Goal: Task Accomplishment & Management: Use online tool/utility

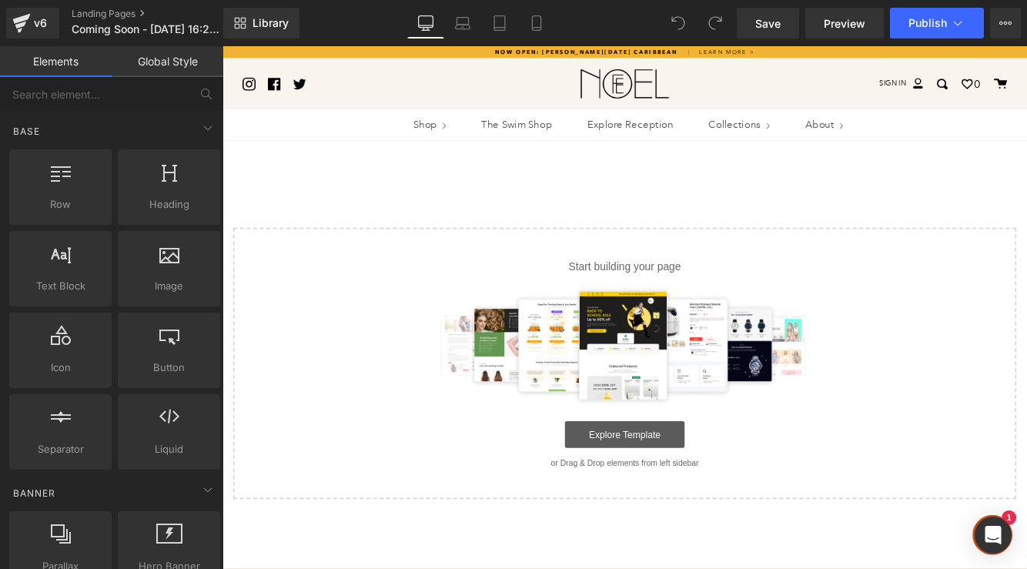
click at [657, 485] on link "Explore Template" at bounding box center [688, 496] width 139 height 31
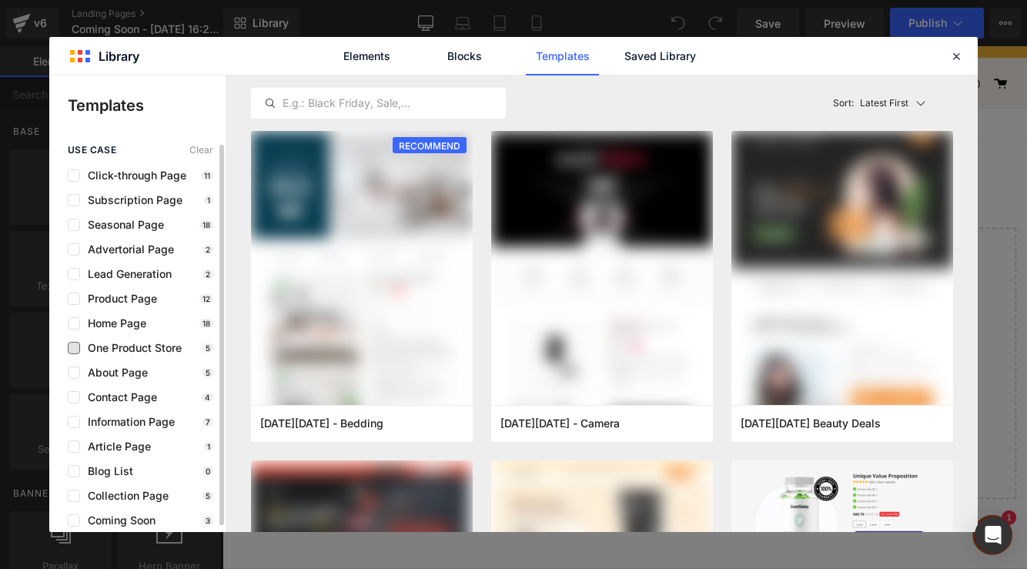
scroll to position [7, 0]
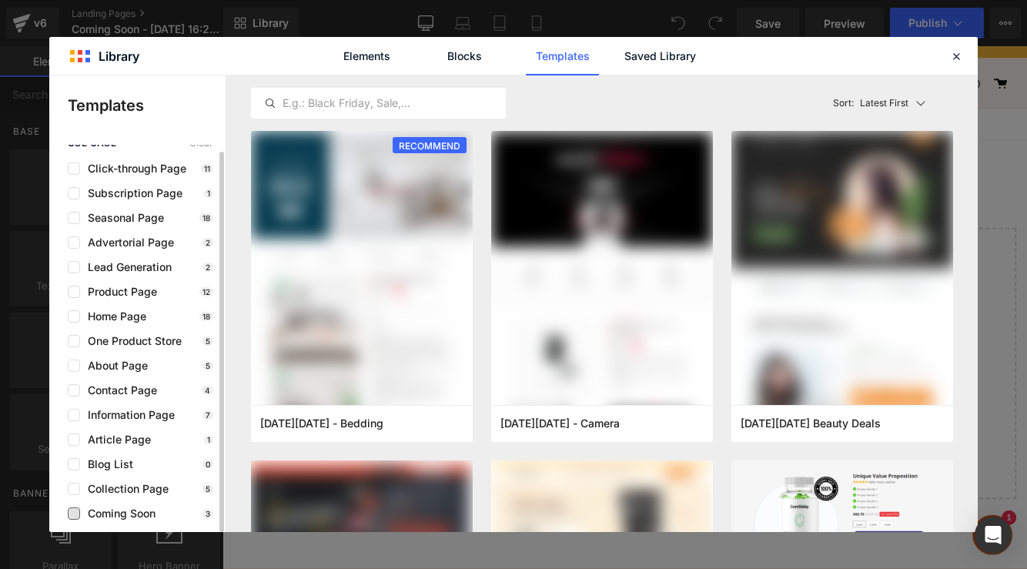
click at [137, 515] on span "Coming Soon" at bounding box center [117, 514] width 75 height 12
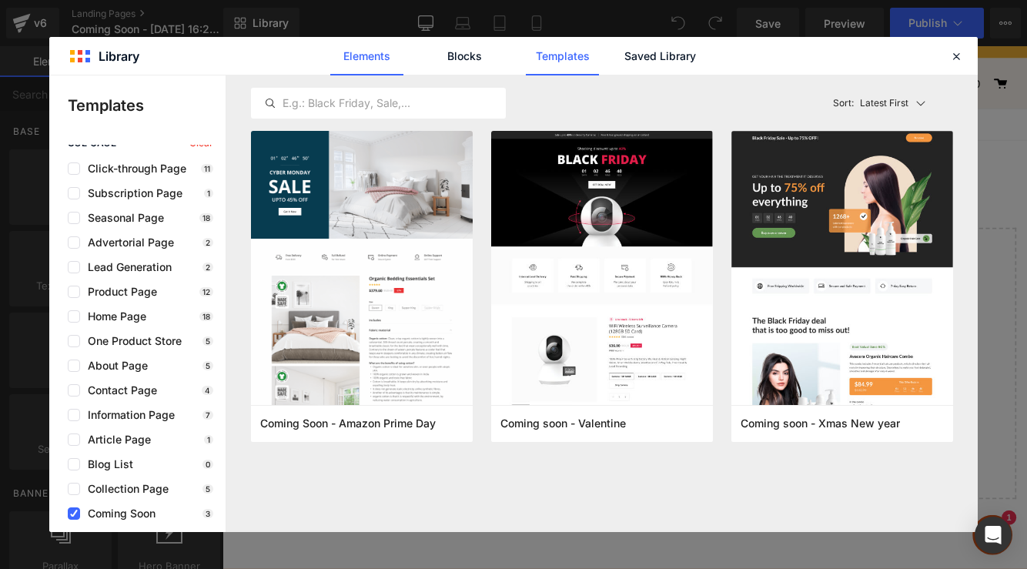
click at [364, 59] on link "Elements" at bounding box center [366, 56] width 73 height 39
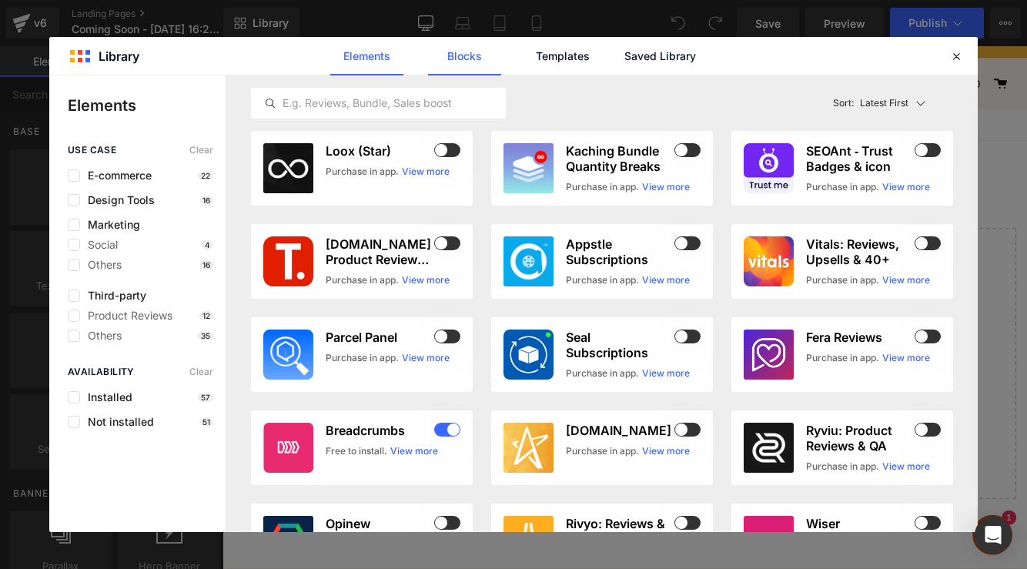
click at [471, 65] on link "Blocks" at bounding box center [464, 56] width 73 height 39
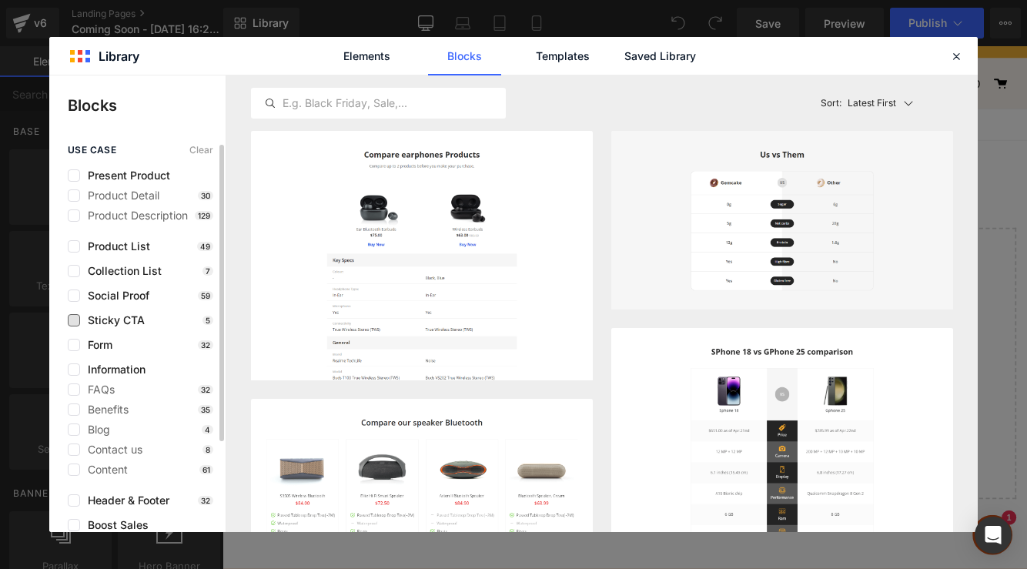
click at [132, 322] on span "Sticky CTA" at bounding box center [112, 320] width 65 height 12
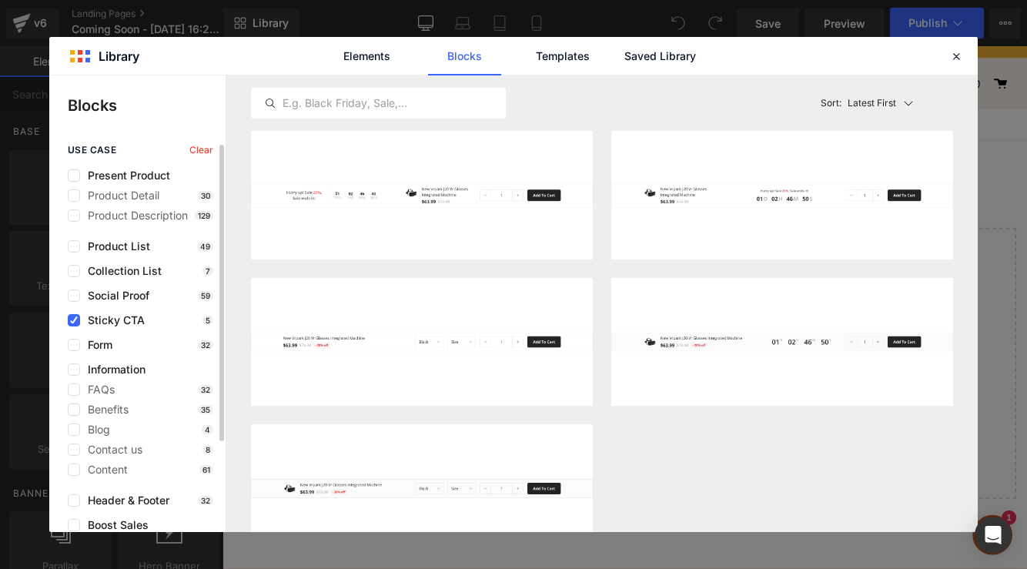
click at [132, 322] on span "Sticky CTA" at bounding box center [112, 320] width 65 height 12
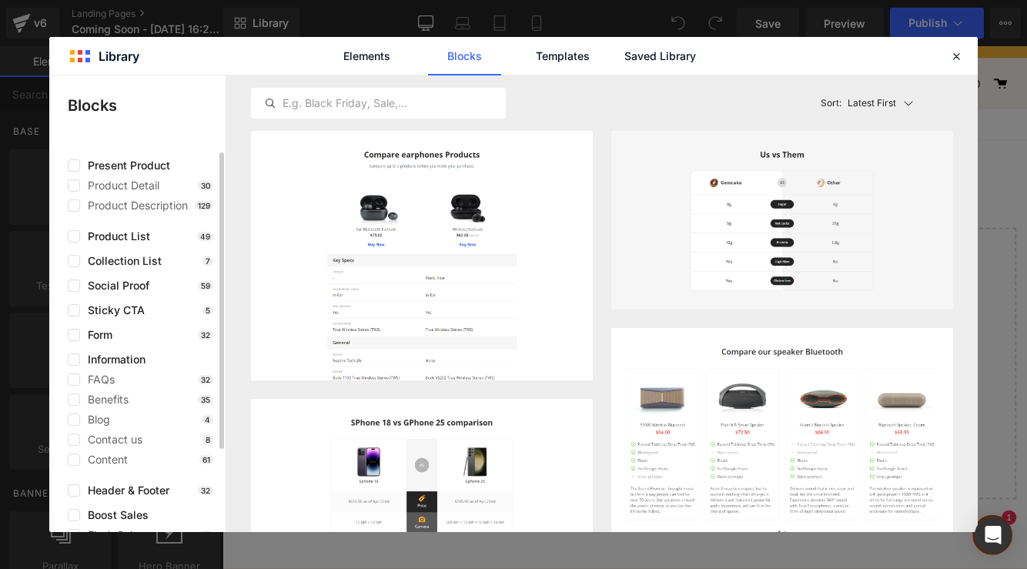
scroll to position [0, 0]
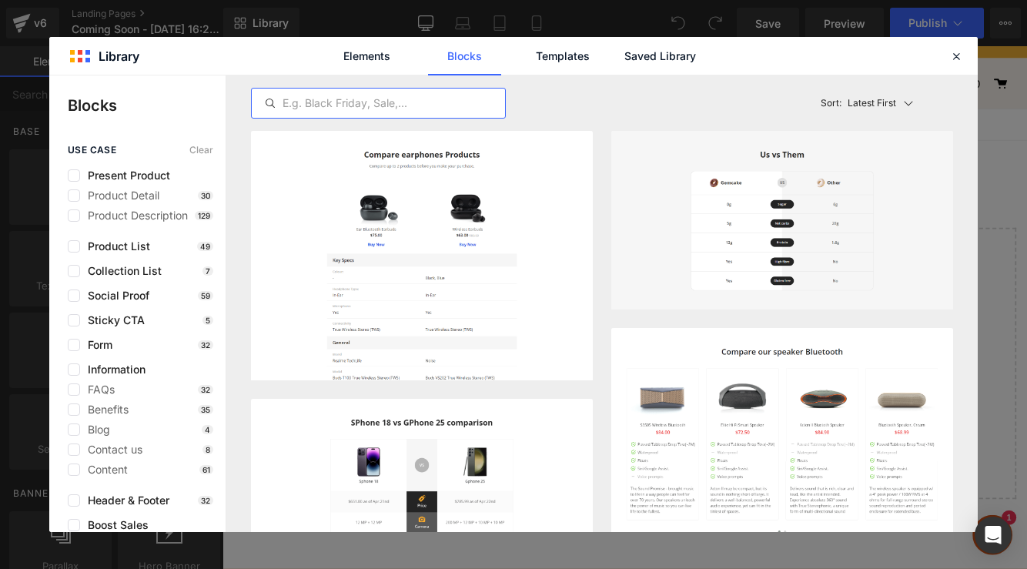
click at [412, 100] on input "text" at bounding box center [378, 103] width 253 height 18
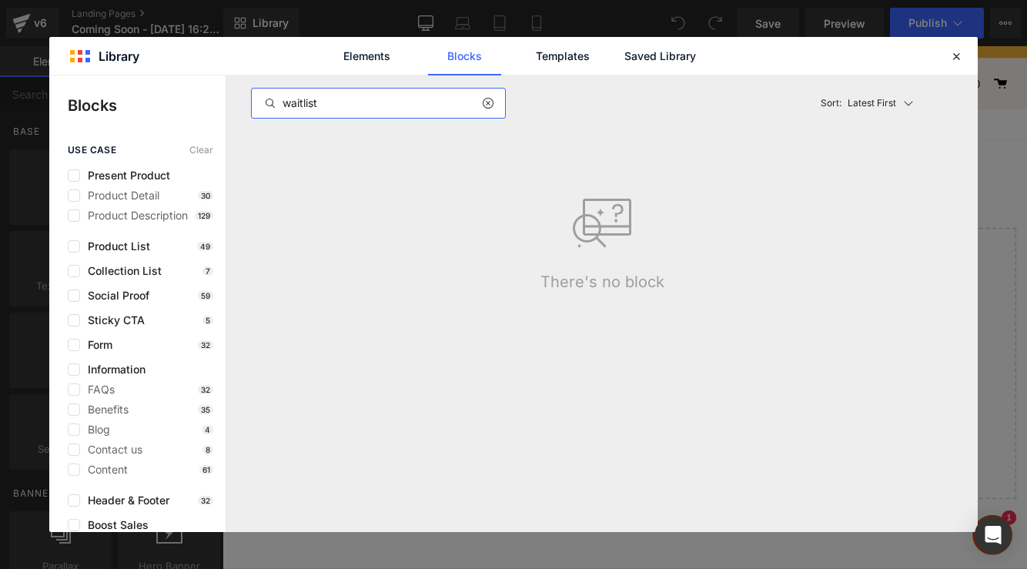
type input "waitlist"
click at [485, 104] on icon at bounding box center [487, 103] width 11 height 12
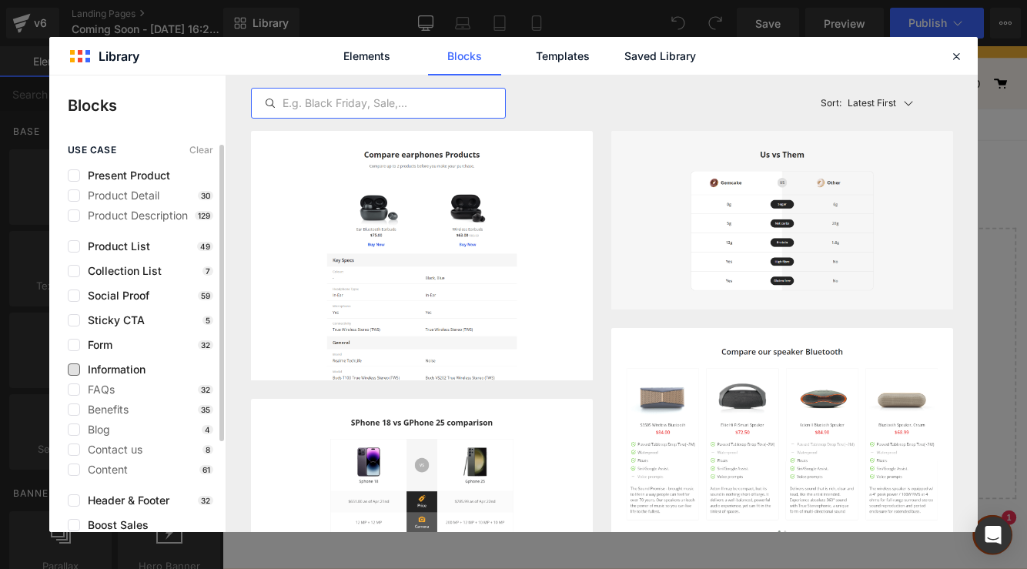
click at [136, 370] on span "Information" at bounding box center [112, 370] width 65 height 12
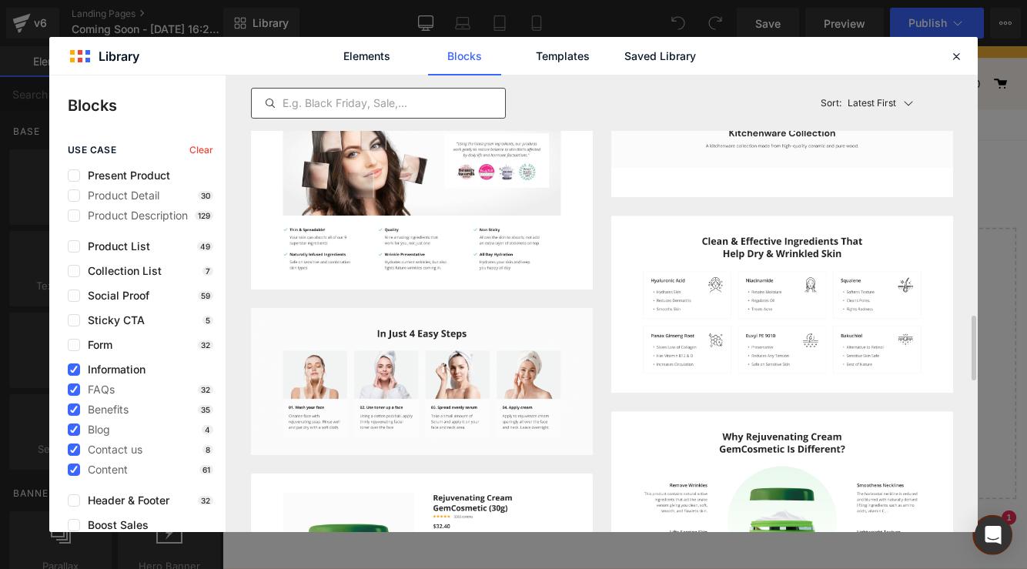
scroll to position [1414, 0]
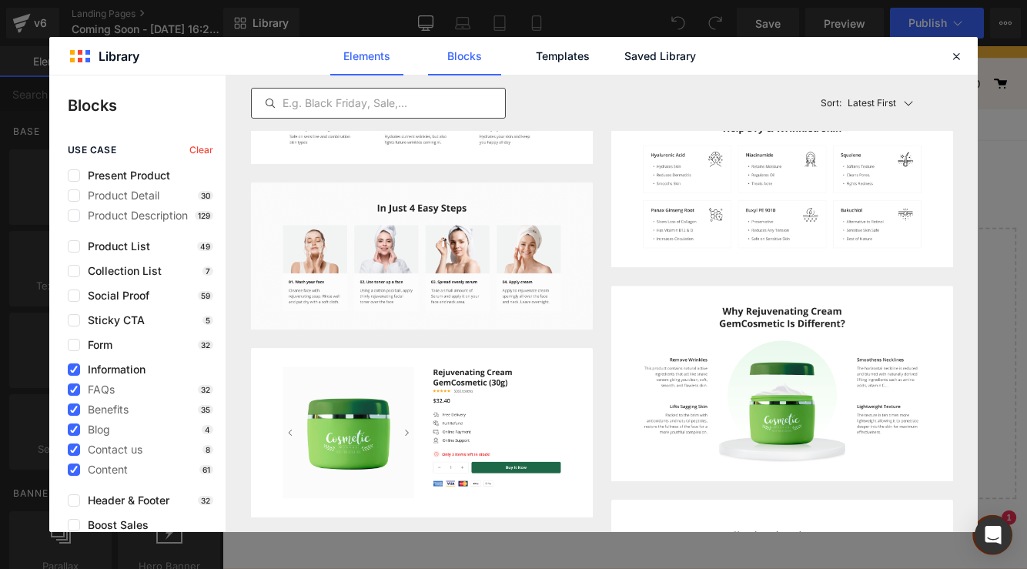
click at [386, 62] on link "Elements" at bounding box center [366, 56] width 73 height 39
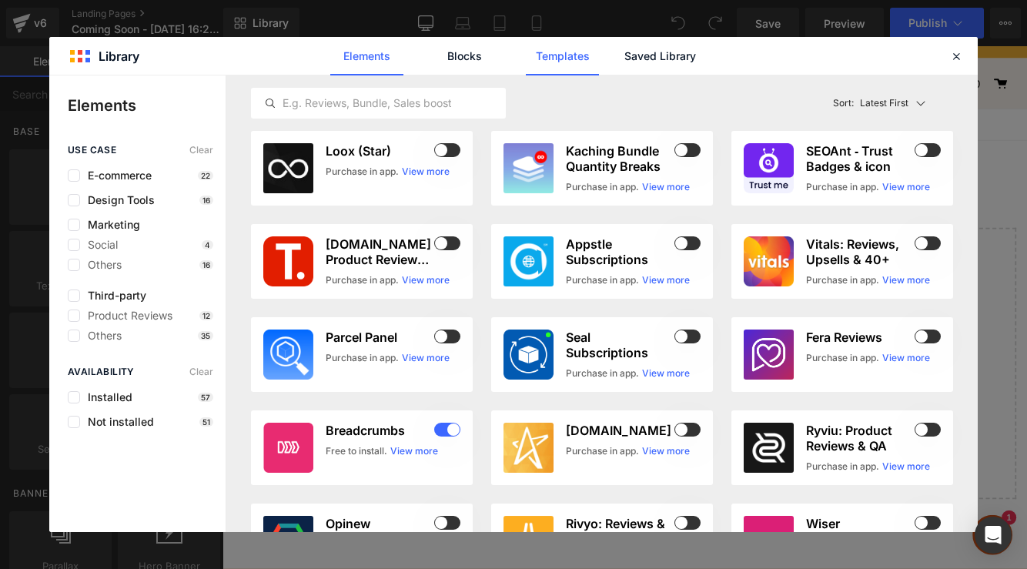
click at [586, 56] on link "Templates" at bounding box center [562, 56] width 73 height 39
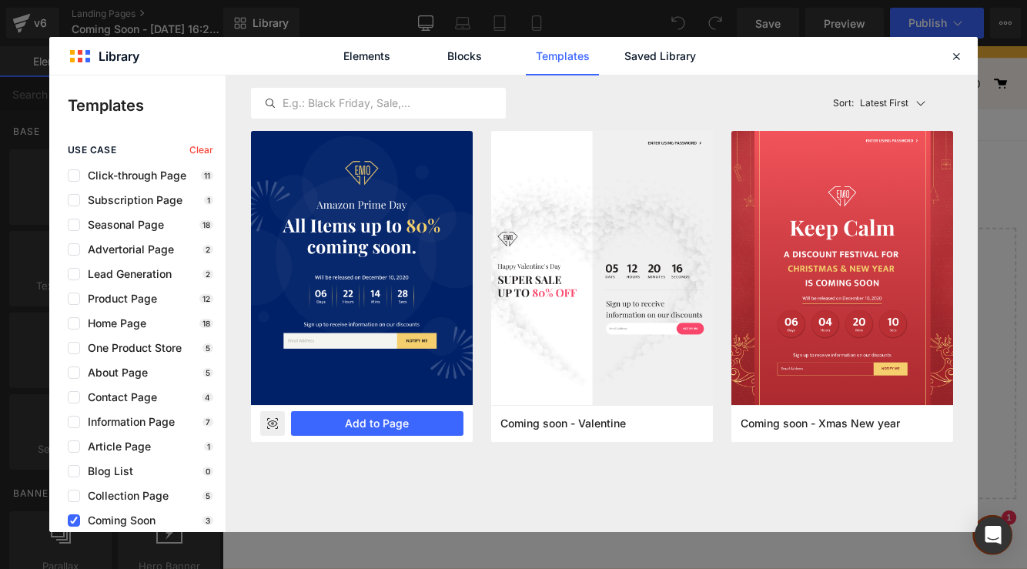
click at [387, 328] on img at bounding box center [362, 255] width 222 height 300
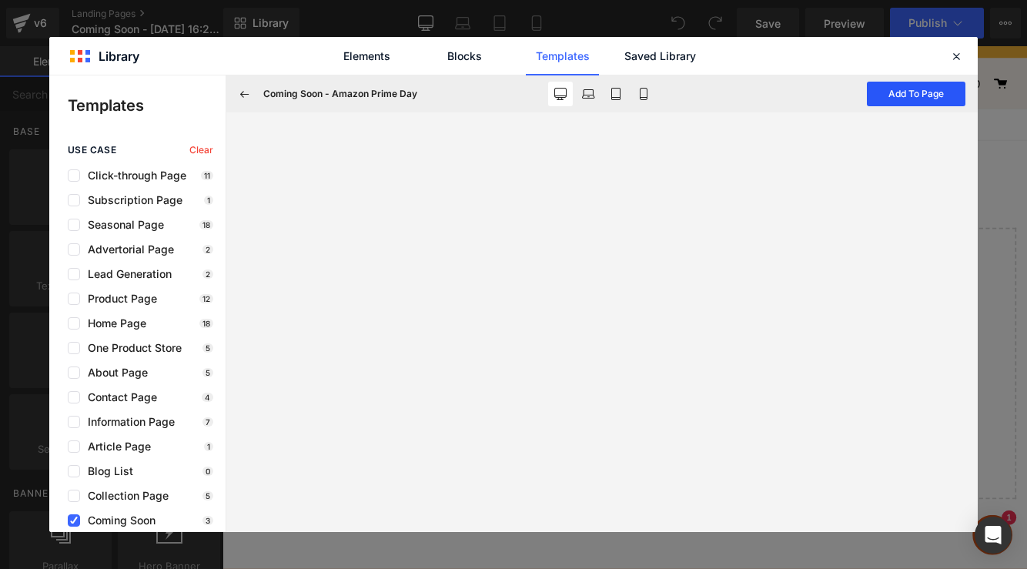
click at [936, 91] on button "Add To Page" at bounding box center [916, 94] width 99 height 25
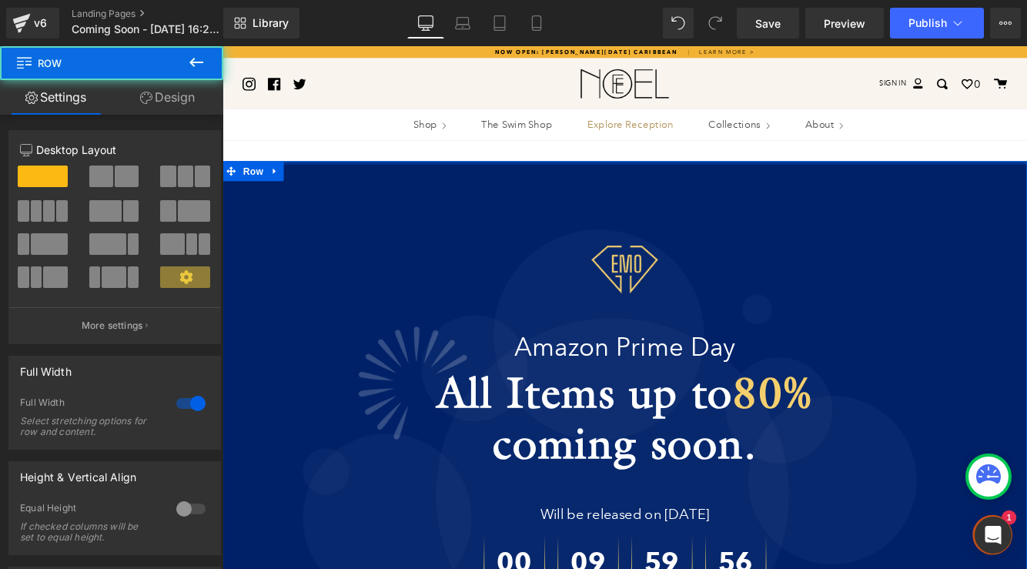
drag, startPoint x: 673, startPoint y: 181, endPoint x: 671, endPoint y: 129, distance: 51.7
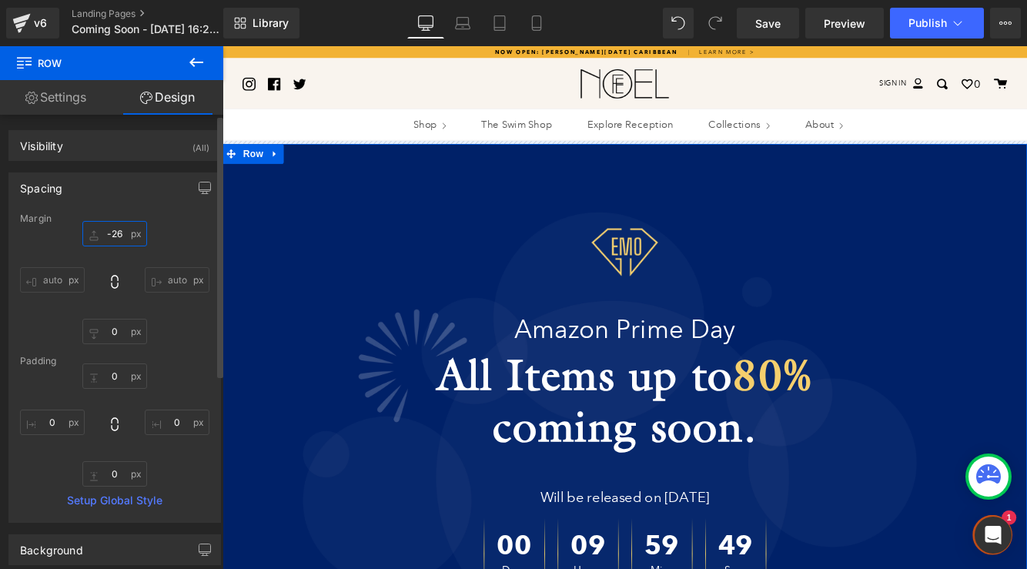
drag, startPoint x: 112, startPoint y: 236, endPoint x: 106, endPoint y: 256, distance: 20.7
click at [106, 256] on div "-26px -26 auto auto 0px 0 auto auto" at bounding box center [114, 282] width 189 height 123
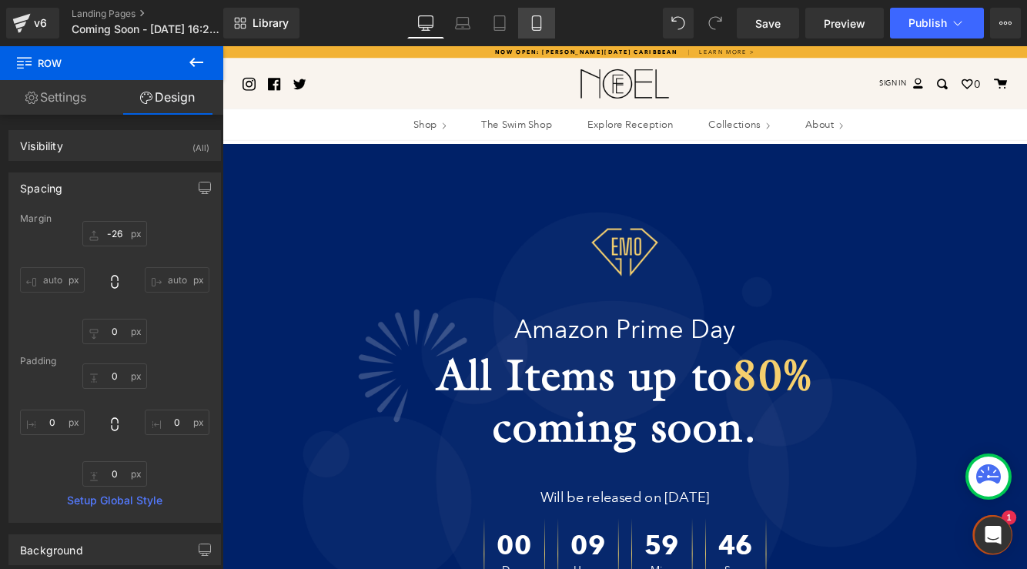
click at [541, 24] on icon at bounding box center [536, 23] width 8 height 15
type input "-26"
type input "0"
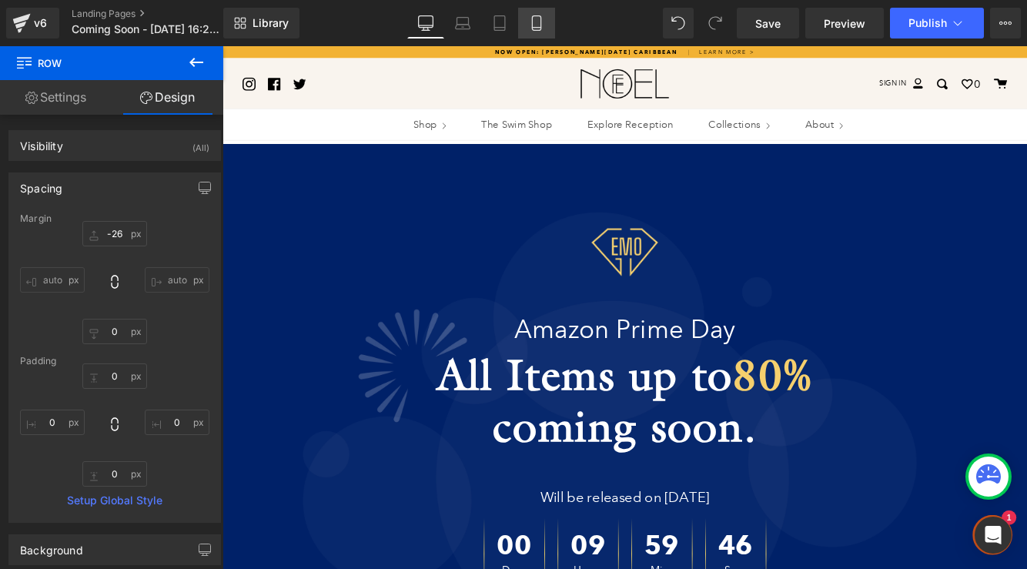
type input "0"
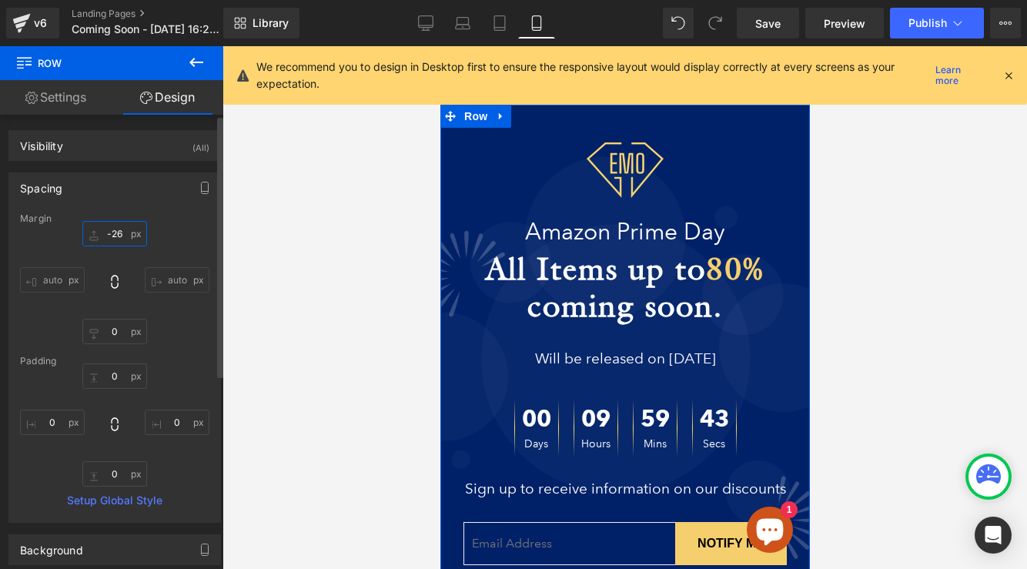
click at [111, 231] on input "-26" at bounding box center [114, 233] width 65 height 25
click at [116, 233] on input "-26" at bounding box center [114, 233] width 65 height 25
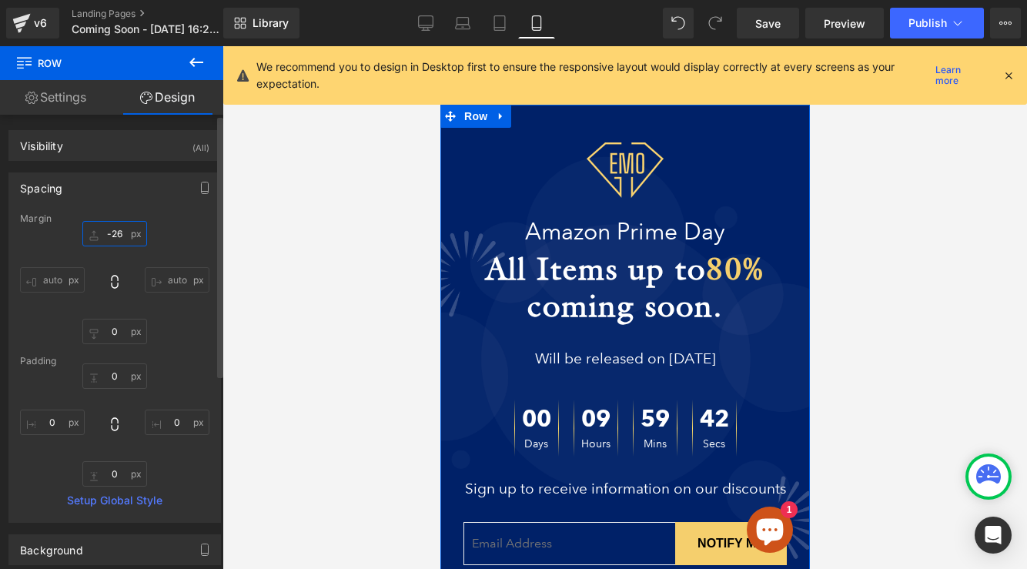
click at [116, 233] on input "-26" at bounding box center [114, 233] width 65 height 25
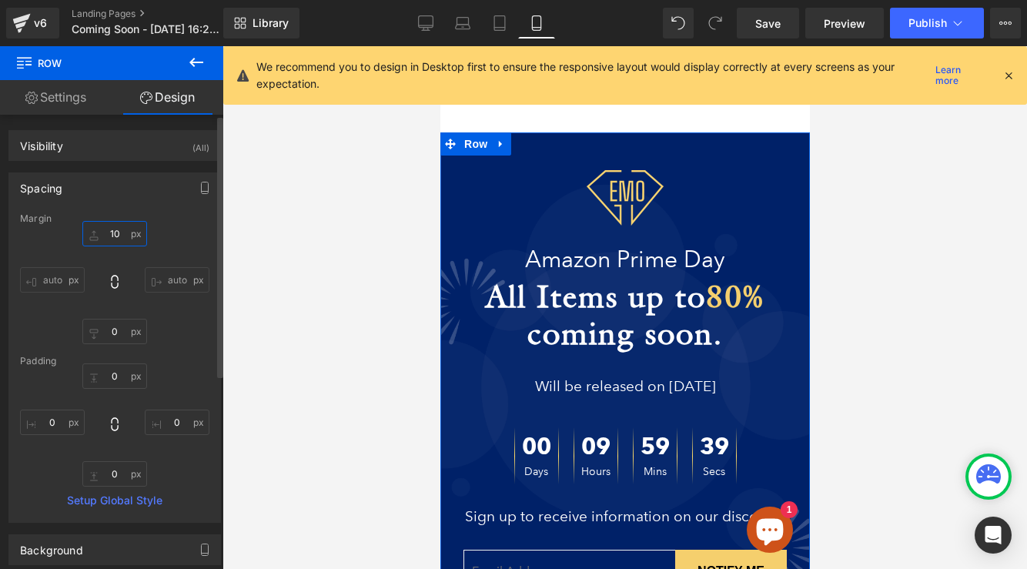
type input "3"
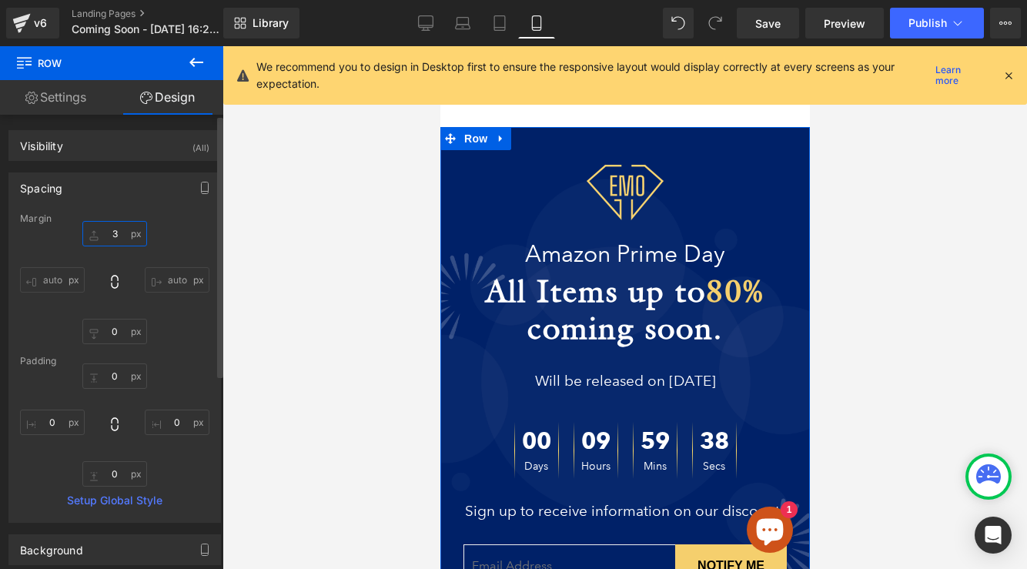
drag, startPoint x: 122, startPoint y: 234, endPoint x: 116, endPoint y: 243, distance: 11.1
click at [116, 243] on input "3" at bounding box center [114, 233] width 65 height 25
click at [113, 232] on input "3" at bounding box center [114, 233] width 65 height 25
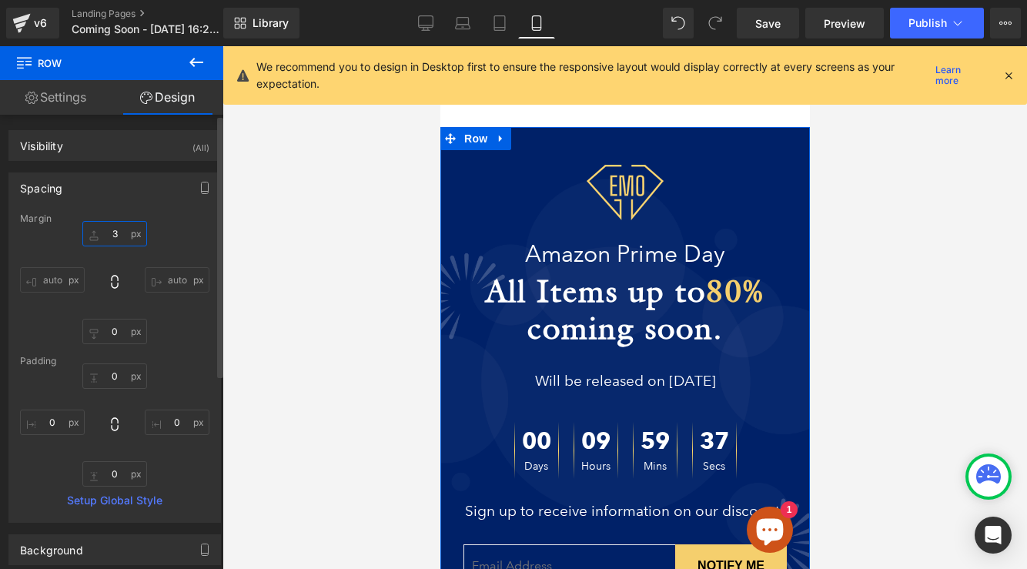
click at [113, 232] on input "3" at bounding box center [114, 233] width 65 height 25
drag, startPoint x: 118, startPoint y: 233, endPoint x: 92, endPoint y: 225, distance: 26.8
click at [92, 225] on input "3" at bounding box center [114, 233] width 65 height 25
click at [109, 243] on input "3" at bounding box center [114, 233] width 65 height 25
click at [109, 241] on input "3" at bounding box center [114, 233] width 65 height 25
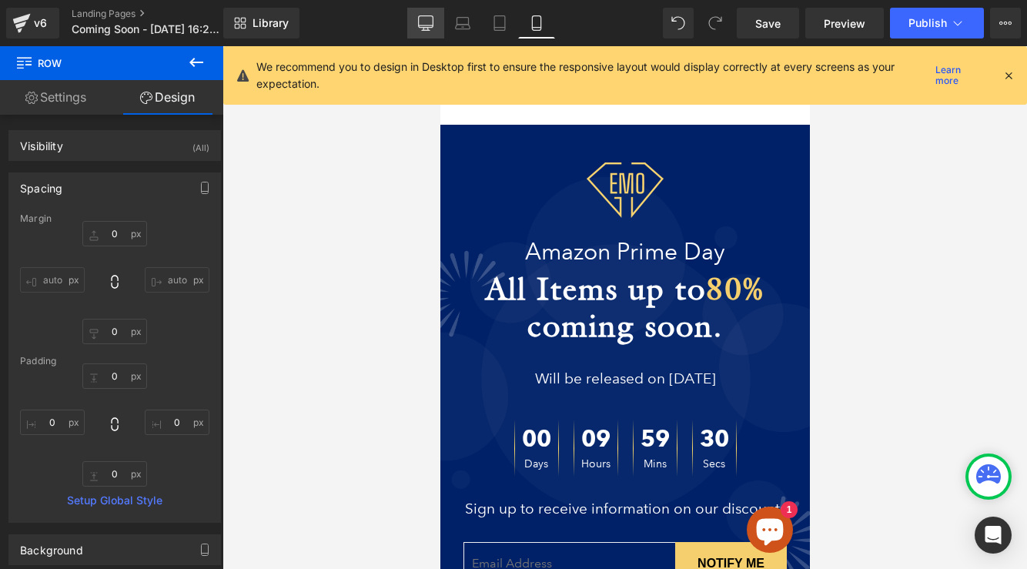
click at [425, 28] on icon at bounding box center [425, 22] width 15 height 15
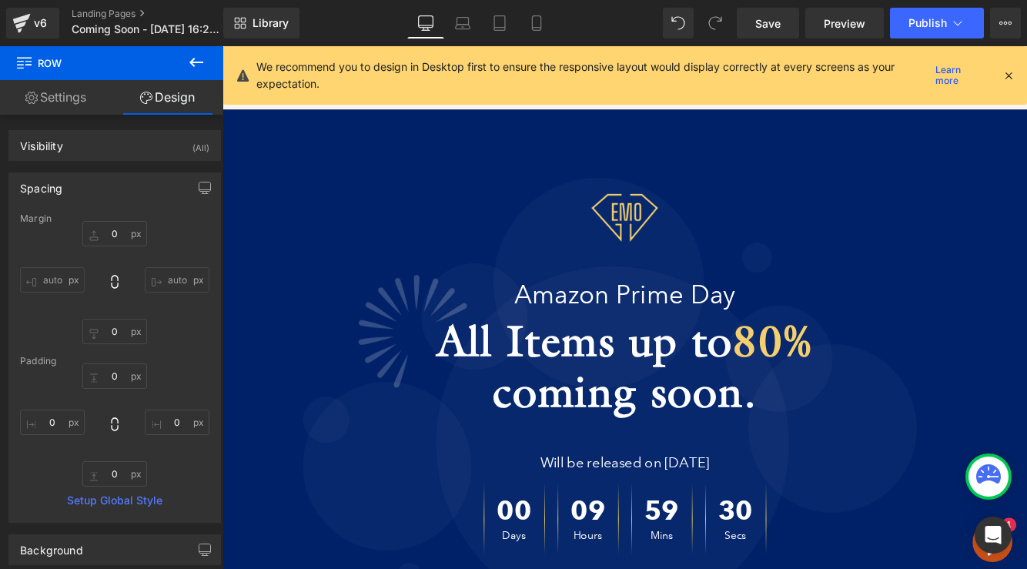
type input "-26"
type input "0"
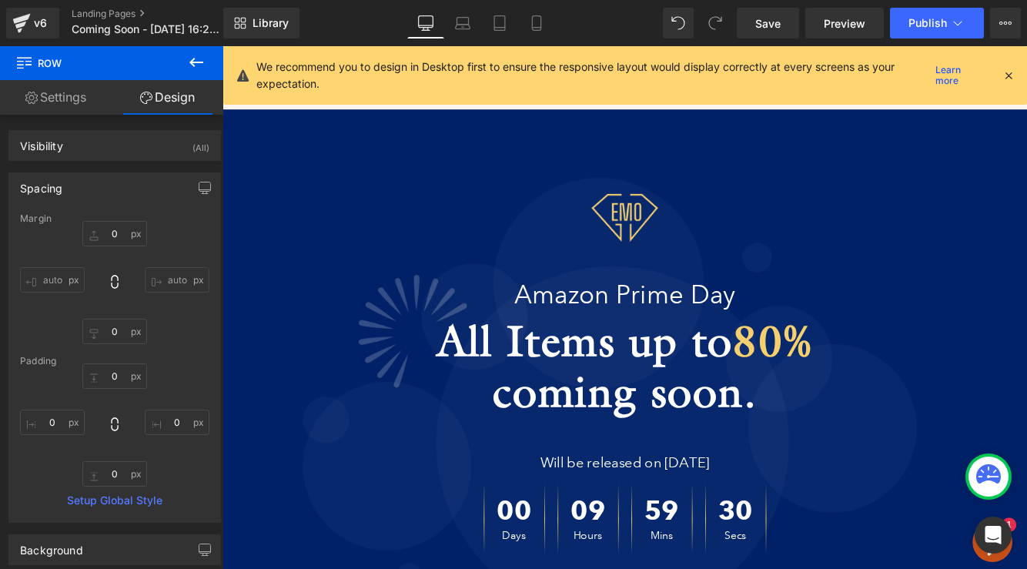
type input "0"
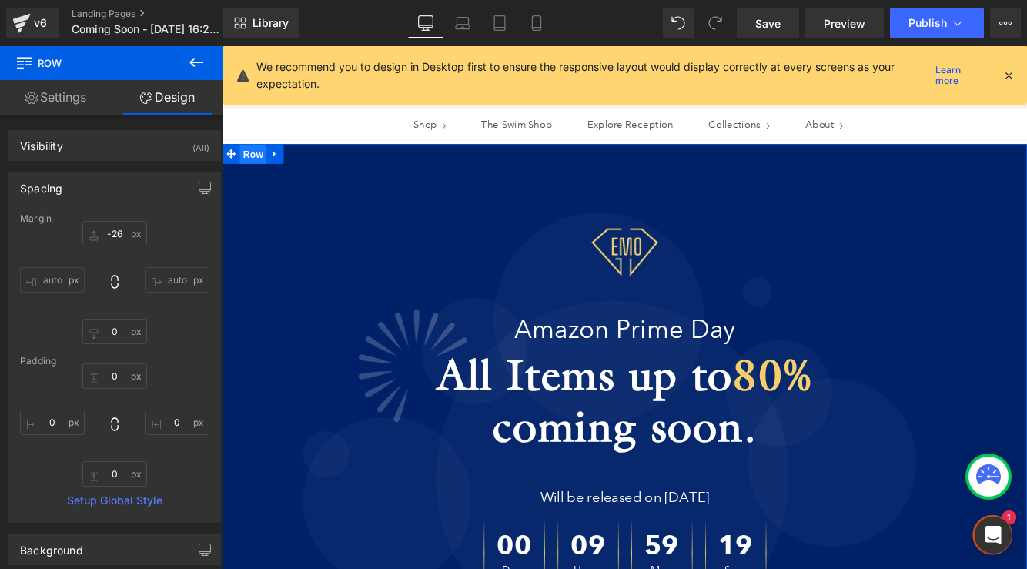
click at [261, 179] on span "Row" at bounding box center [258, 171] width 31 height 23
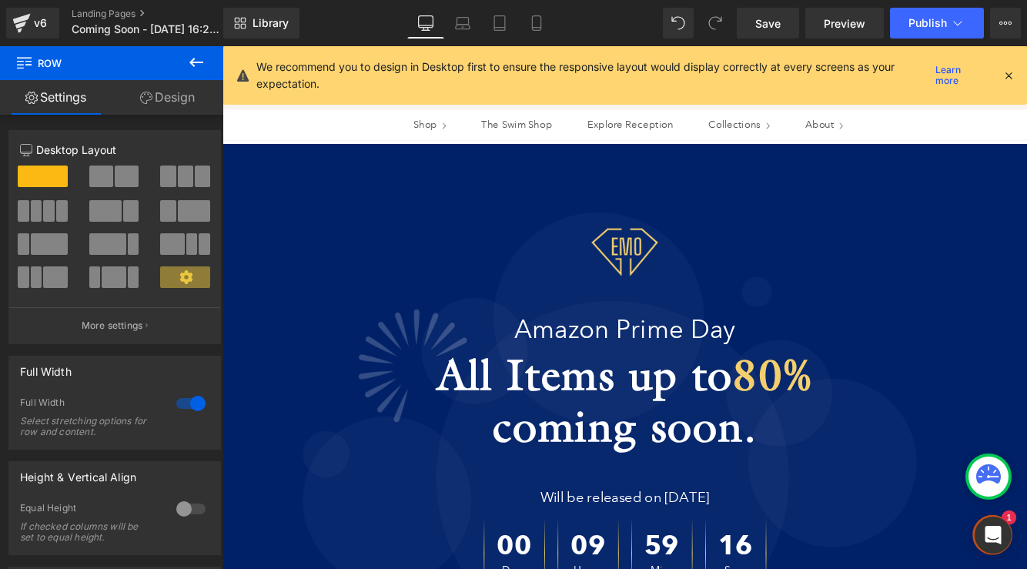
click at [193, 56] on icon at bounding box center [196, 62] width 18 height 18
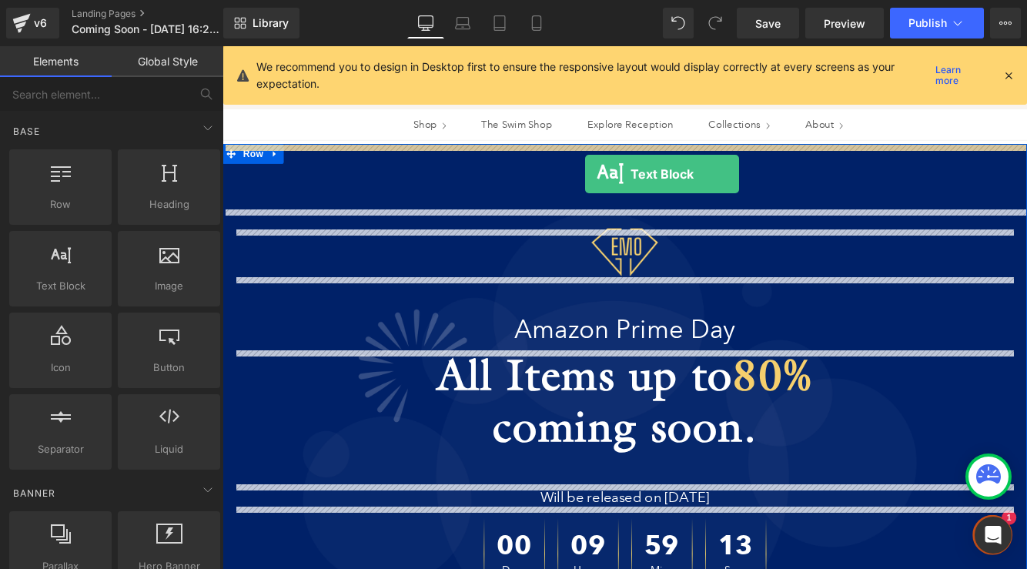
drag, startPoint x: 373, startPoint y: 281, endPoint x: 642, endPoint y: 194, distance: 283.2
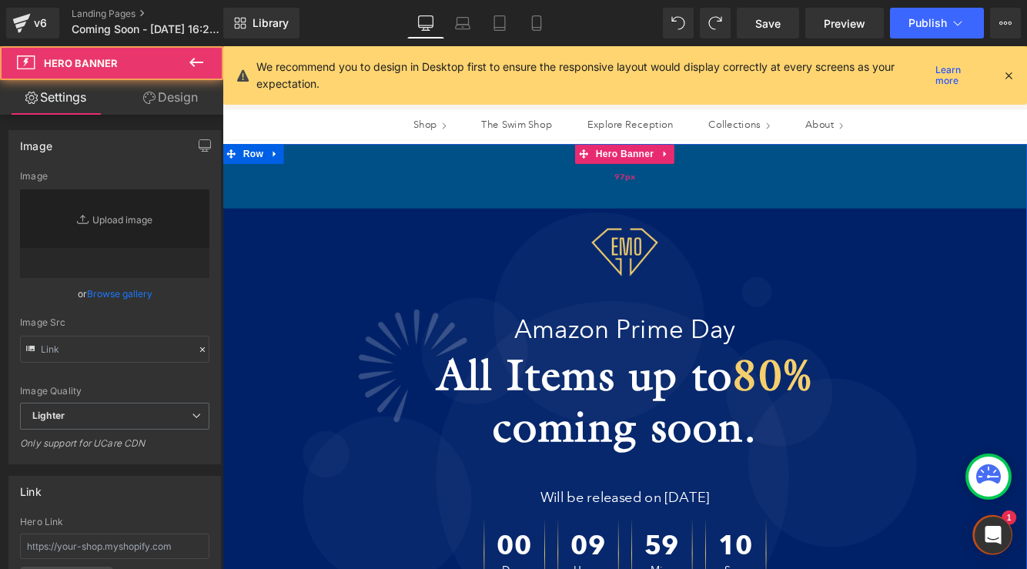
click at [369, 209] on div "97px" at bounding box center [689, 196] width 932 height 75
type input "[URL][DOMAIN_NAME]"
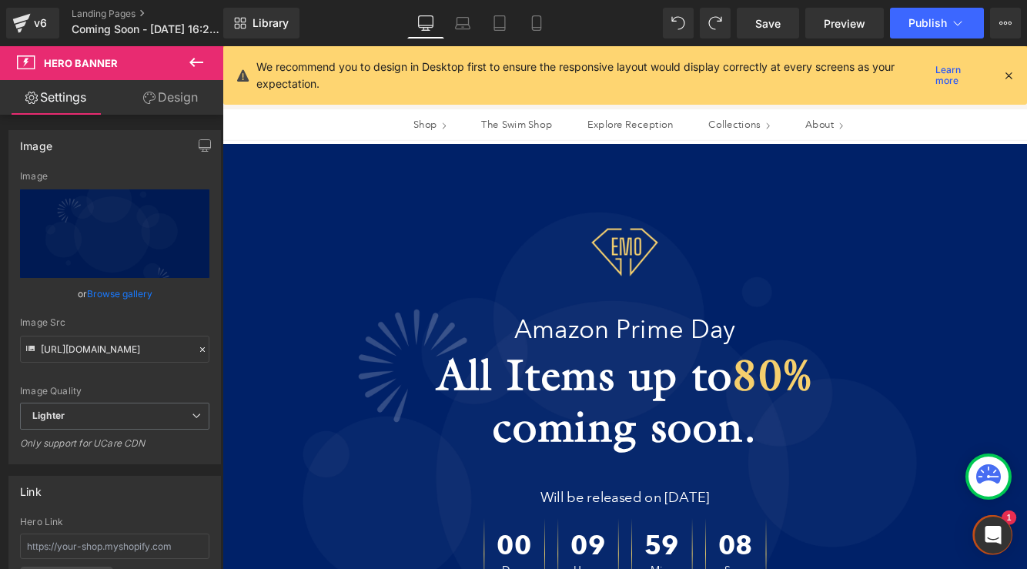
click at [193, 59] on icon at bounding box center [196, 62] width 14 height 9
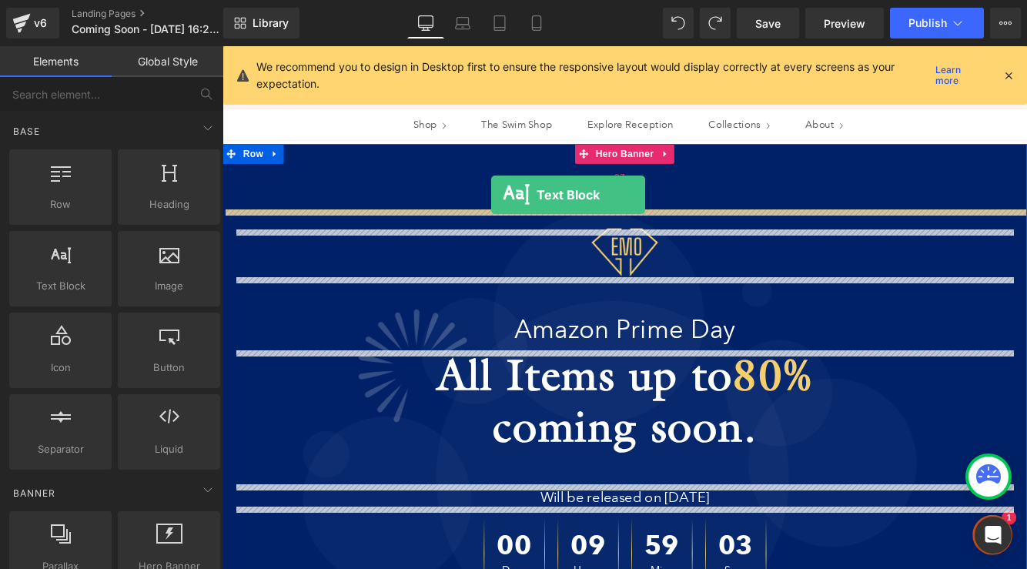
drag, startPoint x: 298, startPoint y: 309, endPoint x: 534, endPoint y: 218, distance: 252.6
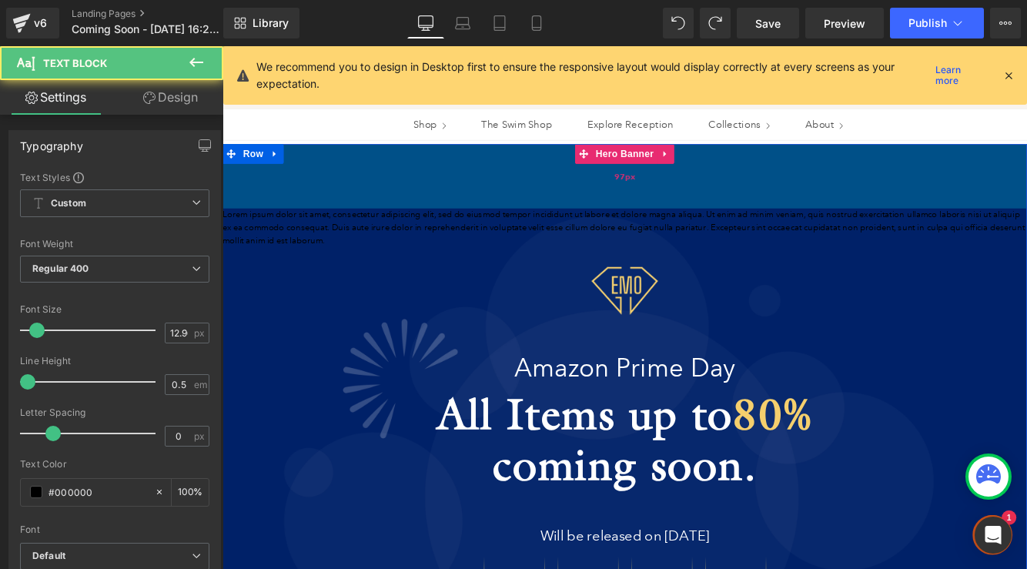
click at [630, 233] on div "97px" at bounding box center [689, 196] width 932 height 75
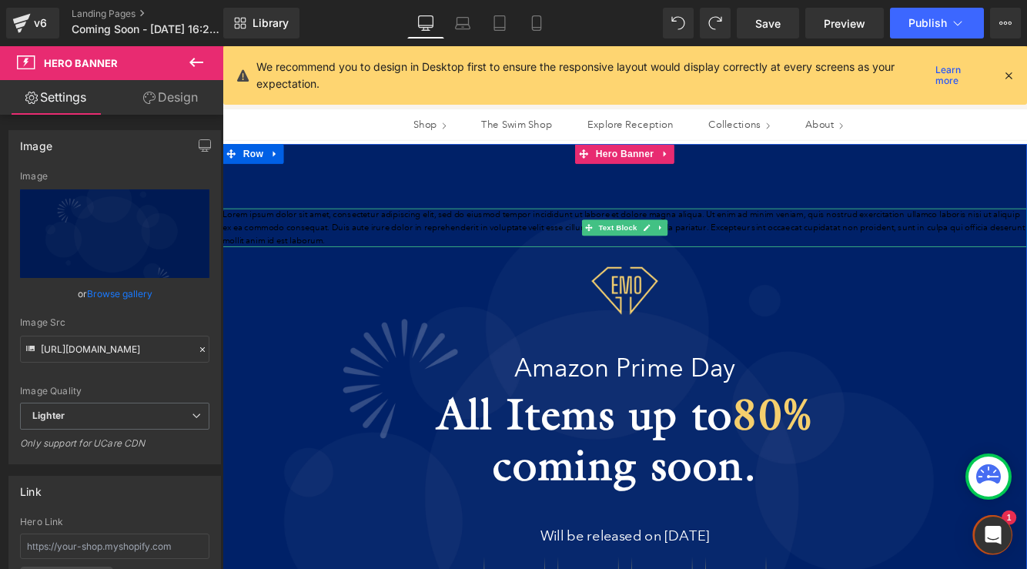
click at [555, 260] on p "Lorem ipsum dolor sit amet, consectetur adipiscing elit, sed do eiusmod tempor …" at bounding box center [689, 256] width 932 height 45
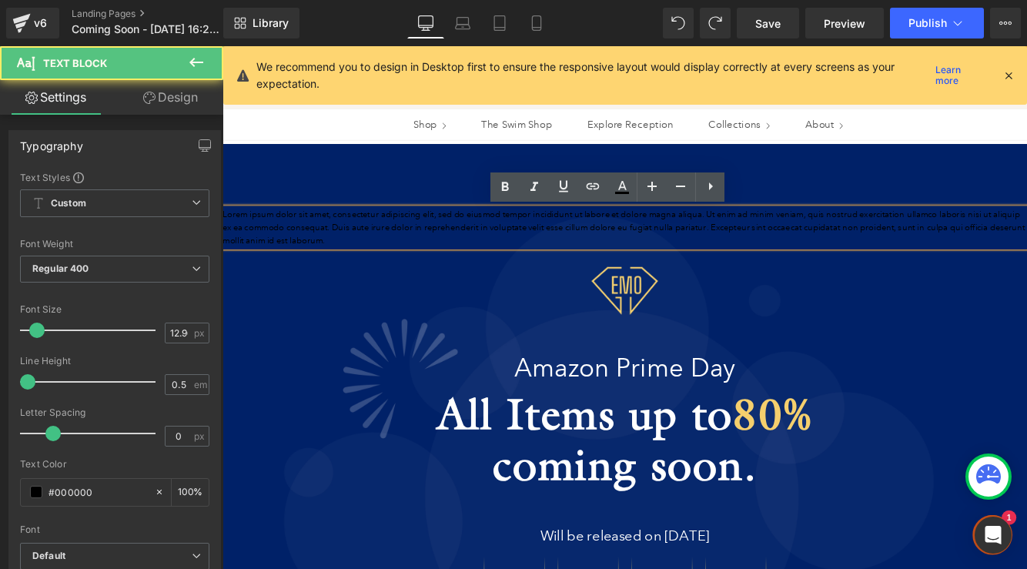
click at [555, 260] on p "Lorem ipsum dolor sit amet, consectetur adipiscing elit, sed do eiusmod tempor …" at bounding box center [689, 256] width 932 height 45
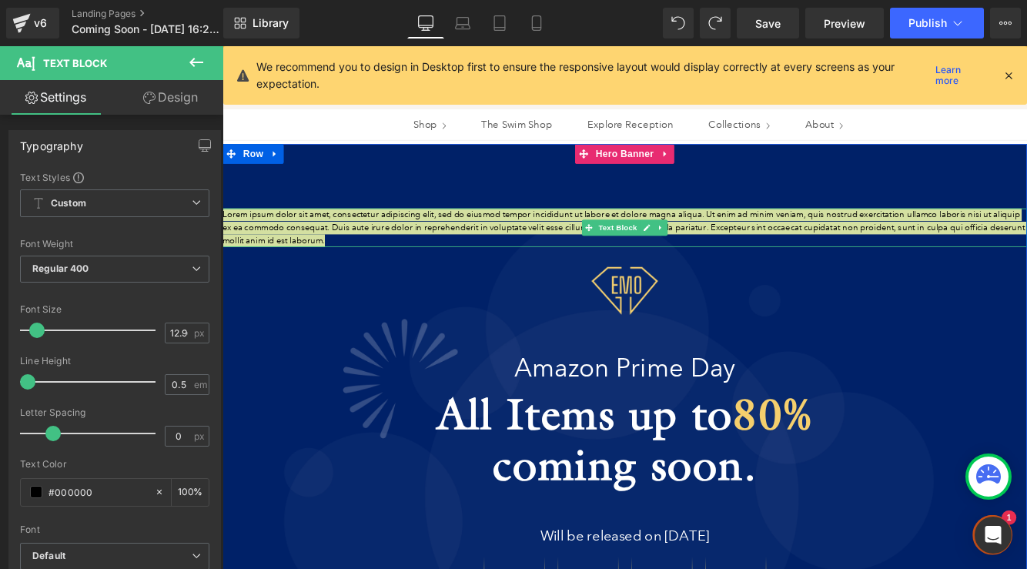
click at [157, 106] on link "Design" at bounding box center [171, 97] width 112 height 35
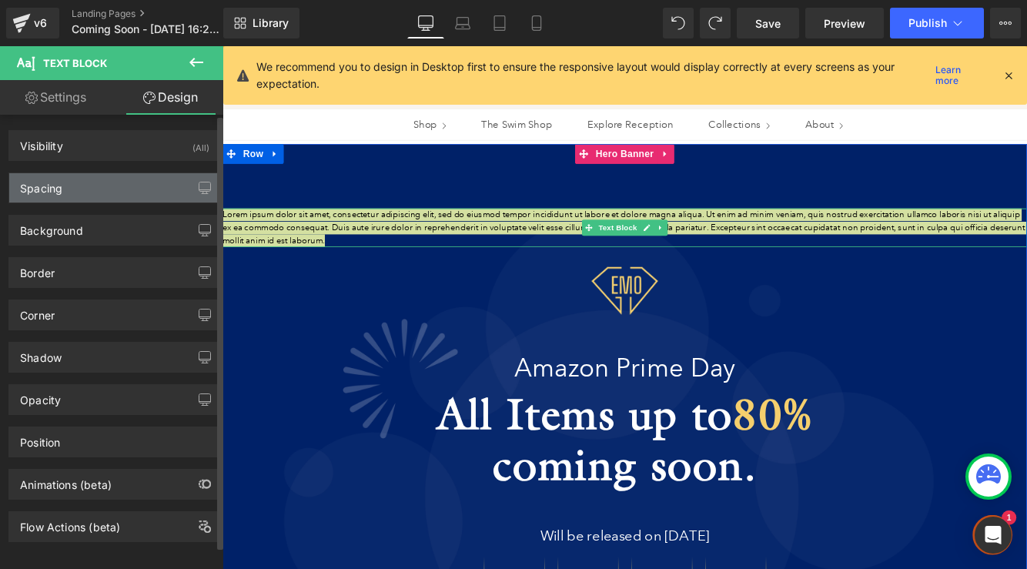
click at [74, 195] on div "Spacing" at bounding box center [114, 187] width 211 height 29
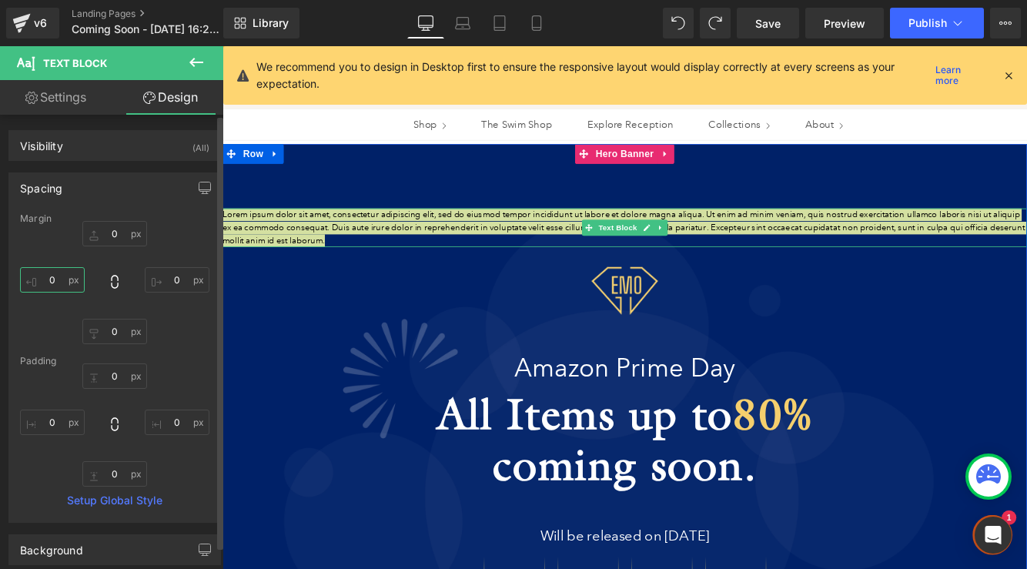
click at [49, 278] on input "0" at bounding box center [52, 279] width 65 height 25
click at [55, 280] on input "0" at bounding box center [52, 279] width 65 height 25
type input "10"
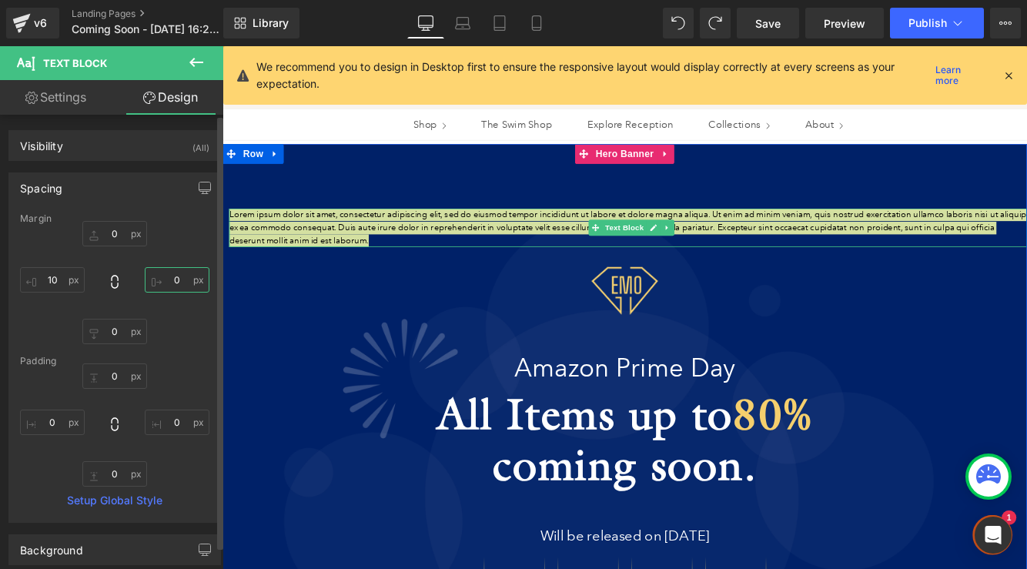
click at [177, 282] on input "0" at bounding box center [177, 279] width 65 height 25
type input "10"
click at [56, 285] on input "10" at bounding box center [52, 279] width 65 height 25
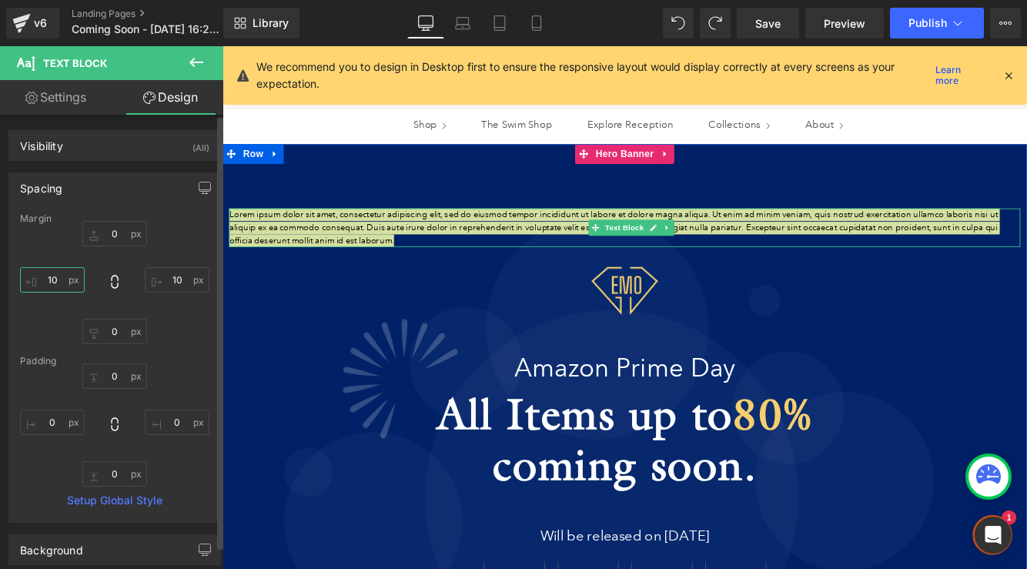
click at [56, 285] on input "10" at bounding box center [52, 279] width 65 height 25
drag, startPoint x: 65, startPoint y: 274, endPoint x: 51, endPoint y: 273, distance: 13.9
click at [52, 273] on input "10" at bounding box center [52, 279] width 65 height 25
click at [50, 278] on input "10" at bounding box center [52, 279] width 65 height 25
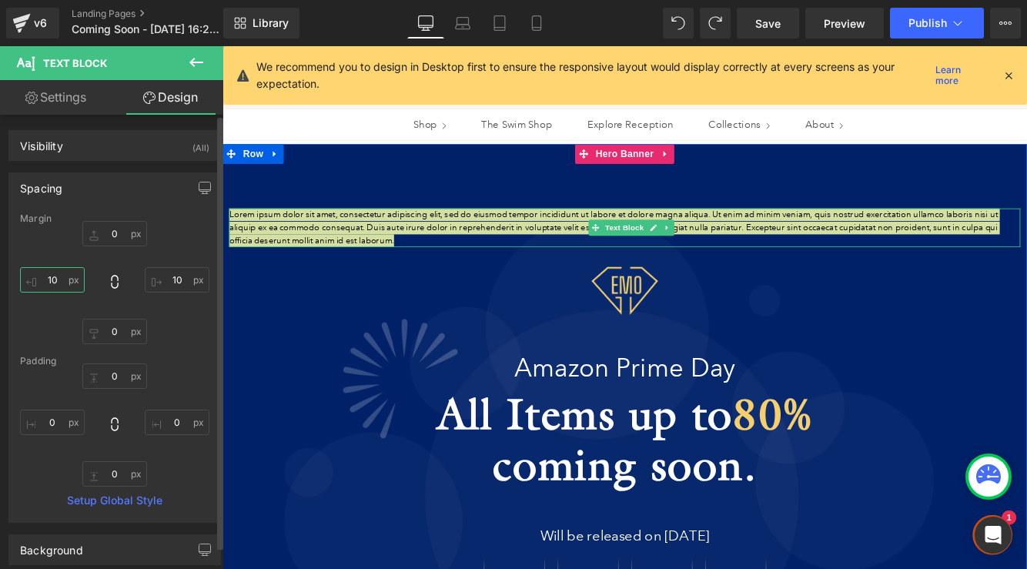
click at [51, 279] on input "10" at bounding box center [52, 279] width 65 height 25
click at [57, 285] on input "10" at bounding box center [52, 279] width 65 height 25
type input "40"
click at [169, 285] on input "10" at bounding box center [177, 279] width 65 height 25
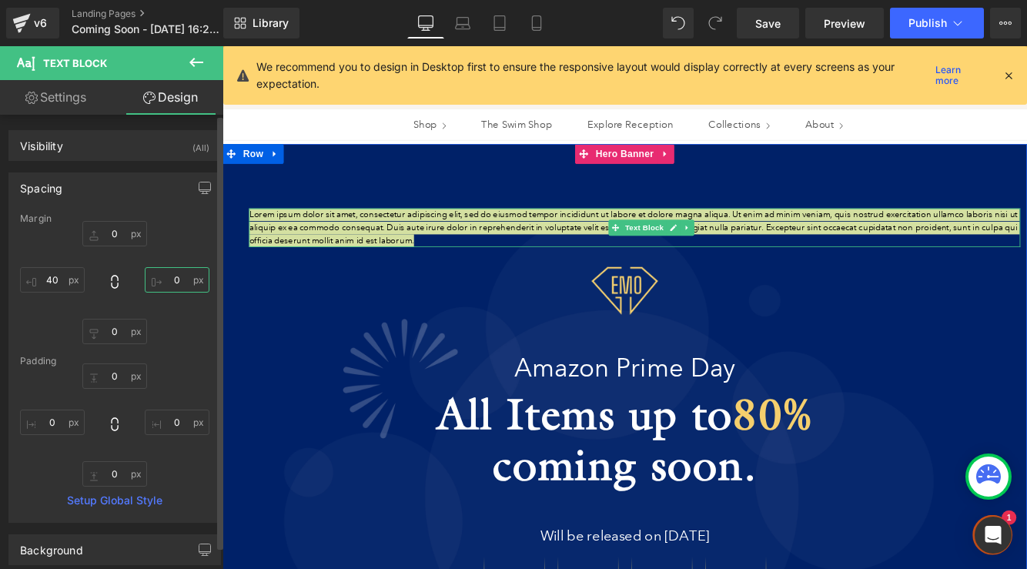
type input "40"
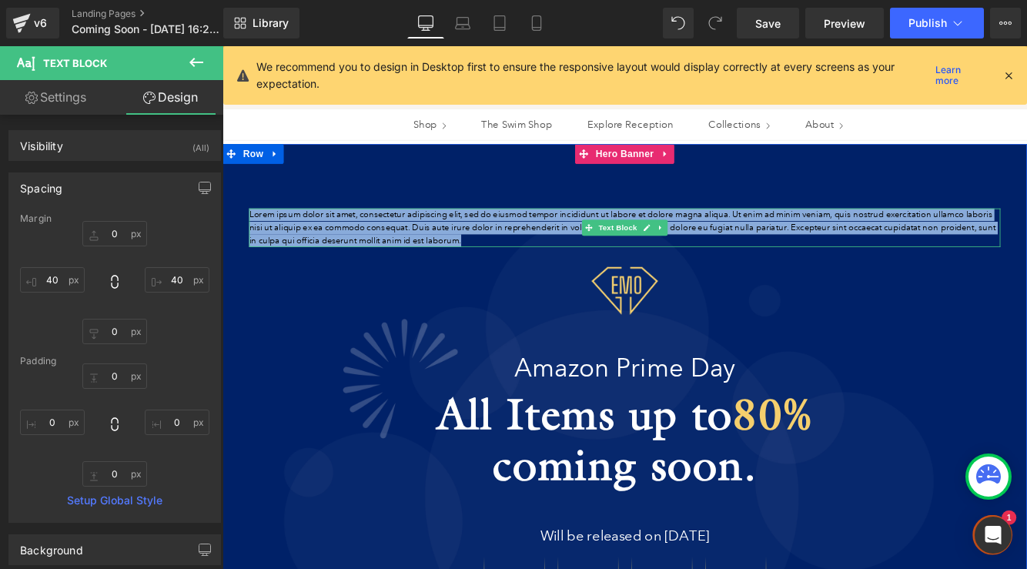
click at [597, 261] on p "Lorem ipsum dolor sit amet, consectetur adipiscing elit, sed do eiusmod tempor …" at bounding box center [688, 256] width 870 height 45
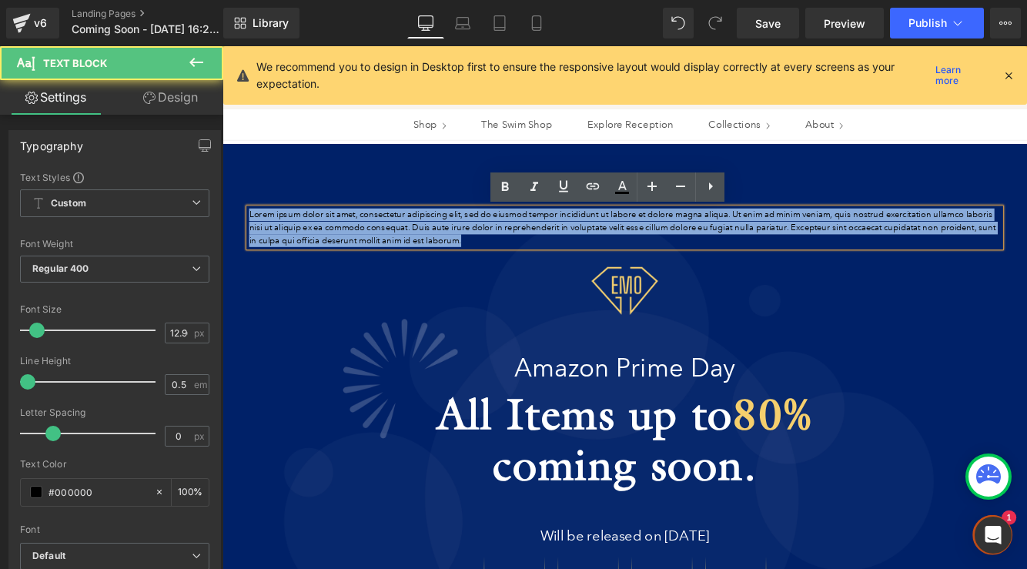
click at [597, 261] on p "Lorem ipsum dolor sit amet, consectetur adipiscing elit, sed do eiusmod tempor …" at bounding box center [688, 256] width 870 height 45
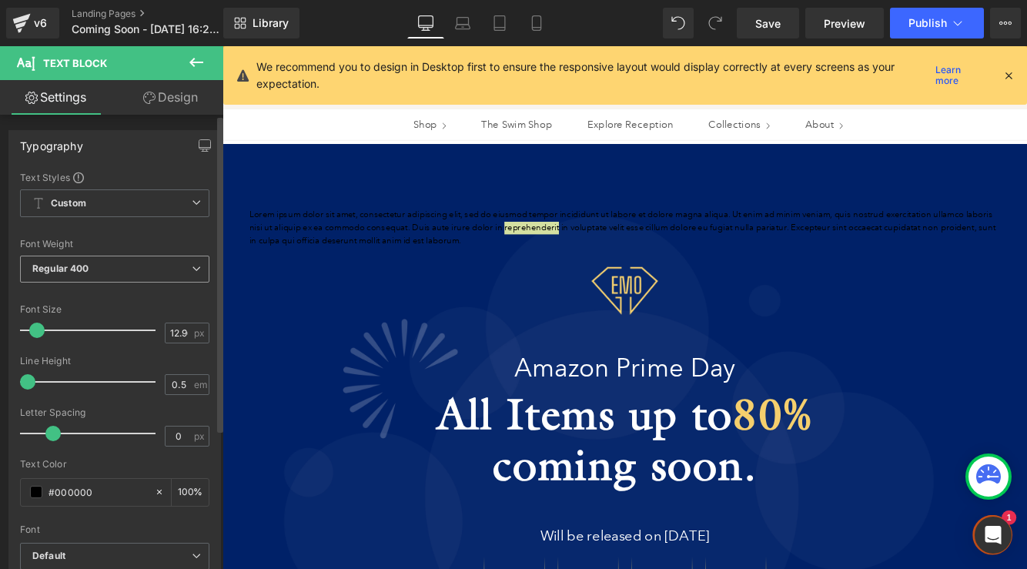
click at [131, 265] on span "Regular 400" at bounding box center [114, 269] width 189 height 27
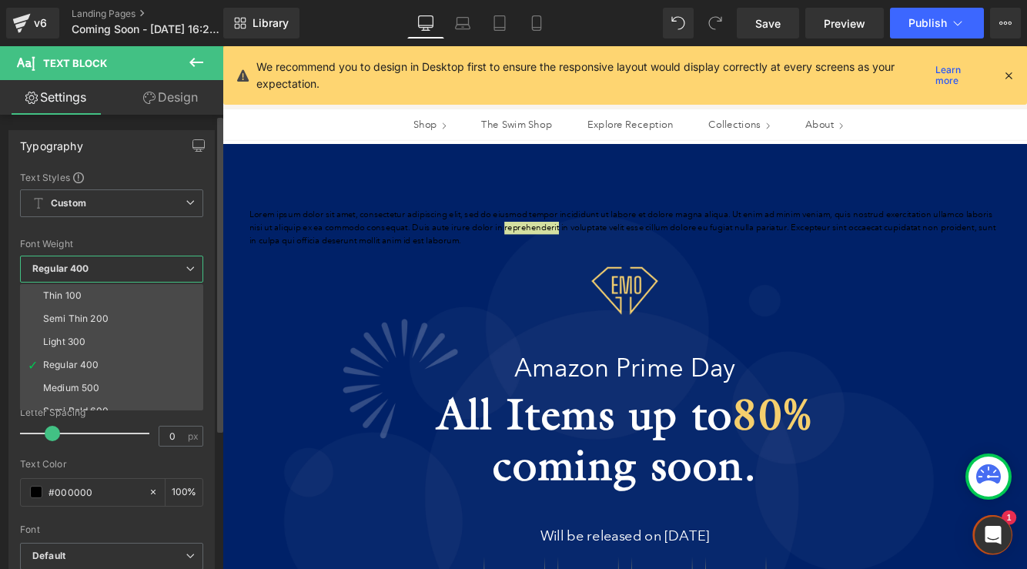
click at [129, 268] on span "Regular 400" at bounding box center [111, 269] width 183 height 27
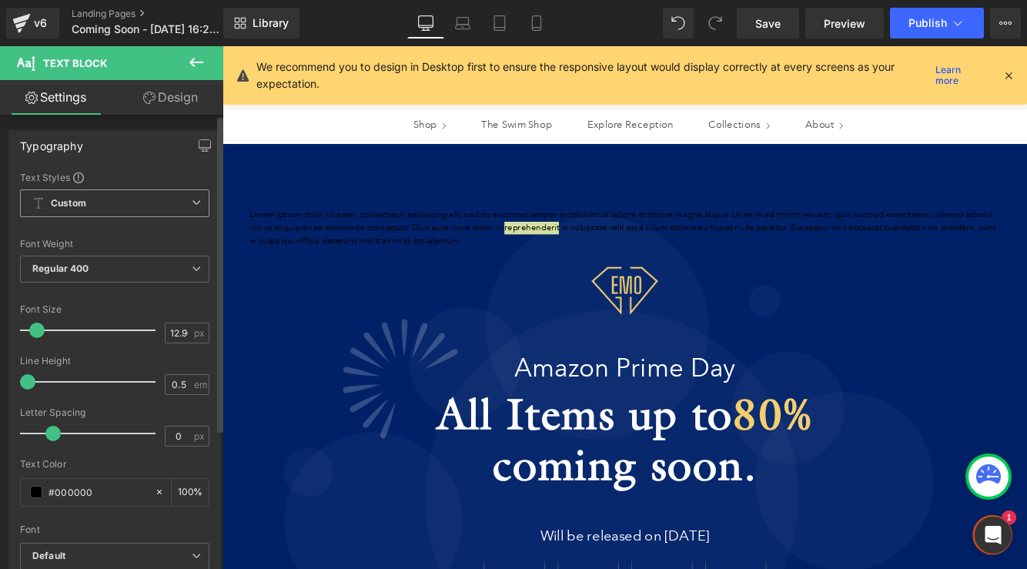
click at [127, 212] on span "Custom Setup Global Style" at bounding box center [114, 203] width 189 height 28
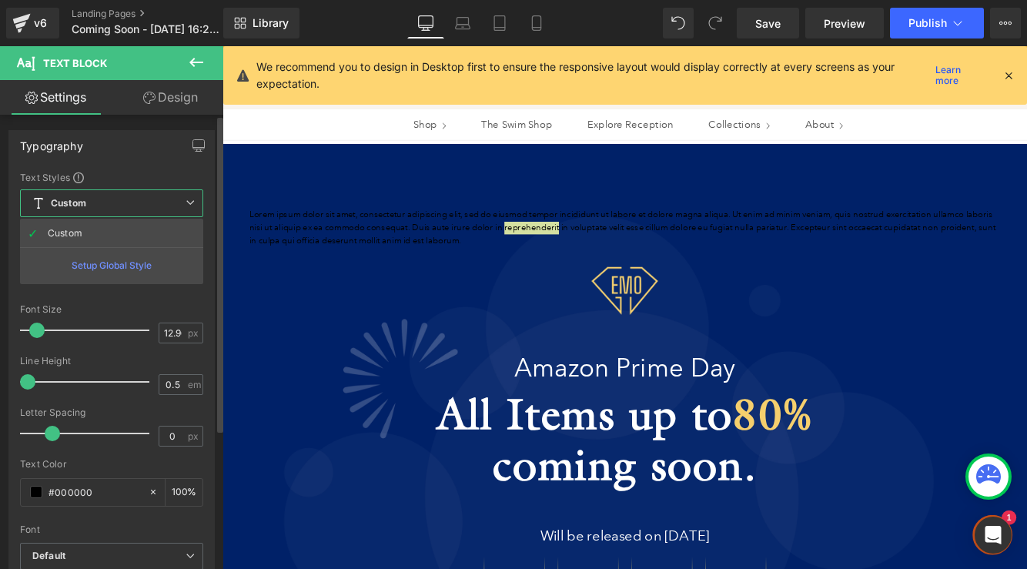
click at [124, 262] on div "Setup Global Style" at bounding box center [111, 265] width 183 height 36
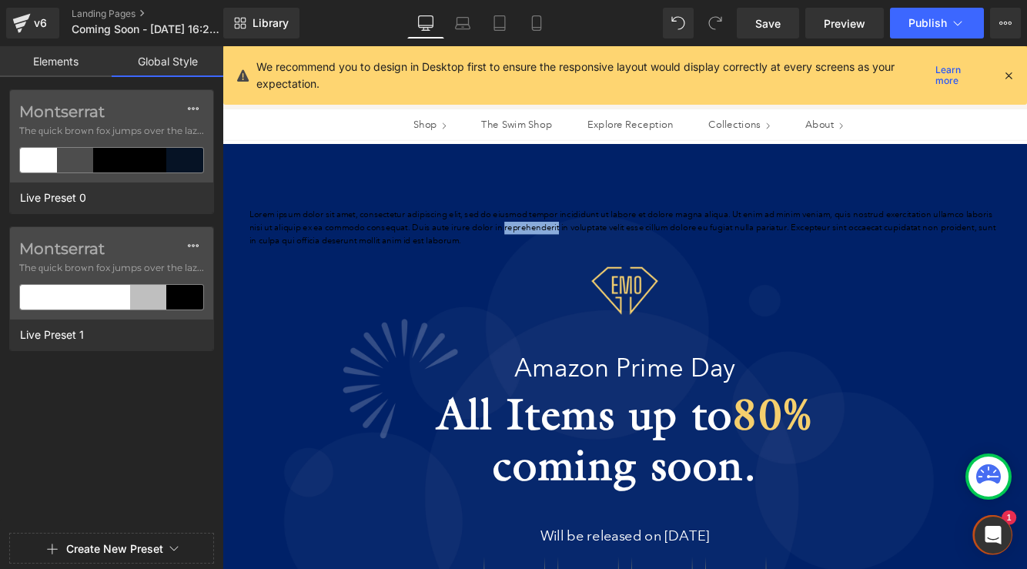
click at [517, 250] on p "Lorem ipsum dolor sit amet, consectetur adipiscing elit, sed do eiusmod tempor …" at bounding box center [688, 256] width 870 height 45
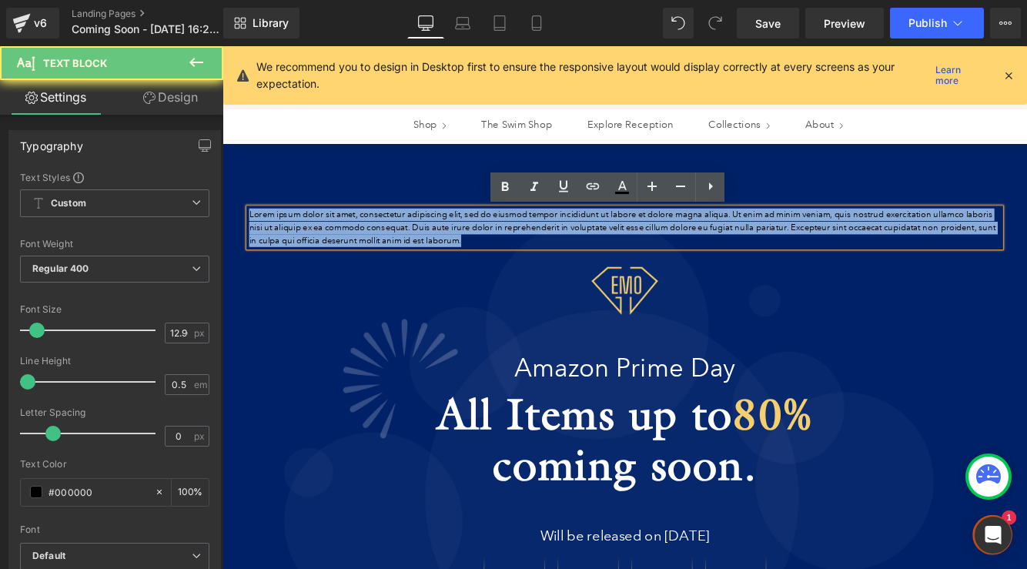
click at [517, 250] on p "Lorem ipsum dolor sit amet, consectetur adipiscing elit, sed do eiusmod tempor …" at bounding box center [688, 256] width 870 height 45
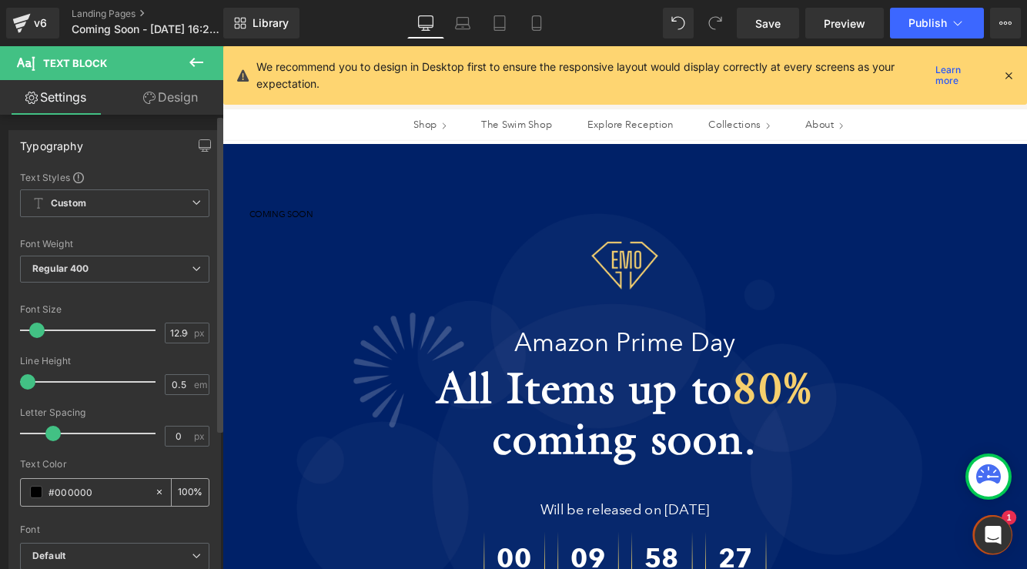
click at [33, 492] on span at bounding box center [36, 492] width 12 height 12
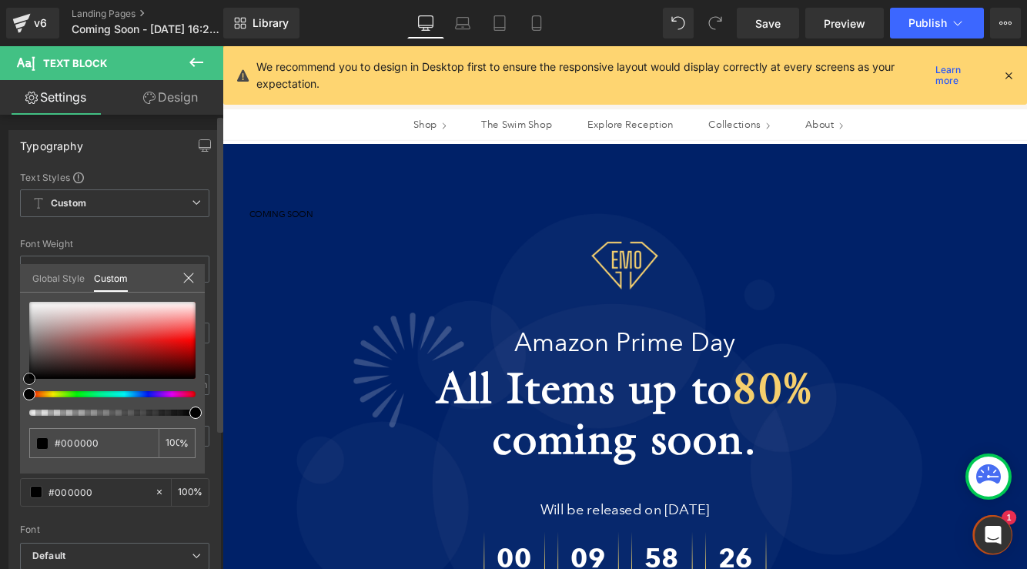
type input "#b38888"
type input "#b58b8b"
type input "#ffffff"
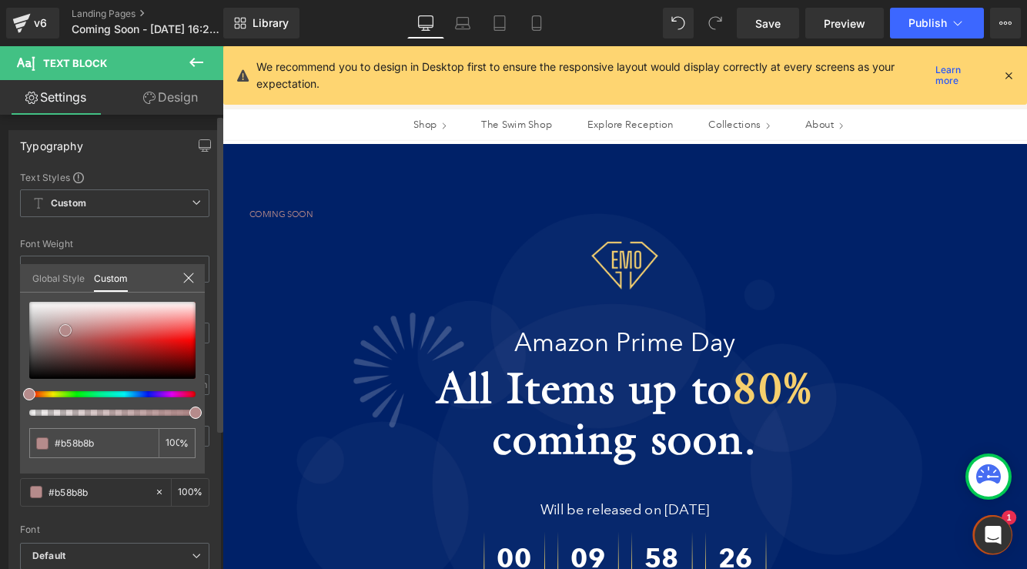
type input "#ffffff"
drag, startPoint x: 65, startPoint y: 330, endPoint x: 16, endPoint y: 275, distance: 74.2
click at [16, 275] on div "Typography Text Styles Custom Custom Setup Global Style Custom Setup Global Sty…" at bounding box center [115, 383] width 230 height 529
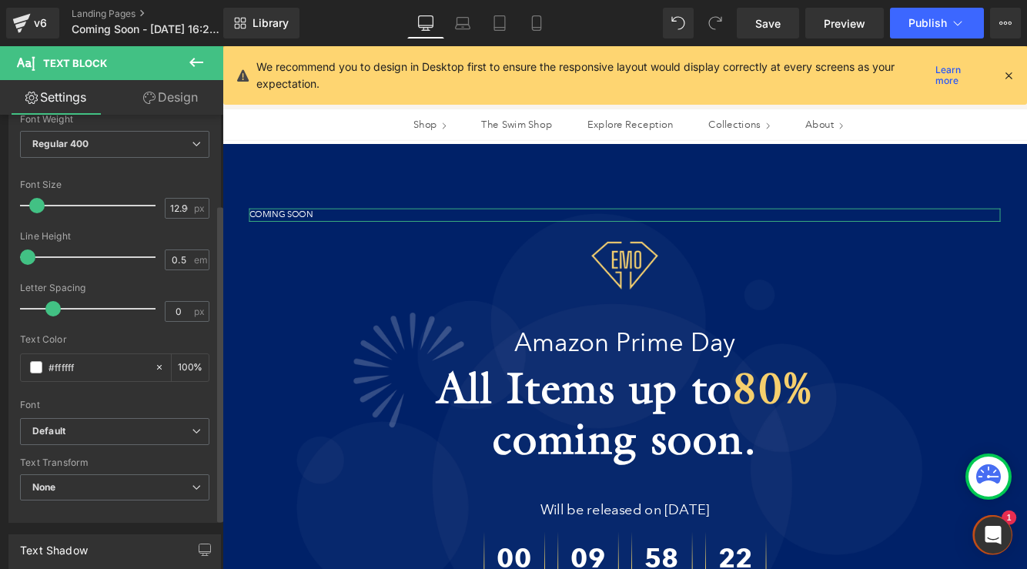
scroll to position [146, 0]
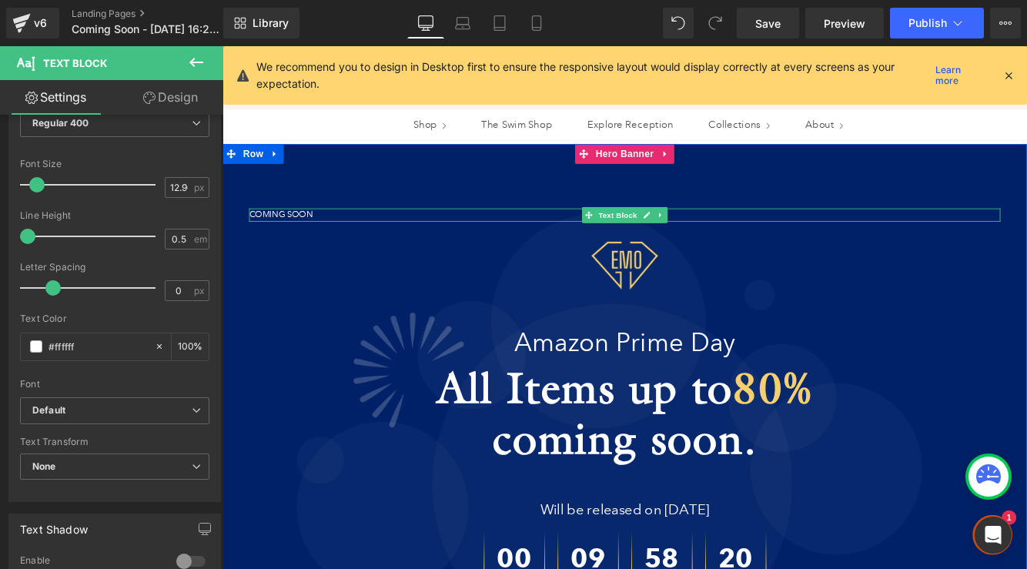
click at [285, 244] on p "COMING SOON" at bounding box center [688, 241] width 870 height 15
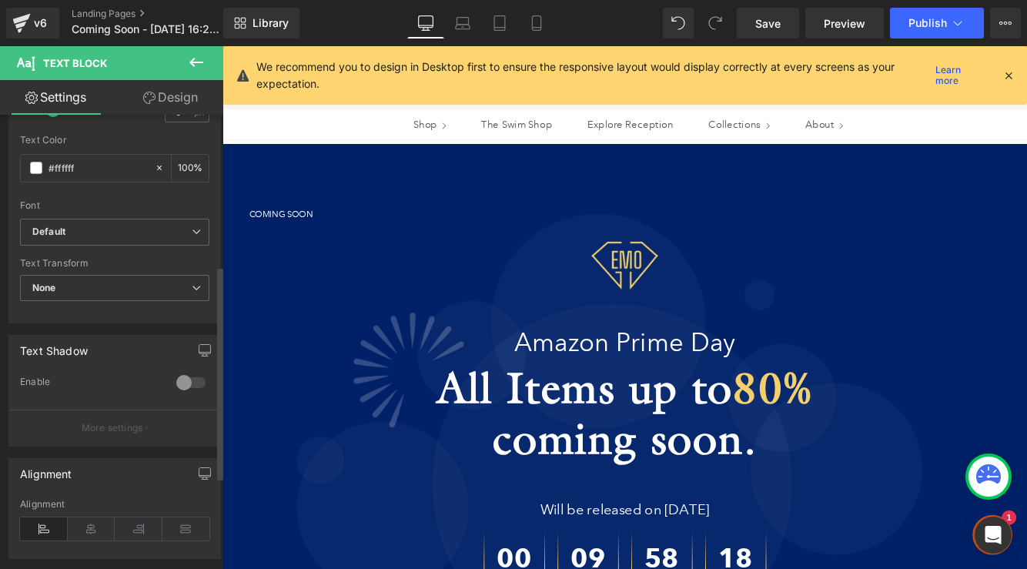
scroll to position [347, 0]
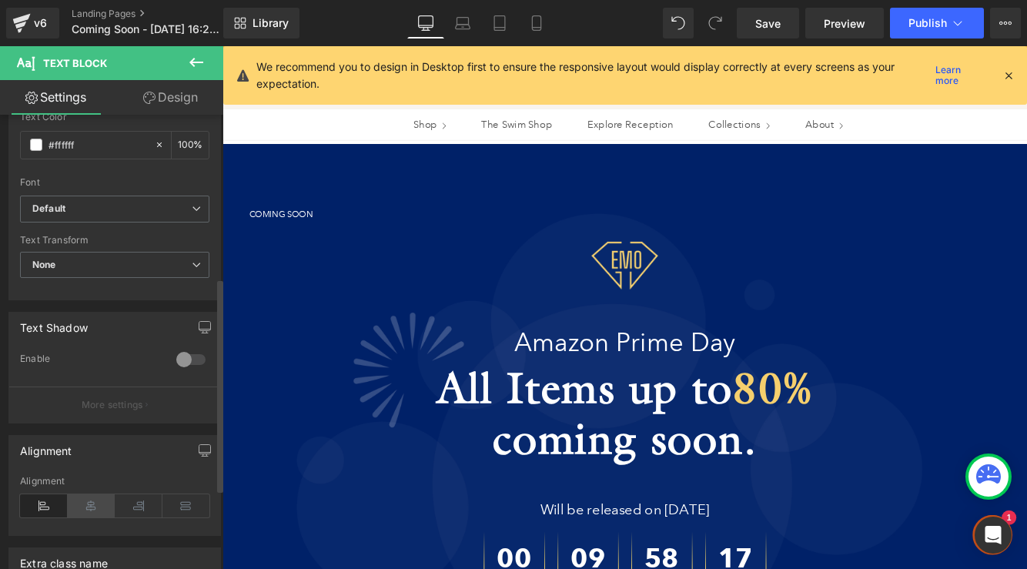
click at [97, 510] on icon at bounding box center [92, 505] width 48 height 23
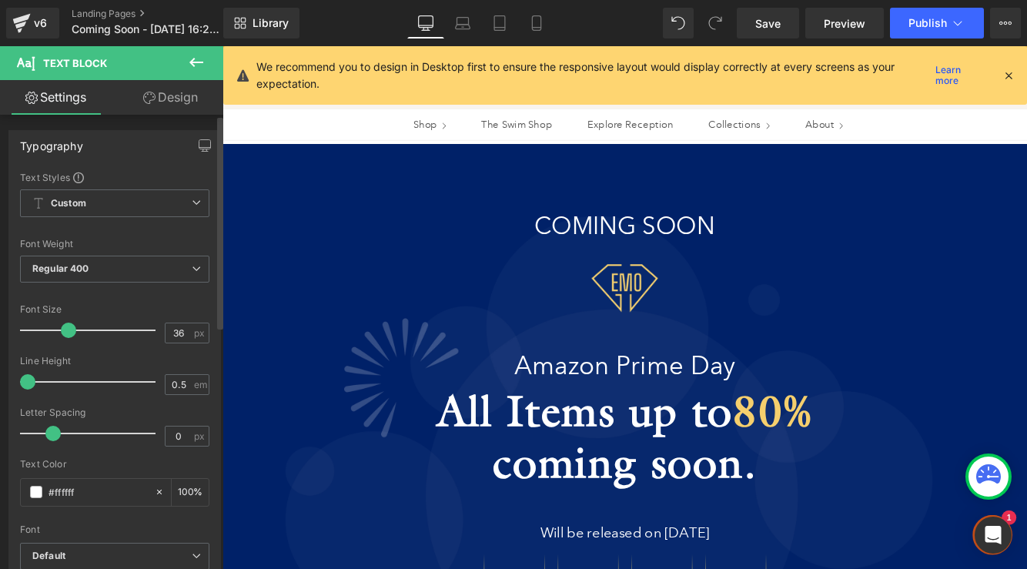
type input "37"
drag, startPoint x: 43, startPoint y: 331, endPoint x: 75, endPoint y: 332, distance: 31.6
click at [75, 332] on span at bounding box center [69, 330] width 15 height 15
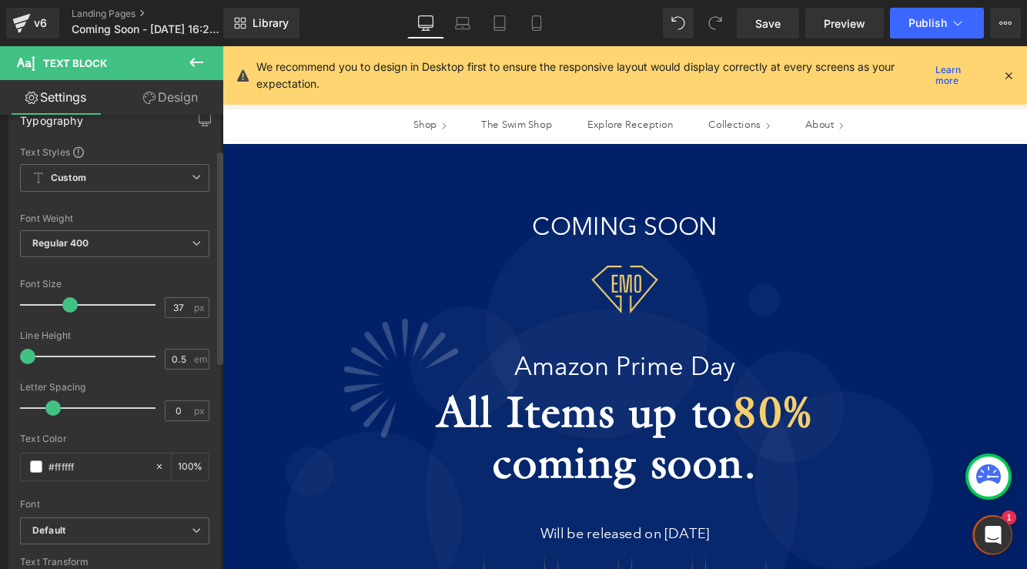
scroll to position [164, 0]
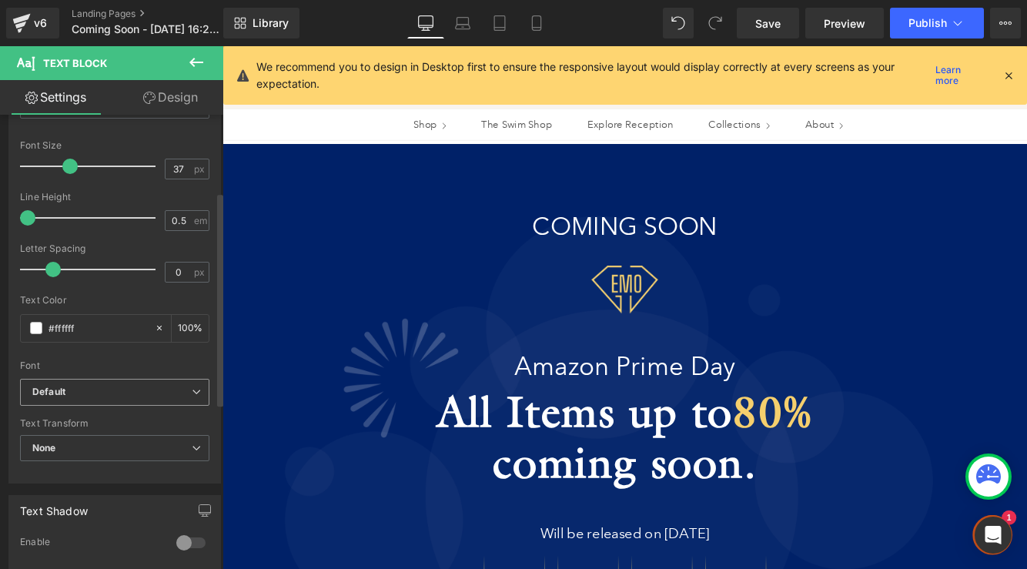
click at [124, 398] on span "Default" at bounding box center [114, 392] width 189 height 27
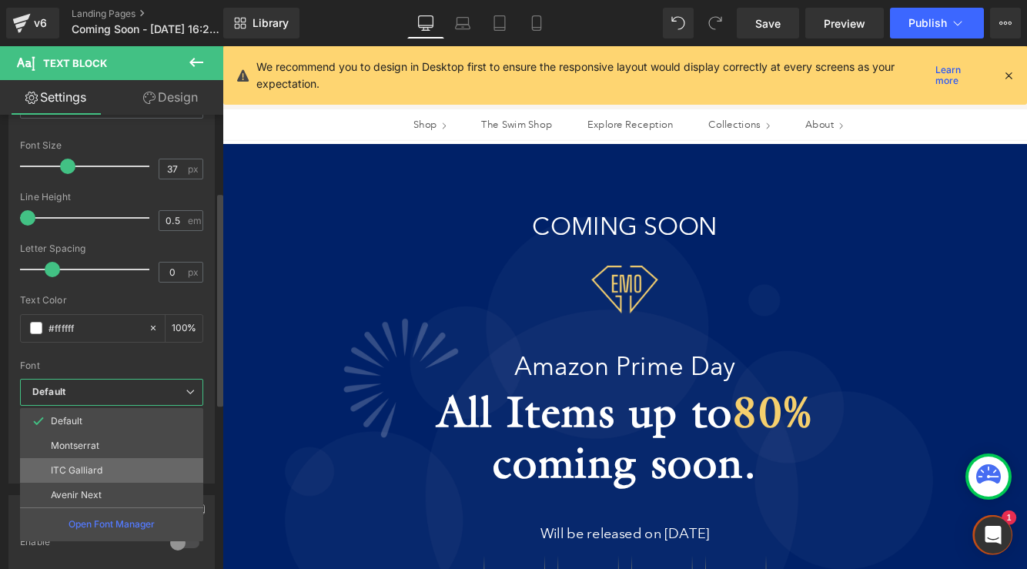
click at [135, 466] on li "ITC Galliard" at bounding box center [111, 470] width 183 height 25
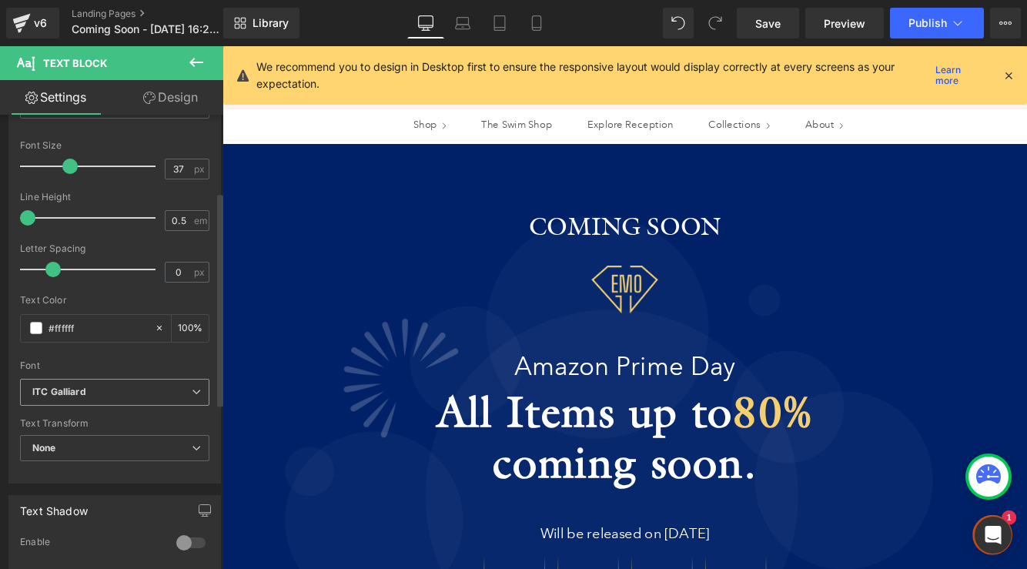
click at [119, 396] on b "ITC Galliard" at bounding box center [111, 392] width 159 height 13
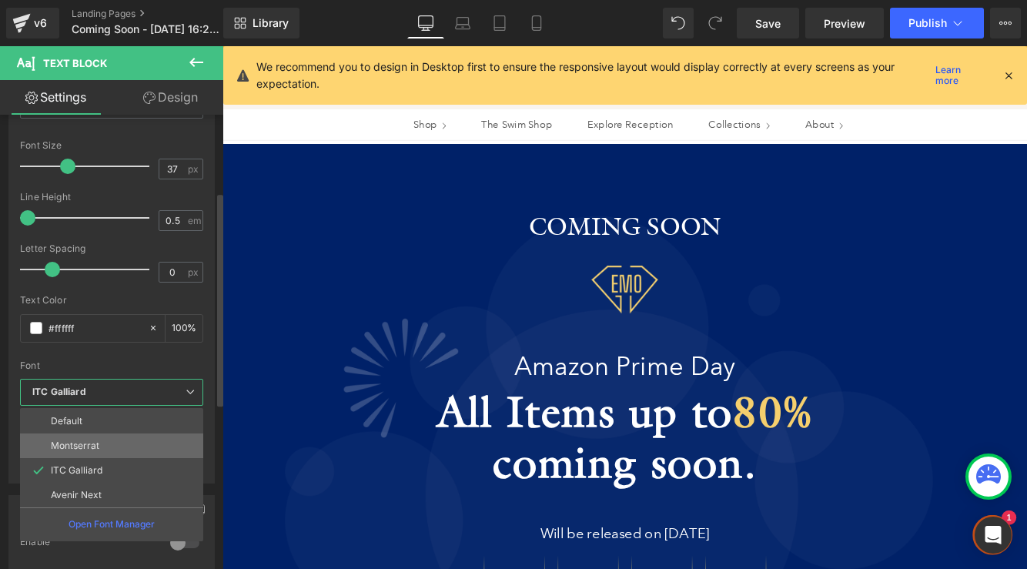
click at [114, 441] on li "Montserrat" at bounding box center [111, 446] width 183 height 25
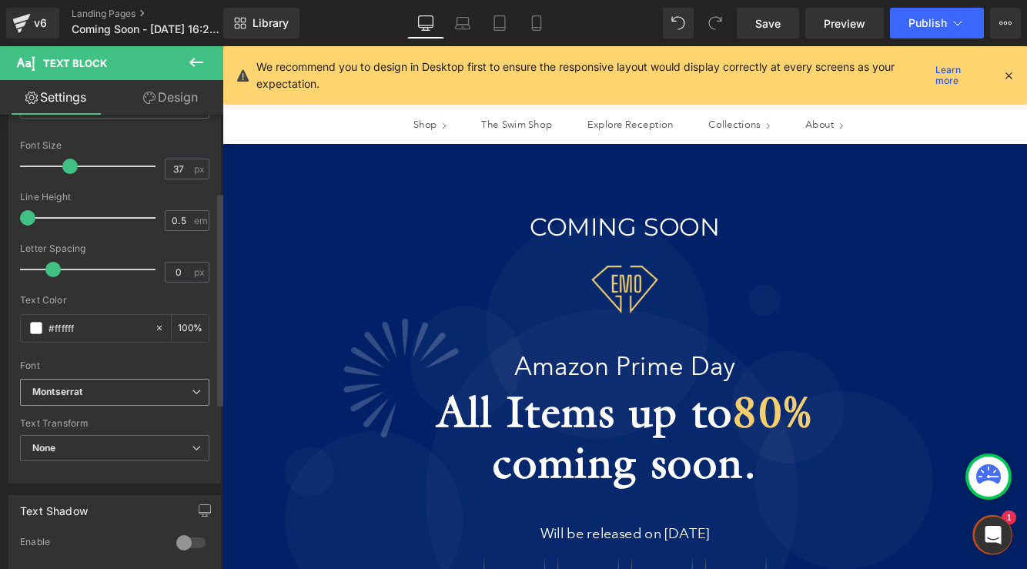
click at [126, 388] on b "Montserrat" at bounding box center [111, 392] width 159 height 13
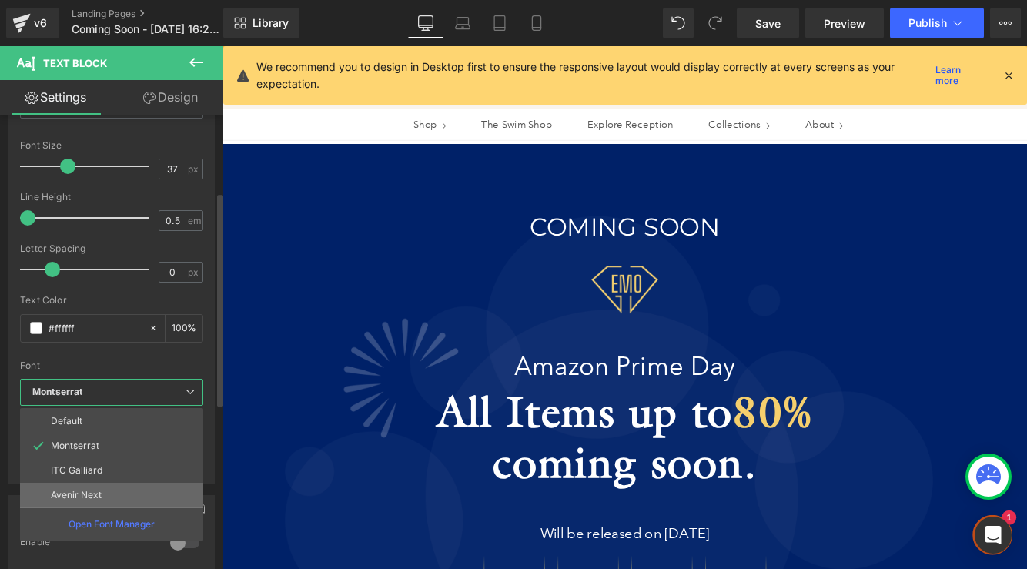
click at [105, 487] on li "Avenir Next" at bounding box center [111, 495] width 183 height 25
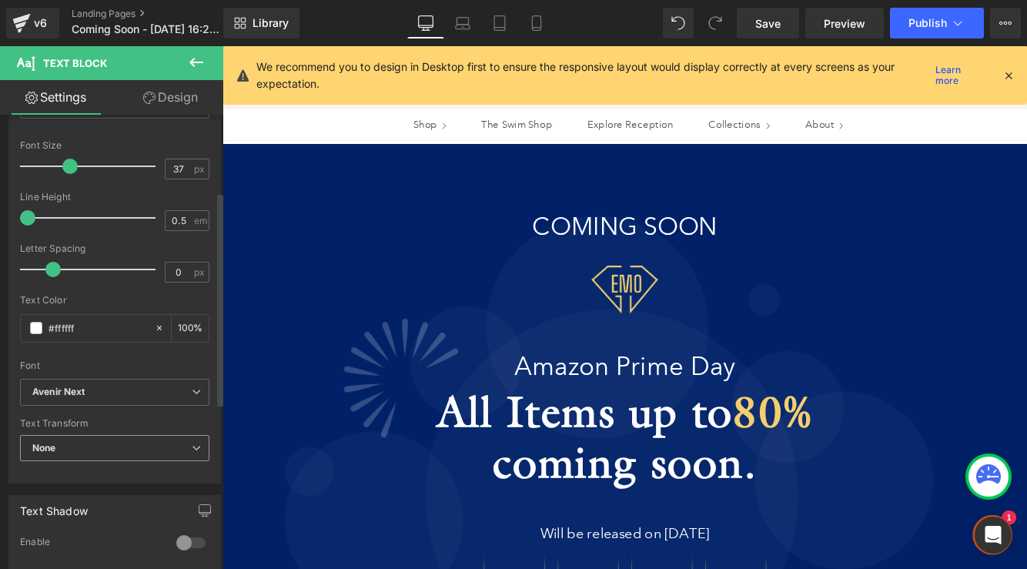
scroll to position [196, 0]
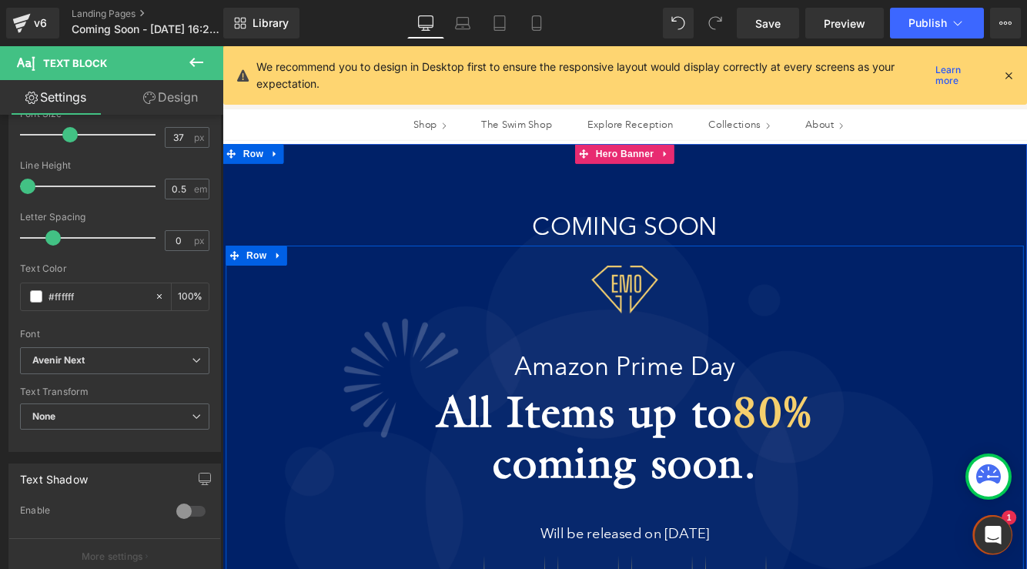
click at [705, 322] on link at bounding box center [713, 328] width 16 height 18
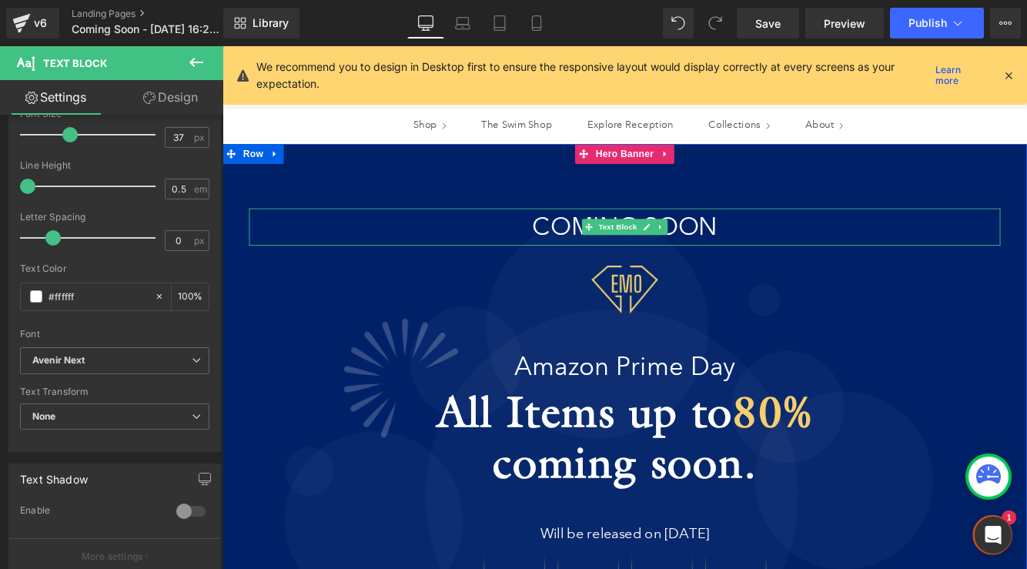
click at [769, 252] on p "COMING SOON" at bounding box center [688, 255] width 870 height 43
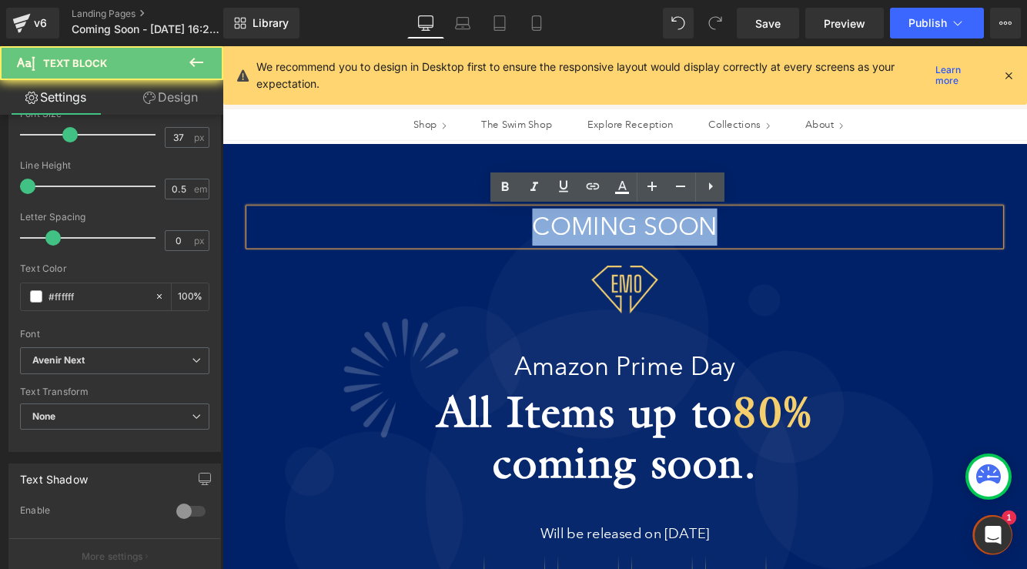
click at [769, 252] on p "COMING SOON" at bounding box center [688, 255] width 870 height 43
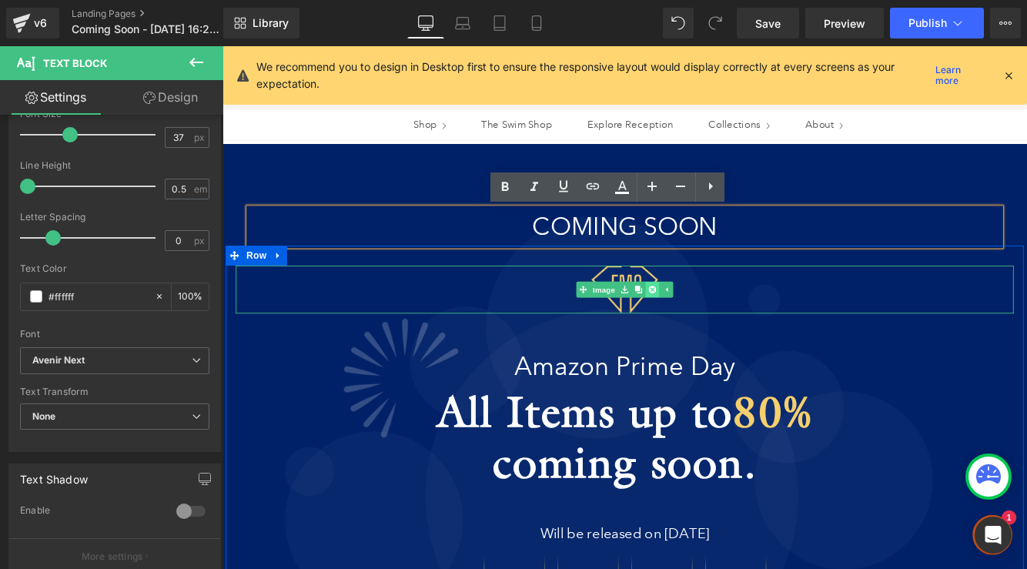
click at [722, 329] on icon at bounding box center [720, 327] width 8 height 8
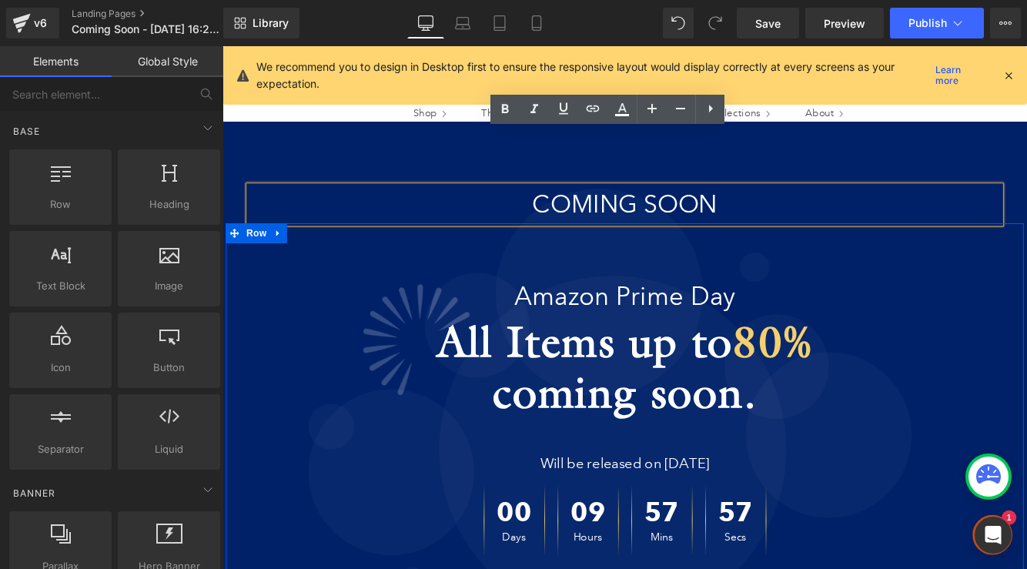
scroll to position [90, 0]
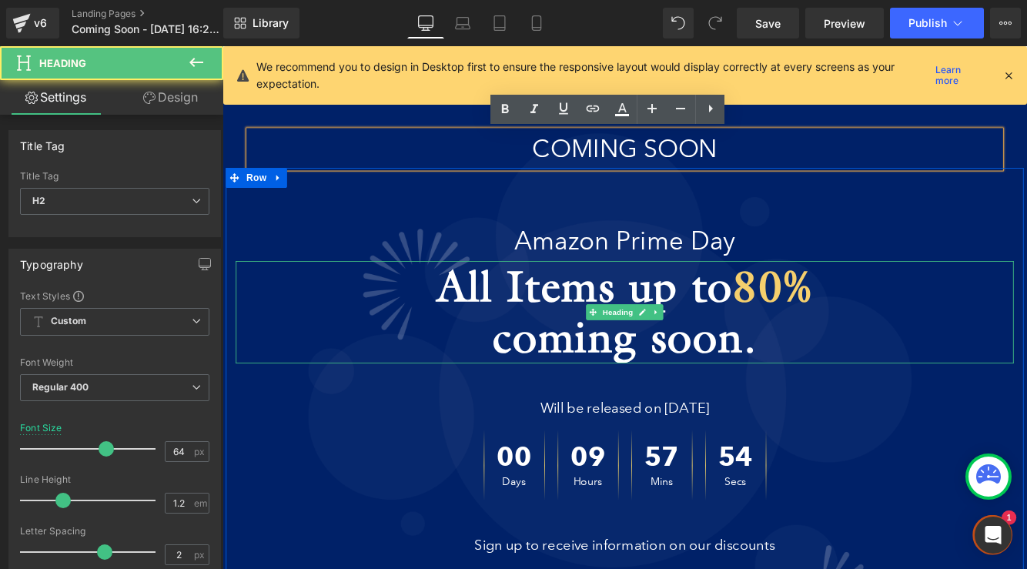
click at [618, 364] on b "coming soon." at bounding box center [689, 383] width 306 height 61
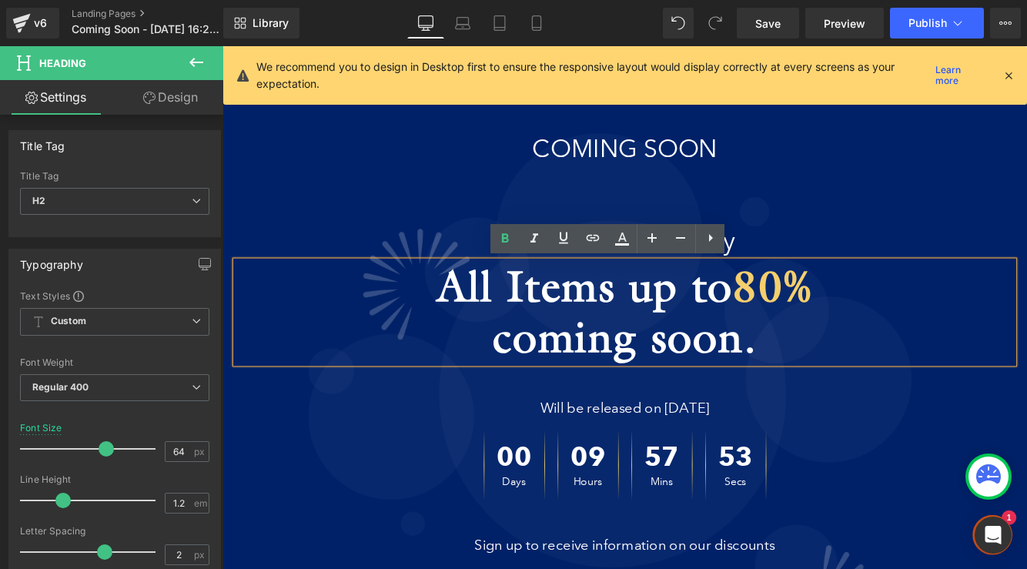
click at [855, 295] on div "All Items up to 80% coming soon." at bounding box center [688, 354] width 901 height 119
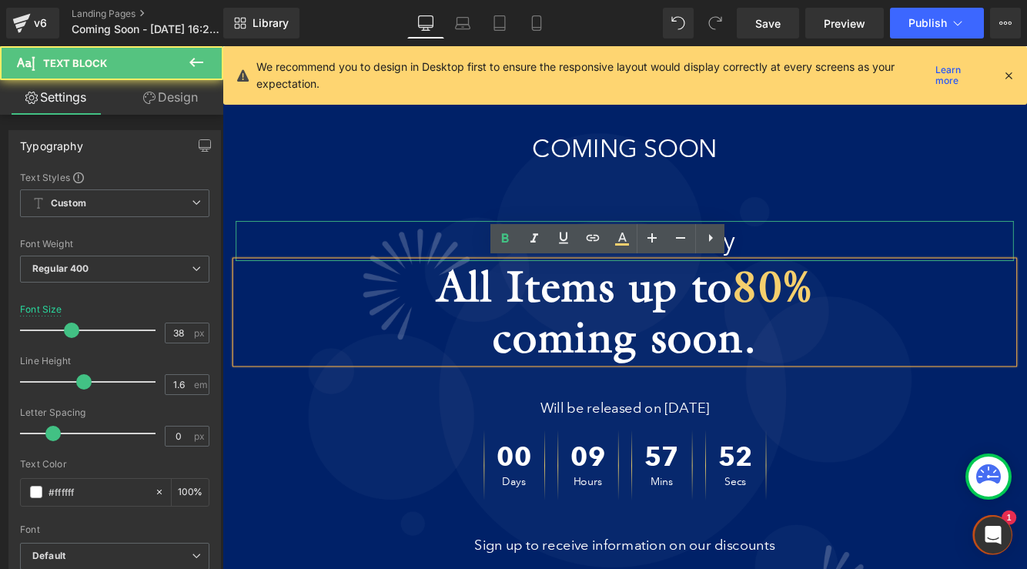
click at [855, 290] on p "Amazon Prime Day" at bounding box center [688, 272] width 901 height 47
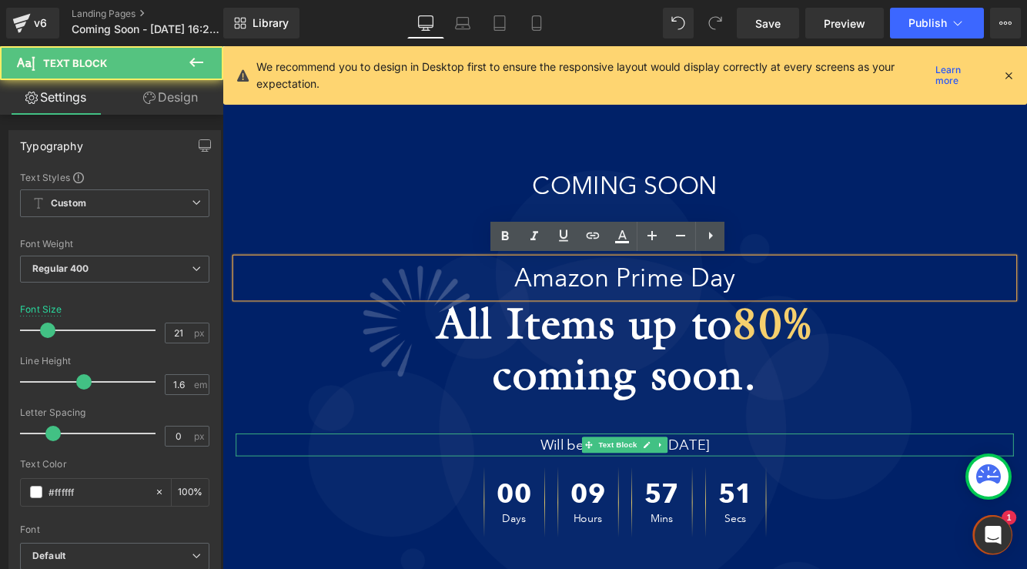
click at [920, 515] on div "Will be released on [DATE] Text Block" at bounding box center [688, 508] width 901 height 26
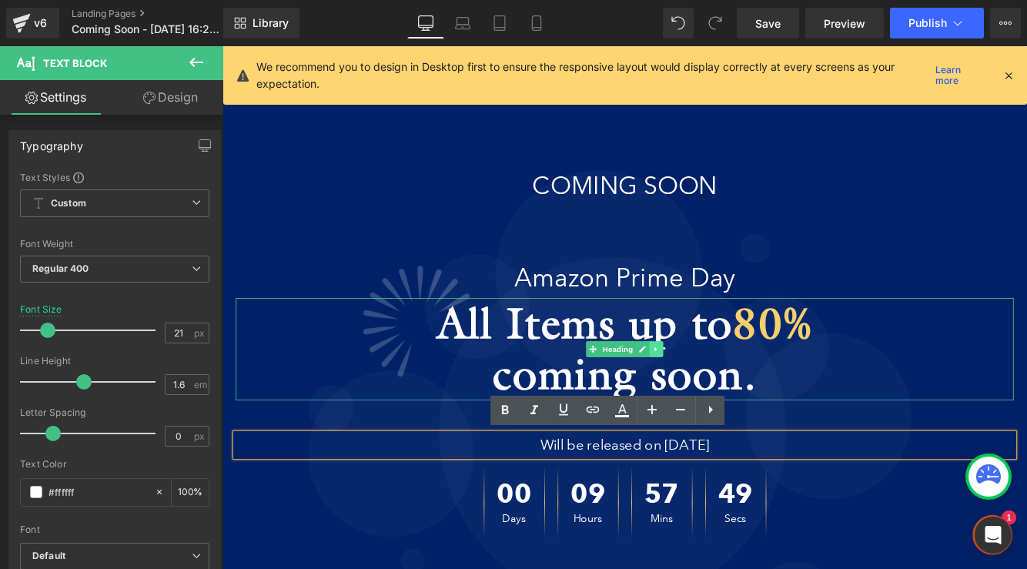
click at [726, 397] on icon at bounding box center [725, 397] width 8 height 9
click at [725, 397] on link at bounding box center [733, 397] width 16 height 18
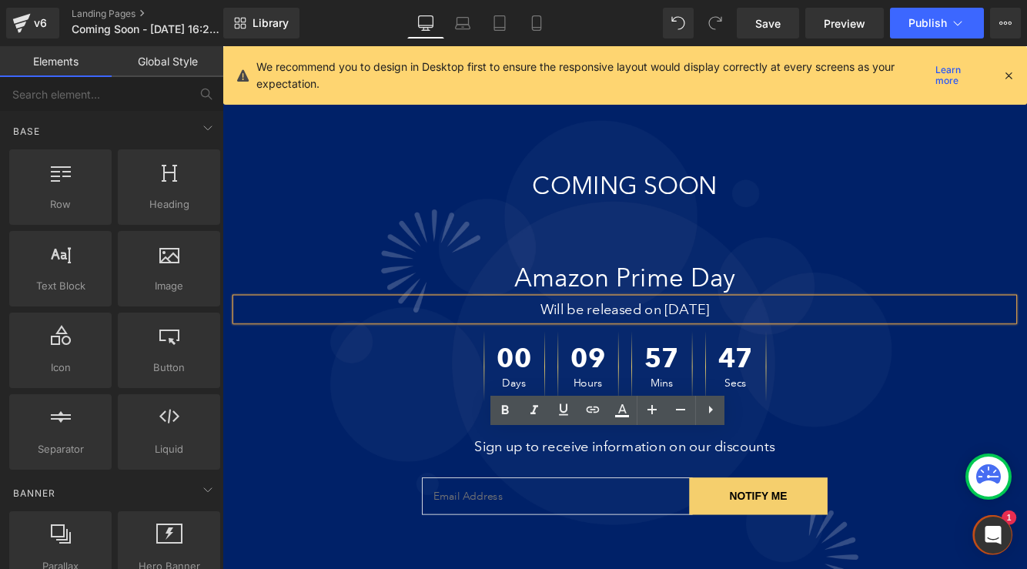
click at [699, 312] on div "Amazon Prime Day Text Block" at bounding box center [688, 315] width 901 height 47
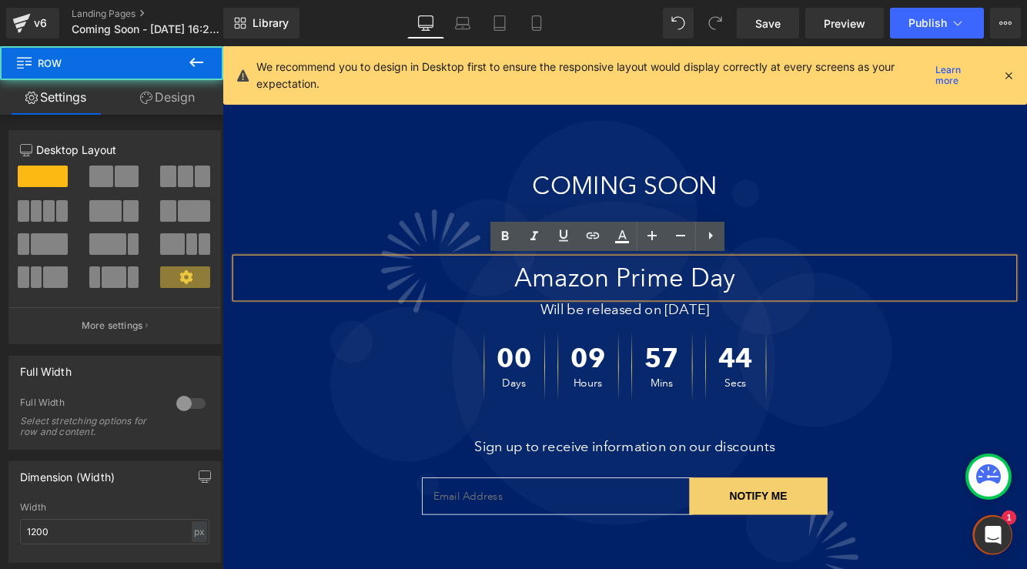
click at [839, 250] on div "Amazon Prime Day Text Block Will be released on [DATE] Text Block 00 Days 09 Ho…" at bounding box center [688, 428] width 924 height 397
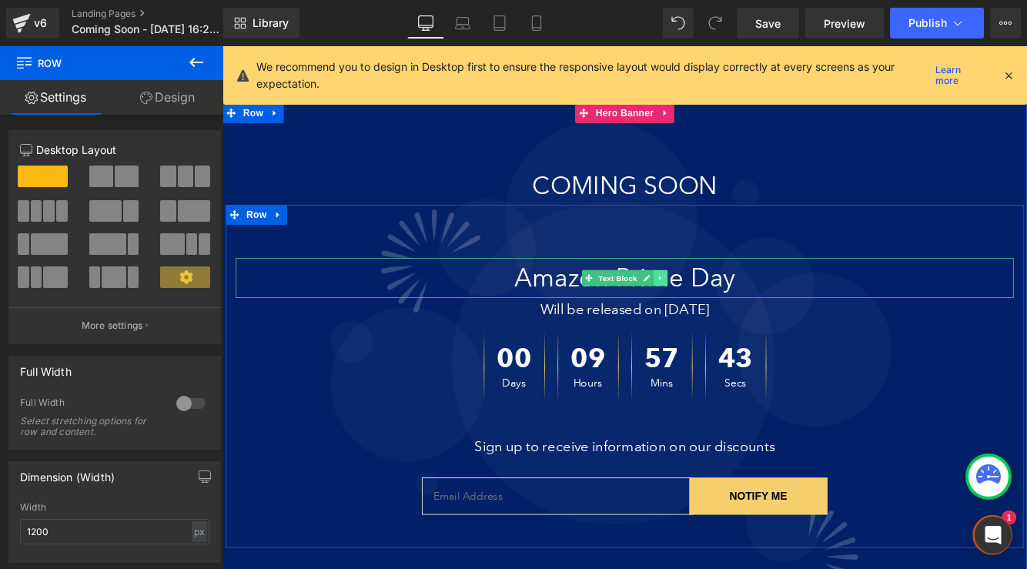
click at [722, 315] on link at bounding box center [730, 315] width 16 height 18
click at [734, 313] on icon at bounding box center [738, 314] width 8 height 8
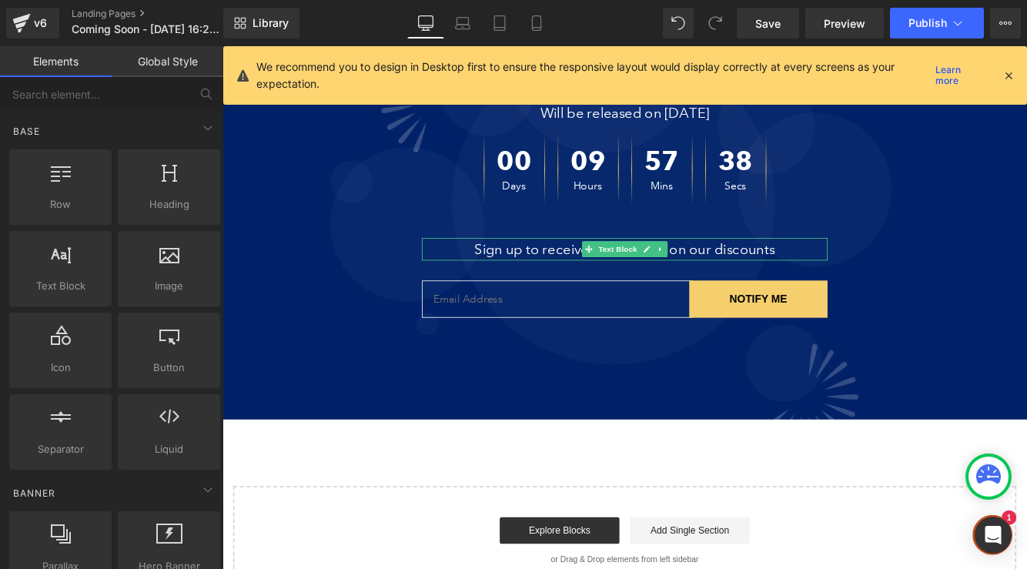
scroll to position [187, 0]
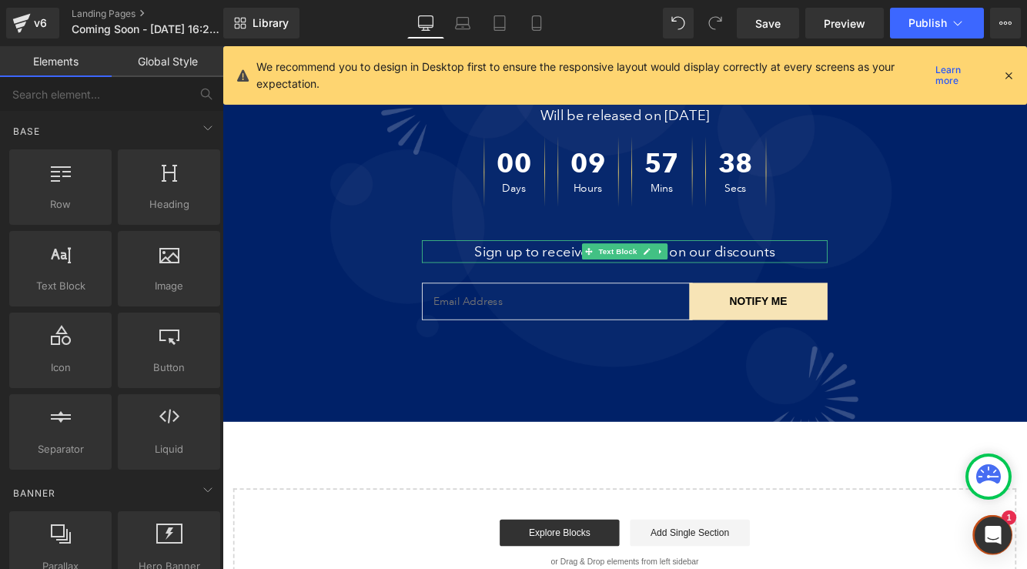
click at [833, 332] on button "NOTIFY ME" at bounding box center [843, 341] width 160 height 43
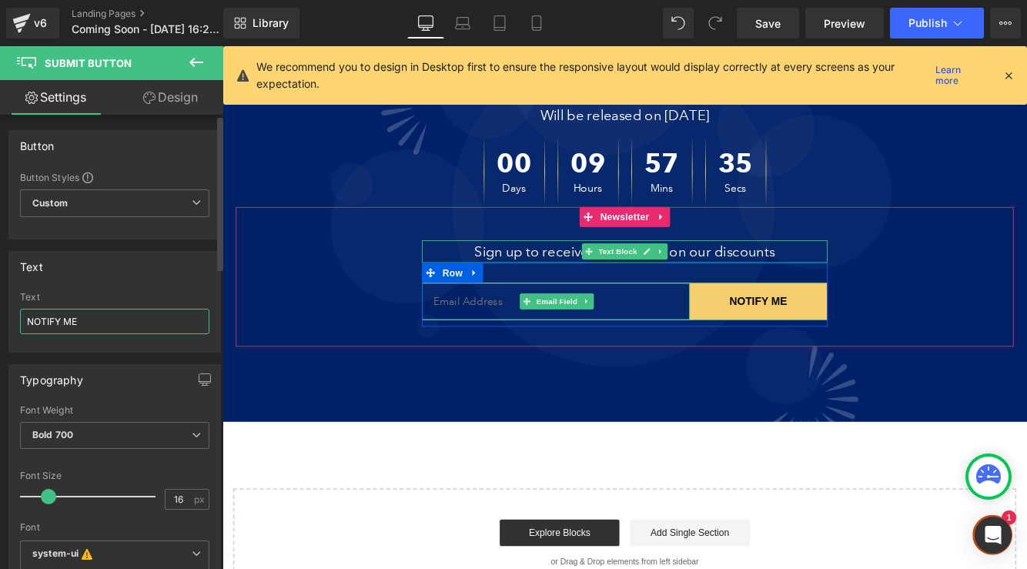
click at [110, 325] on input "NOTIFY ME" at bounding box center [114, 321] width 189 height 25
type input "JOIN THE WAILIST"
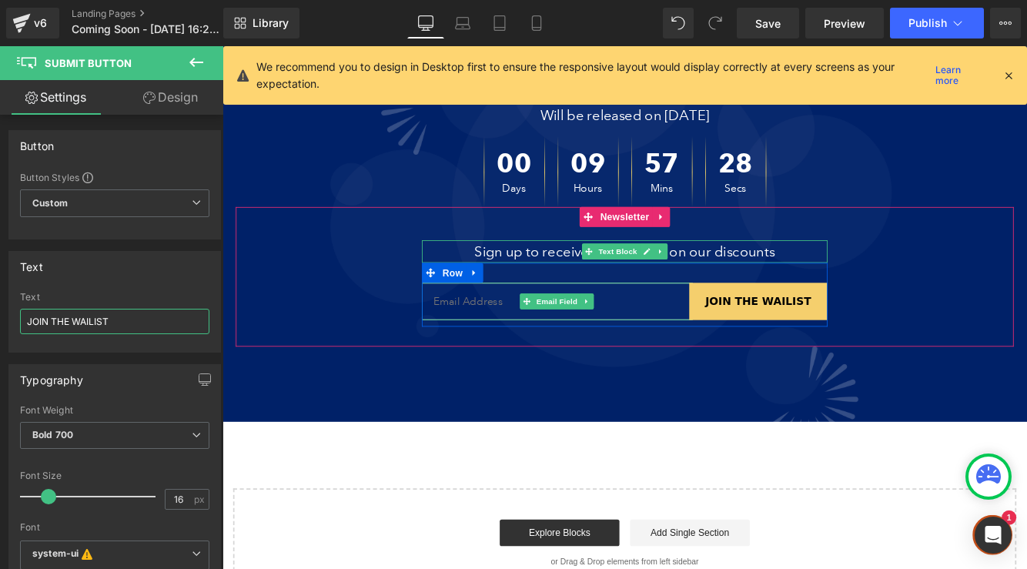
scroll to position [0, 0]
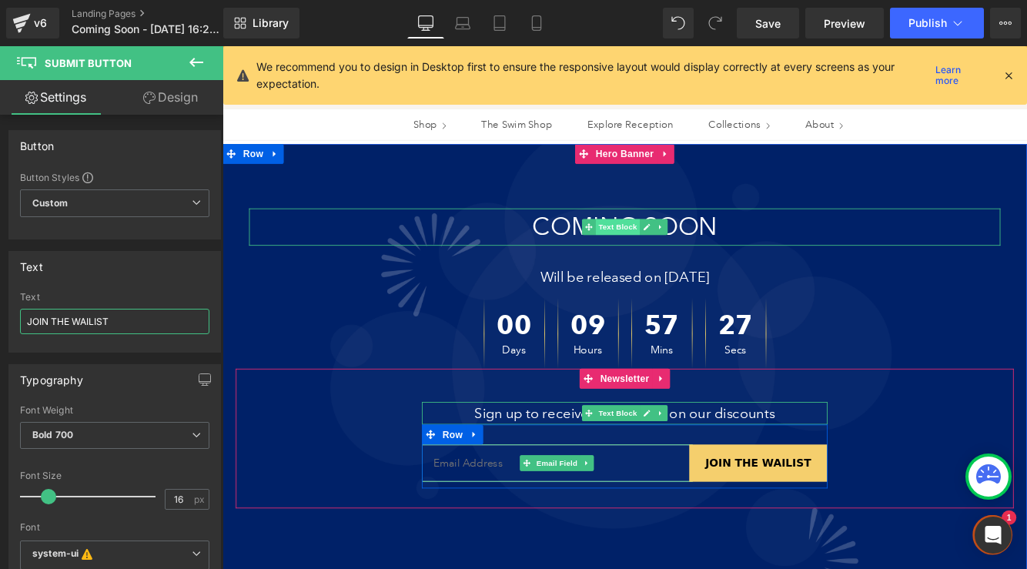
click at [676, 250] on span "Text Block" at bounding box center [680, 255] width 51 height 18
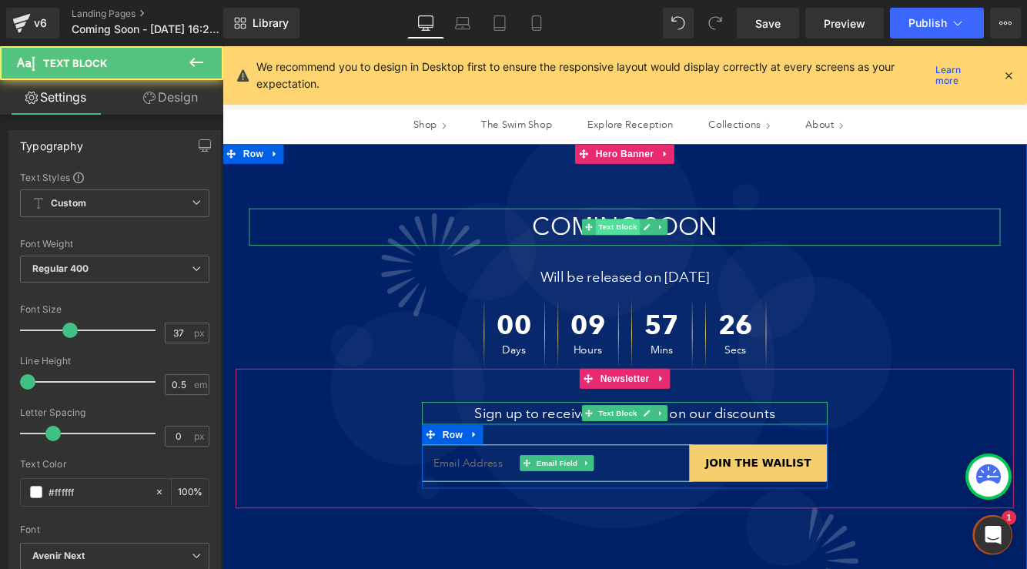
click at [676, 250] on span "Text Block" at bounding box center [680, 255] width 51 height 18
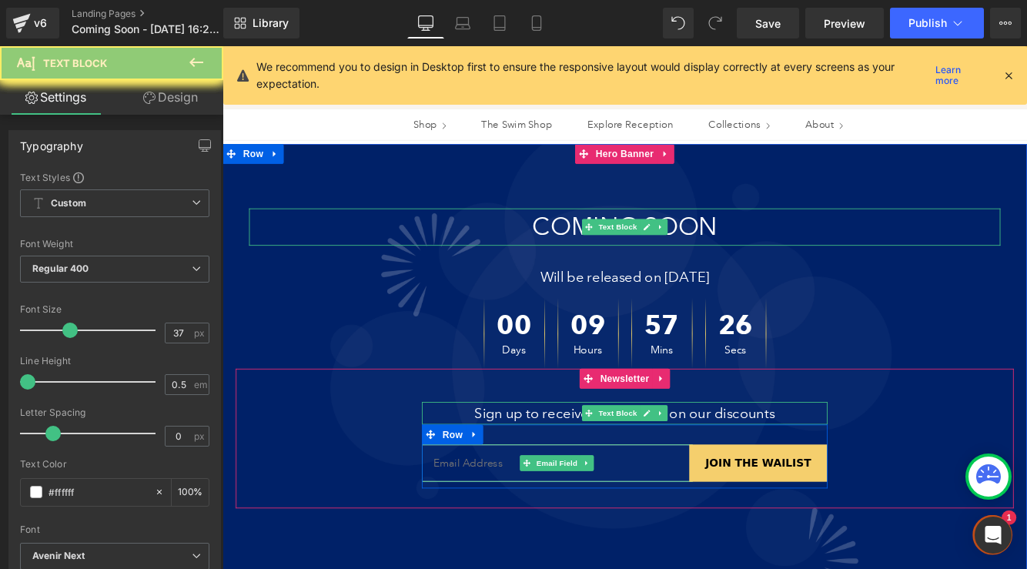
click at [816, 251] on p "COMING SOON" at bounding box center [688, 255] width 870 height 43
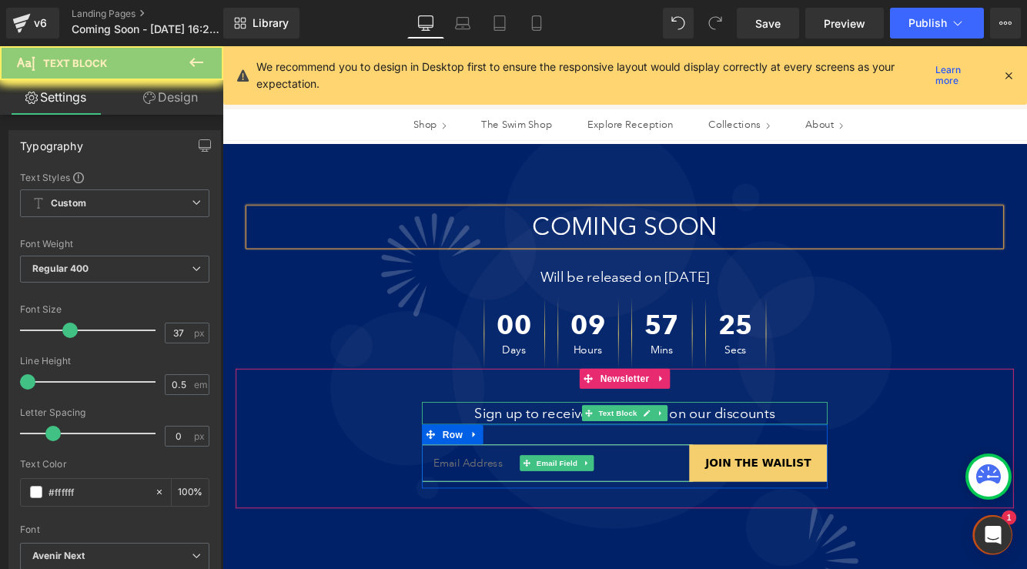
click at [816, 251] on p "COMING SOON" at bounding box center [688, 255] width 870 height 43
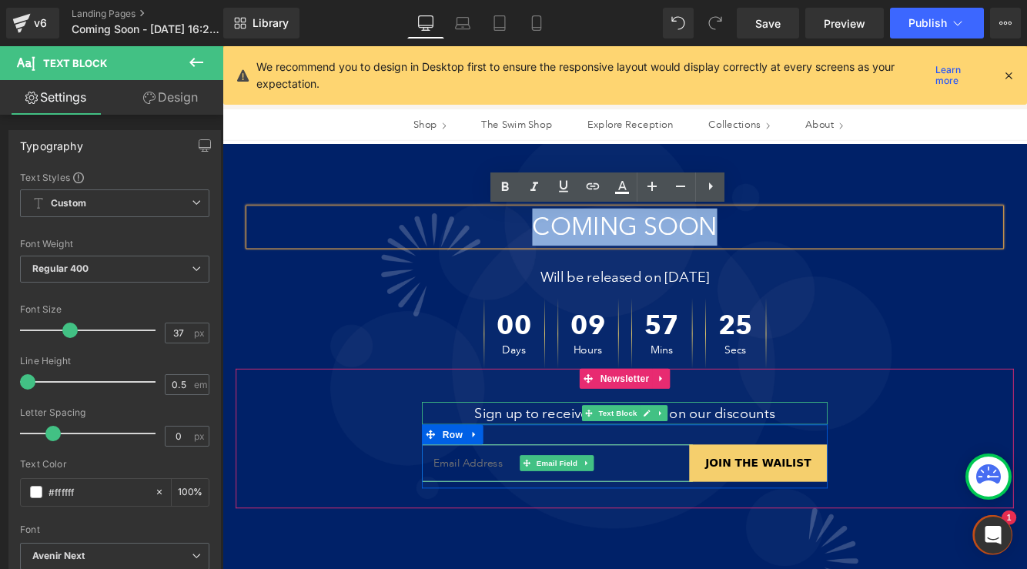
click at [816, 251] on p "COMING SOON" at bounding box center [688, 255] width 870 height 43
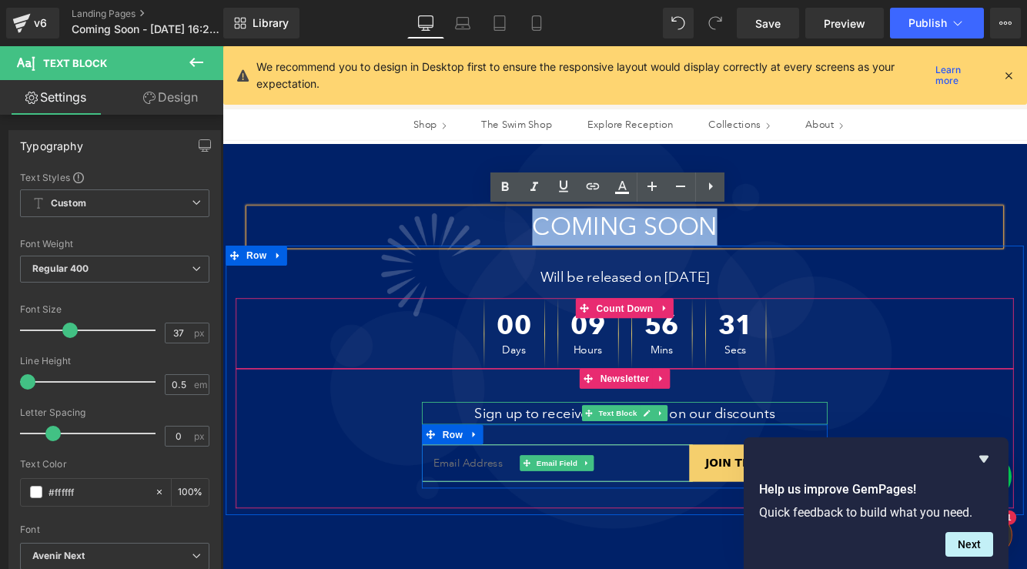
click at [328, 334] on div "Will be released on [DATE] Text Block 00 Days 09 Hours 56 Mins 31 Secs Count Do…" at bounding box center [688, 440] width 924 height 281
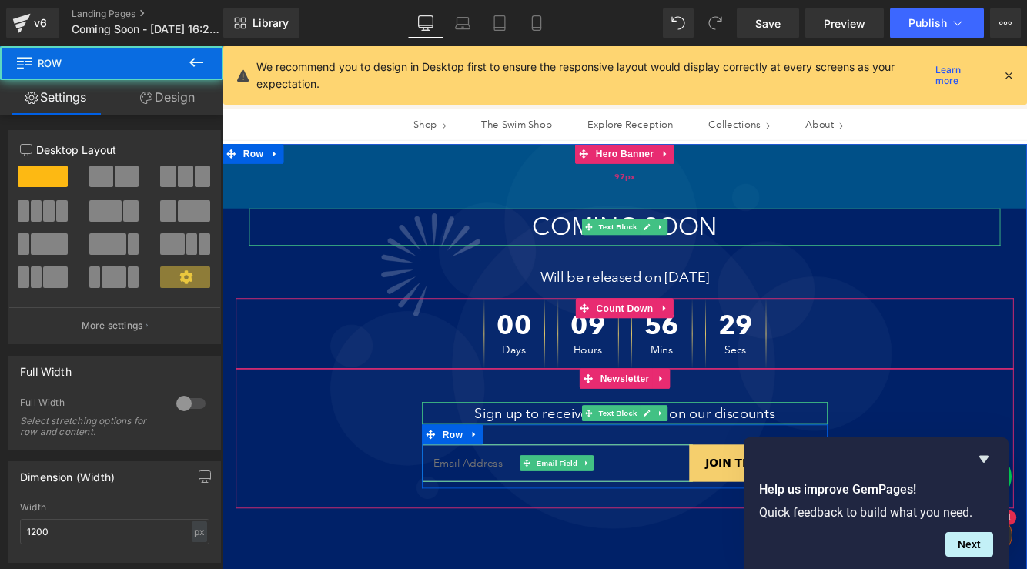
click at [240, 187] on div "97px" at bounding box center [689, 196] width 932 height 75
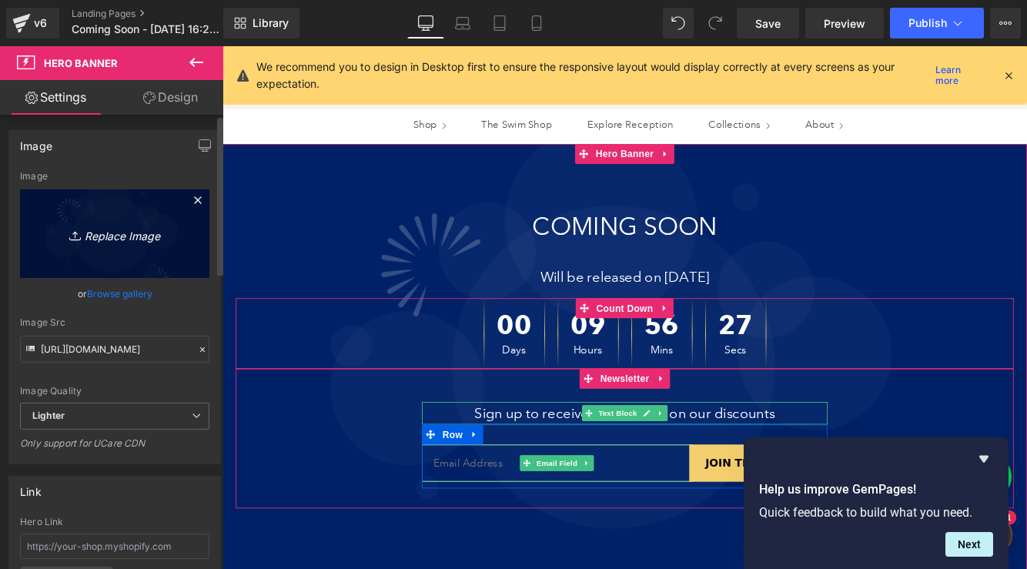
click at [126, 246] on link "Replace Image" at bounding box center [114, 233] width 189 height 89
type input "C:\fakepath\SPICE GRADIENT-WEB.jpg"
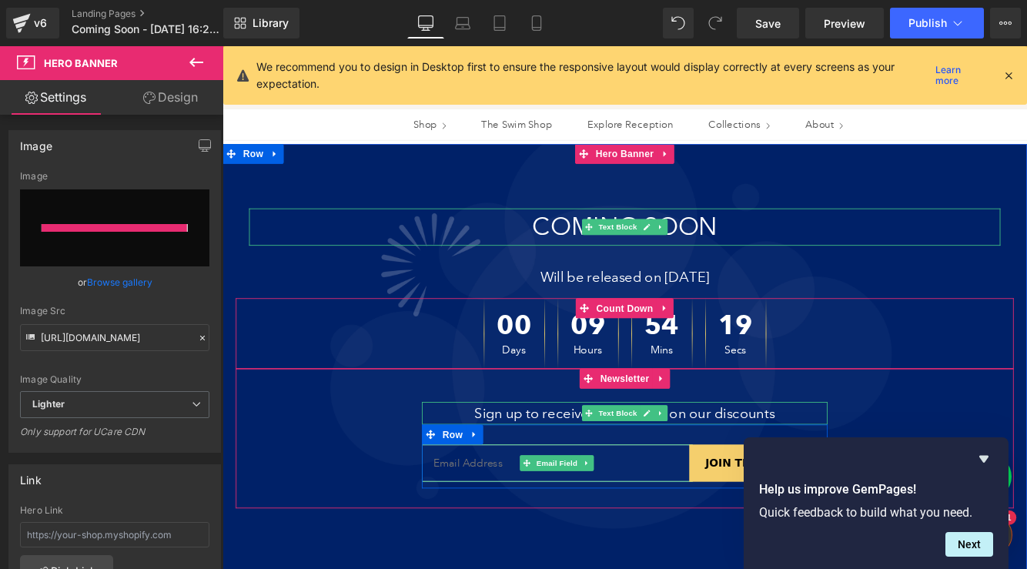
type input "[URL][DOMAIN_NAME]"
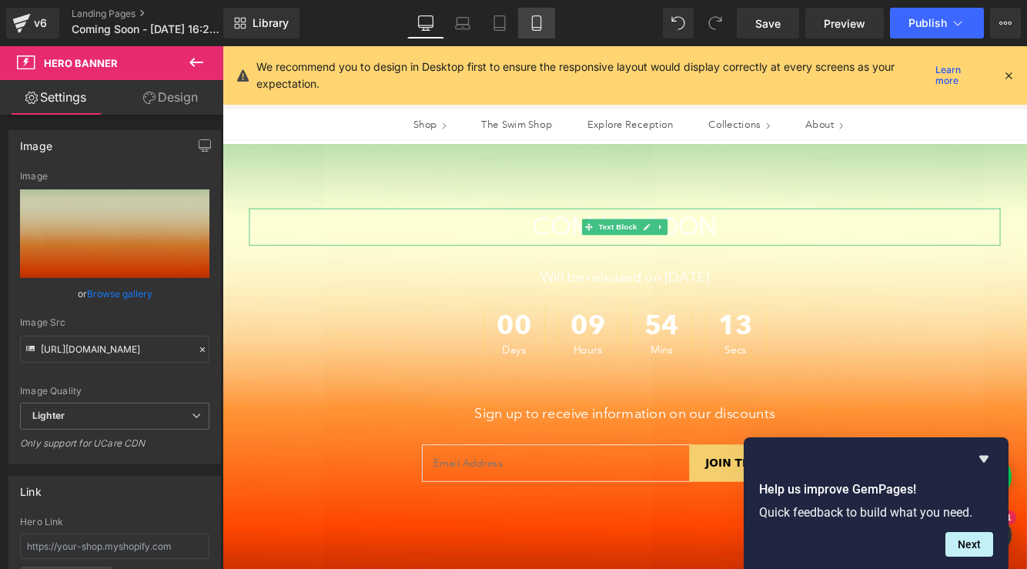
click at [528, 25] on link "Mobile" at bounding box center [536, 23] width 37 height 31
type input "auto"
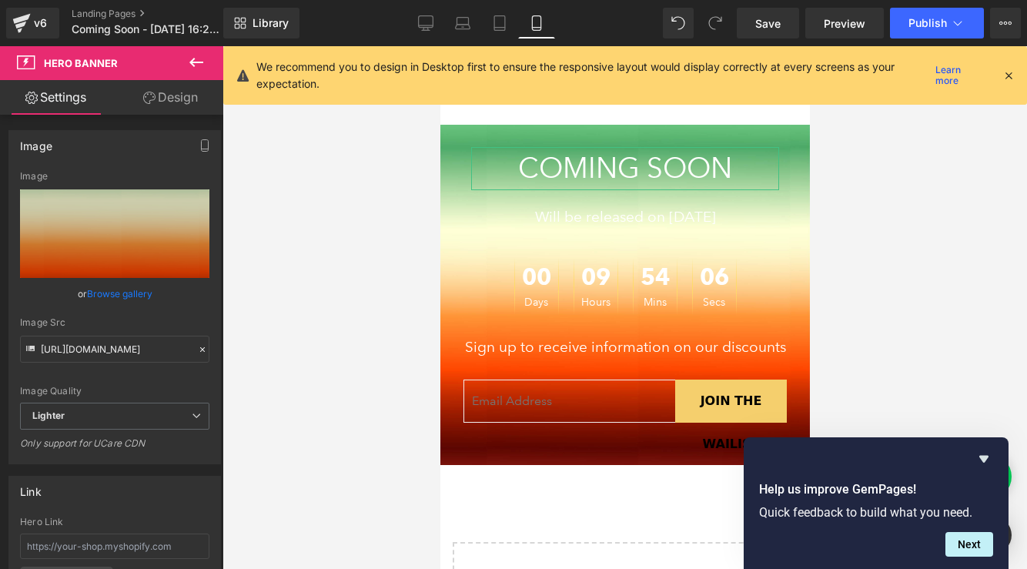
click at [649, 440] on div "Sign up to receive information on our discounts Text Block Email Field JOIN THE…" at bounding box center [624, 386] width 347 height 142
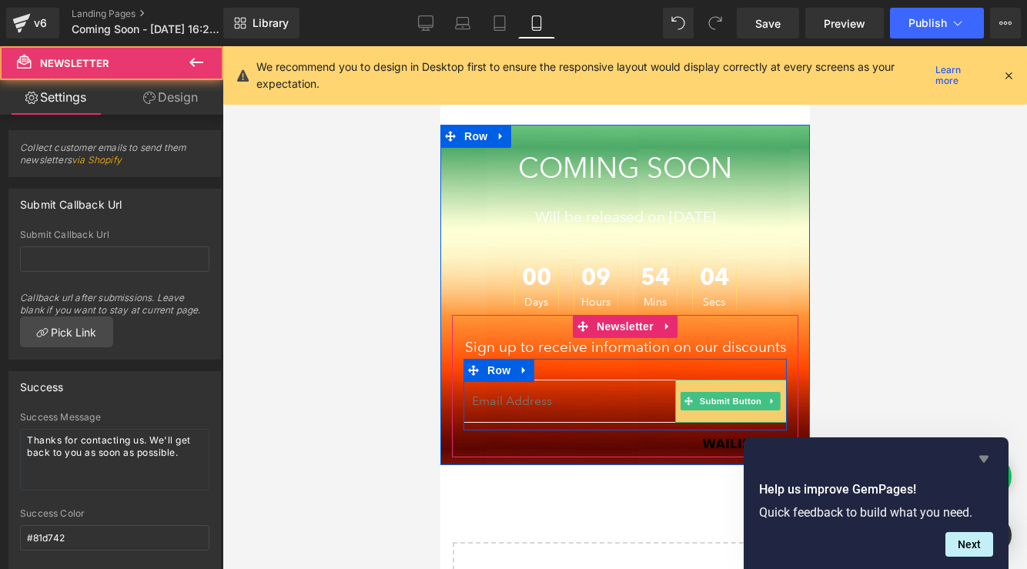
click at [988, 457] on icon "Hide survey" at bounding box center [984, 459] width 9 height 7
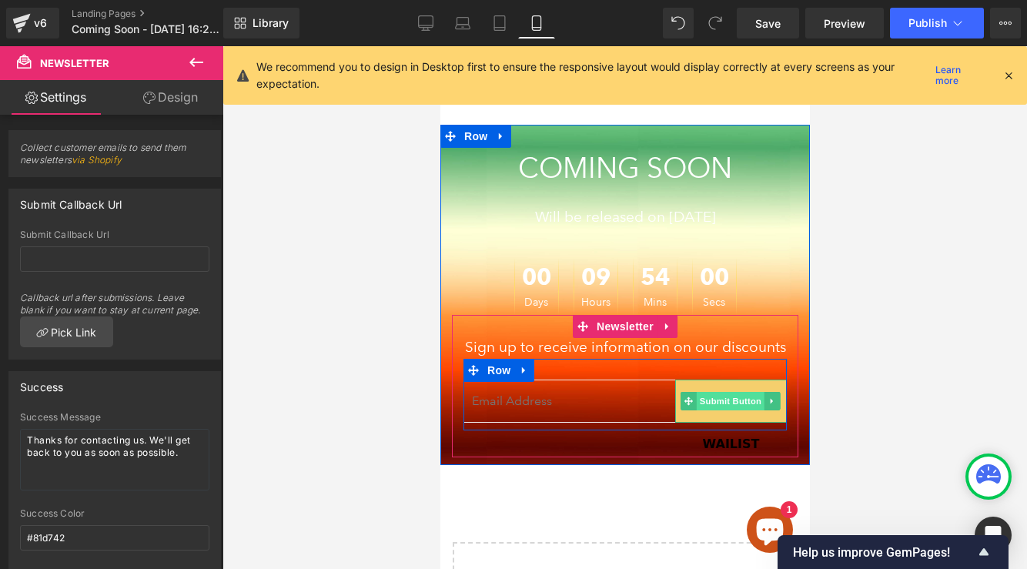
click at [732, 397] on span "Submit Button" at bounding box center [730, 401] width 68 height 18
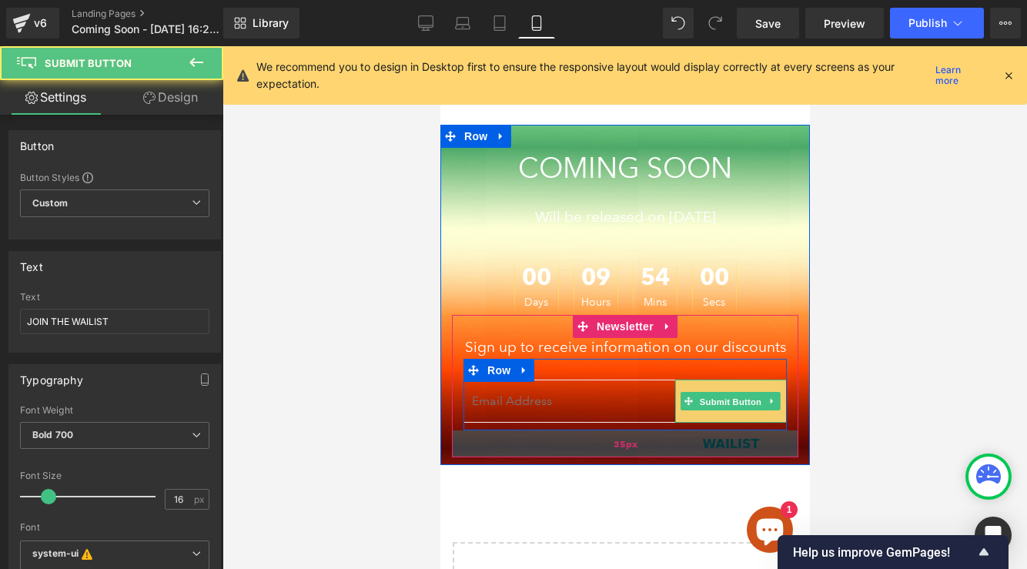
click at [726, 442] on div "35px" at bounding box center [624, 444] width 347 height 27
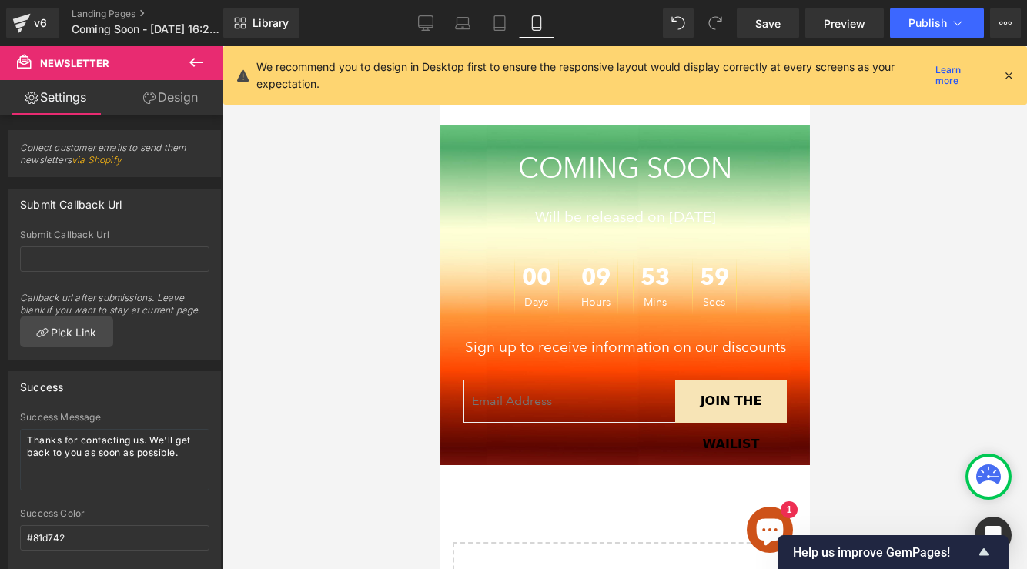
click at [732, 400] on div "JOIN THE WAILIST Submit Button" at bounding box center [731, 401] width 112 height 43
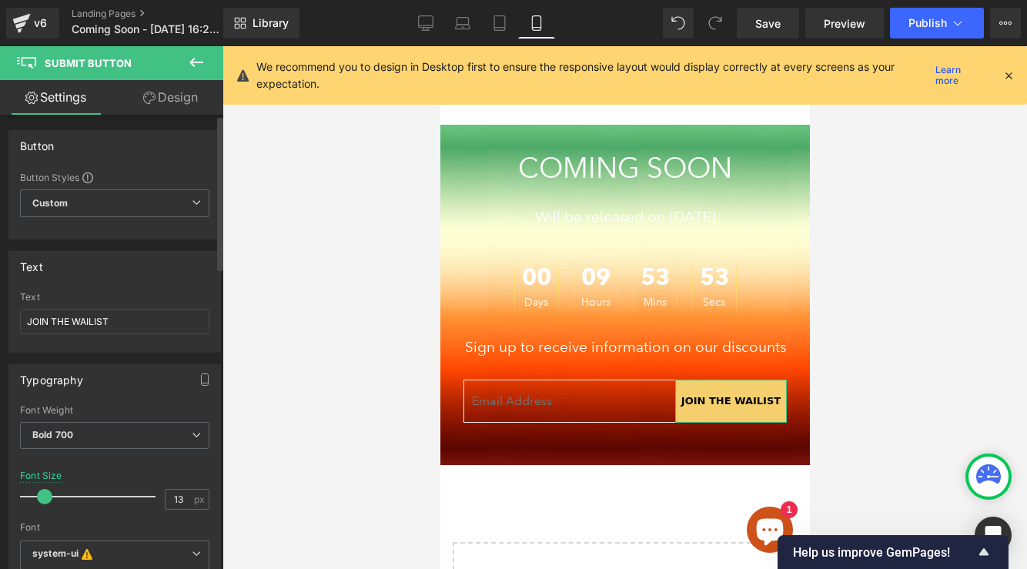
type input "12"
click at [42, 493] on span at bounding box center [42, 496] width 15 height 15
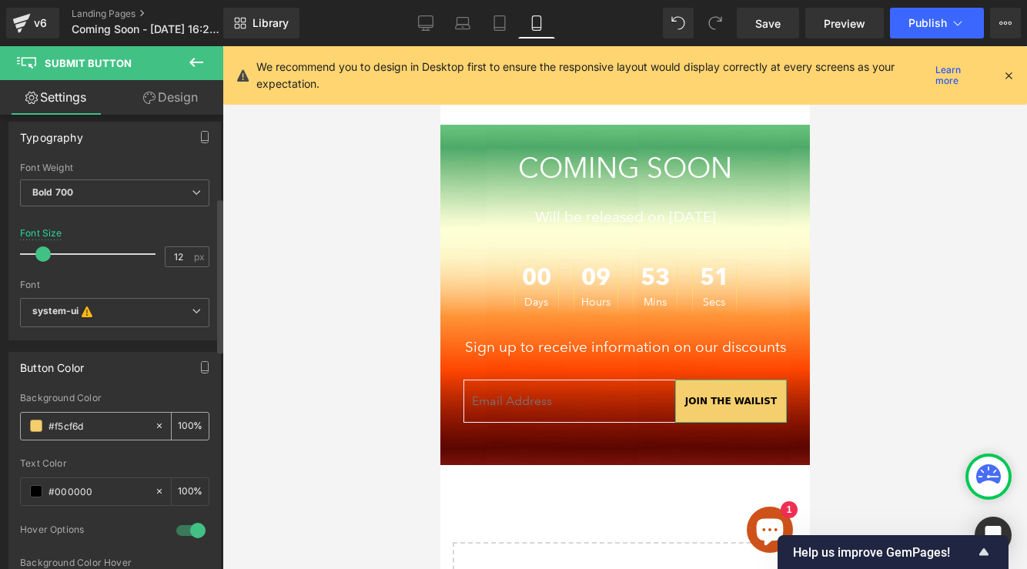
scroll to position [442, 0]
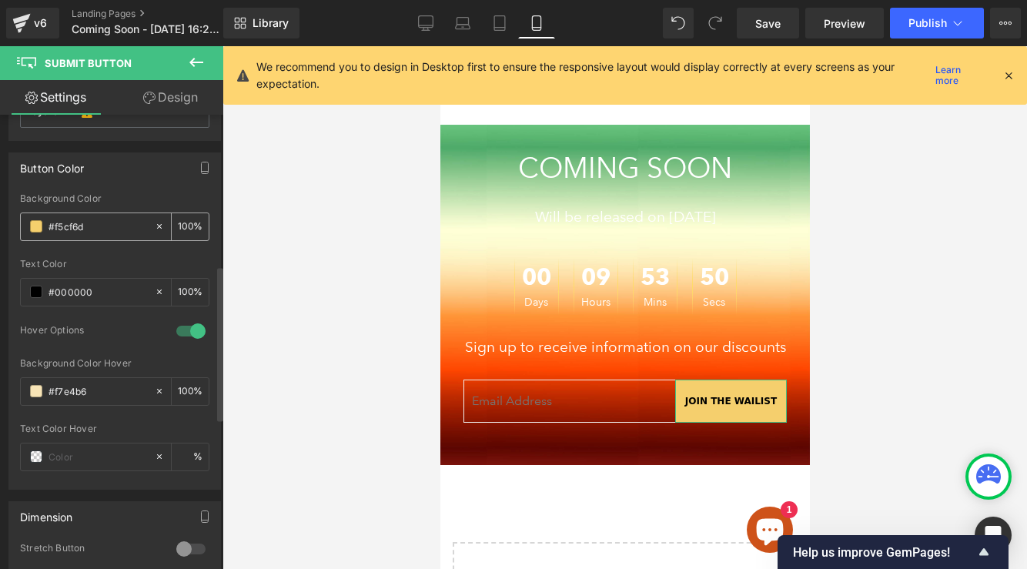
click at [32, 229] on span at bounding box center [36, 226] width 12 height 12
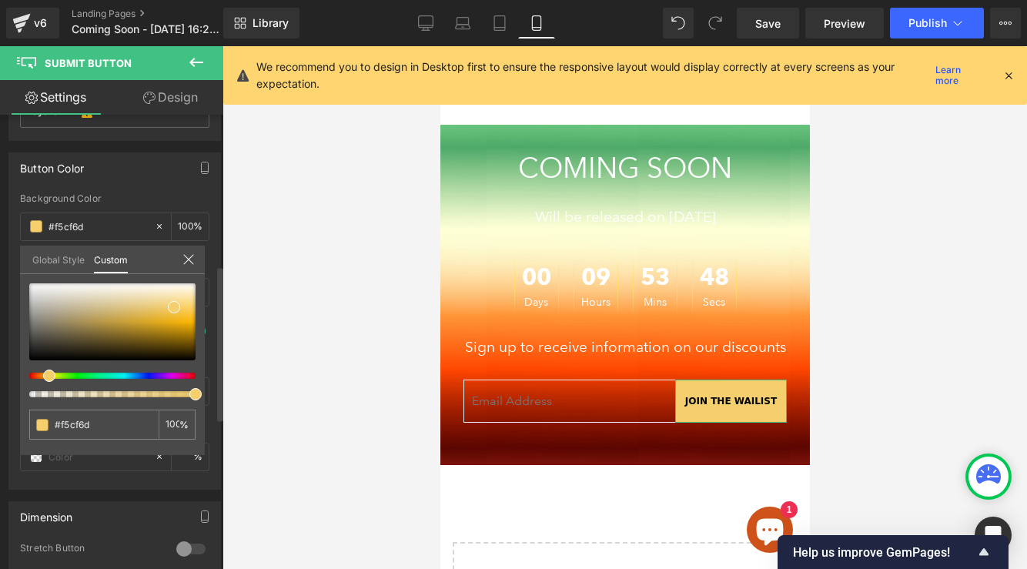
type input "#f4e96b"
type input "#f0f36c"
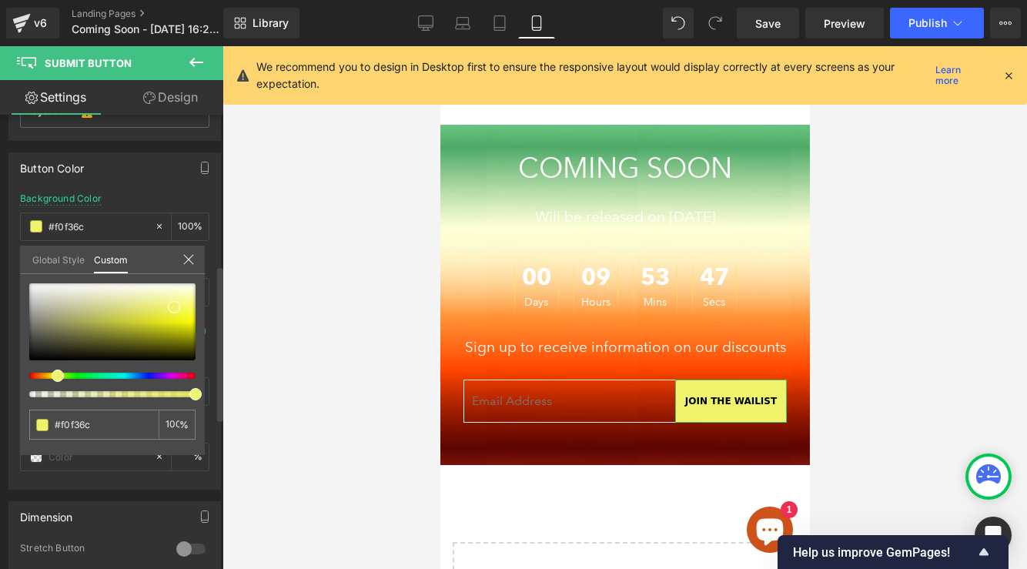
type input "#ecf36c"
type input "#e7f36c"
type input "#daf36c"
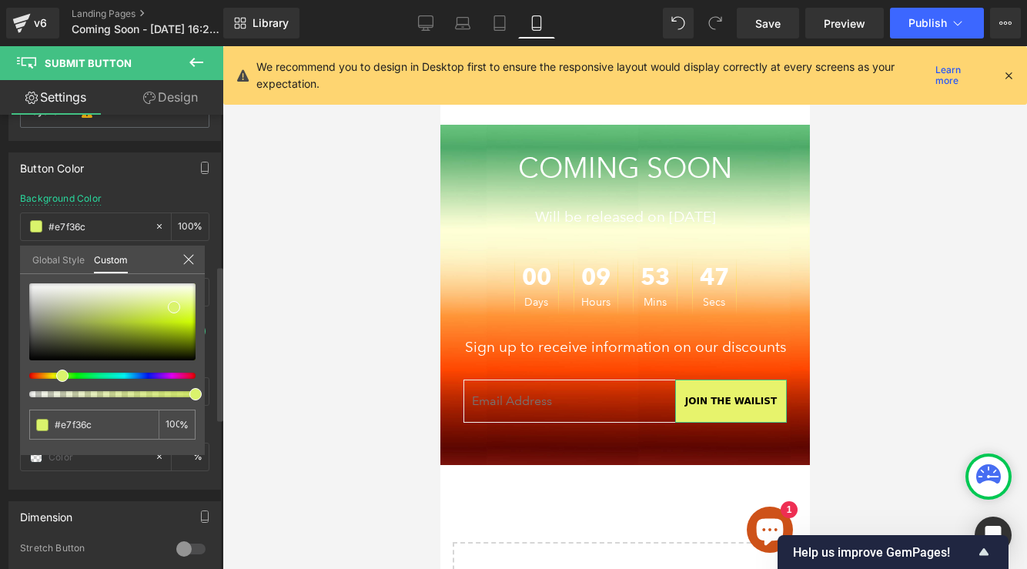
type input "#daf36c"
type input "#d6f36c"
type input "#d1f36c"
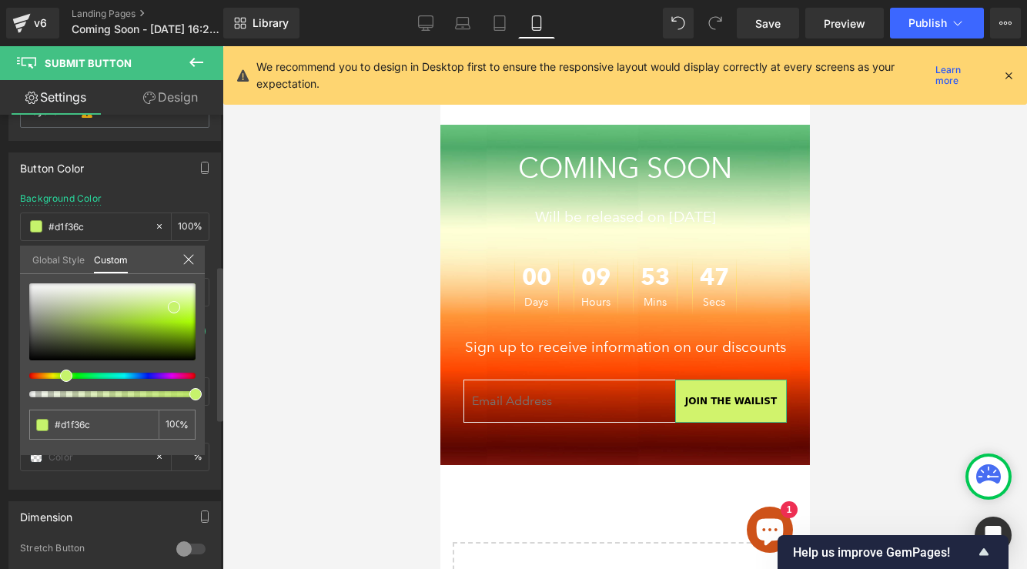
type input "#cff36c"
type input "#c4f36c"
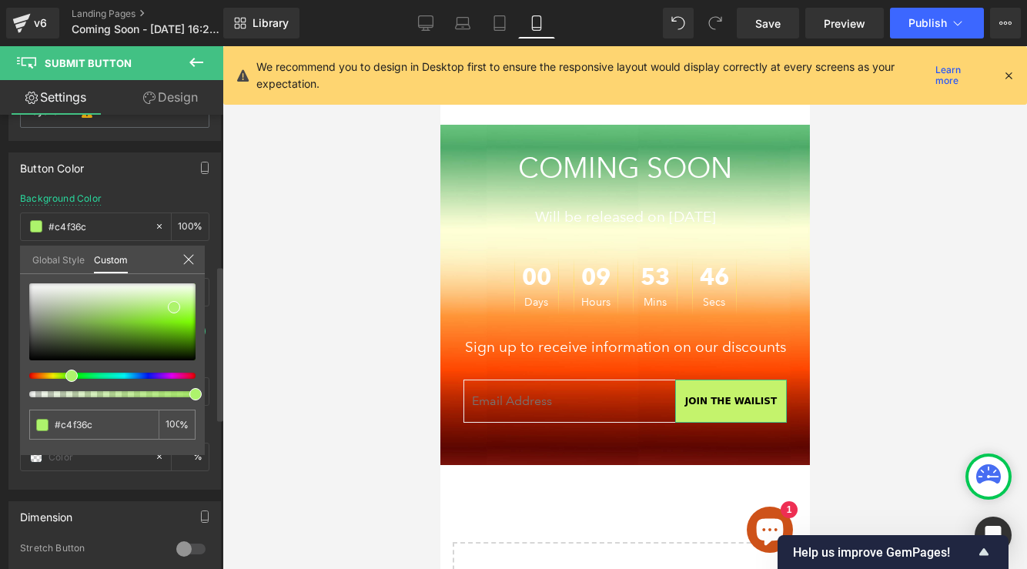
type input "#aff36c"
type input "#a9f36c"
type input "#a4f36c"
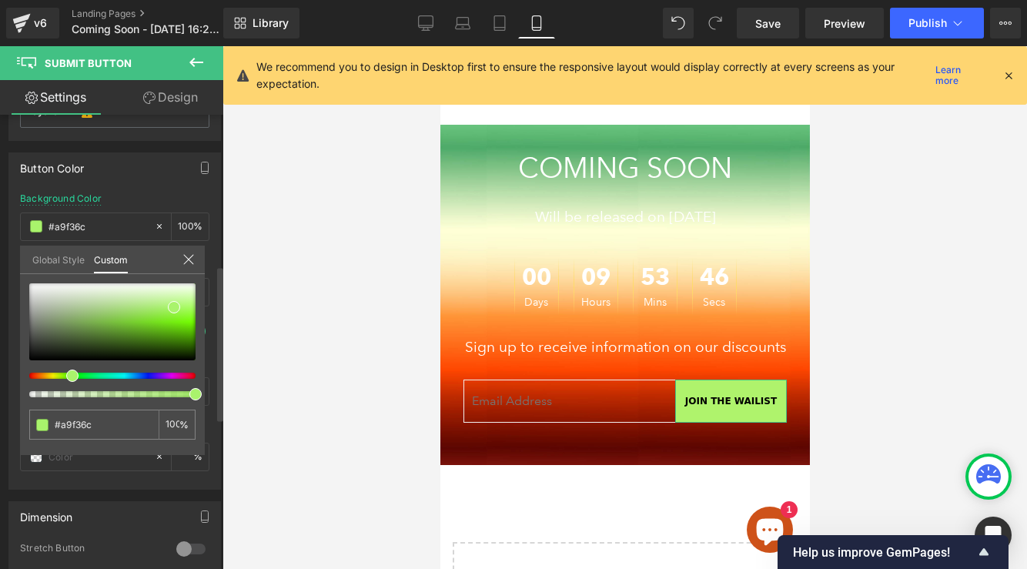
type input "#a4f36c"
type input "#a2f36c"
type input "#a4f36c"
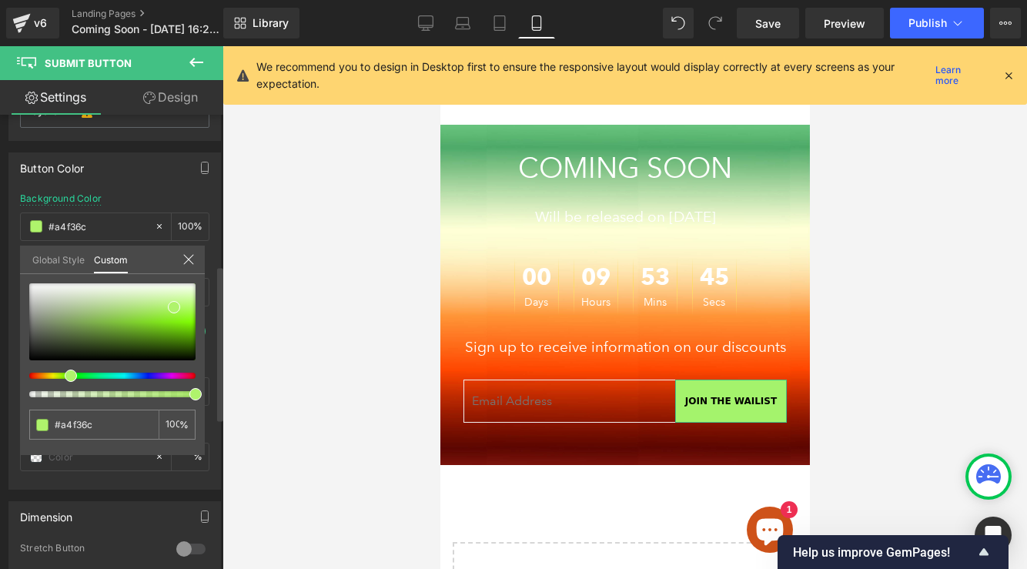
type input "#aff36c"
type input "#c6f36c"
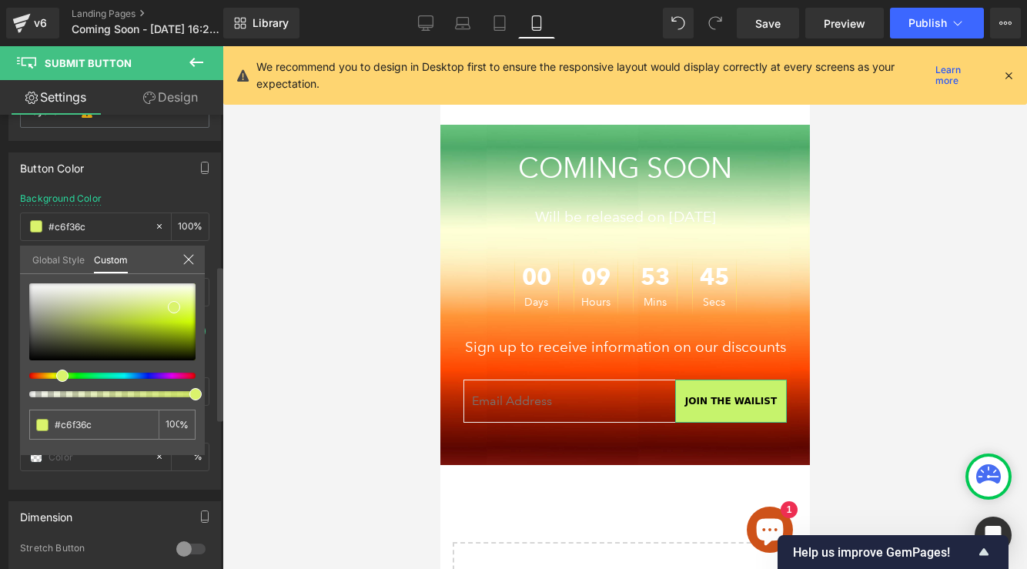
type input "#daf36c"
type input "#dcf36c"
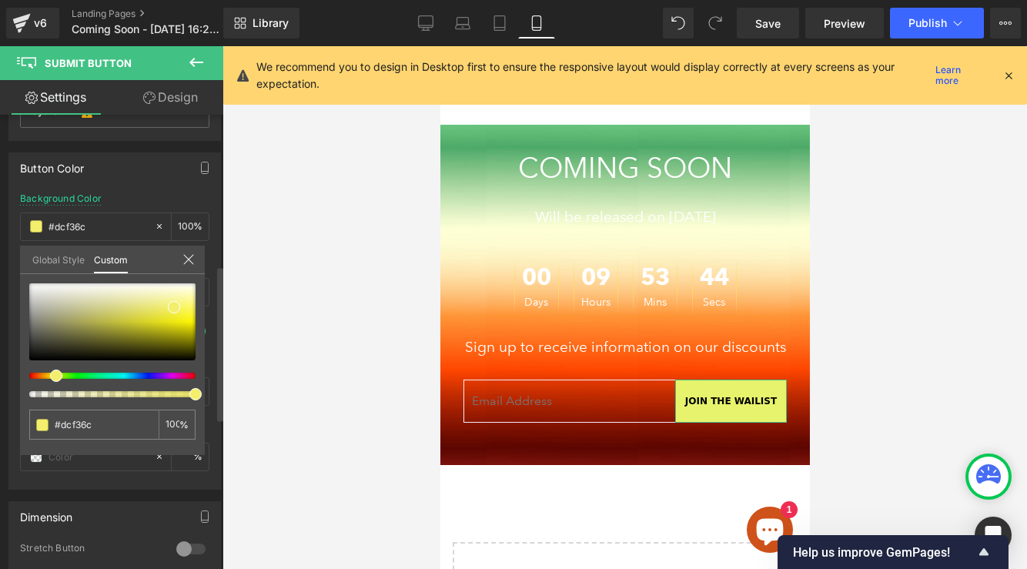
type input "#e7f36c"
type input "#f3e76c"
type input "#f3de6c"
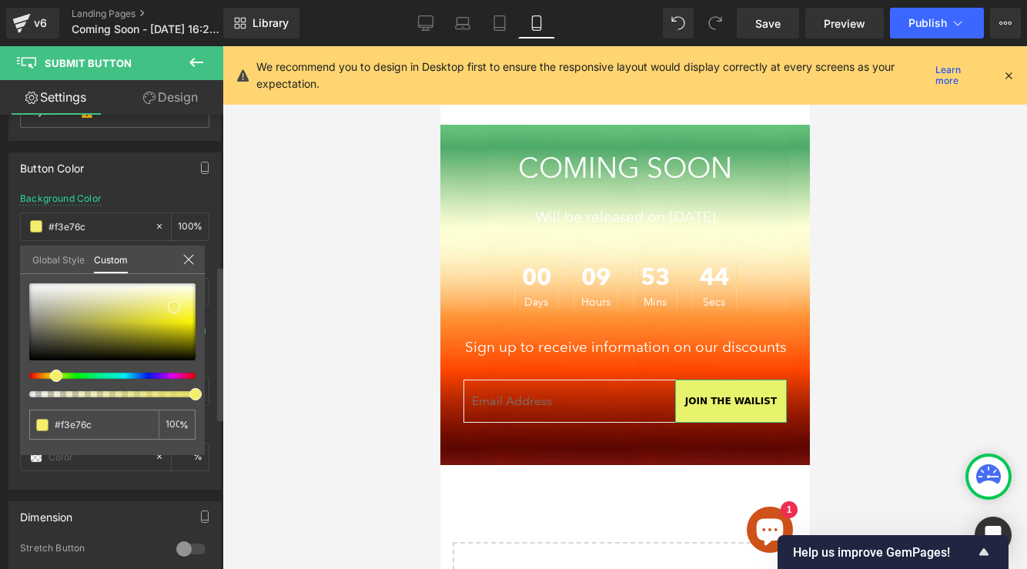
type input "#f3de6c"
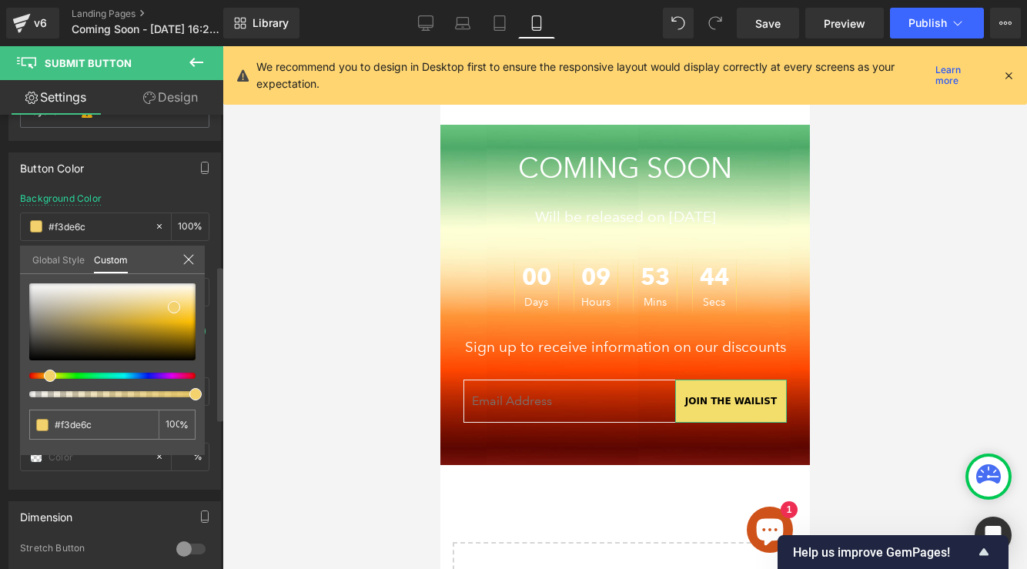
type input "#f3d36c"
type input "#f3c86c"
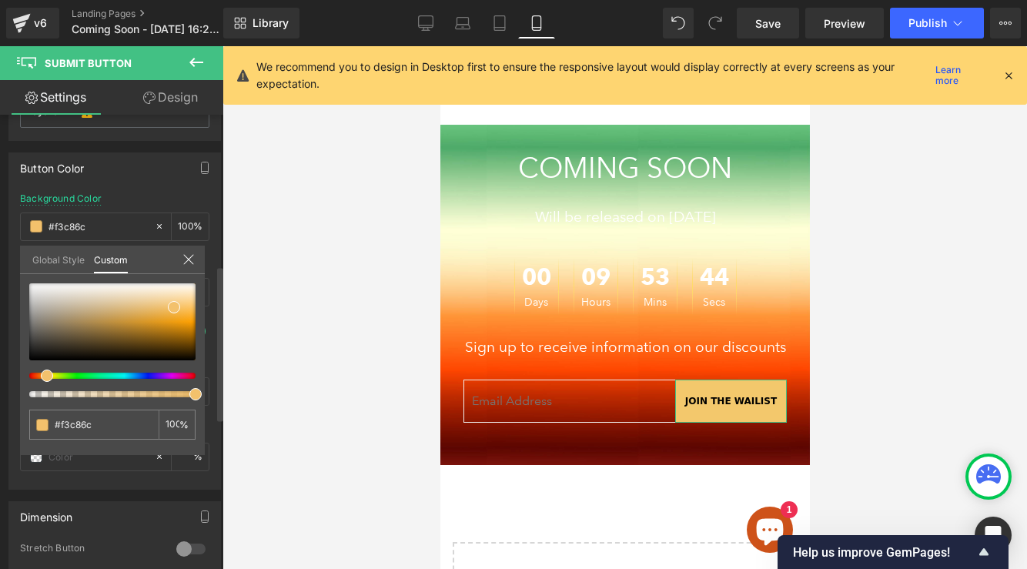
type input "#f3c16c"
type input "#f3bd6c"
type input "#f3b66c"
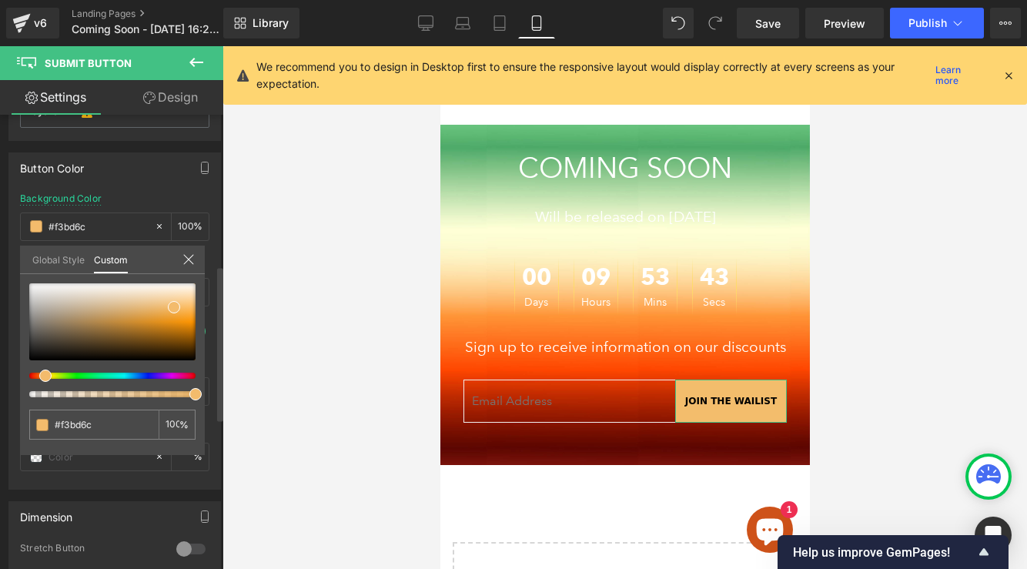
type input "#f3b66c"
type input "#f3ab6c"
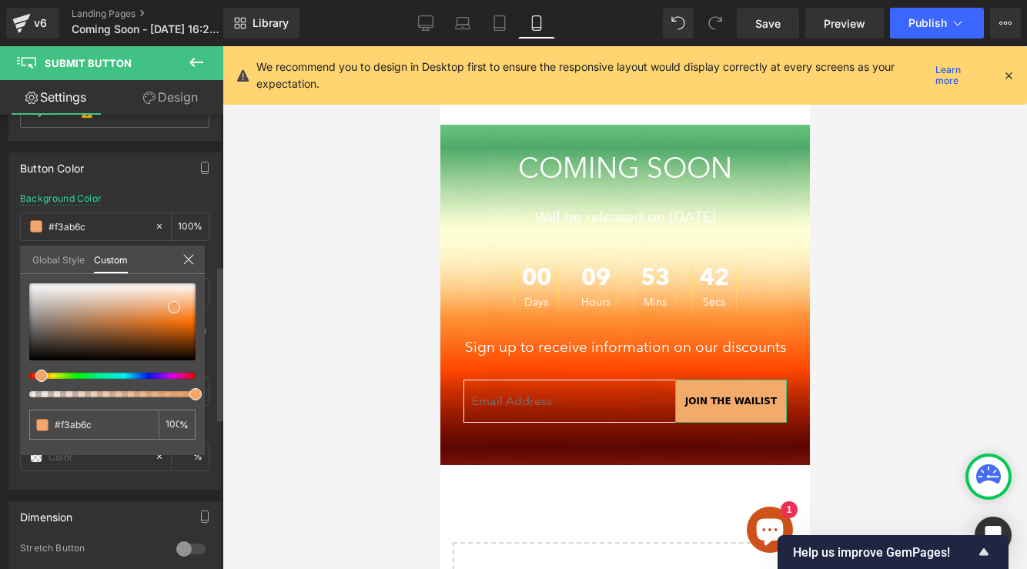
type input "#f3a66c"
type input "#f3956c"
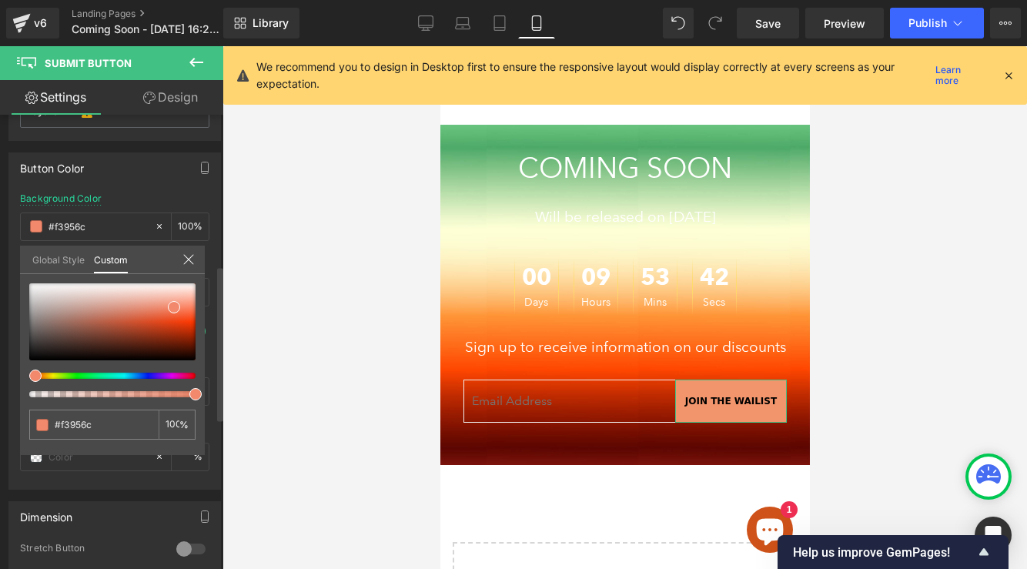
type input "#f38e6c"
type input "#f3856c"
type input "#f3896c"
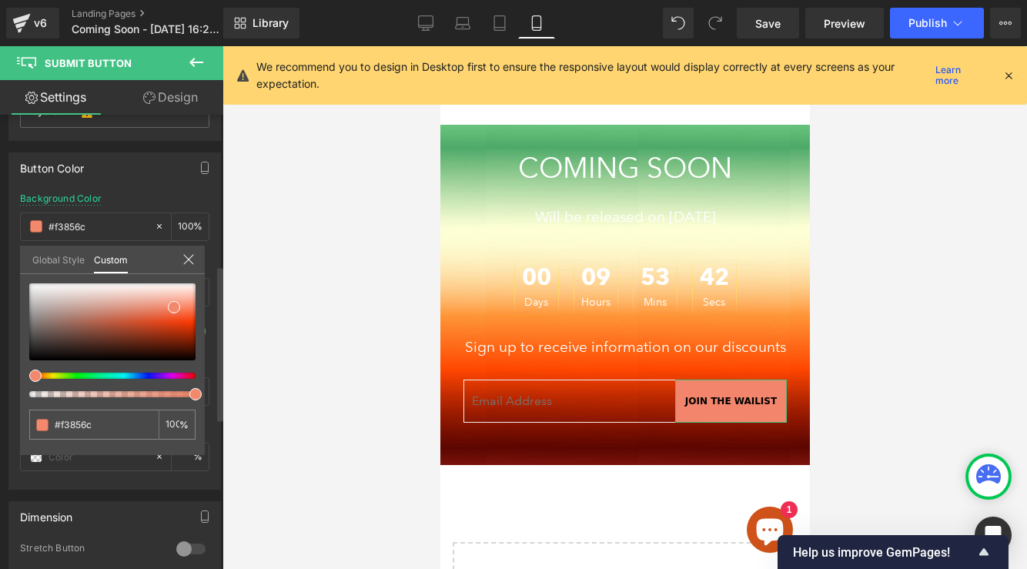
type input "#f3896c"
type input "#f3956c"
type input "#f3d36c"
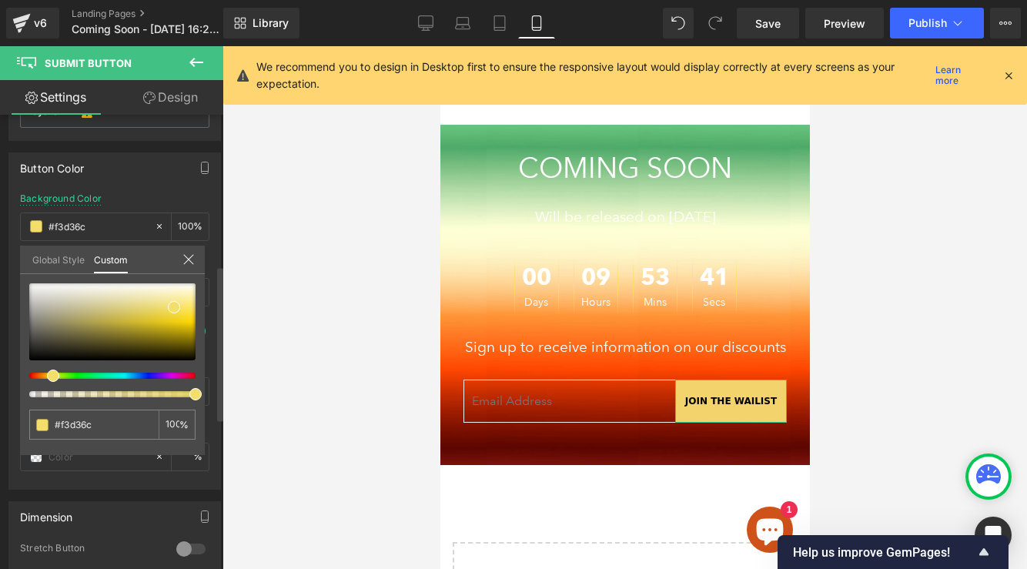
type input "#f3e36c"
type input "#f3ea6c"
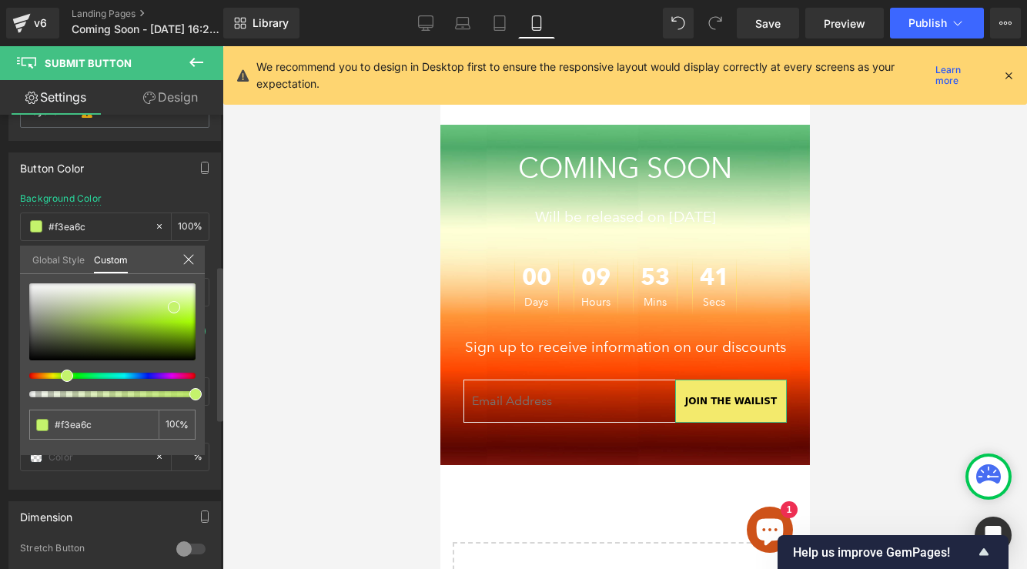
type input "#c4f36c"
type input "#adf36c"
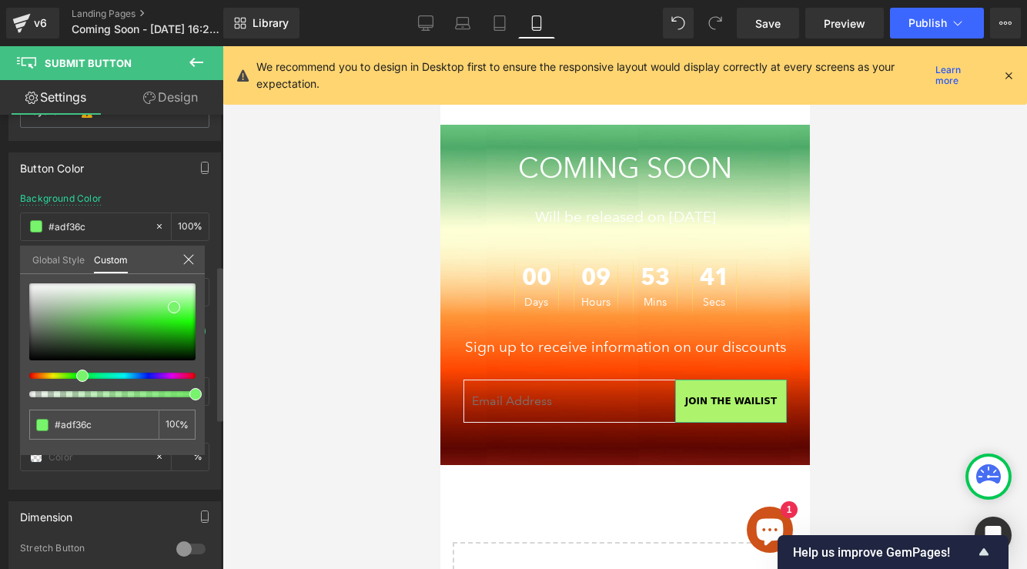
type input "#87f36c"
type input "#75f36c"
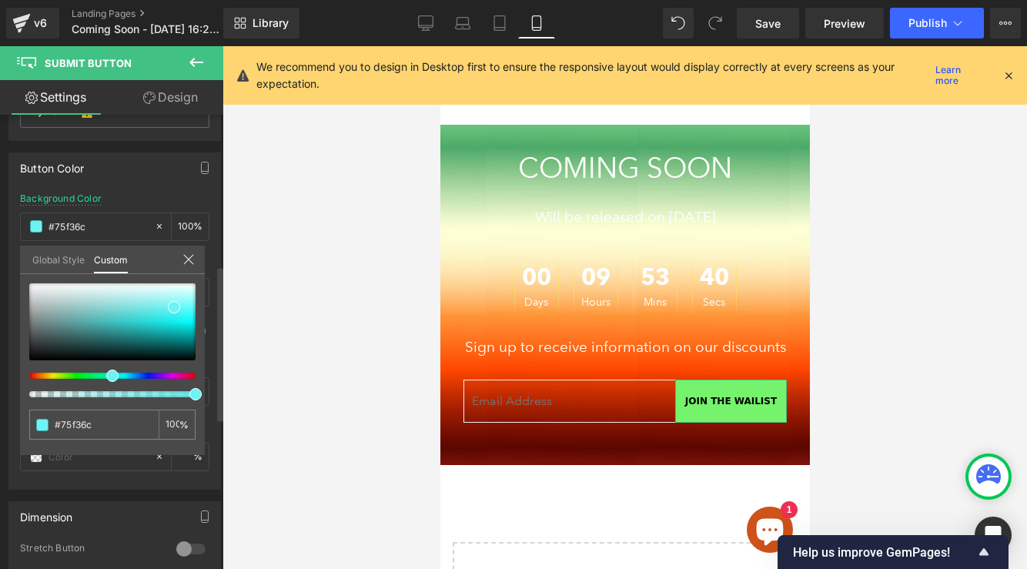
type input "#6cf39b"
type input "#6cecf3"
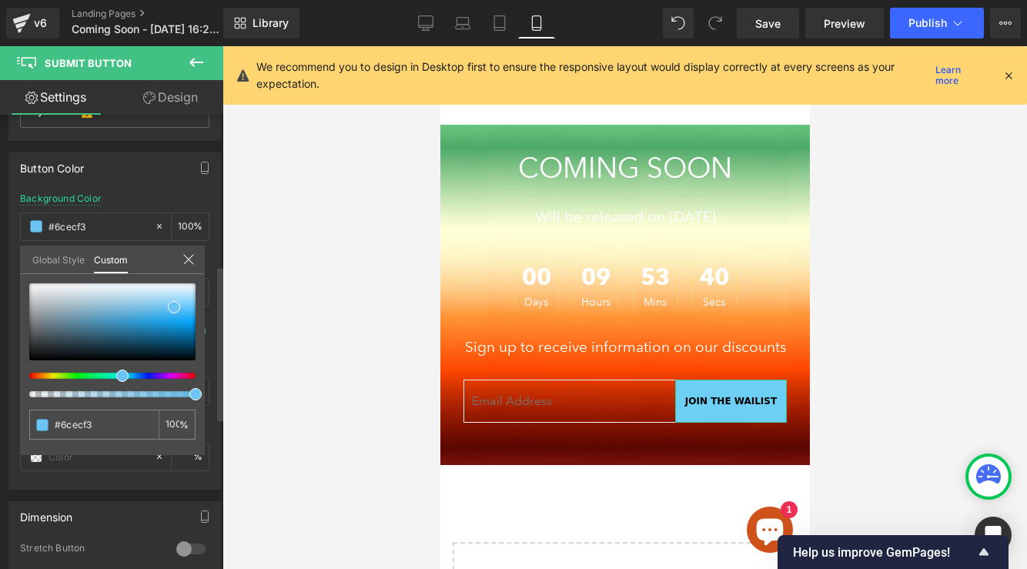
type input "#6ccff3"
type input "#6cc4f3"
type input "#6cbff3"
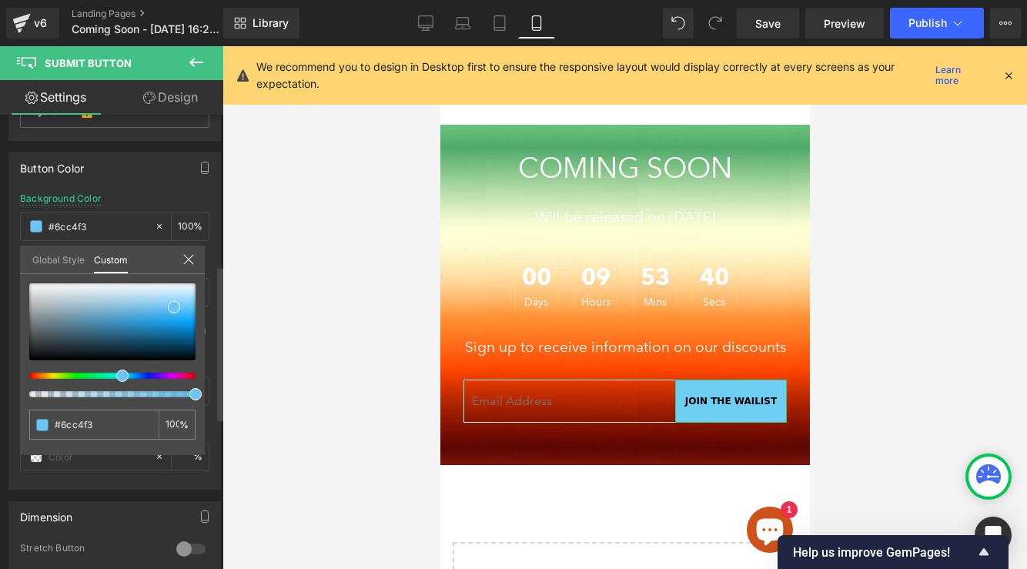
type input "#6cbff3"
type input "#6cc4f3"
type input "#6ccff3"
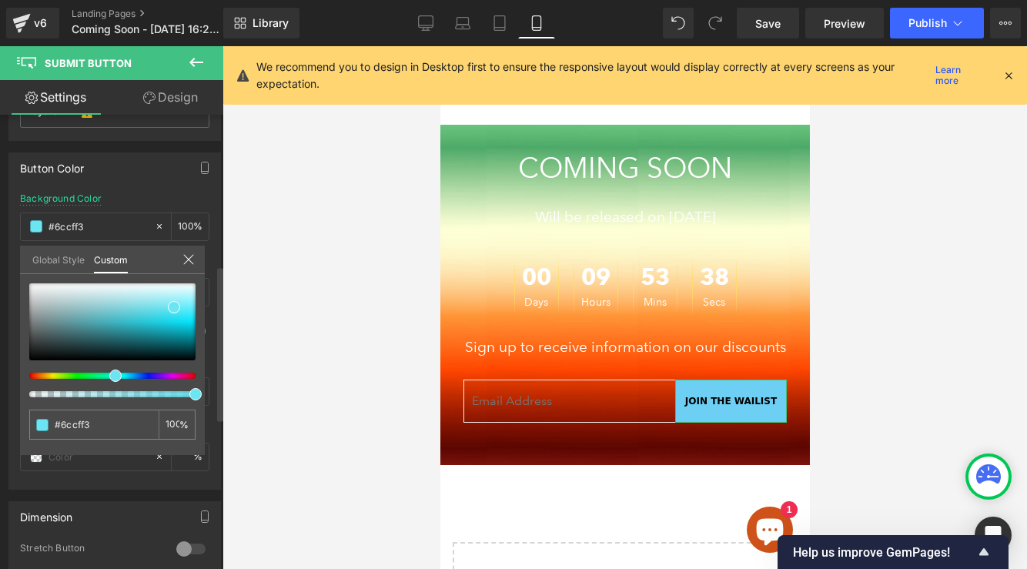
type input "#6ce5f3"
type input "#6cecf3"
type input "#6cf0f3"
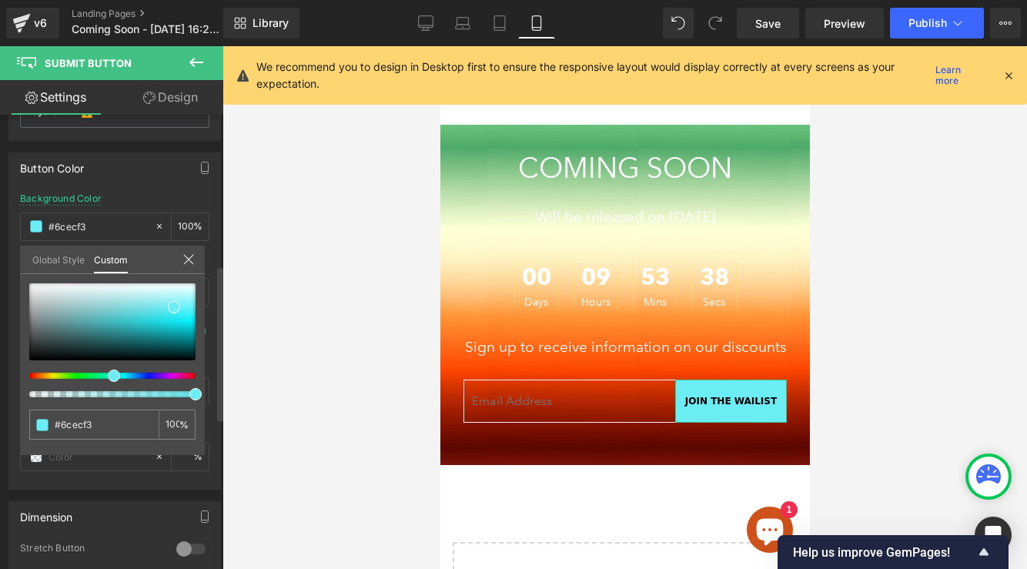
type input "#6cf0f3"
type input "#6cf3ee"
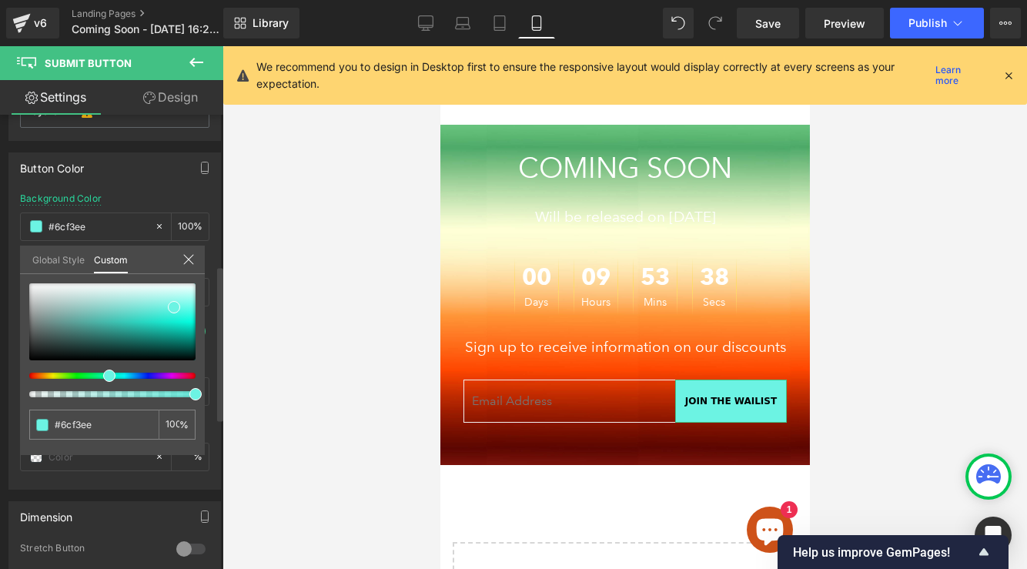
type input "#6cf3e3"
type input "#6cf3de"
type input "#6cf3dc"
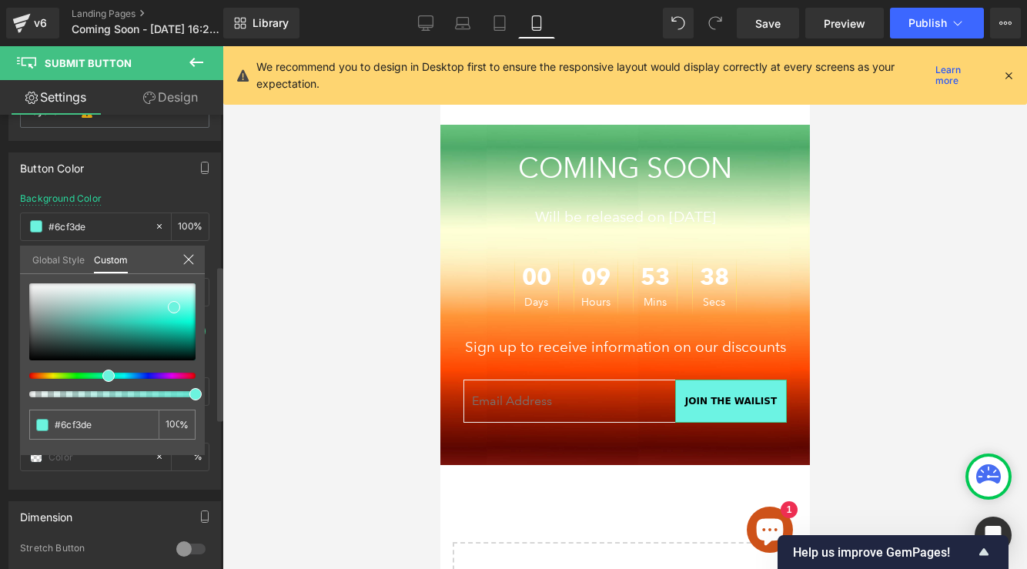
type input "#6cf3dc"
type input "#6cf3d3"
type input "#6cf3cd"
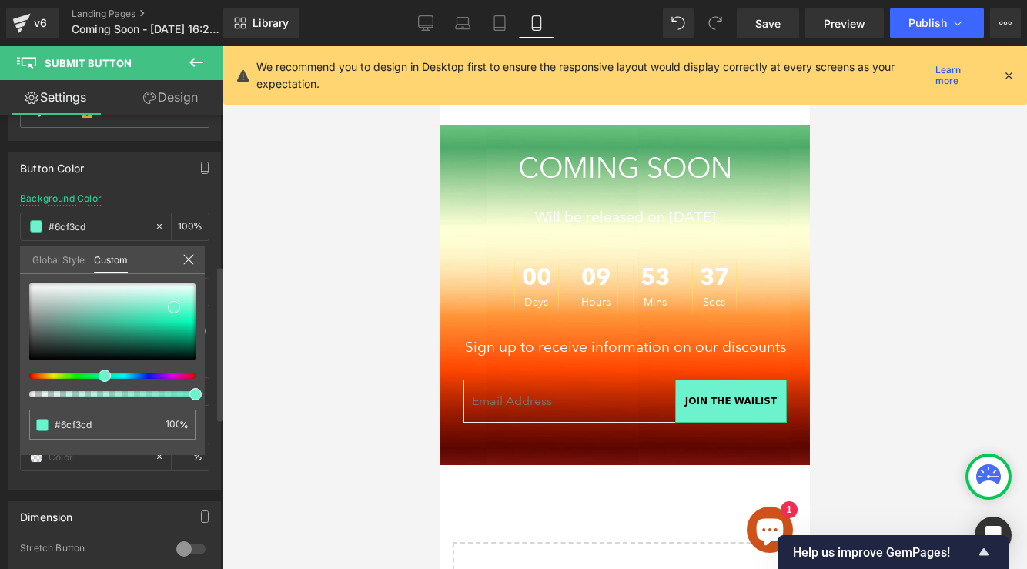
type input "#6cf3bd"
type input "#6cf3b2"
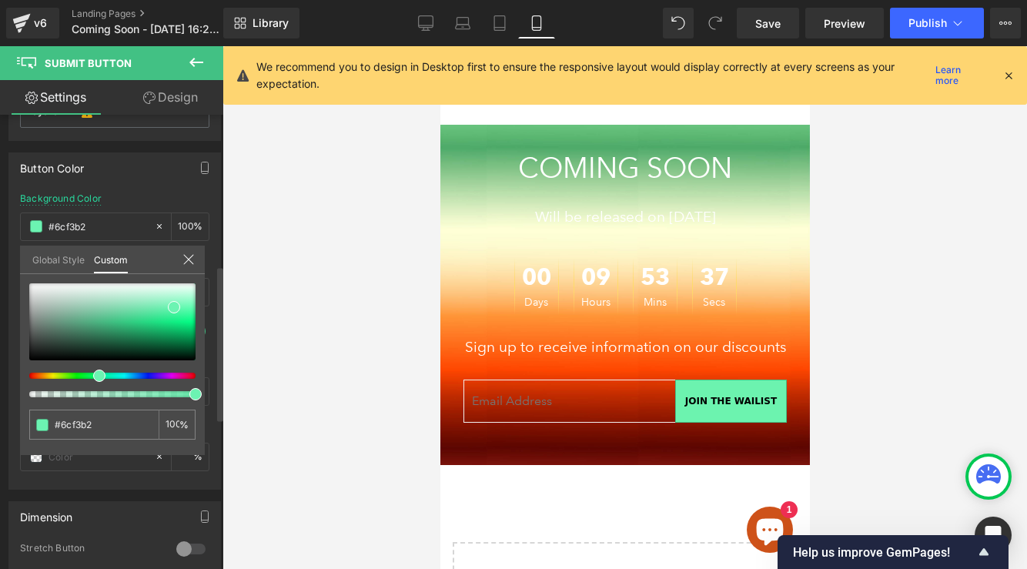
type input "#6cf3af"
type input "#6cf3ab"
type input "#6cf3a6"
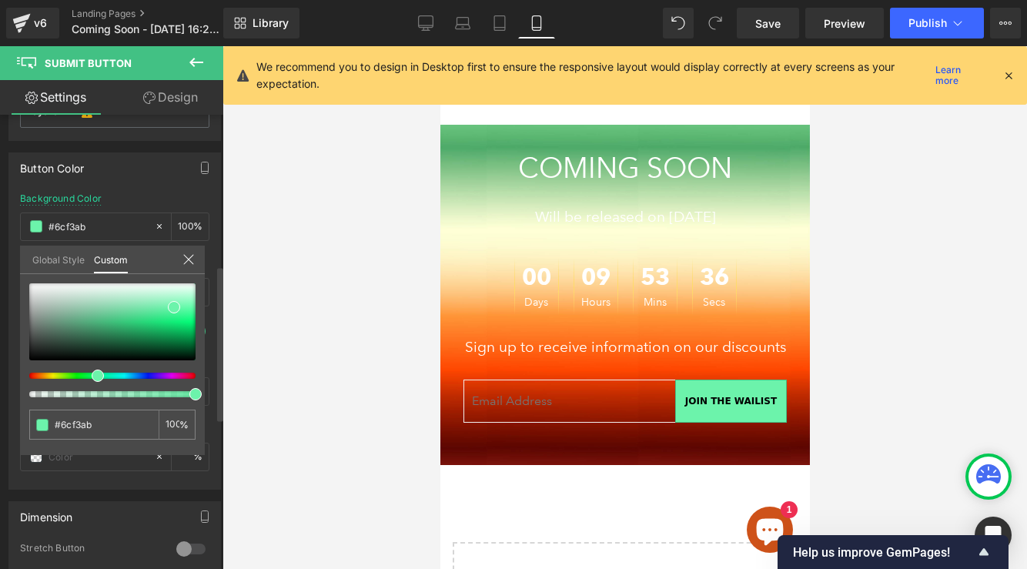
type input "#6cf3a6"
drag, startPoint x: 49, startPoint y: 374, endPoint x: 92, endPoint y: 377, distance: 42.4
click at [92, 377] on span at bounding box center [97, 376] width 12 height 12
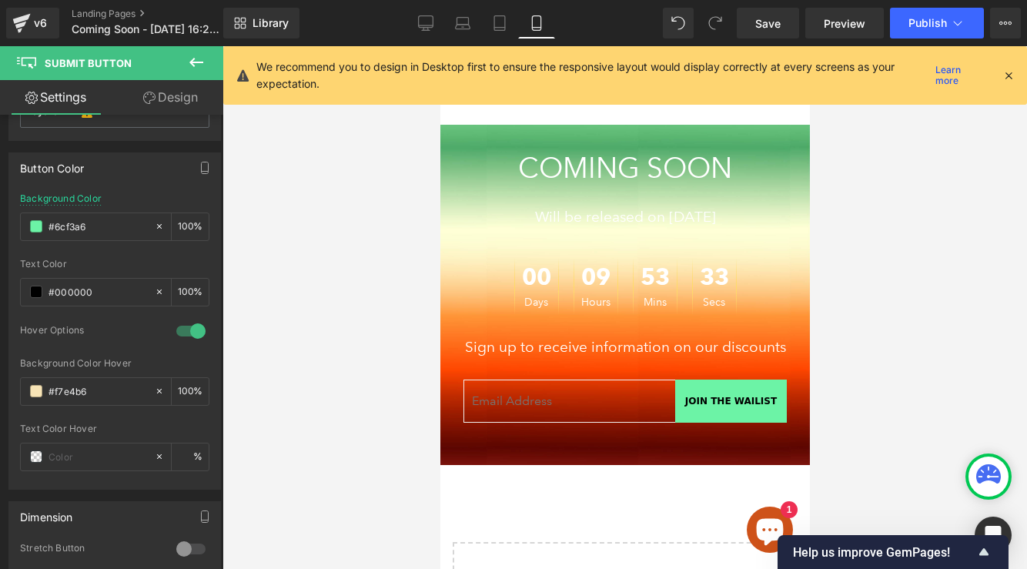
click at [601, 253] on span "Count Down" at bounding box center [624, 252] width 59 height 18
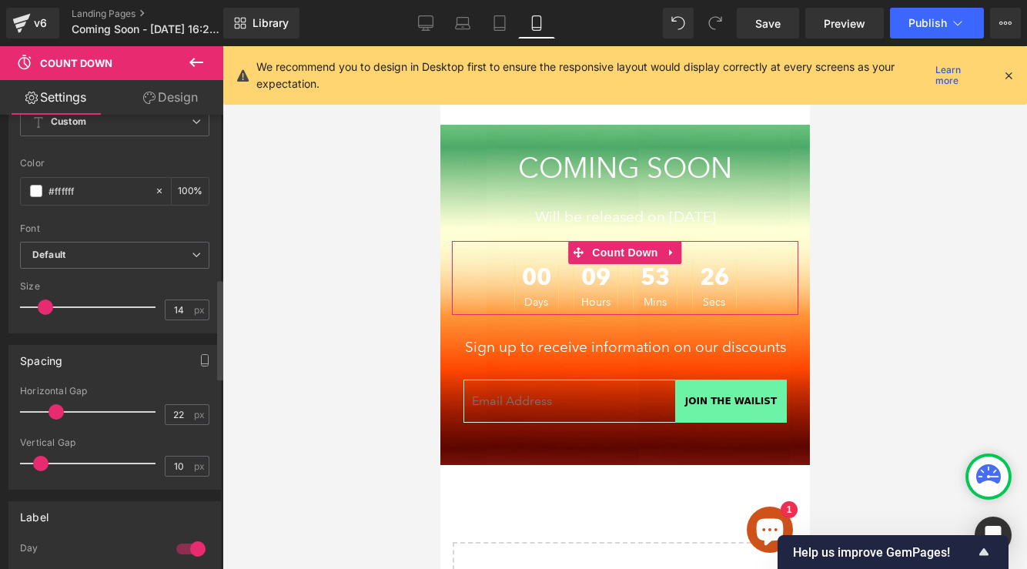
scroll to position [357, 0]
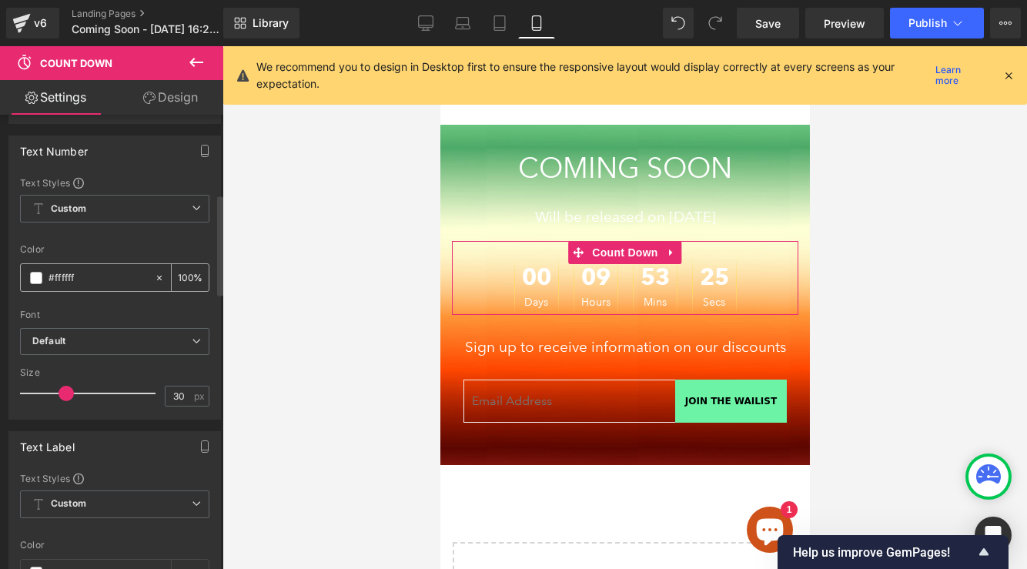
click at [38, 276] on span at bounding box center [36, 278] width 12 height 12
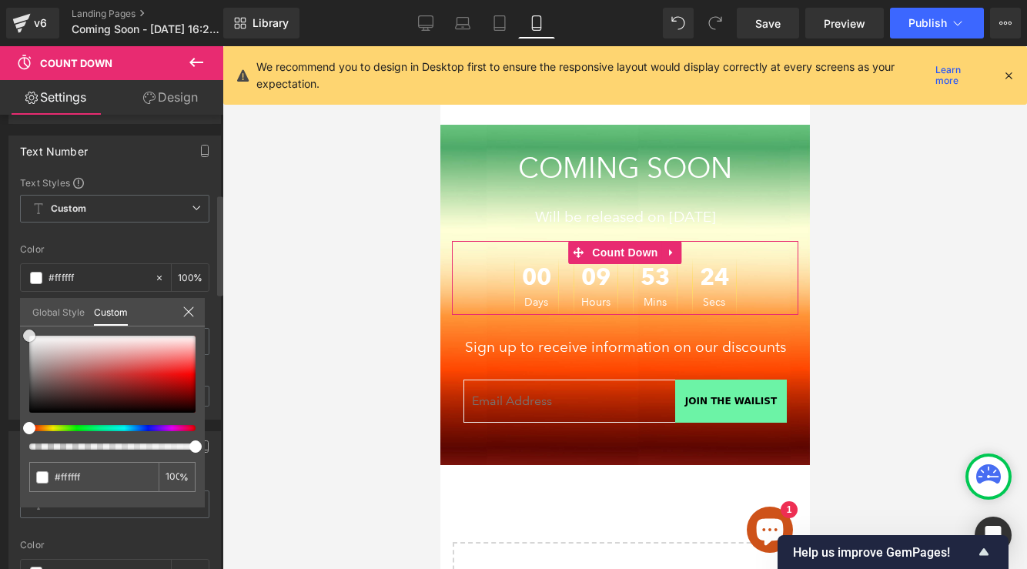
type input "#3f3a3a"
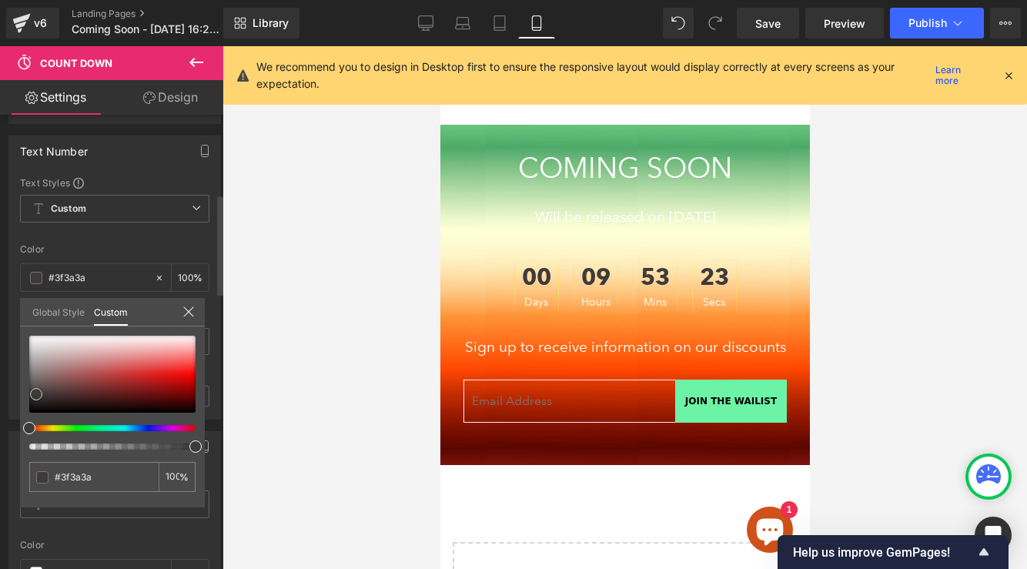
type input "#423d3d"
type input "#413d3d"
type input "#434040"
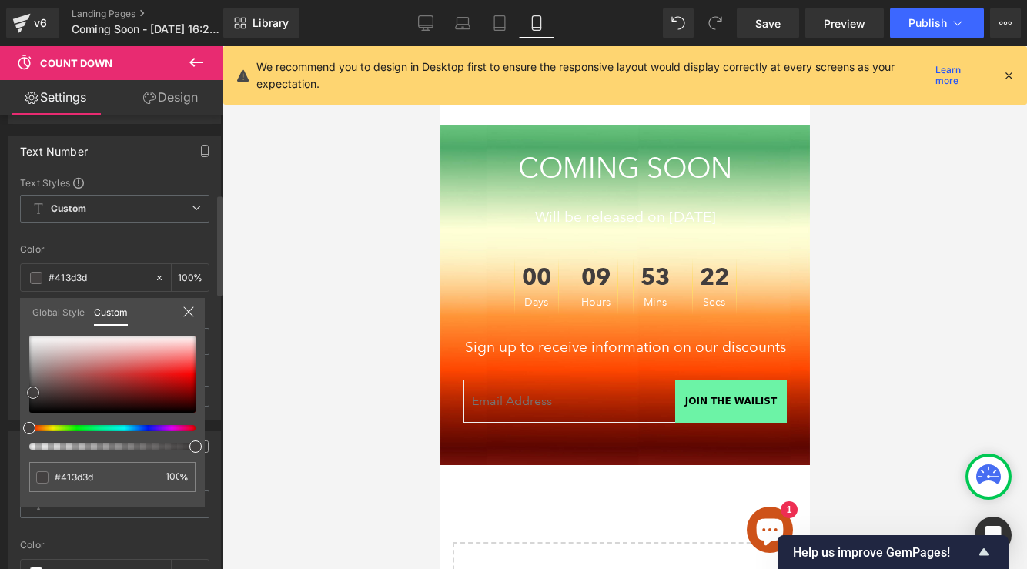
type input "#434040"
type input "#424141"
drag, startPoint x: 36, startPoint y: 394, endPoint x: 28, endPoint y: 393, distance: 7.9
click at [29, 393] on div at bounding box center [112, 374] width 166 height 77
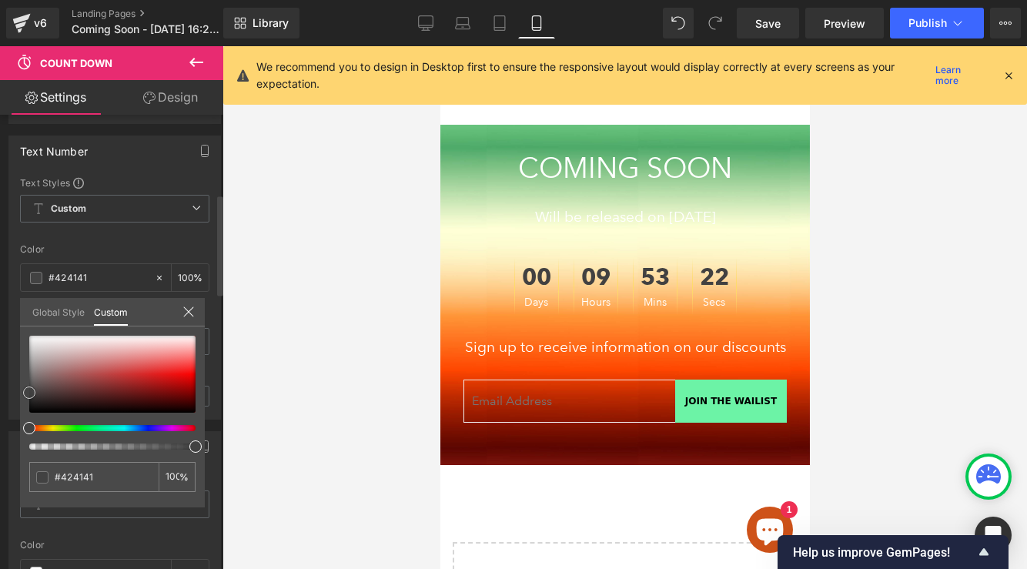
type input "#424242"
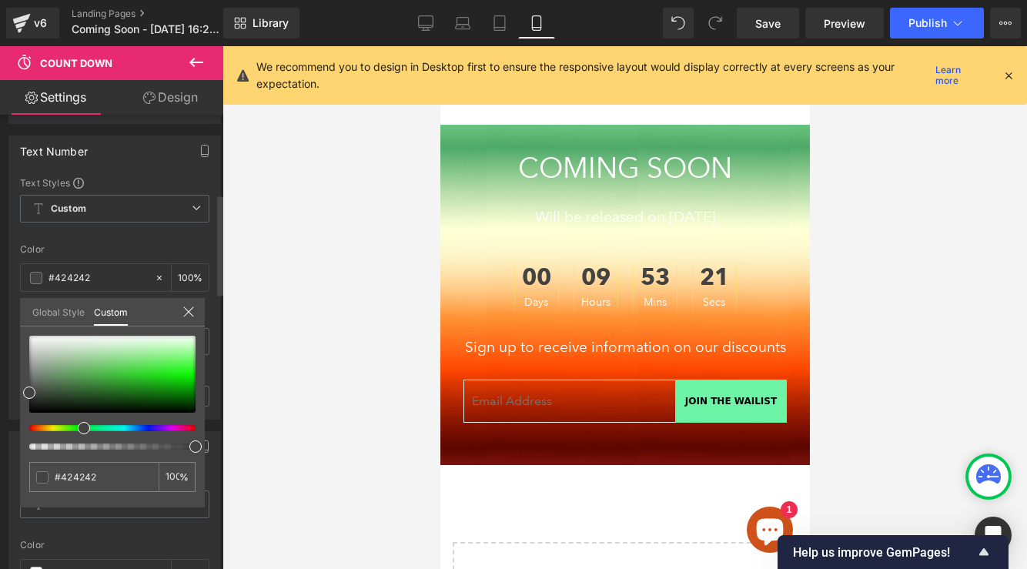
click at [79, 427] on div at bounding box center [106, 428] width 166 height 6
type input "#2d892d"
type input "#2c8b2c"
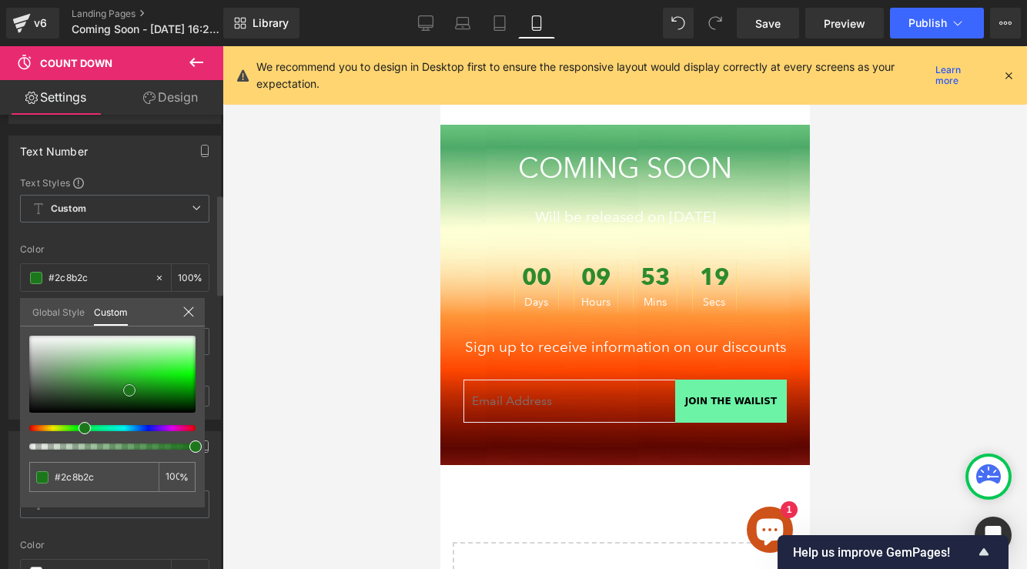
type input "#1c771c"
type input "#167816"
type input "#137613"
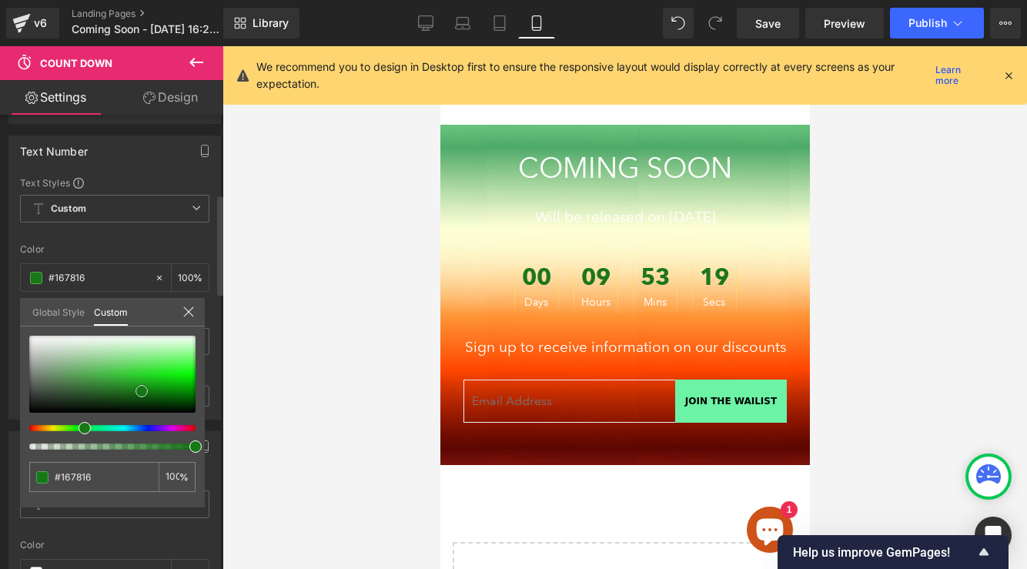
type input "#137613"
type input "#0f750f"
type input "#0c730c"
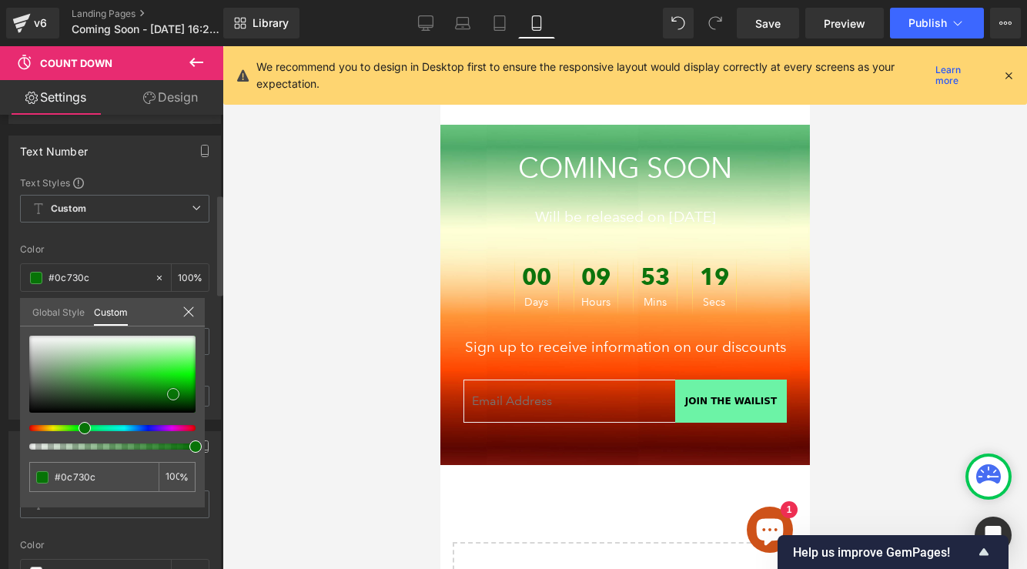
type input "#077307"
type input "#076e07"
type input "#056505"
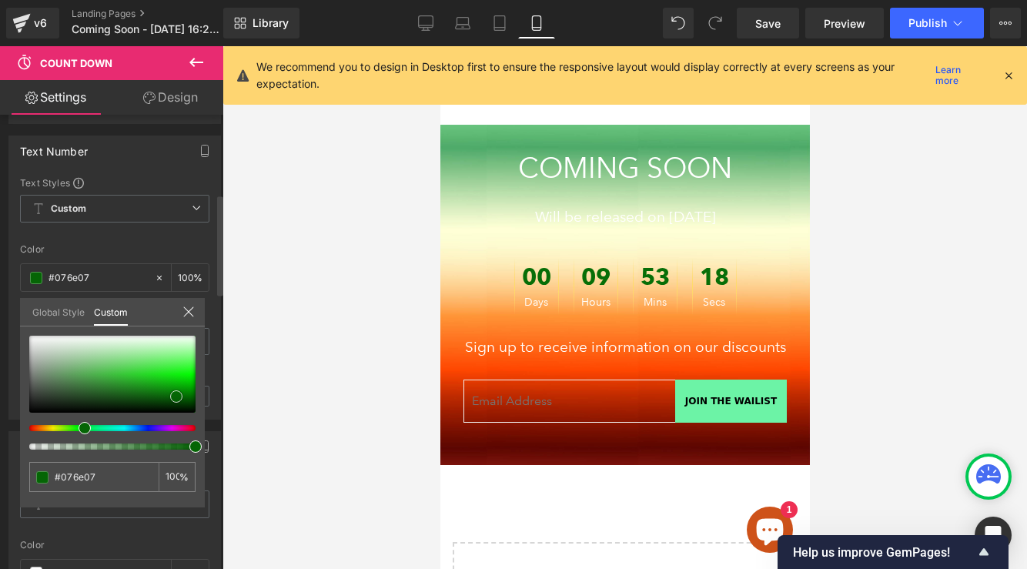
type input "#056505"
type input "#056005"
type input "#045c04"
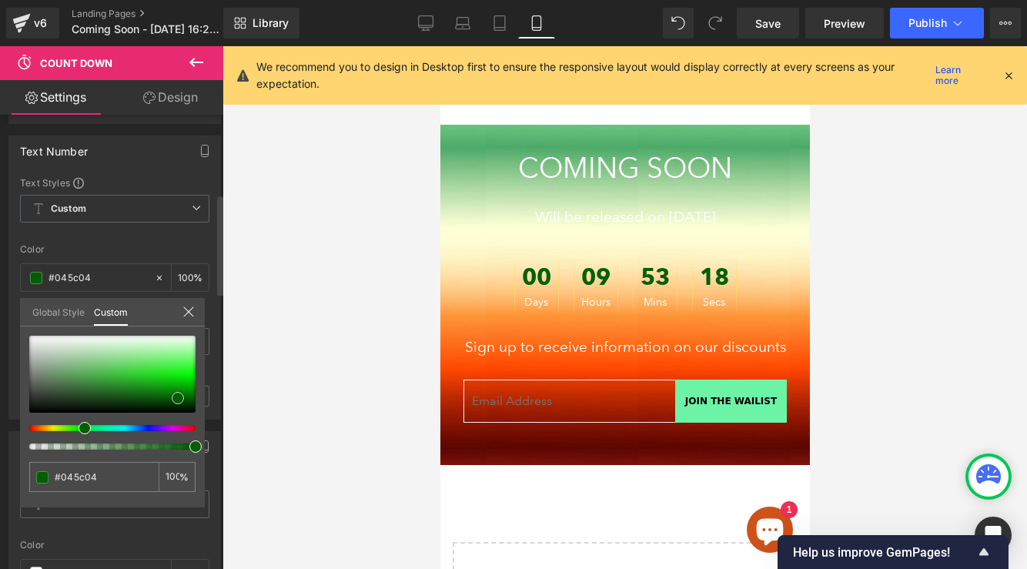
type input "#035803"
type input "#045704"
type input "#035203"
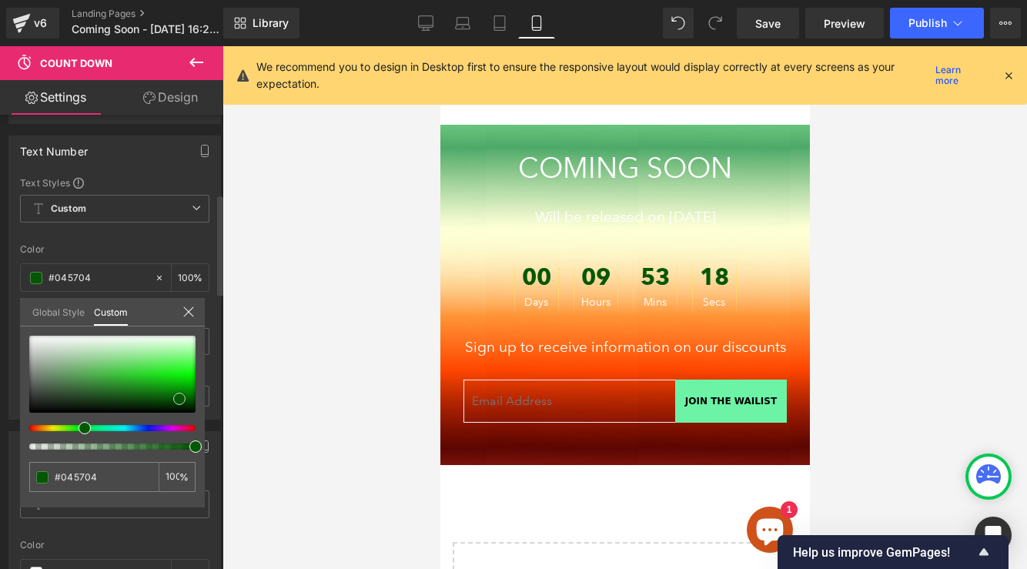
type input "#035203"
type input "#035303"
drag, startPoint x: 113, startPoint y: 385, endPoint x: 182, endPoint y: 399, distance: 69.9
click at [182, 399] on div at bounding box center [112, 374] width 166 height 77
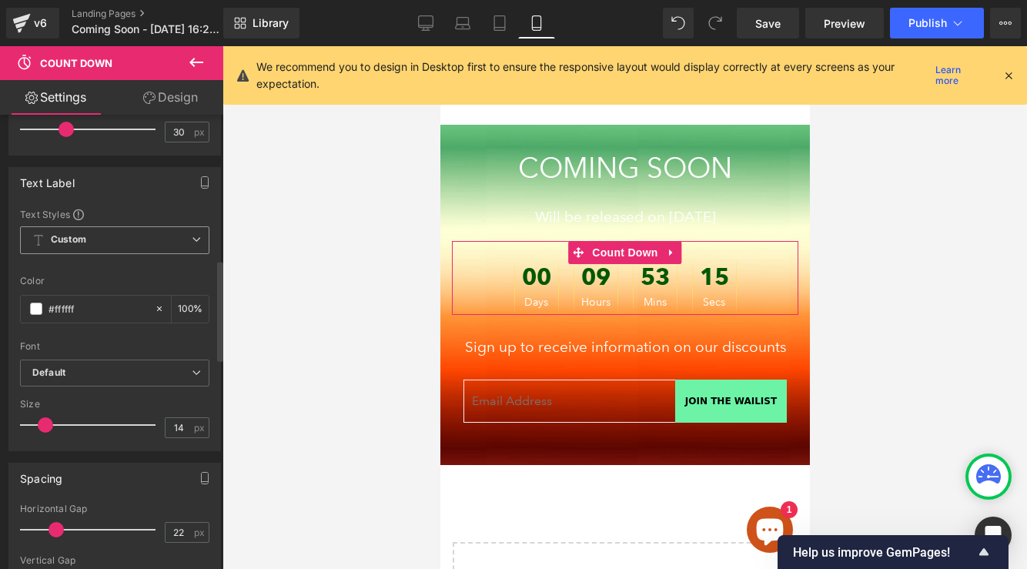
scroll to position [654, 0]
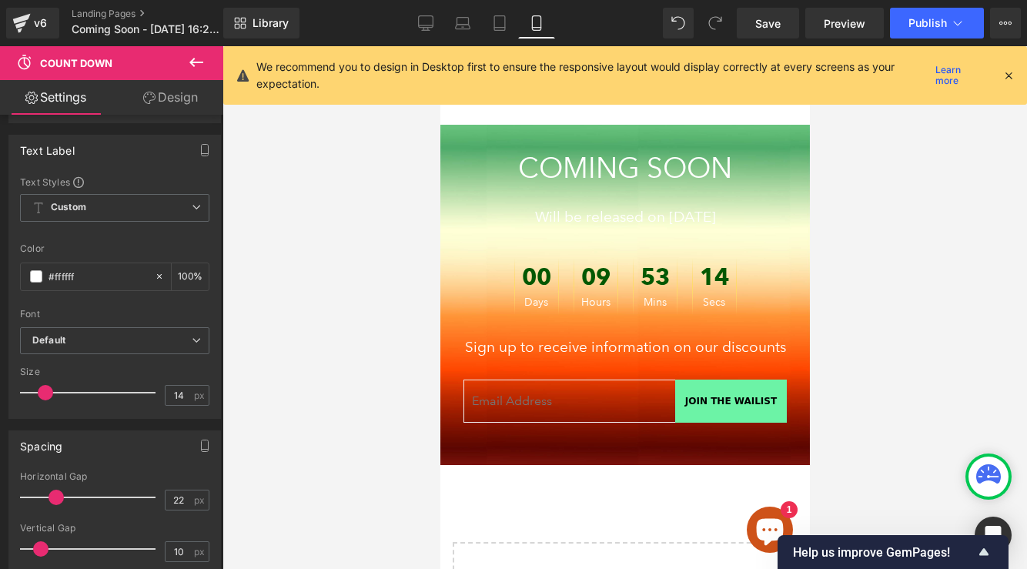
click at [427, 25] on icon at bounding box center [425, 22] width 15 height 15
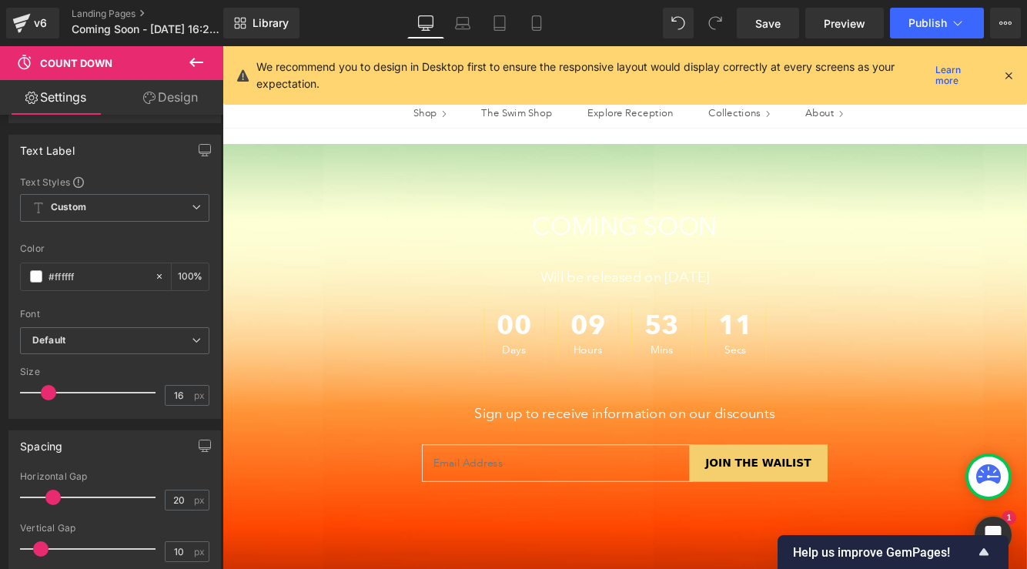
scroll to position [57, 0]
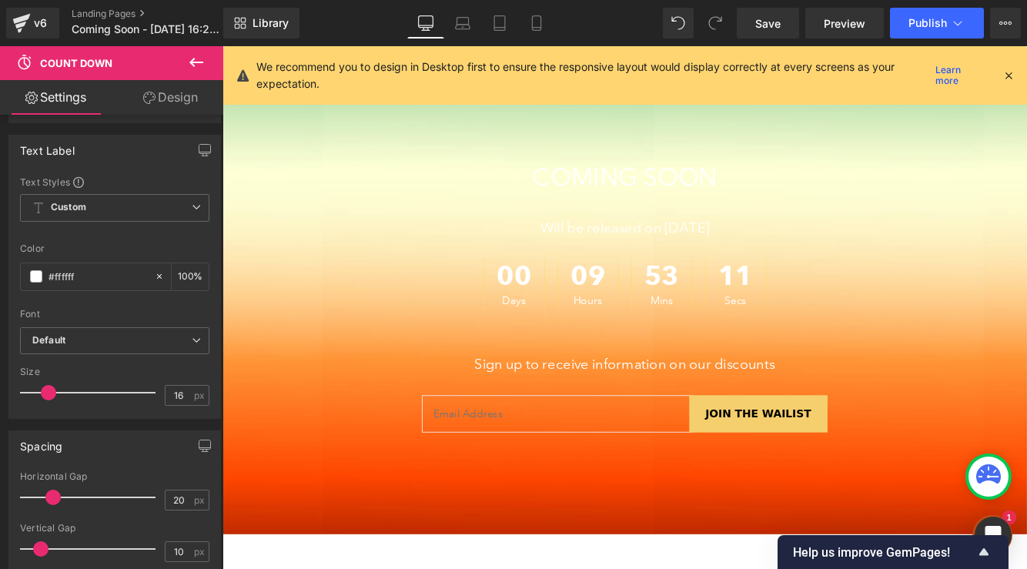
click at [647, 313] on span "09" at bounding box center [646, 316] width 40 height 39
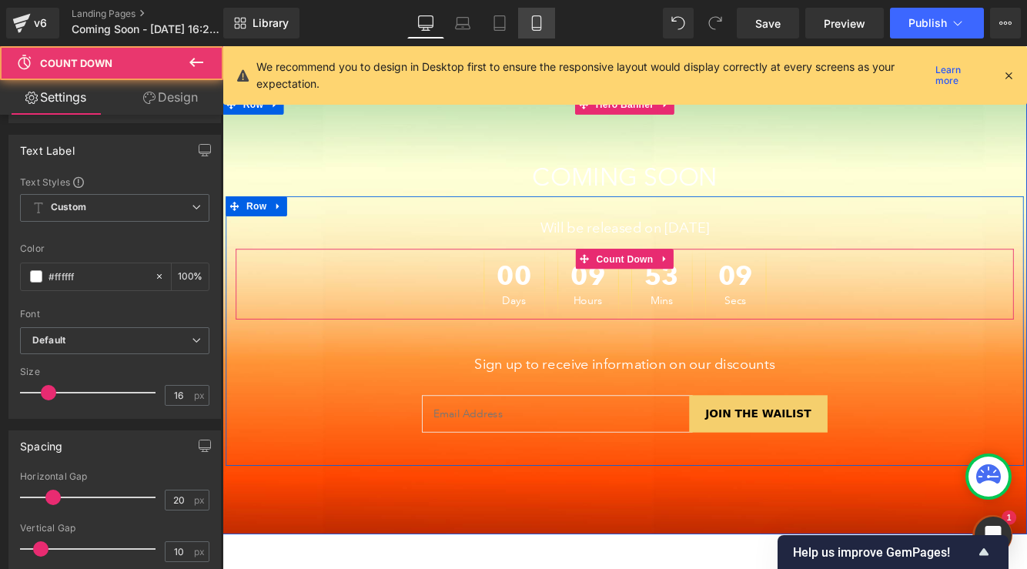
click at [537, 29] on icon at bounding box center [536, 22] width 15 height 15
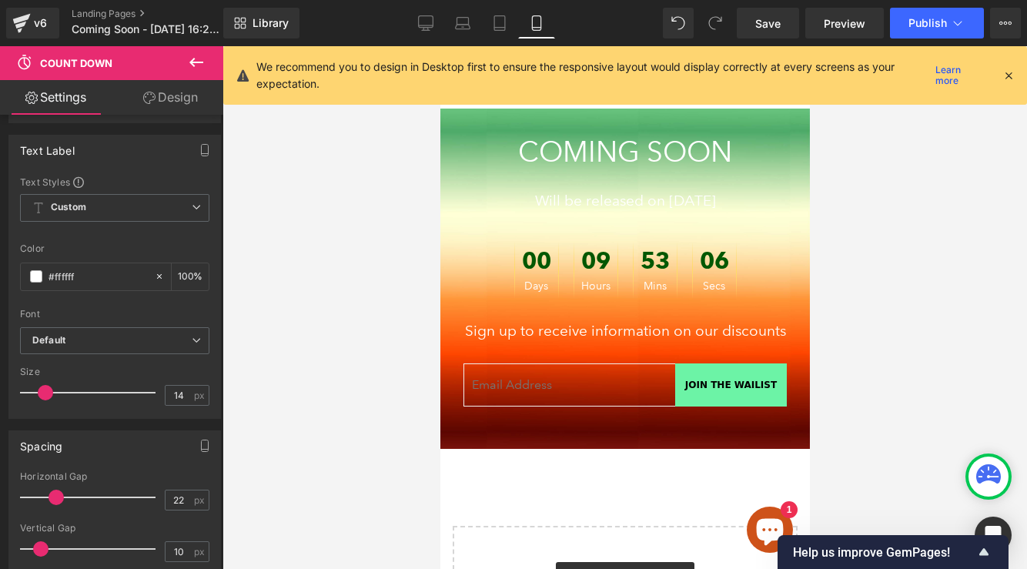
scroll to position [0, 0]
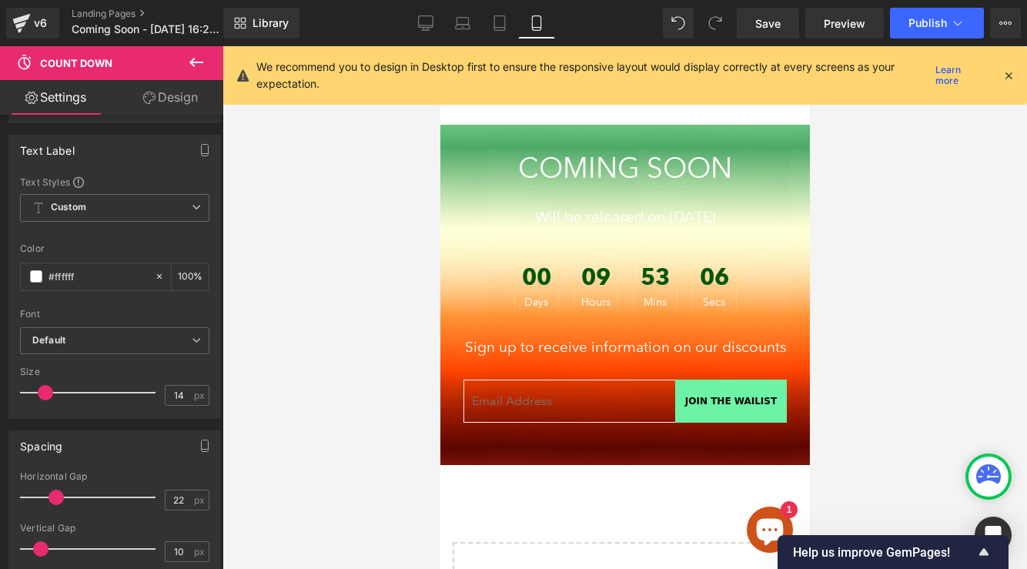
click at [709, 274] on span "06" at bounding box center [713, 281] width 29 height 31
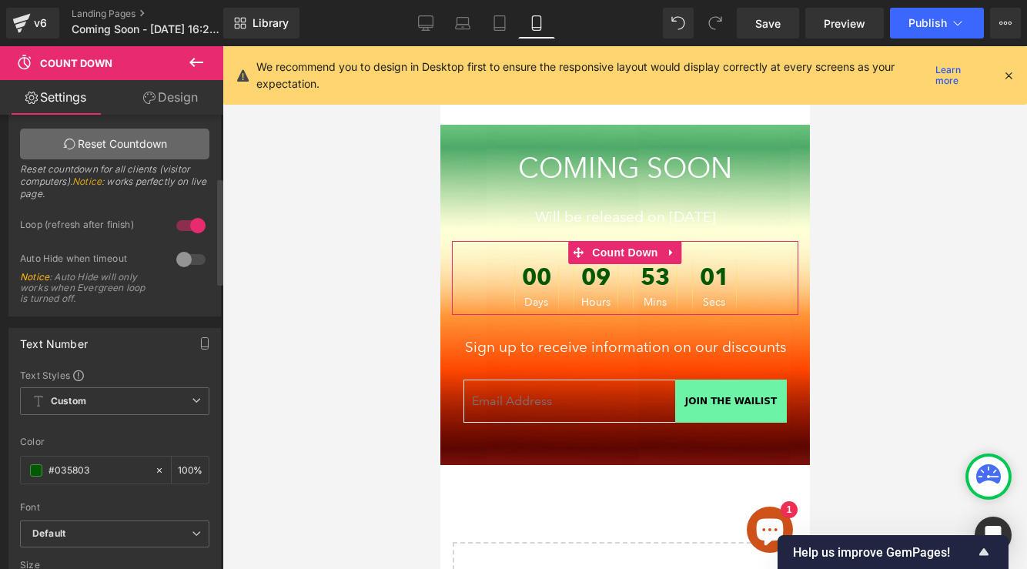
scroll to position [377, 0]
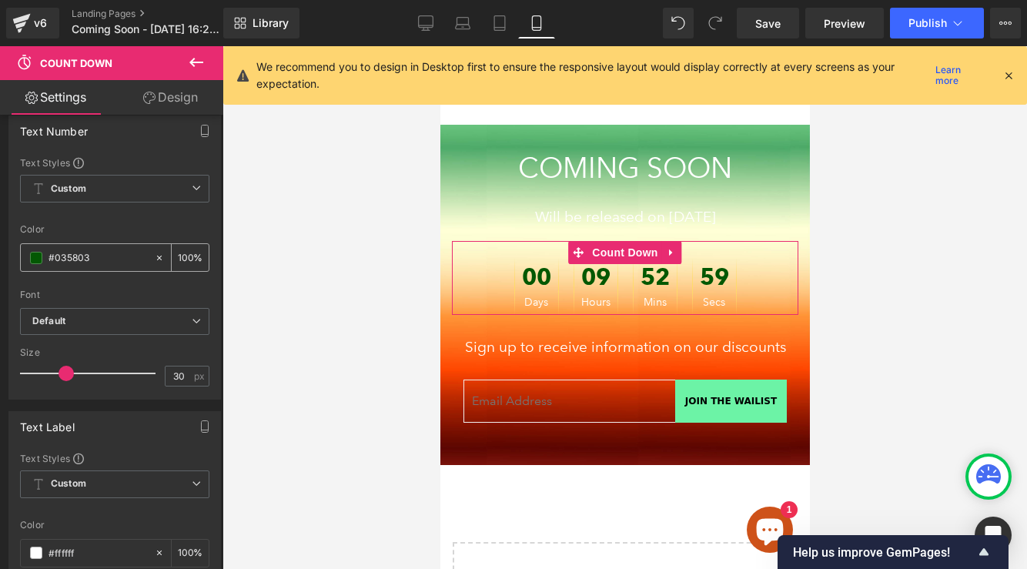
click at [79, 255] on input "#035803" at bounding box center [98, 258] width 99 height 17
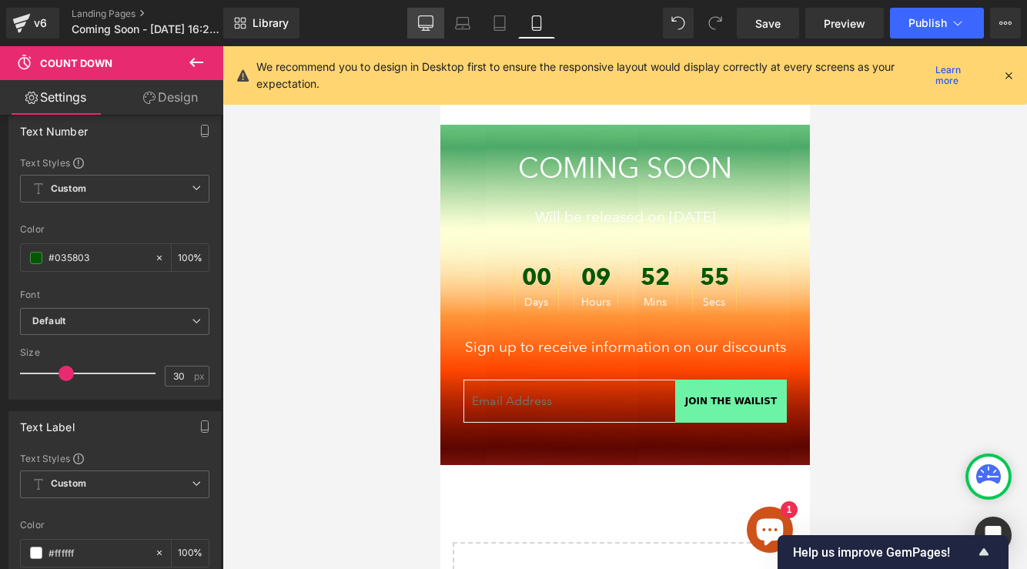
click at [424, 22] on icon at bounding box center [425, 22] width 15 height 15
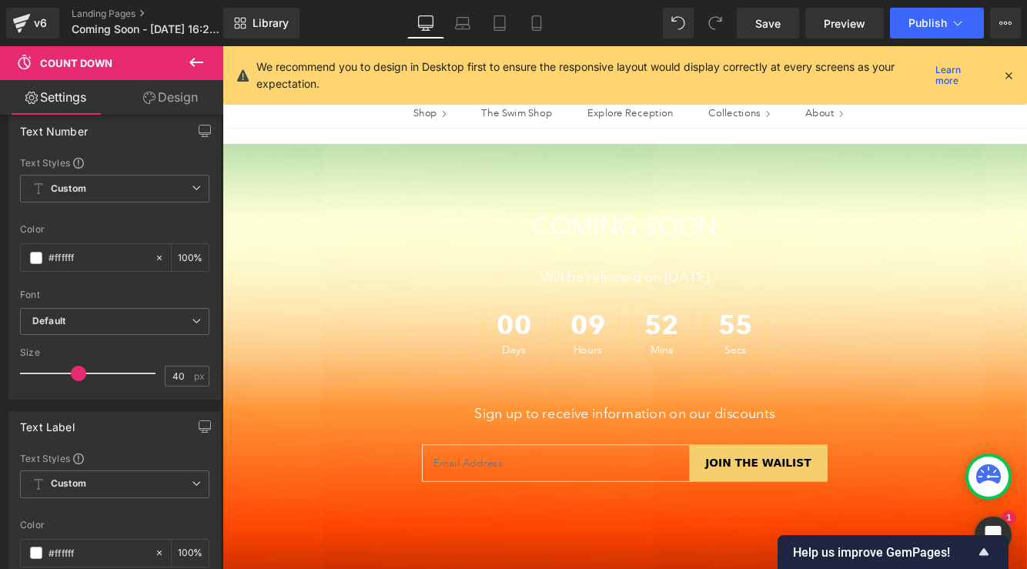
scroll to position [57, 0]
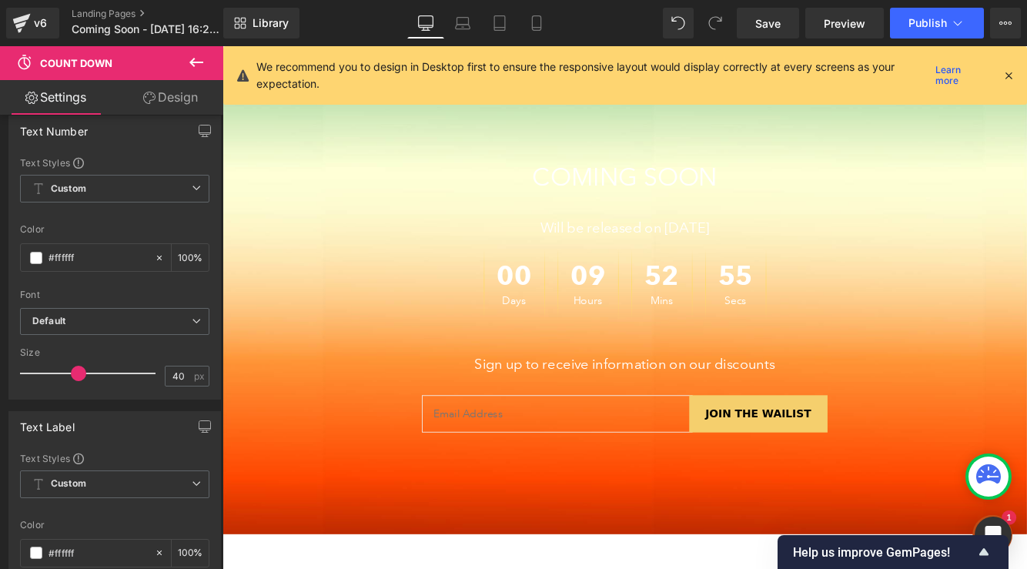
click at [689, 324] on div "00 Days 09 Hours 52 Mins 55 Secs" at bounding box center [689, 322] width 340 height 82
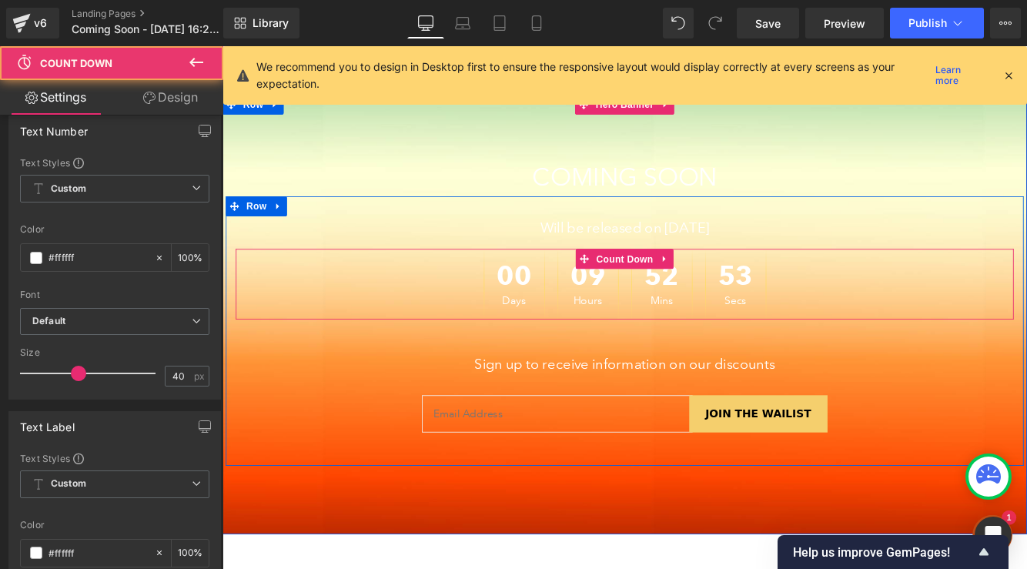
click at [620, 323] on div "09 Hours" at bounding box center [646, 322] width 71 height 82
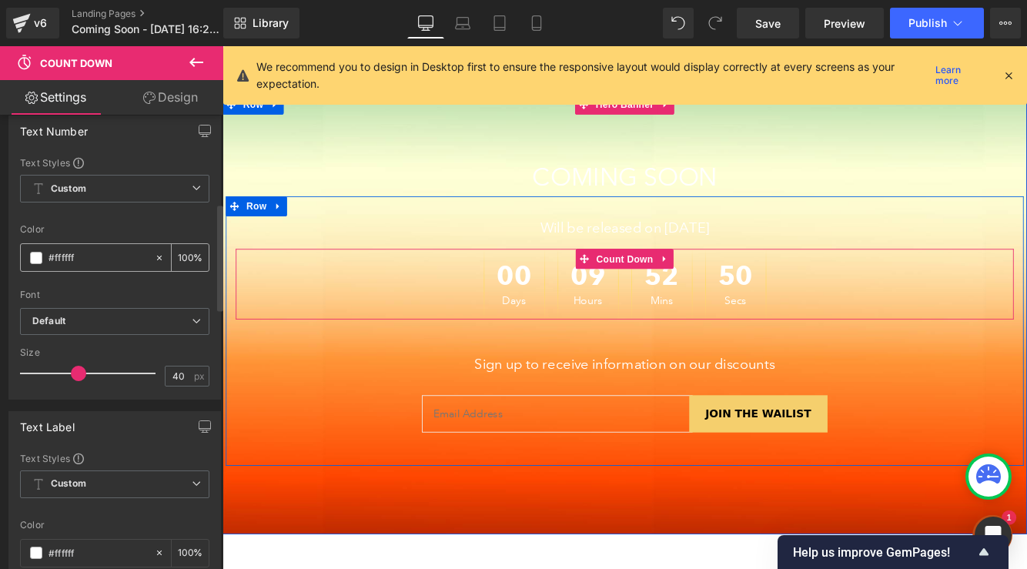
click at [72, 257] on input "#ffffff" at bounding box center [98, 258] width 99 height 17
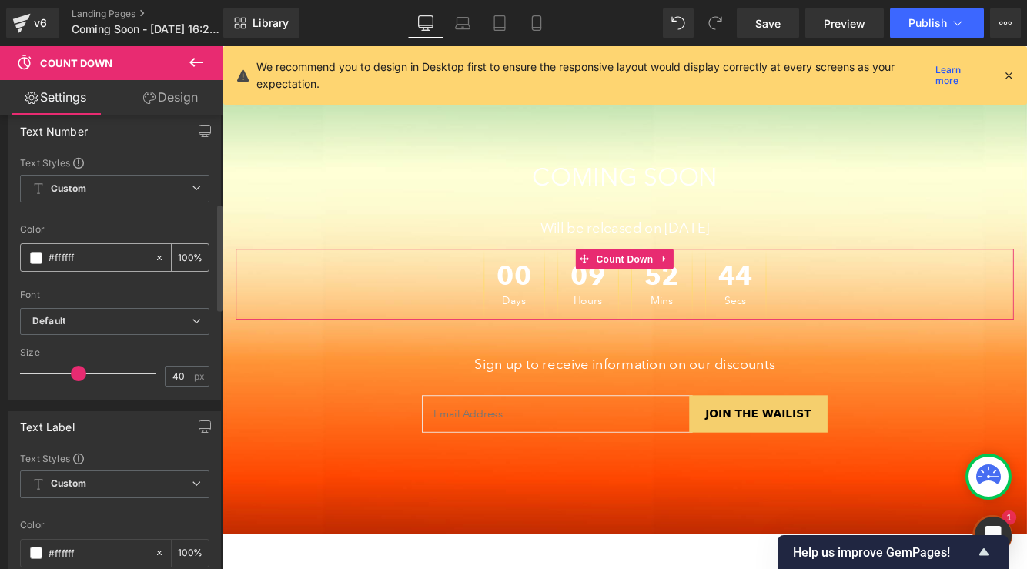
paste input "035803"
click at [119, 223] on div "Font Default [GEOGRAPHIC_DATA] ITC Galliard Avenir Next Default Default [GEOGRA…" at bounding box center [114, 232] width 189 height 152
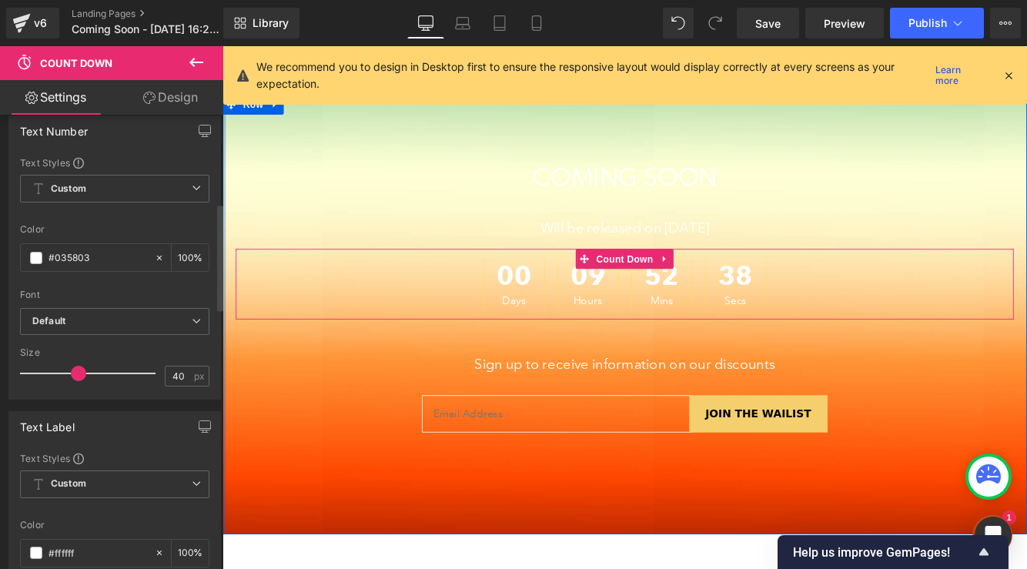
drag, startPoint x: 101, startPoint y: 255, endPoint x: 15, endPoint y: 246, distance: 86.7
click at [15, 246] on div "Text Styles Custom Custom Setup Global Style Custom Setup Global Style rgb(255,…" at bounding box center [114, 277] width 211 height 243
click at [119, 233] on div "Color" at bounding box center [114, 229] width 189 height 11
click at [117, 256] on input "#035803" at bounding box center [98, 258] width 99 height 17
click at [33, 253] on span at bounding box center [36, 258] width 12 height 12
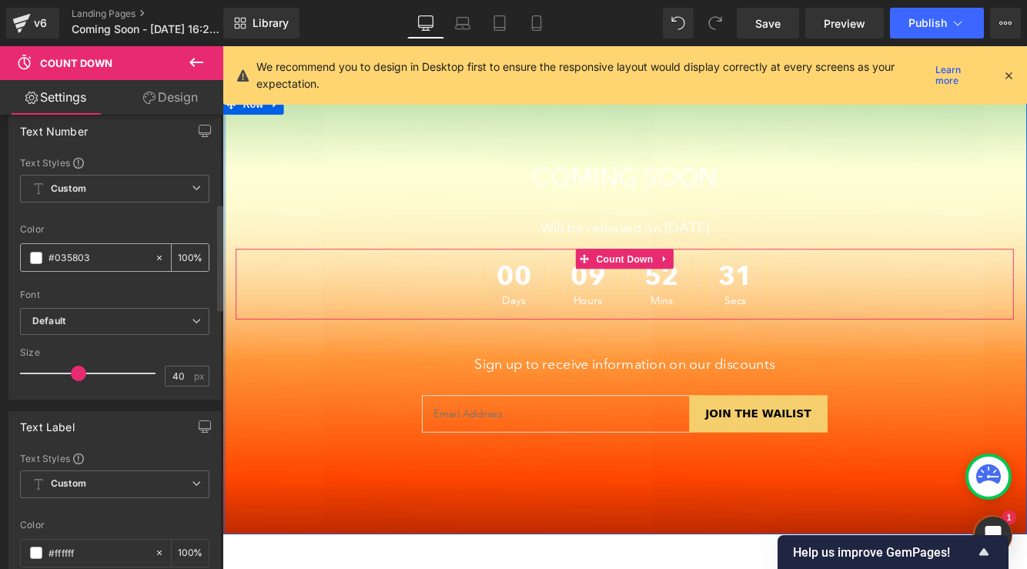
click at [38, 262] on span at bounding box center [36, 258] width 12 height 12
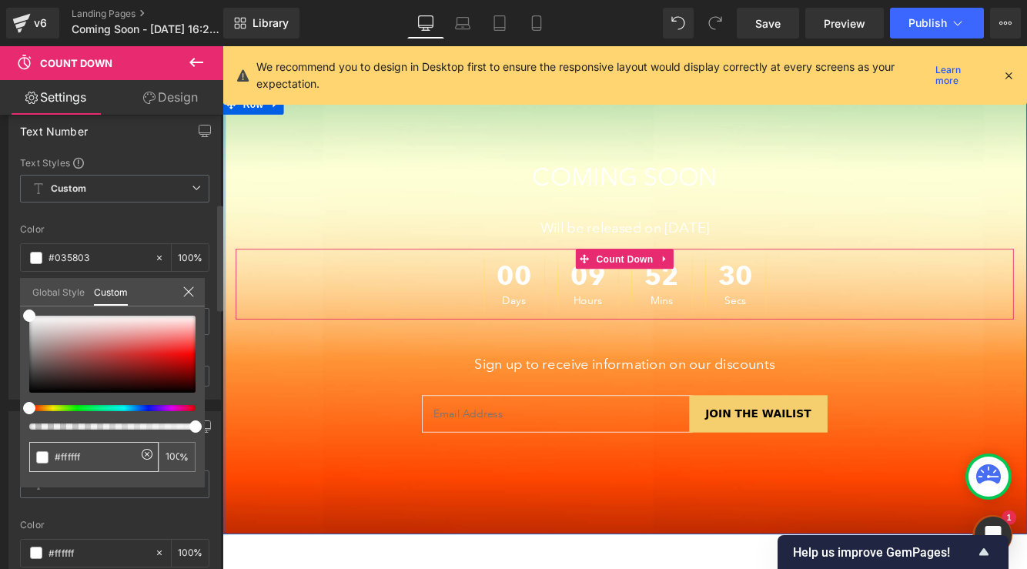
click at [99, 453] on input "#ffffff" at bounding box center [96, 457] width 82 height 16
paste input "035803"
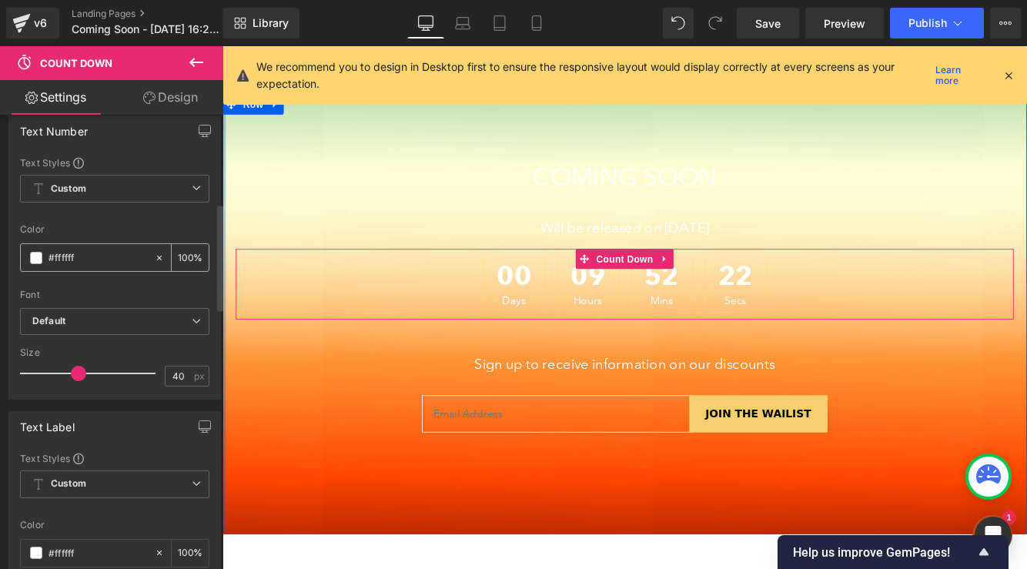
click at [157, 256] on icon at bounding box center [159, 257] width 5 height 5
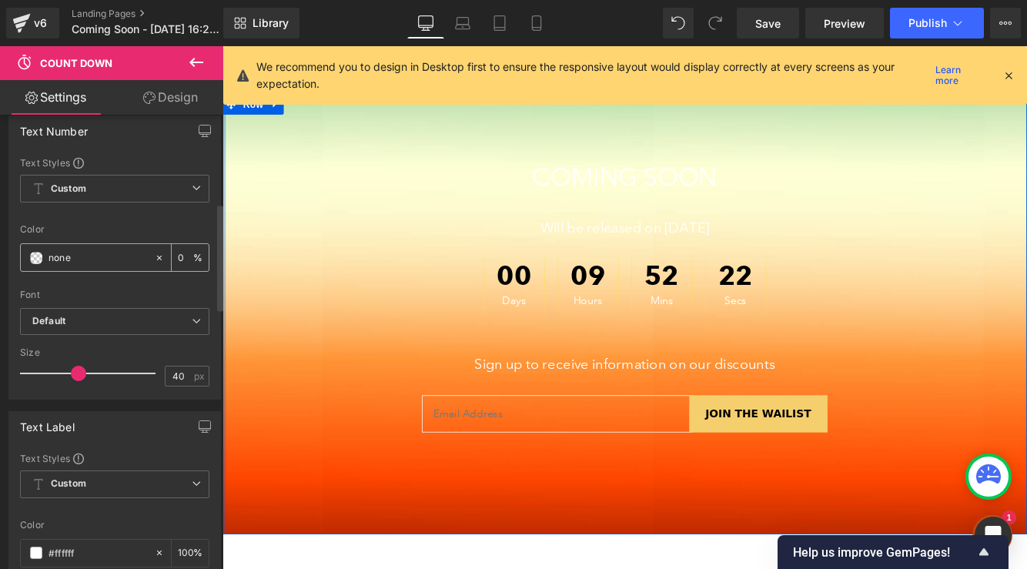
click at [55, 261] on input "none" at bounding box center [98, 258] width 99 height 17
click at [72, 260] on input "none" at bounding box center [98, 258] width 99 height 17
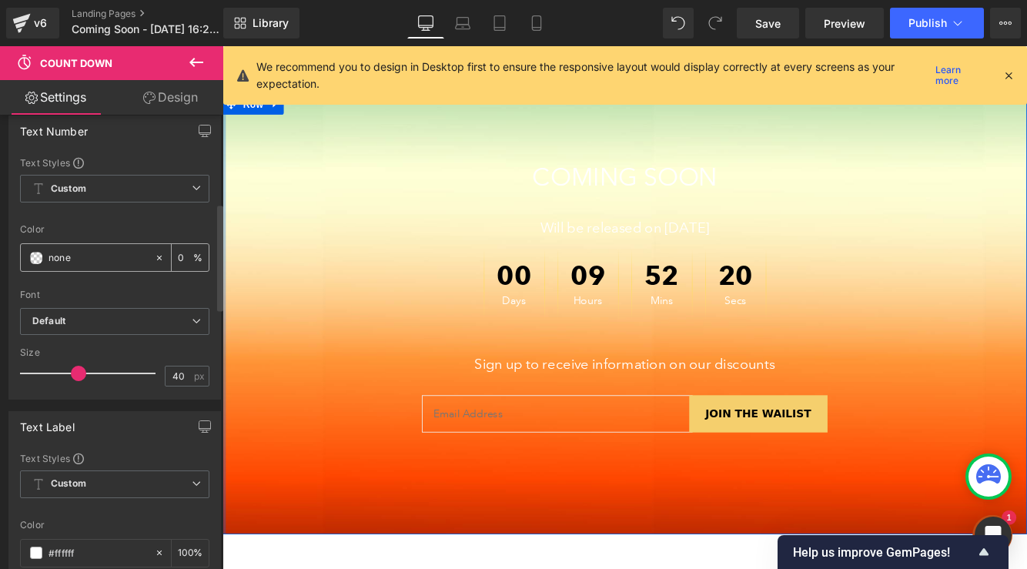
click at [155, 256] on icon at bounding box center [159, 258] width 11 height 11
click at [155, 258] on icon at bounding box center [159, 258] width 11 height 11
click at [34, 255] on span at bounding box center [36, 258] width 12 height 12
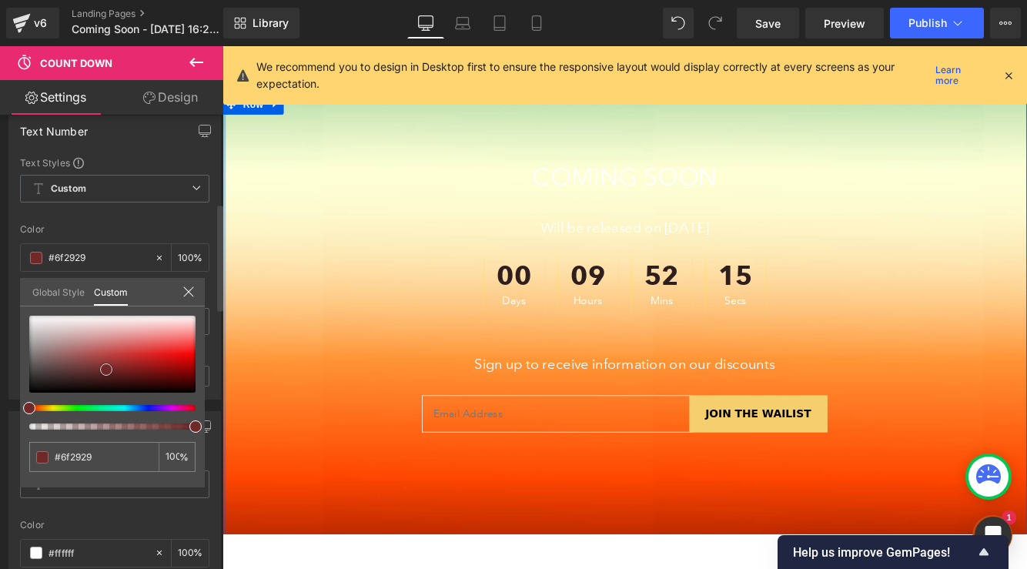
drag, startPoint x: 65, startPoint y: 381, endPoint x: 109, endPoint y: 370, distance: 45.2
click at [109, 370] on div at bounding box center [112, 354] width 166 height 77
click at [69, 462] on input "#702828" at bounding box center [96, 457] width 82 height 16
click at [69, 461] on input "#702828" at bounding box center [96, 457] width 82 height 16
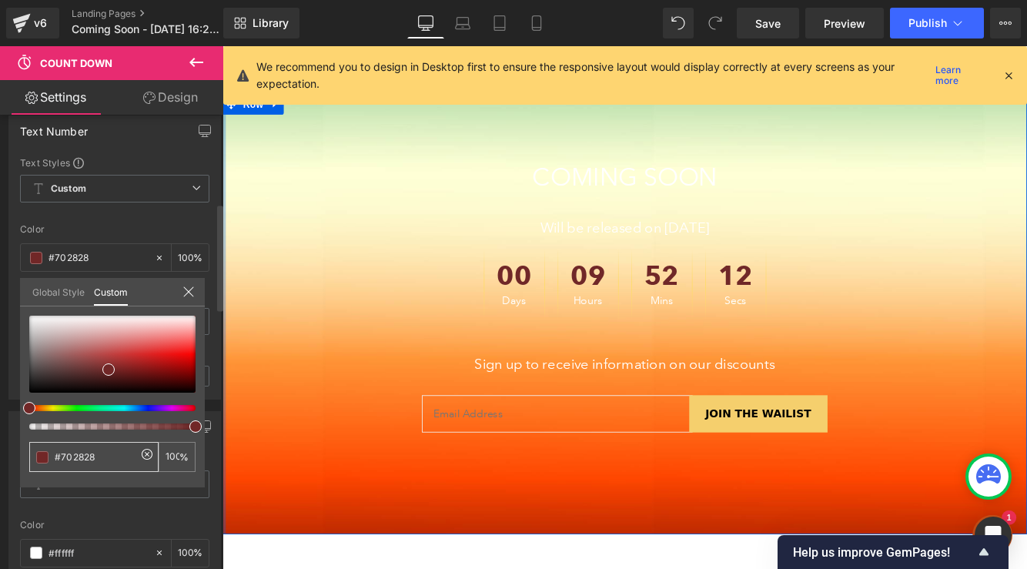
paste input "#035803"
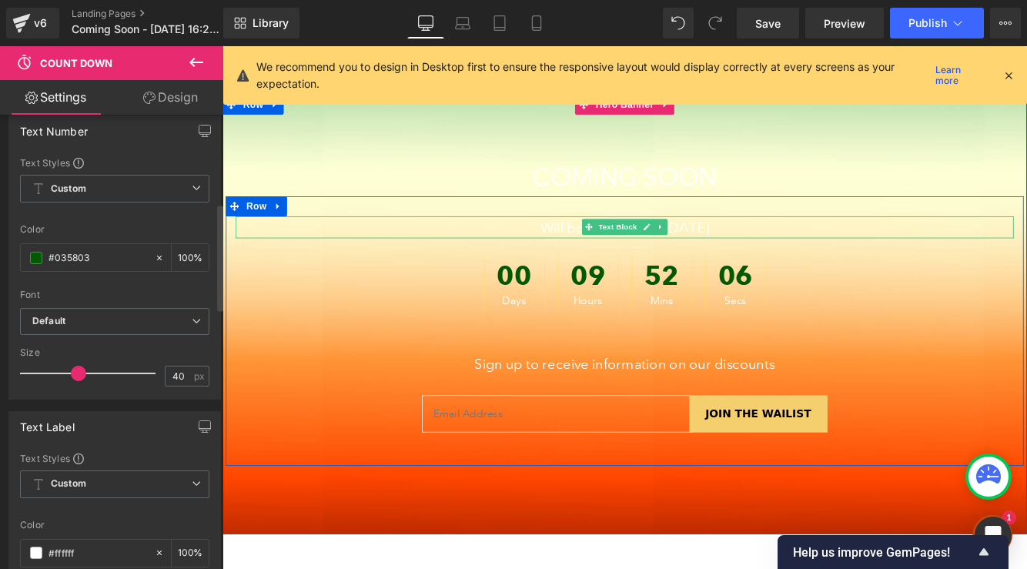
click at [594, 260] on p "Will be released on [DATE]" at bounding box center [688, 256] width 901 height 26
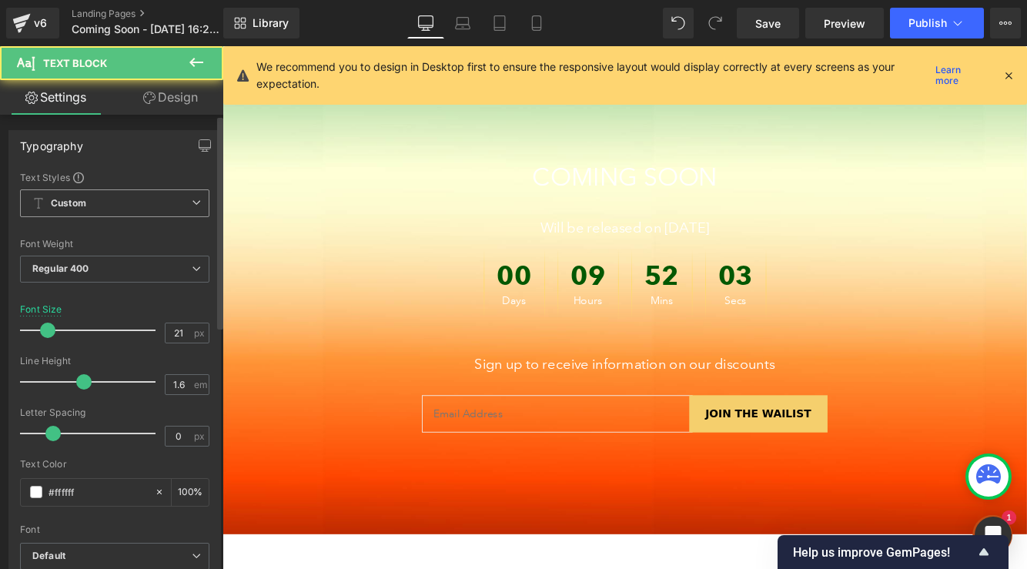
click at [92, 204] on span "Custom Setup Global Style" at bounding box center [114, 203] width 189 height 28
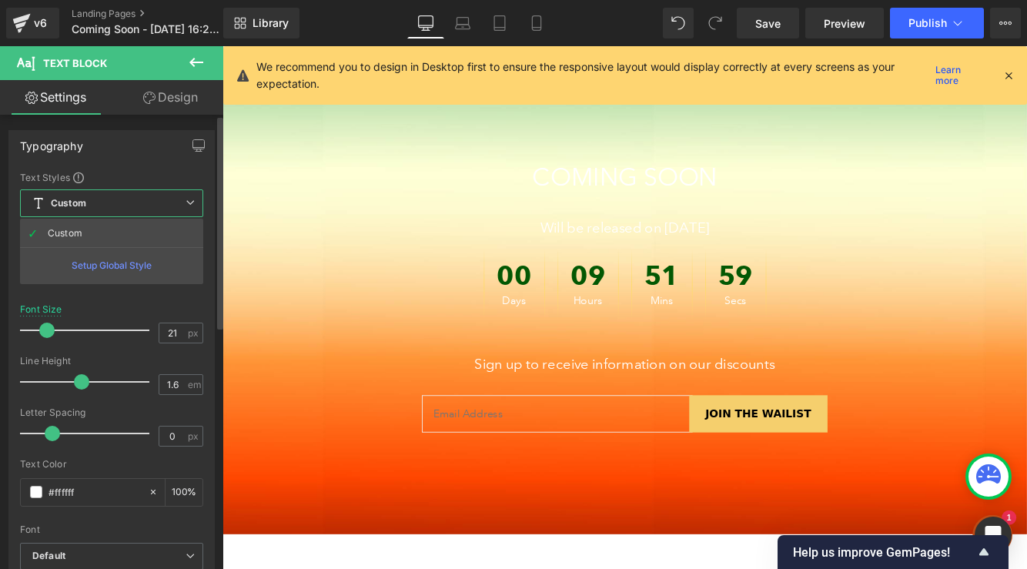
click at [92, 205] on span "Custom Setup Global Style" at bounding box center [111, 203] width 183 height 28
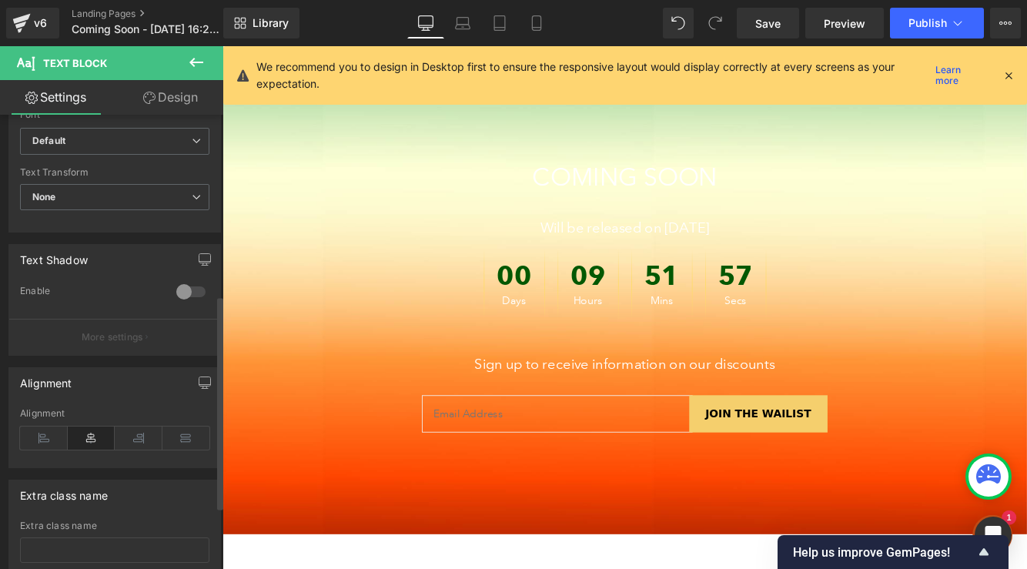
scroll to position [0, 0]
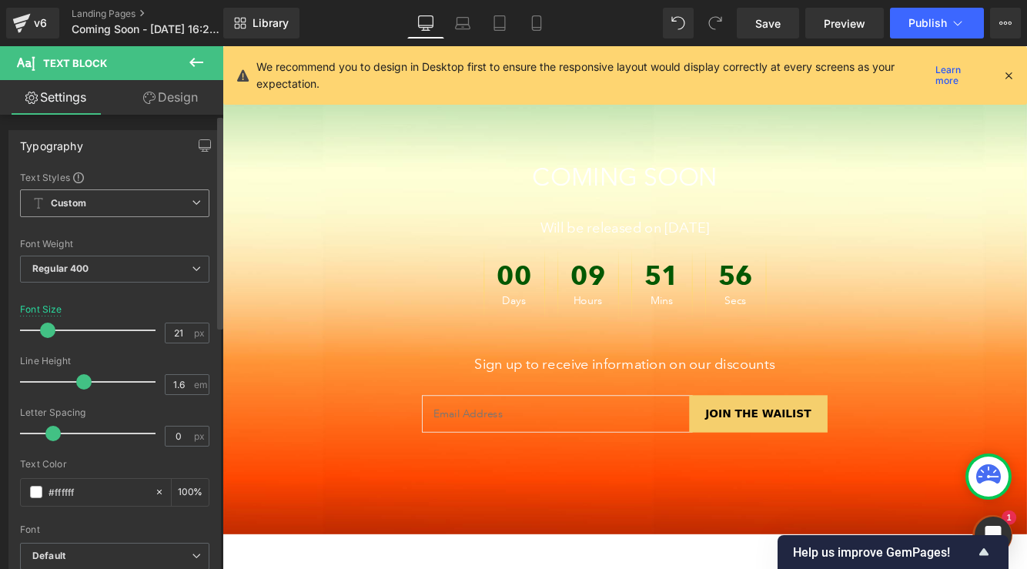
click at [115, 208] on span "Custom Setup Global Style" at bounding box center [114, 203] width 189 height 28
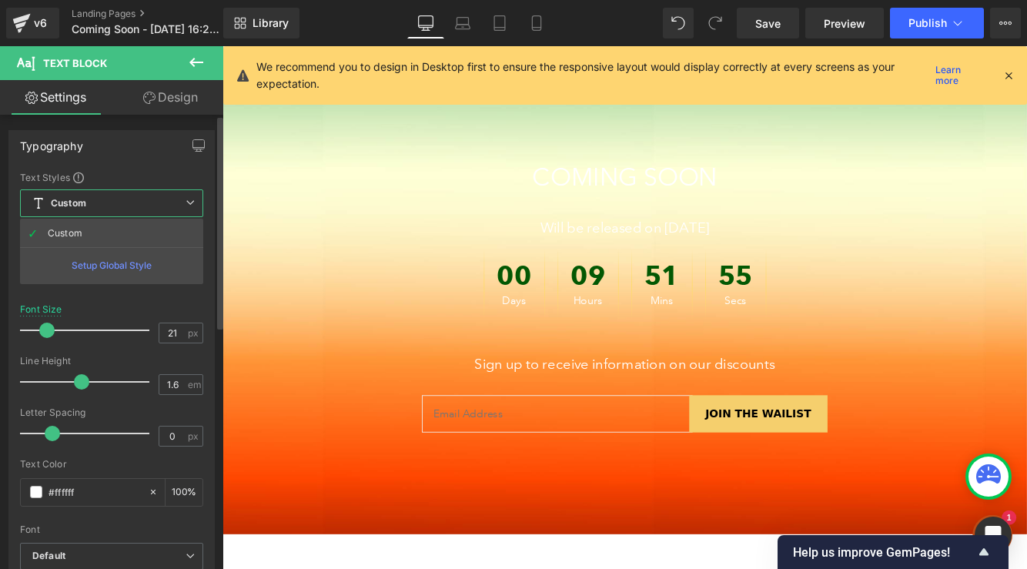
click at [104, 267] on div "Setup Global Style" at bounding box center [111, 265] width 183 height 36
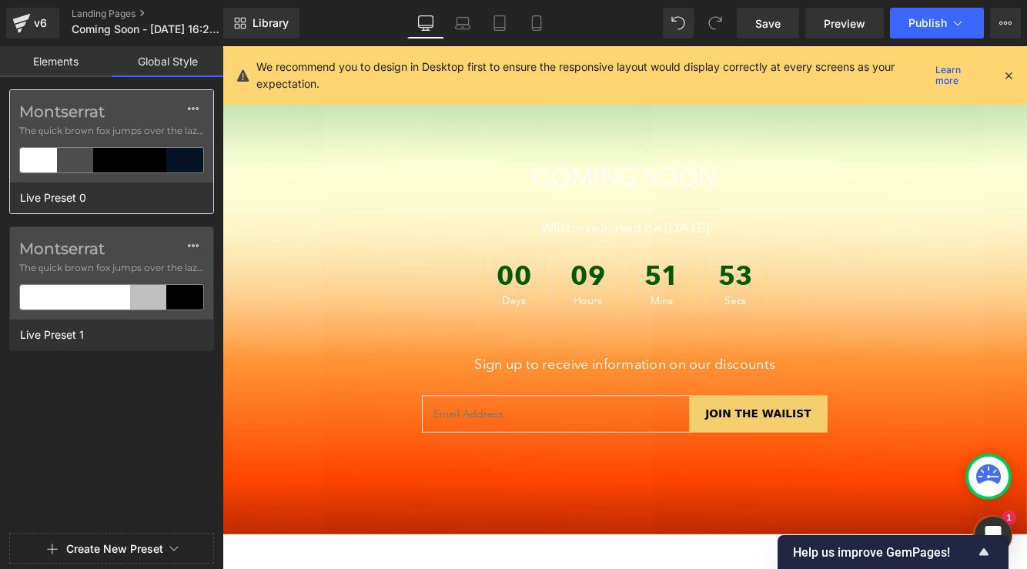
click at [85, 132] on span "The quick brown fox jumps over the lazy..." at bounding box center [111, 131] width 185 height 14
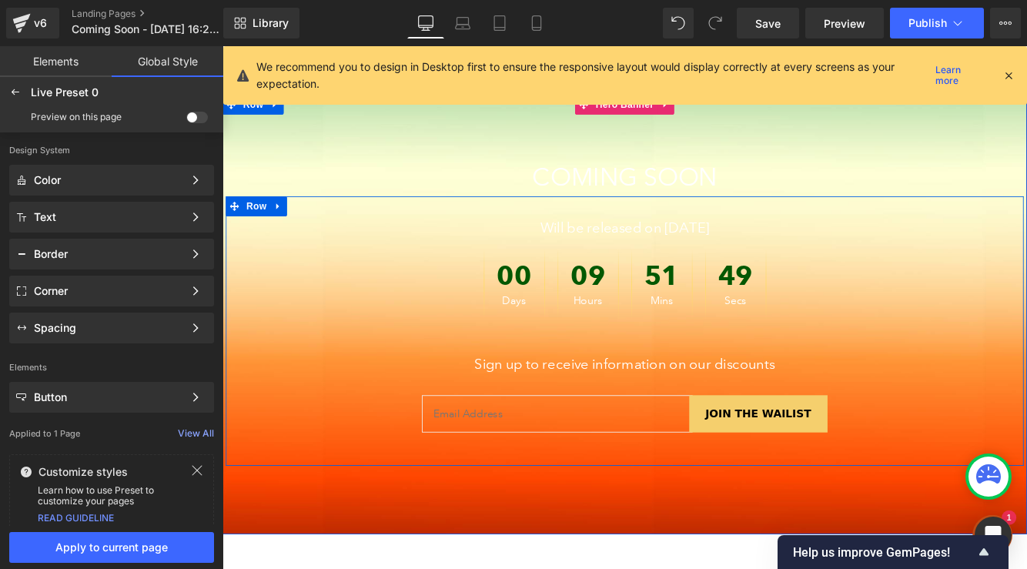
click at [622, 250] on p "Will be released on [DATE]" at bounding box center [688, 256] width 901 height 26
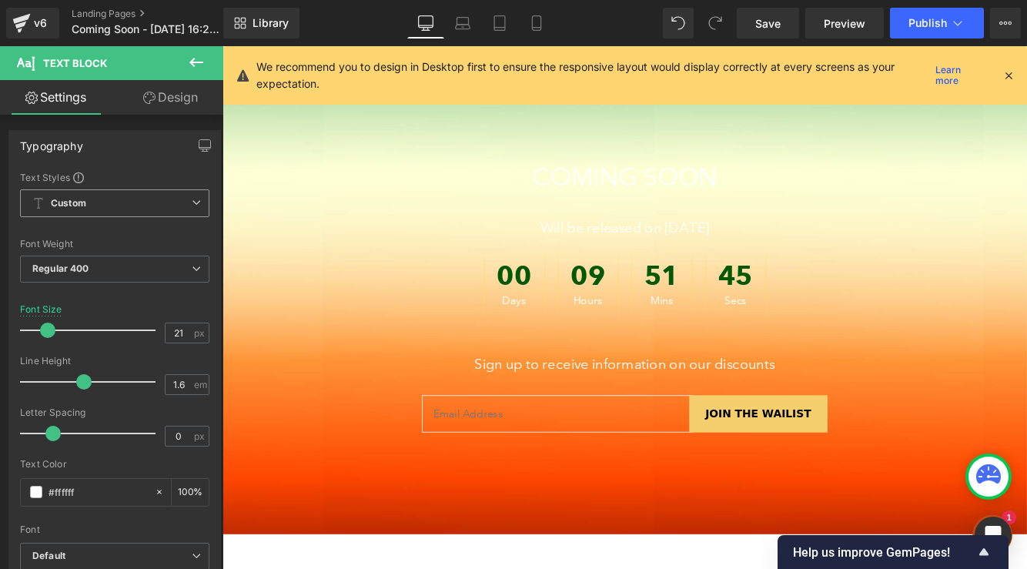
click at [184, 196] on span "Custom Setup Global Style" at bounding box center [114, 203] width 189 height 28
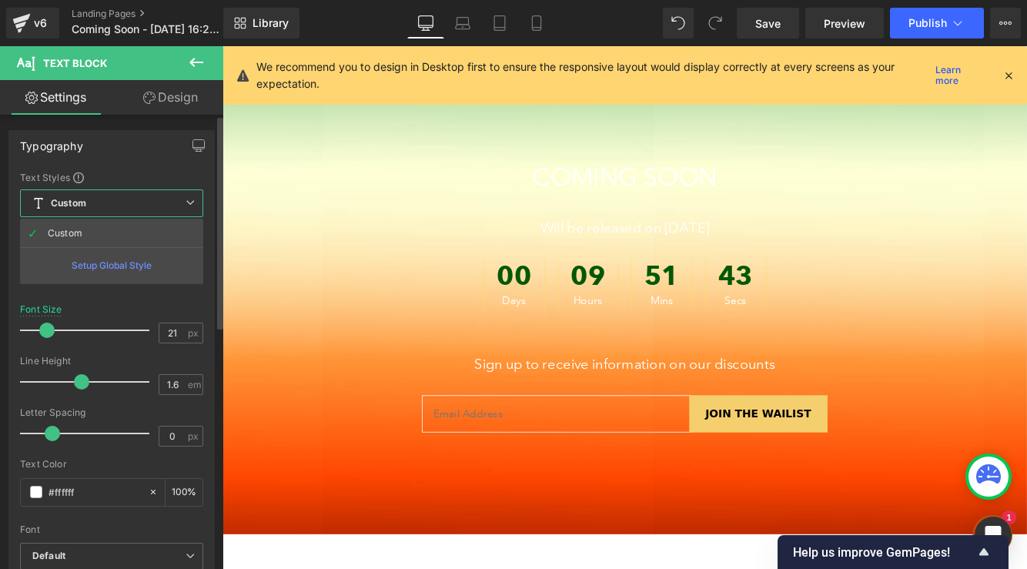
click at [136, 266] on div "Setup Global Style" at bounding box center [111, 265] width 183 height 36
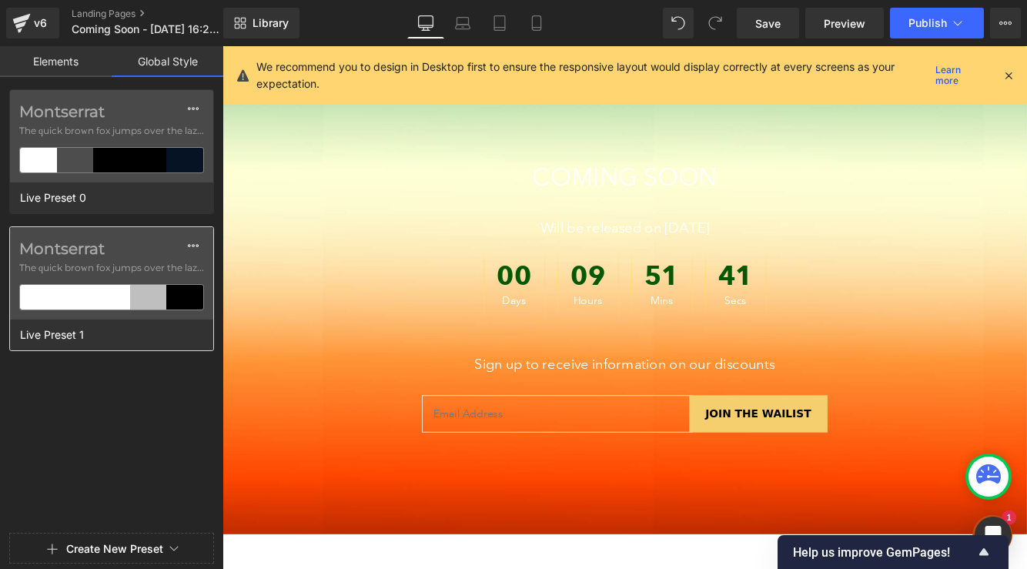
click at [104, 249] on label "Montserrat" at bounding box center [111, 249] width 185 height 18
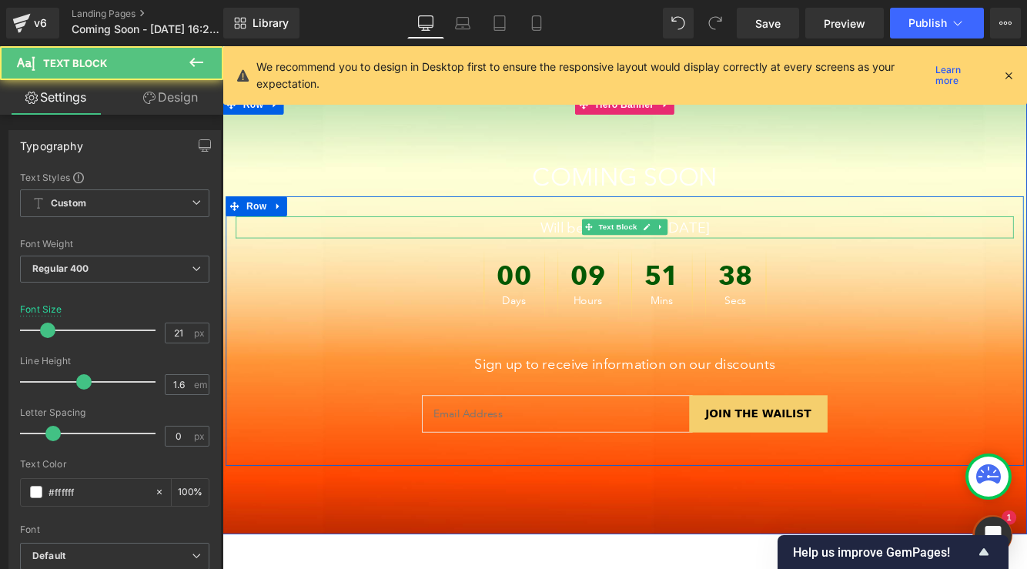
click at [571, 250] on p "Will be released on [DATE]" at bounding box center [688, 256] width 901 height 26
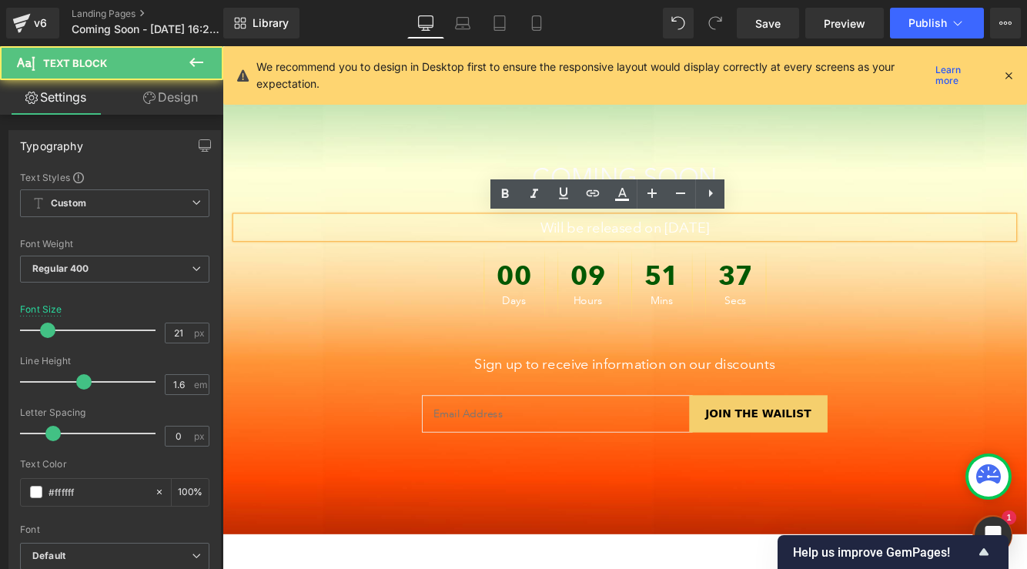
click at [390, 243] on p "Will be released on [DATE]" at bounding box center [688, 256] width 901 height 26
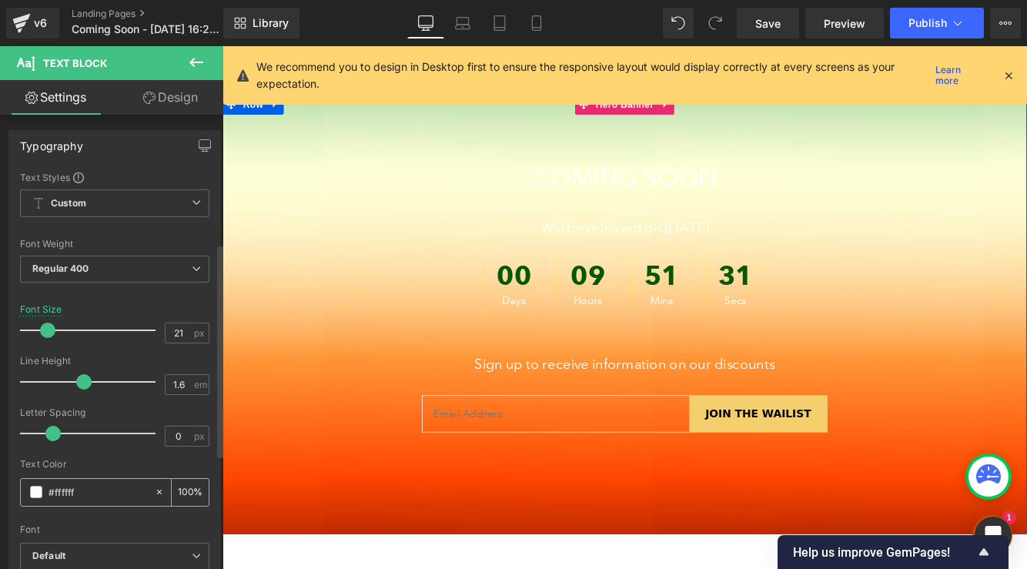
click at [69, 484] on input "#ffffff" at bounding box center [98, 492] width 99 height 17
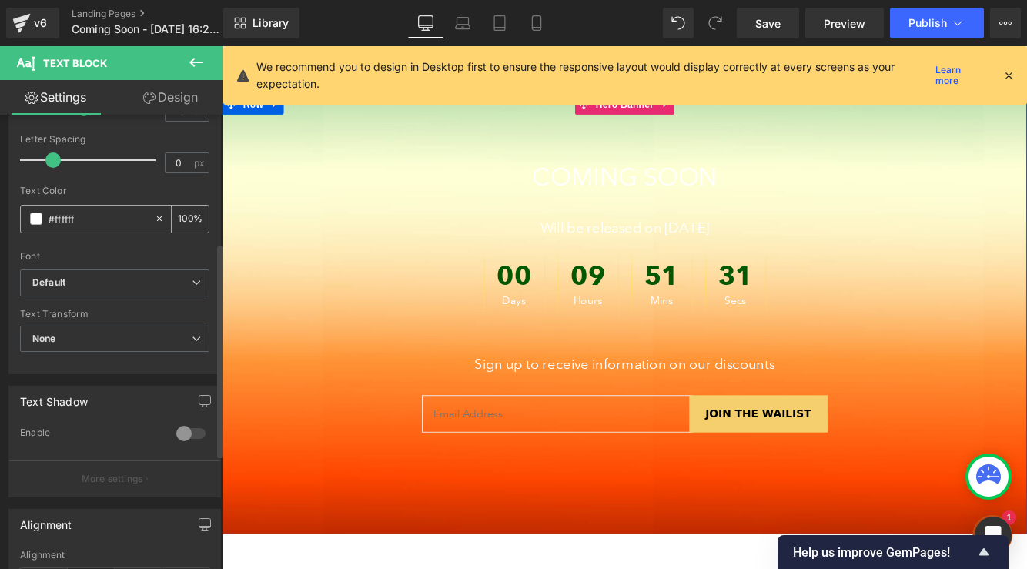
click at [69, 218] on input "#ffffff" at bounding box center [98, 218] width 99 height 17
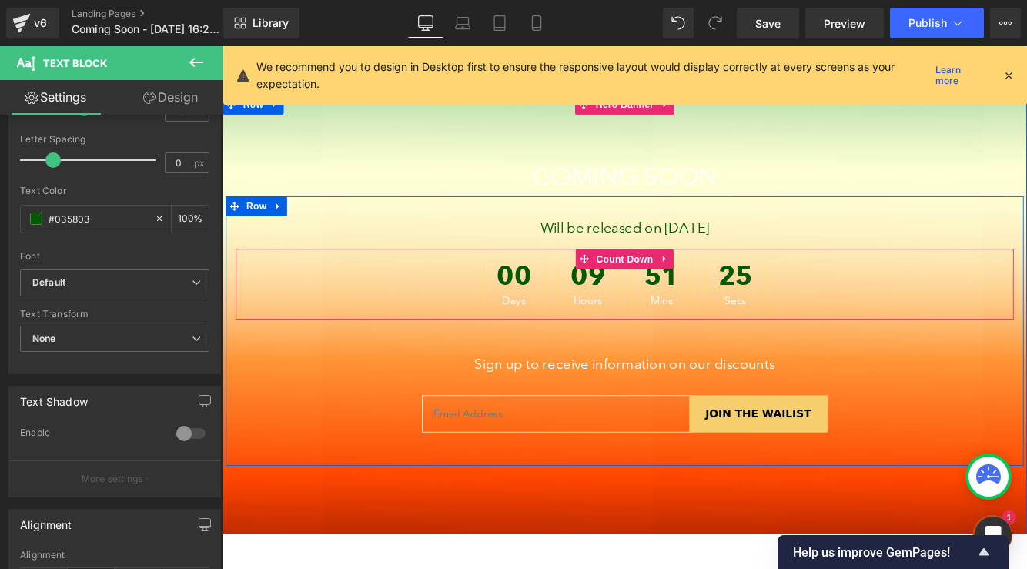
scroll to position [25, 0]
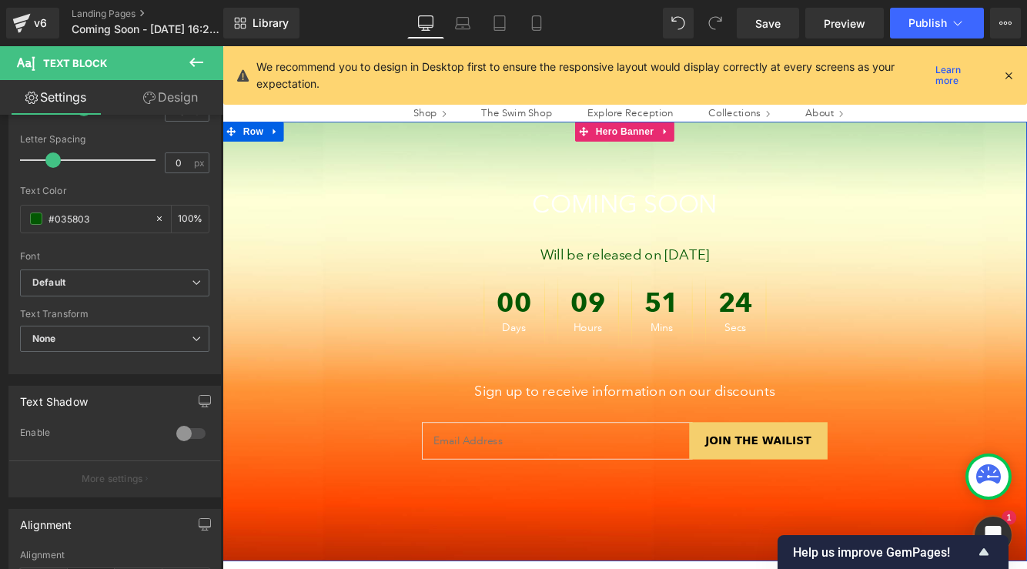
click at [641, 233] on div "COMING SOON Text Block" at bounding box center [688, 230] width 870 height 43
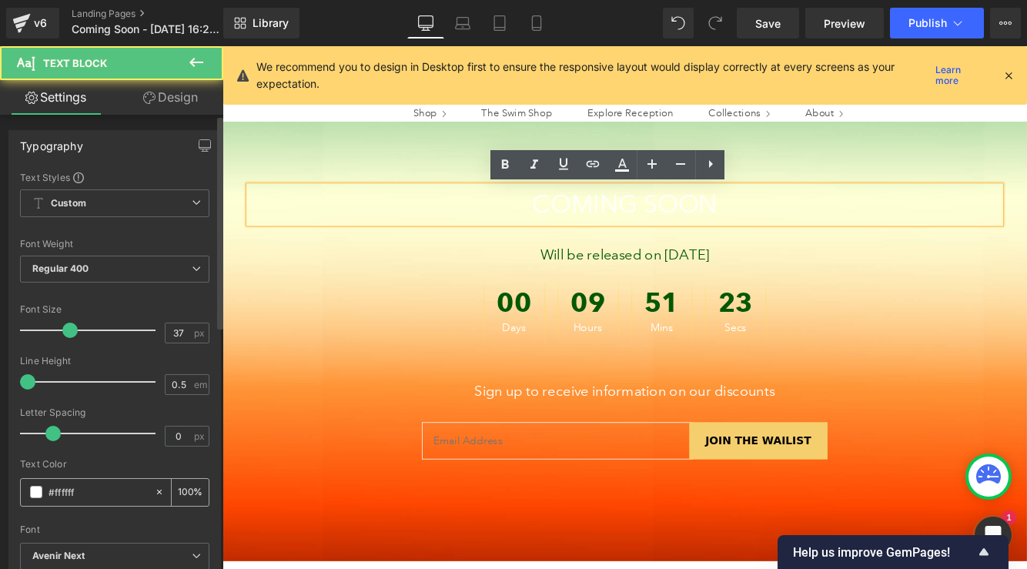
click at [98, 479] on div "#ffffff" at bounding box center [87, 492] width 133 height 27
click at [92, 484] on input "#ffffff" at bounding box center [98, 492] width 99 height 17
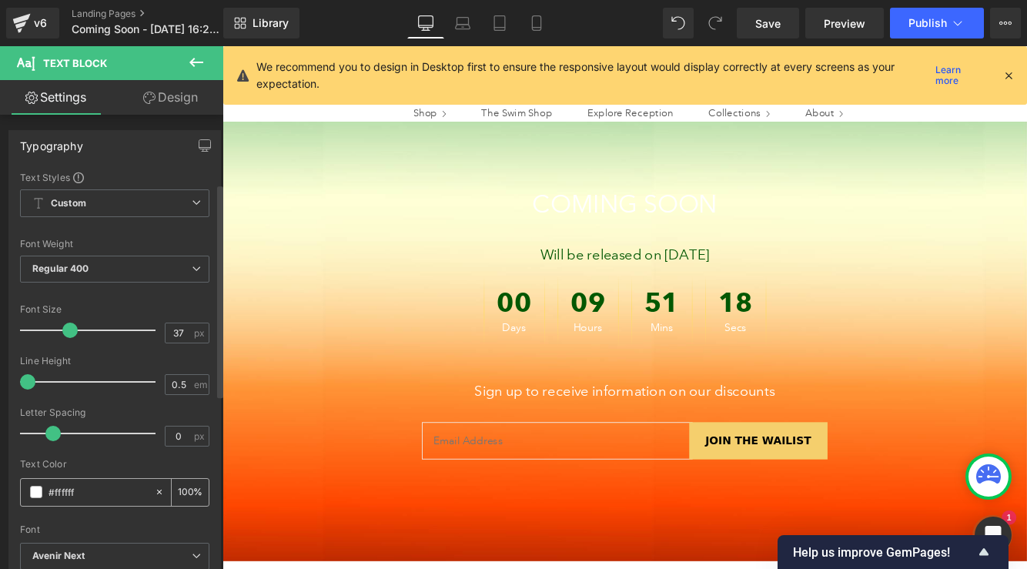
scroll to position [146, 0]
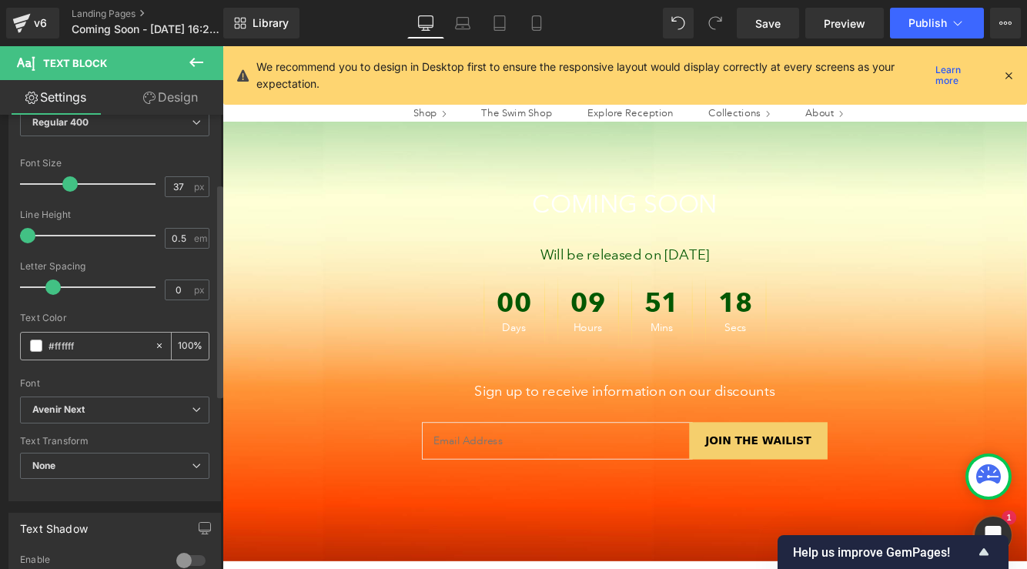
click at [79, 346] on input "#ffffff" at bounding box center [98, 345] width 99 height 17
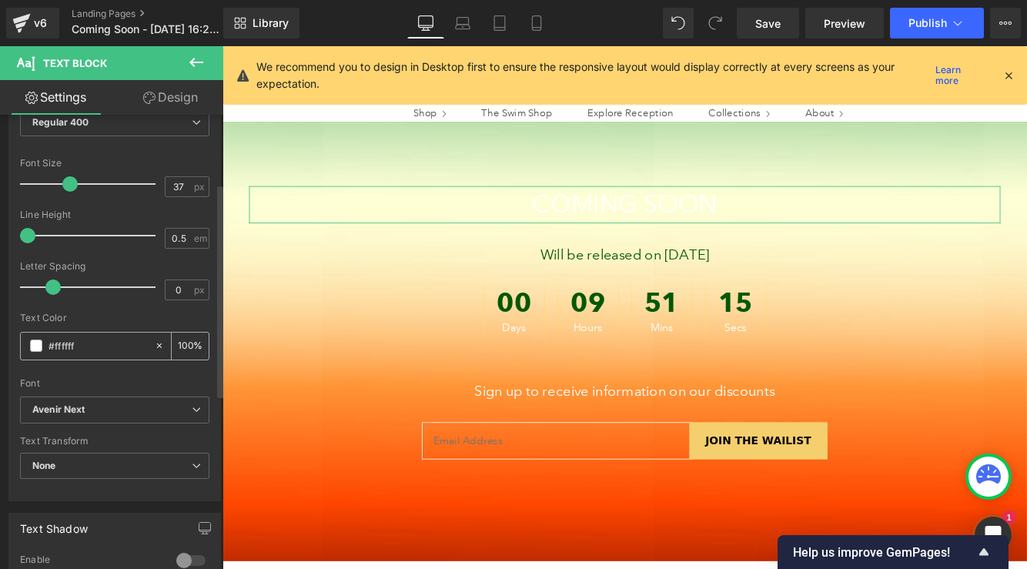
click at [96, 345] on input "#ffffff" at bounding box center [98, 345] width 99 height 17
drag, startPoint x: 96, startPoint y: 345, endPoint x: 43, endPoint y: 342, distance: 53.2
click at [43, 342] on div "#ffffff" at bounding box center [87, 346] width 133 height 27
paste input "035803"
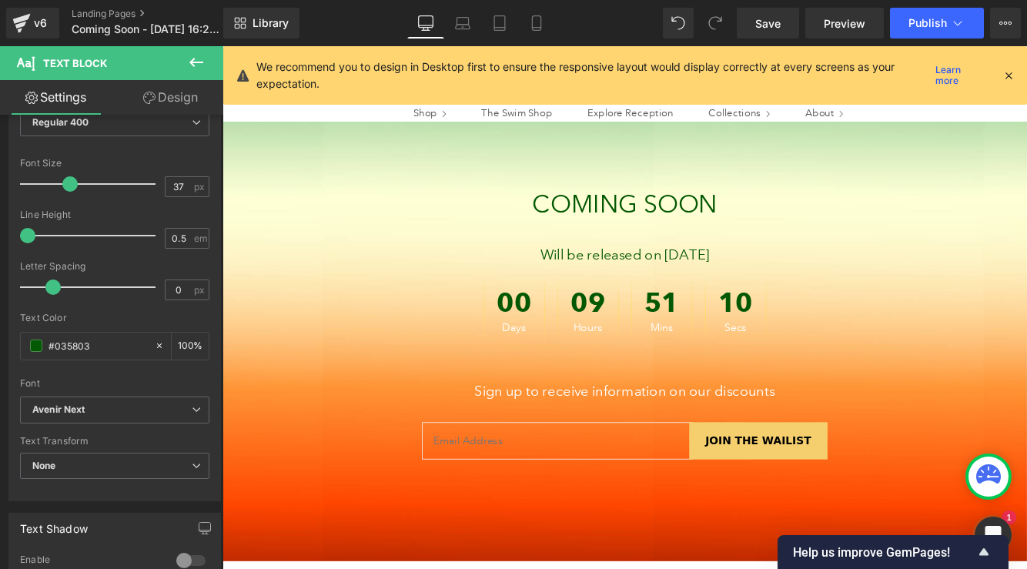
scroll to position [0, 0]
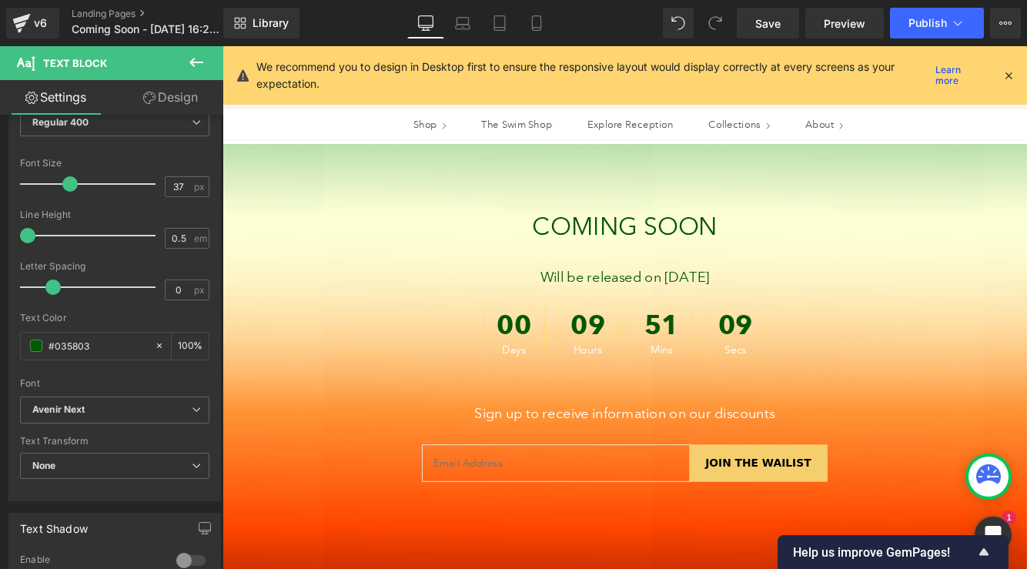
click at [574, 317] on p "Will be released on [DATE]" at bounding box center [688, 313] width 901 height 26
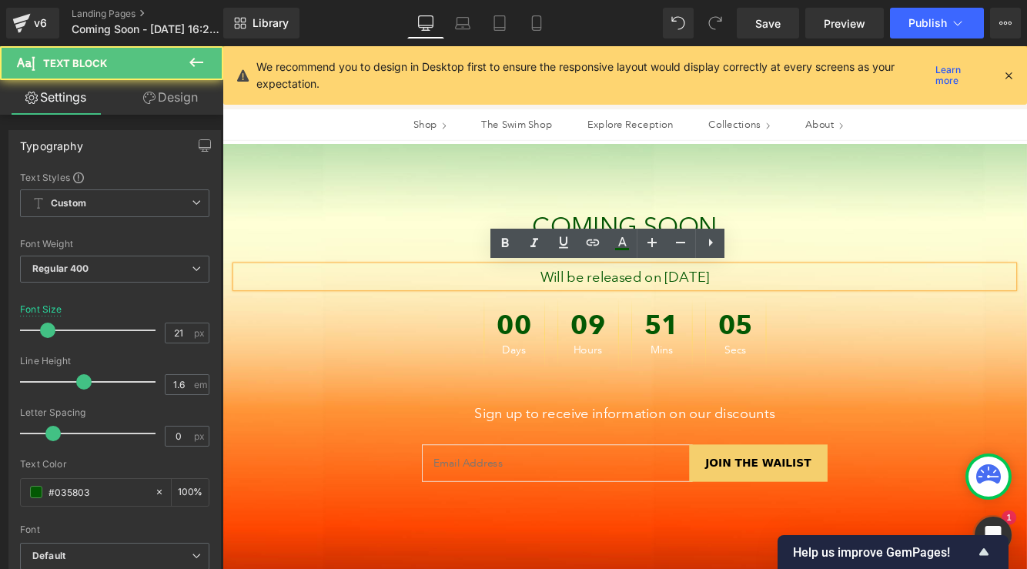
click at [662, 317] on p "Will be released on [DATE]" at bounding box center [688, 313] width 901 height 26
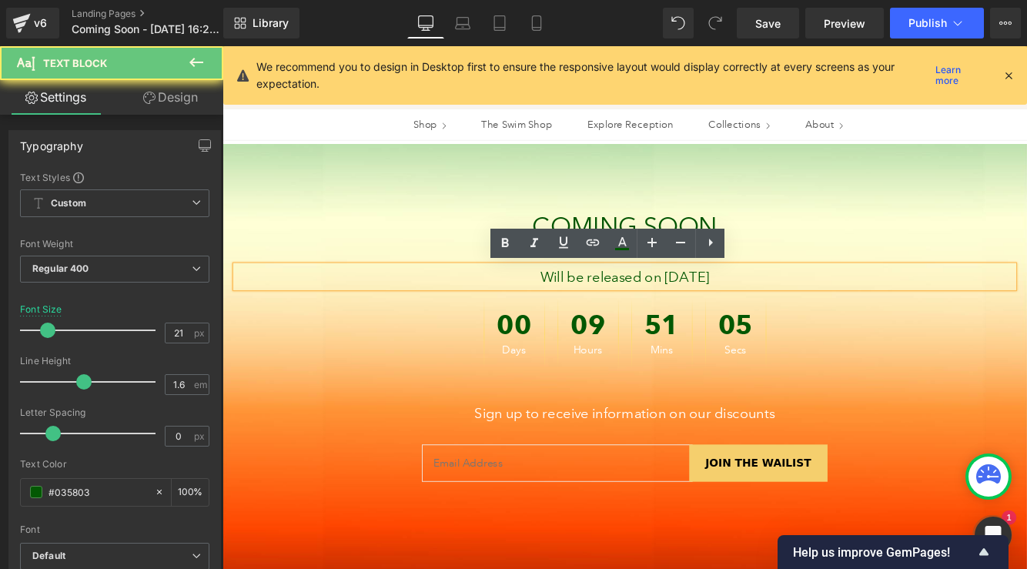
click at [662, 317] on p "Will be released on [DATE]" at bounding box center [688, 313] width 901 height 26
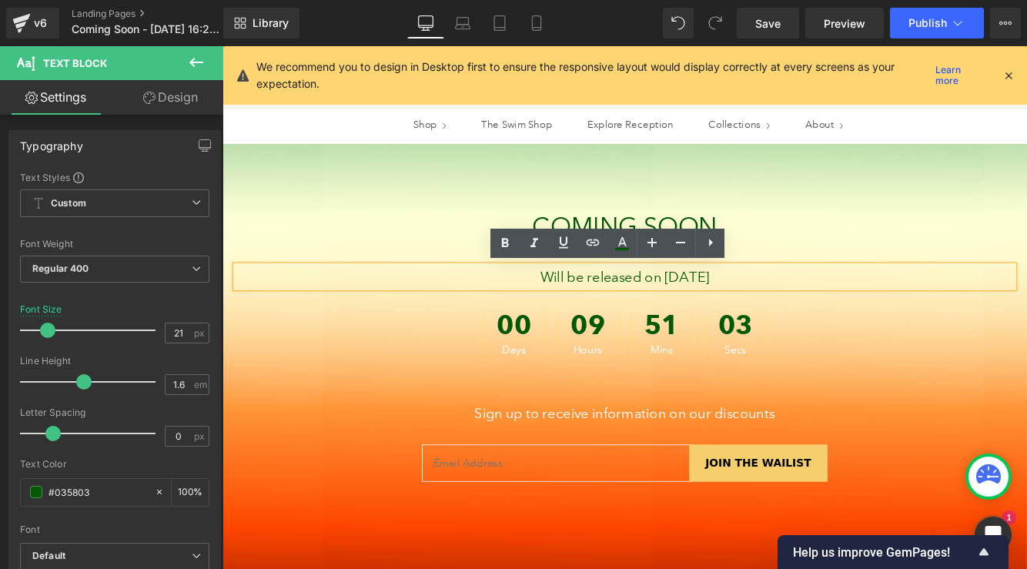
click at [989, 243] on p "COMING SOON" at bounding box center [688, 255] width 870 height 43
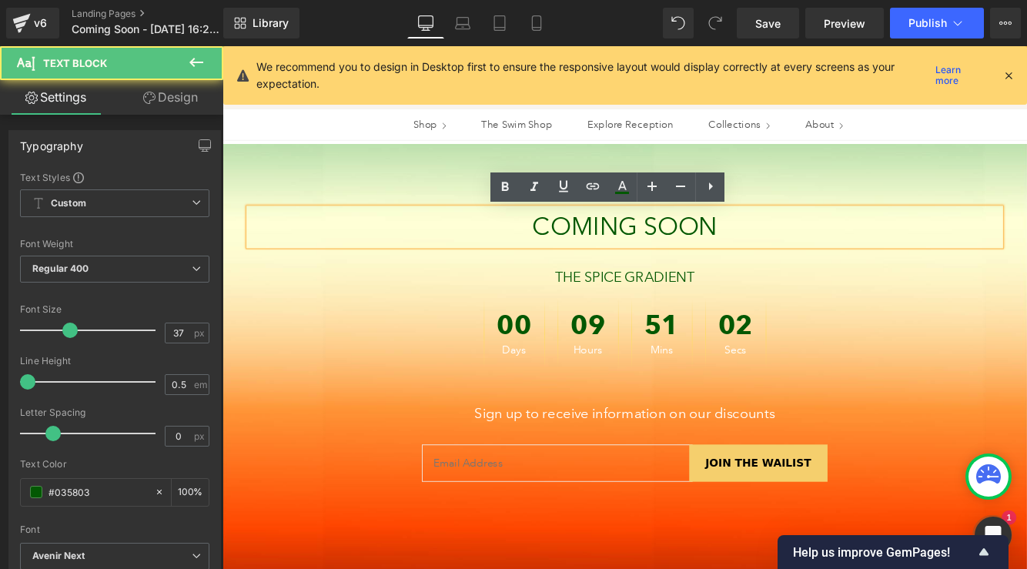
click at [749, 238] on p "COMING SOON" at bounding box center [688, 255] width 870 height 43
click at [581, 256] on p "COMING SOON" at bounding box center [688, 255] width 870 height 43
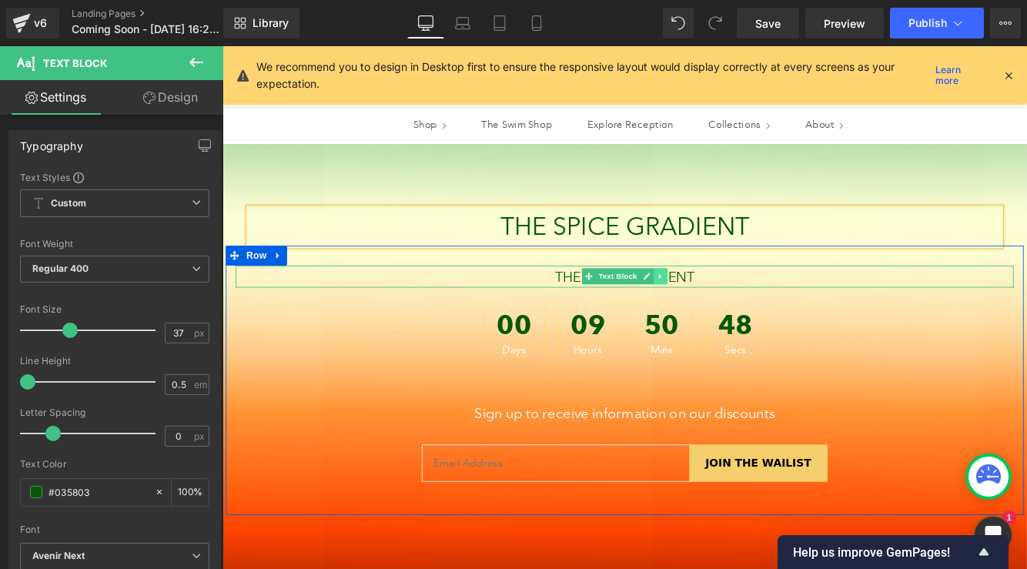
click at [722, 313] on link at bounding box center [730, 312] width 16 height 18
click at [791, 313] on p "THE SPICE GRADIENT" at bounding box center [688, 313] width 901 height 26
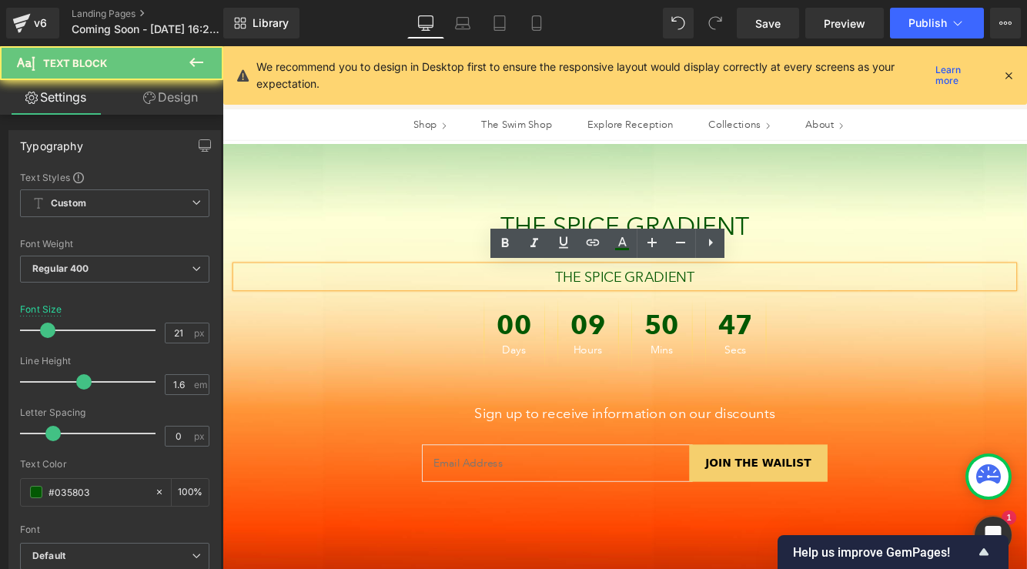
click at [791, 313] on p "THE SPICE GRADIENT" at bounding box center [688, 313] width 901 height 26
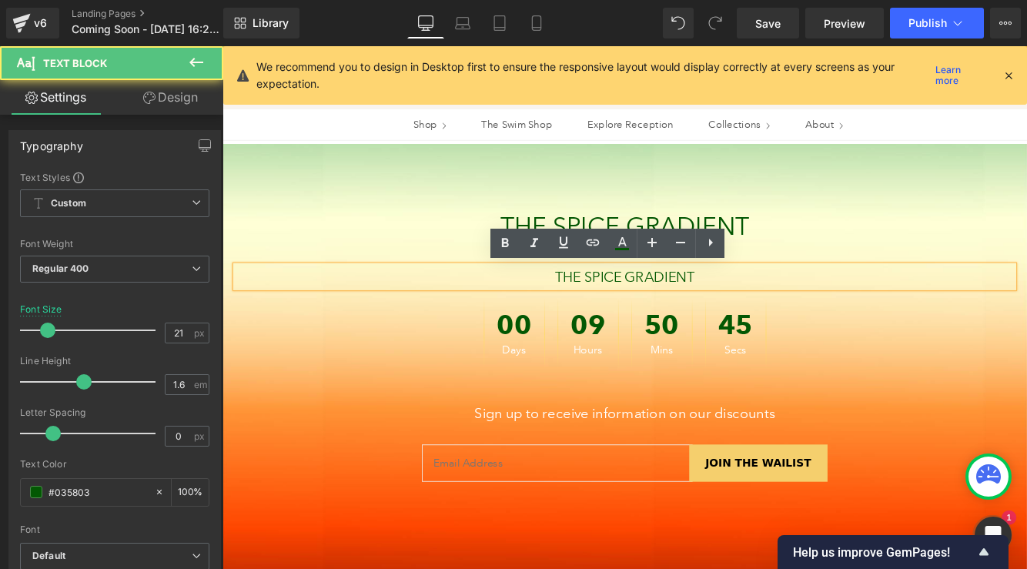
click at [659, 311] on p "THE SPICE GRADIENT" at bounding box center [688, 313] width 901 height 26
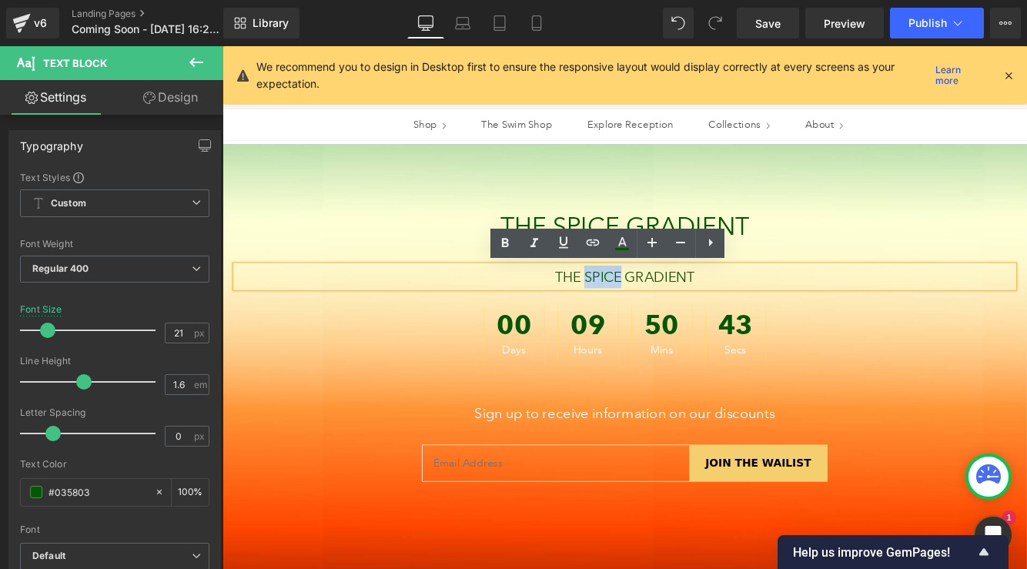
click at [659, 311] on p "THE SPICE GRADIENT" at bounding box center [688, 313] width 901 height 26
drag, startPoint x: 659, startPoint y: 311, endPoint x: 698, endPoint y: 307, distance: 38.7
click at [698, 307] on p "THE SPICE GRADIENT" at bounding box center [688, 313] width 901 height 26
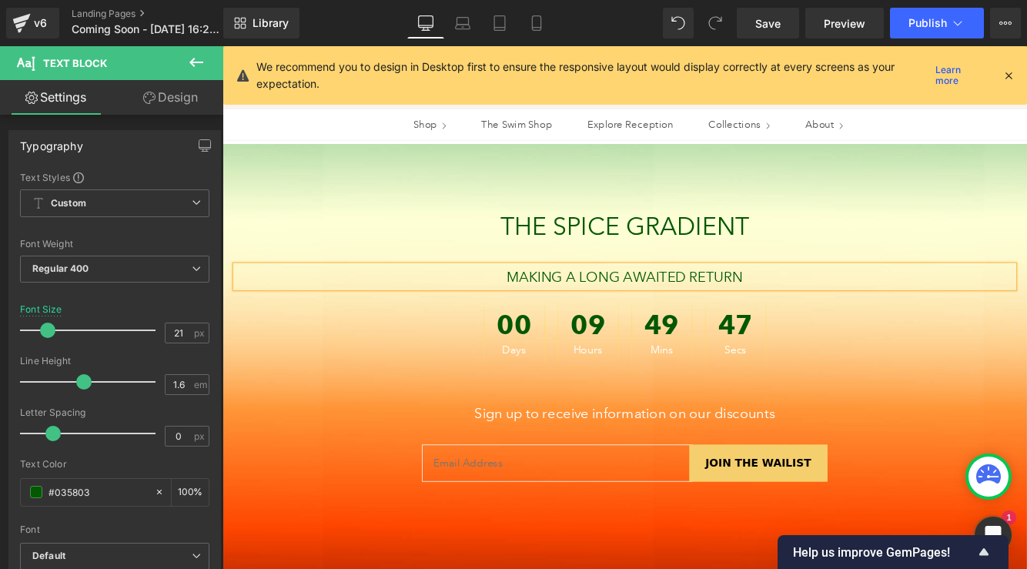
click at [893, 222] on div at bounding box center [689, 413] width 932 height 509
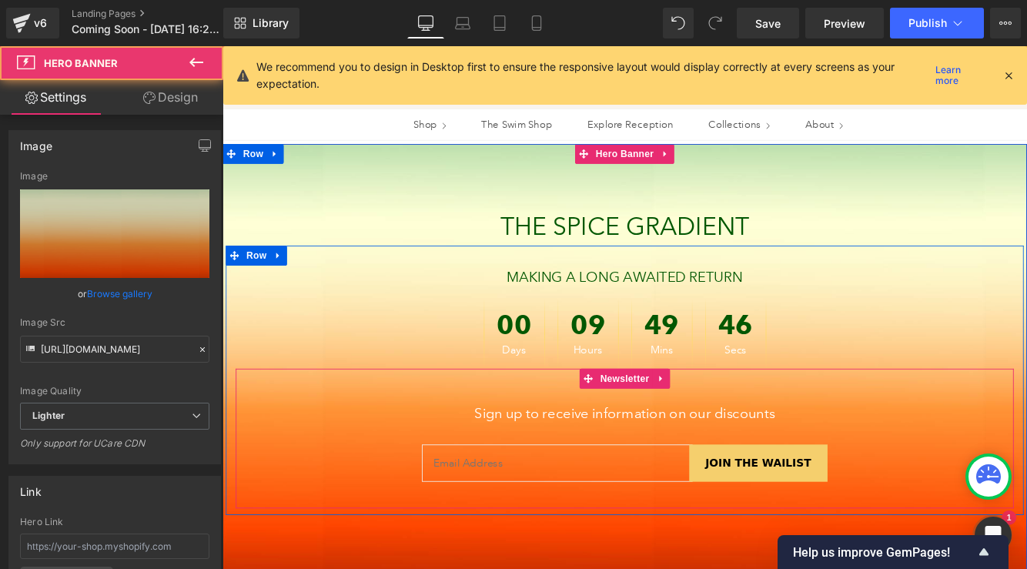
click at [794, 471] on p "Sign up to receive information on our discounts" at bounding box center [689, 471] width 470 height 26
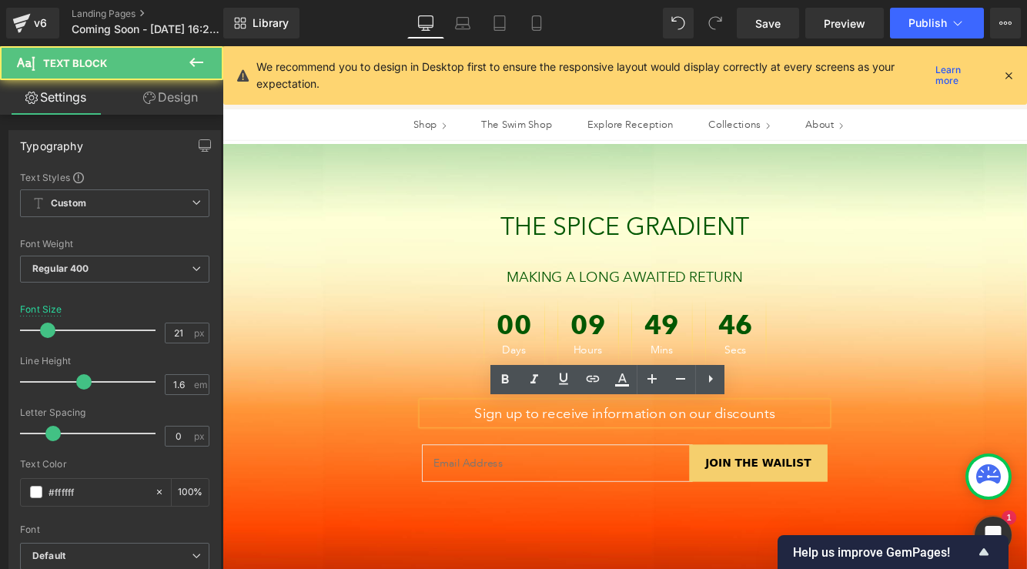
click at [794, 471] on p "Sign up to receive information on our discounts" at bounding box center [689, 471] width 470 height 26
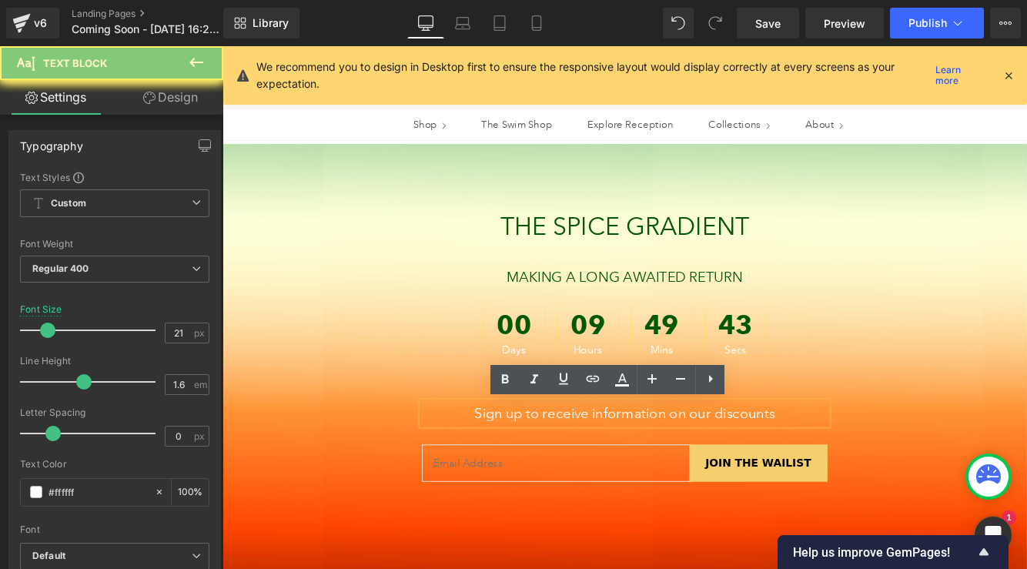
click at [794, 471] on p "Sign up to receive information on our discounts" at bounding box center [689, 471] width 470 height 26
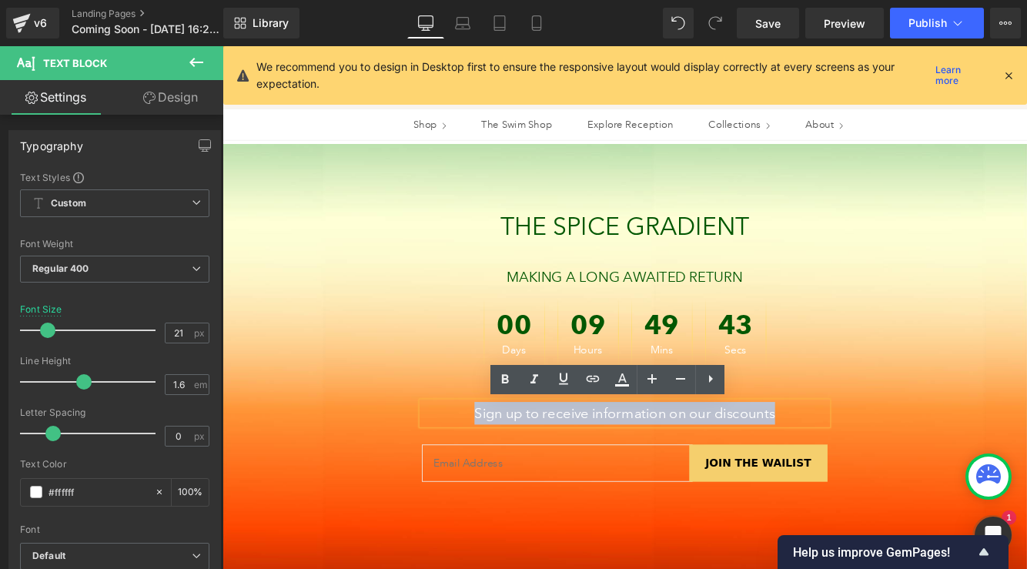
click at [852, 474] on p "Sign up to receive information on our discounts" at bounding box center [689, 471] width 470 height 26
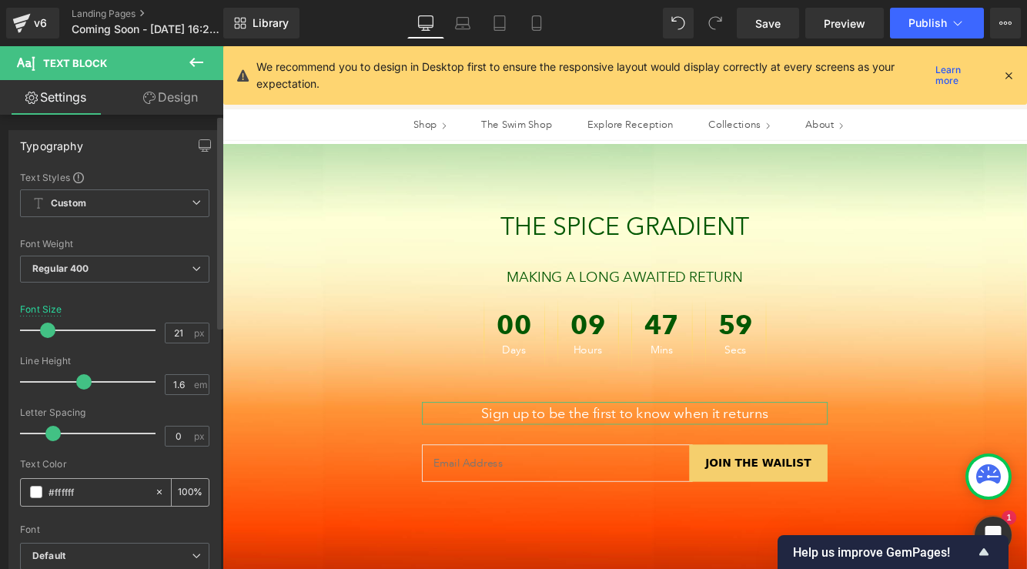
click at [40, 494] on span at bounding box center [36, 492] width 12 height 12
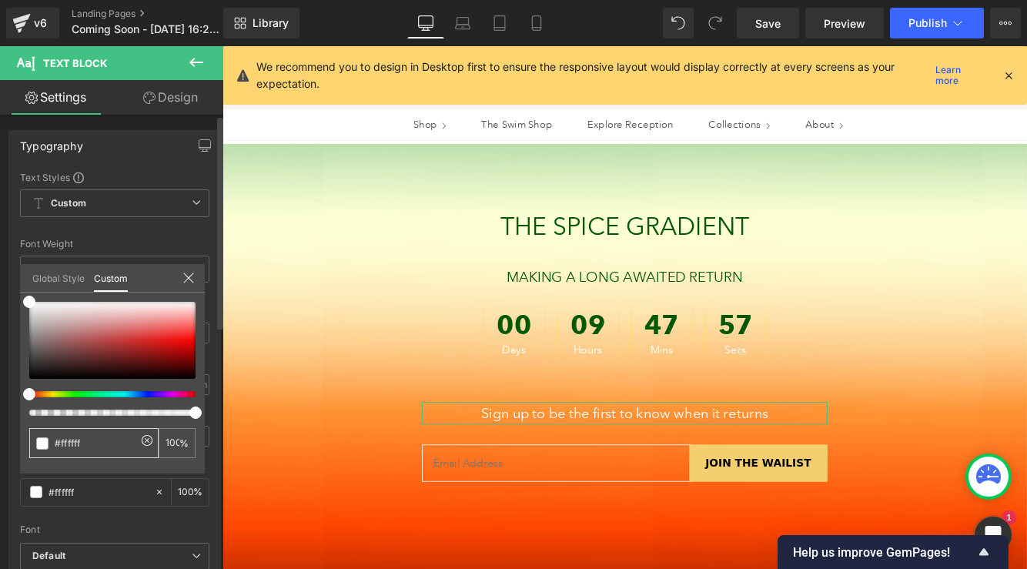
click at [95, 445] on input "#ffffff" at bounding box center [96, 443] width 82 height 16
drag, startPoint x: 96, startPoint y: 445, endPoint x: 45, endPoint y: 444, distance: 51.6
click at [45, 444] on div "#ffffff" at bounding box center [93, 443] width 129 height 30
paste input "035803"
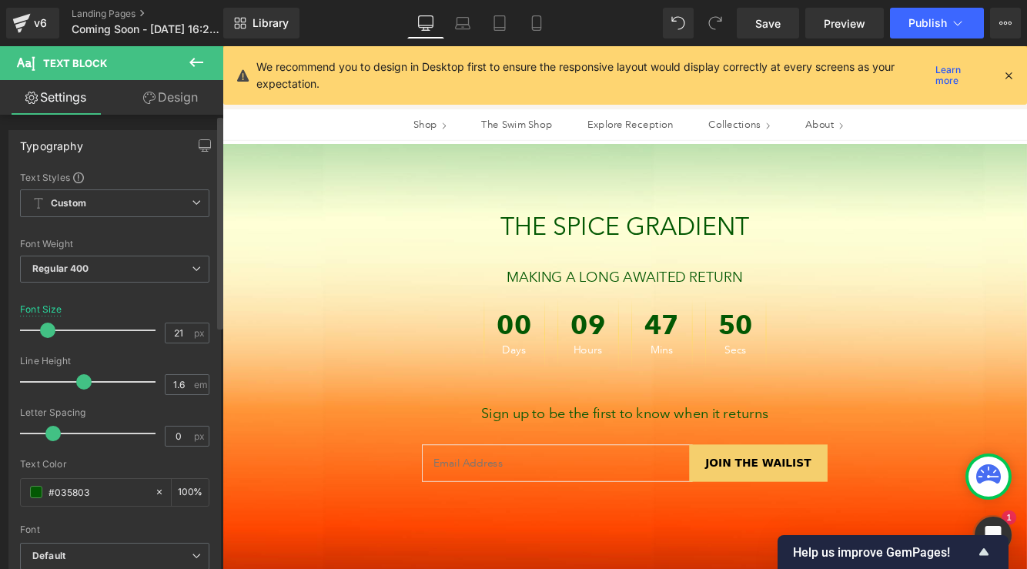
click at [726, 351] on icon at bounding box center [725, 349] width 2 height 5
click at [223, 46] on link at bounding box center [223, 46] width 0 height 0
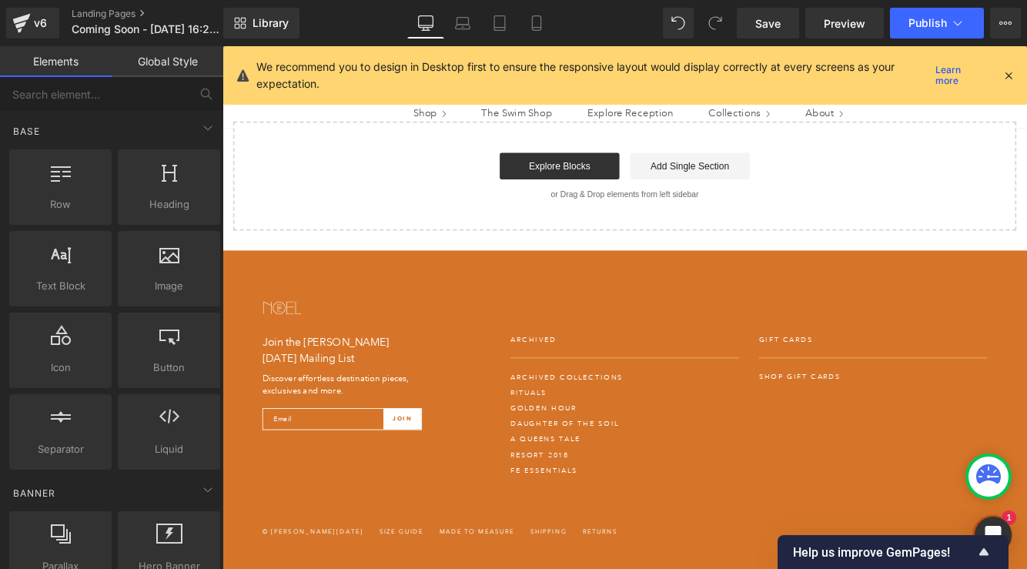
scroll to position [307, 0]
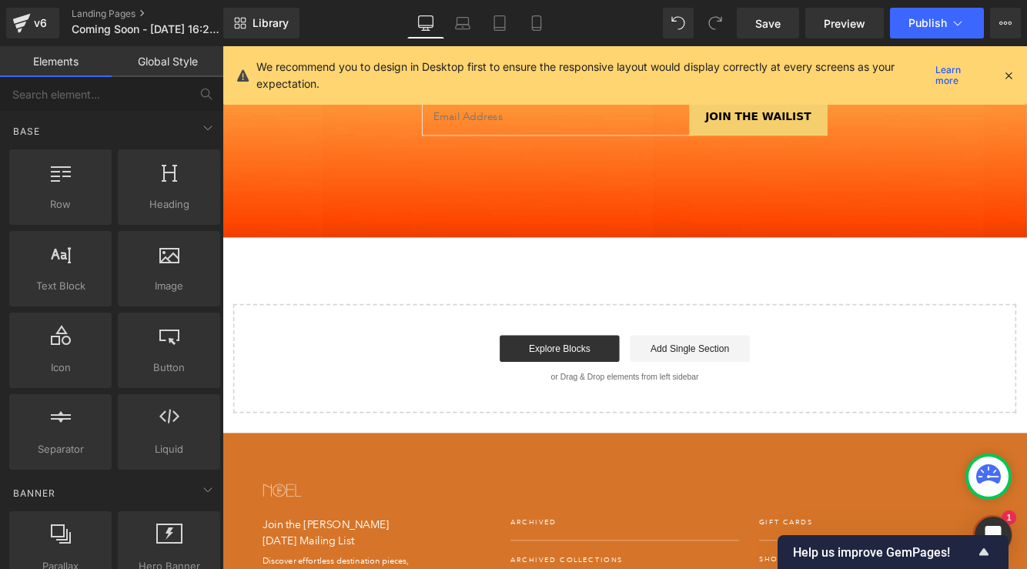
click at [727, 389] on link "Add Single Section" at bounding box center [764, 396] width 139 height 31
click at [223, 46] on icon at bounding box center [223, 46] width 0 height 0
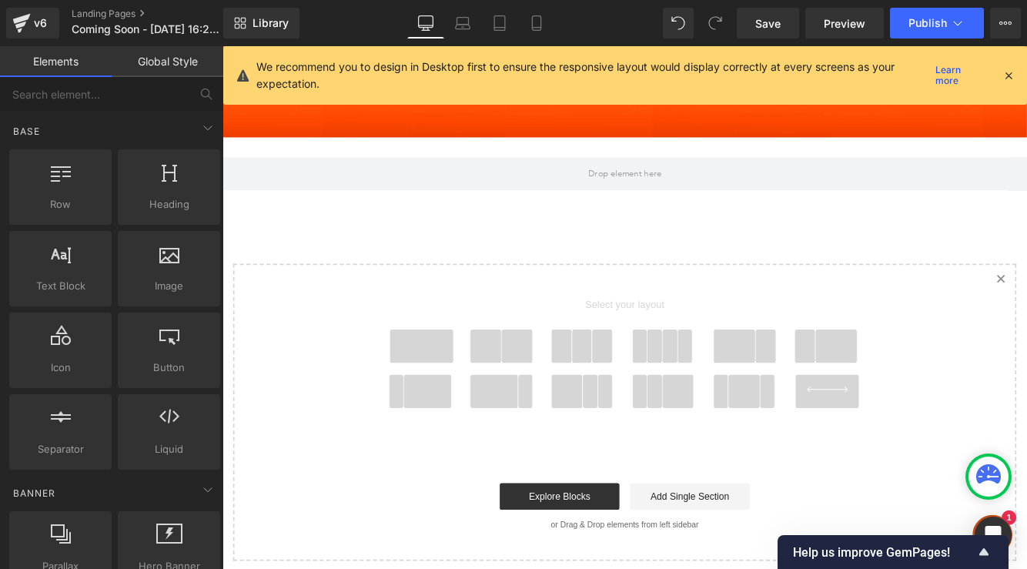
scroll to position [266, 0]
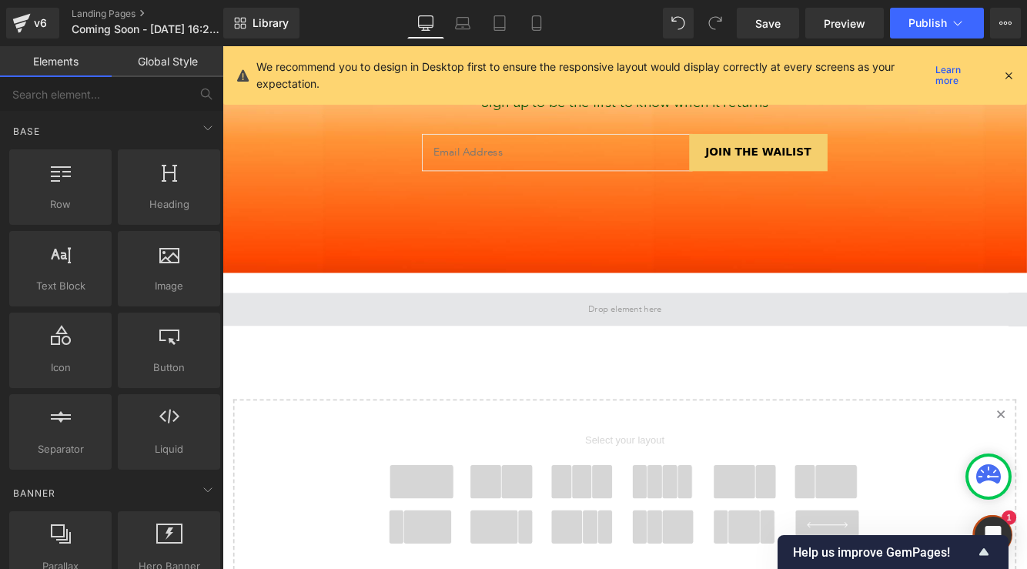
click at [704, 346] on span at bounding box center [689, 351] width 96 height 20
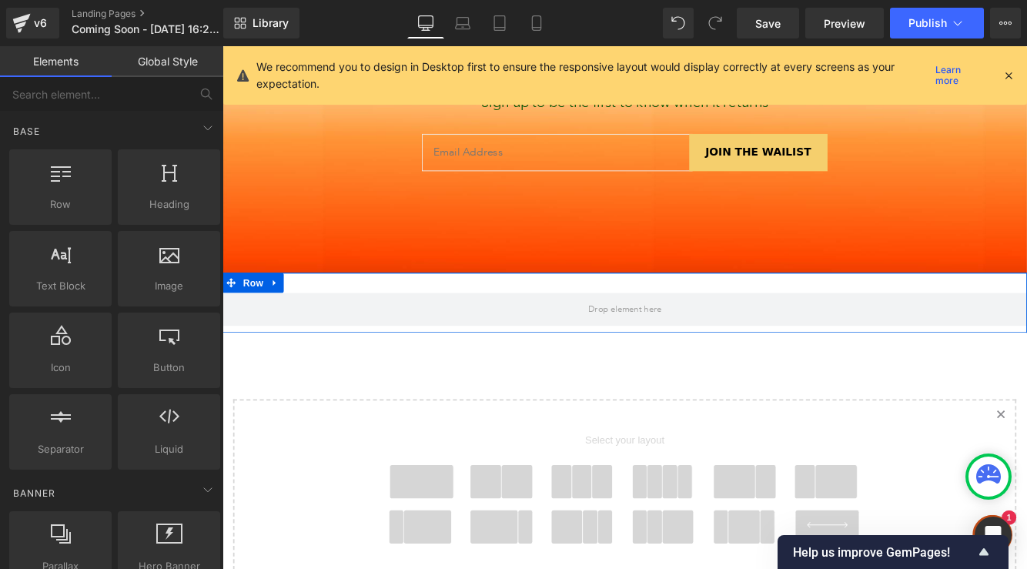
click at [281, 321] on icon at bounding box center [282, 320] width 3 height 7
click at [329, 317] on link at bounding box center [323, 320] width 20 height 23
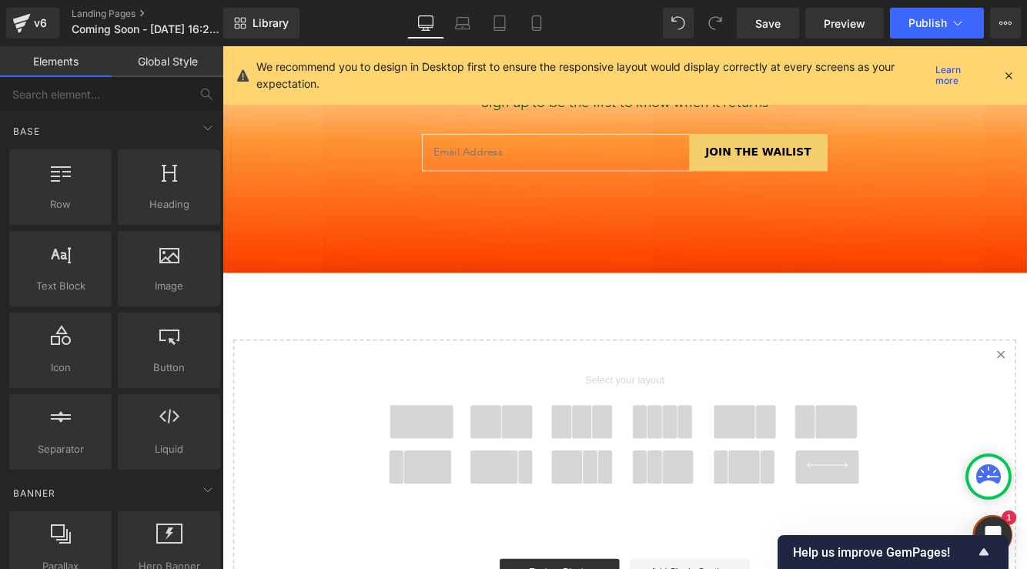
scroll to position [293, 0]
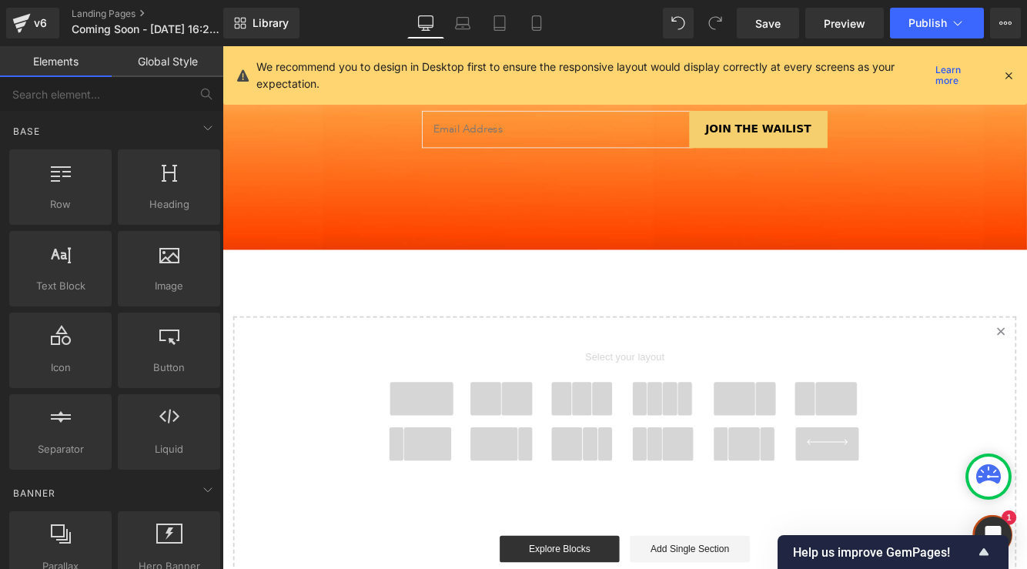
click at [820, 447] on span at bounding box center [816, 454] width 49 height 39
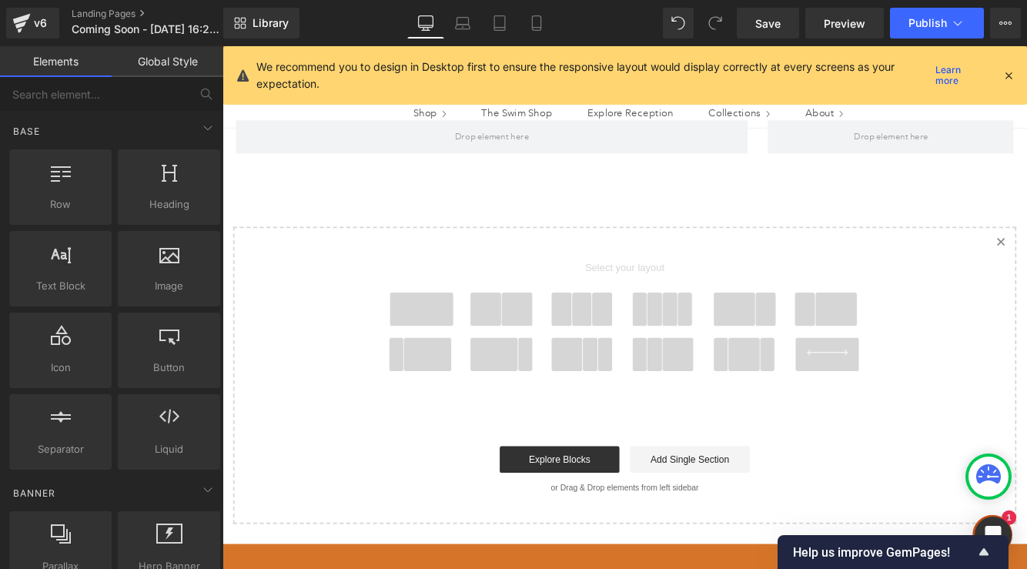
scroll to position [466, 0]
click at [843, 170] on div at bounding box center [997, 151] width 308 height 39
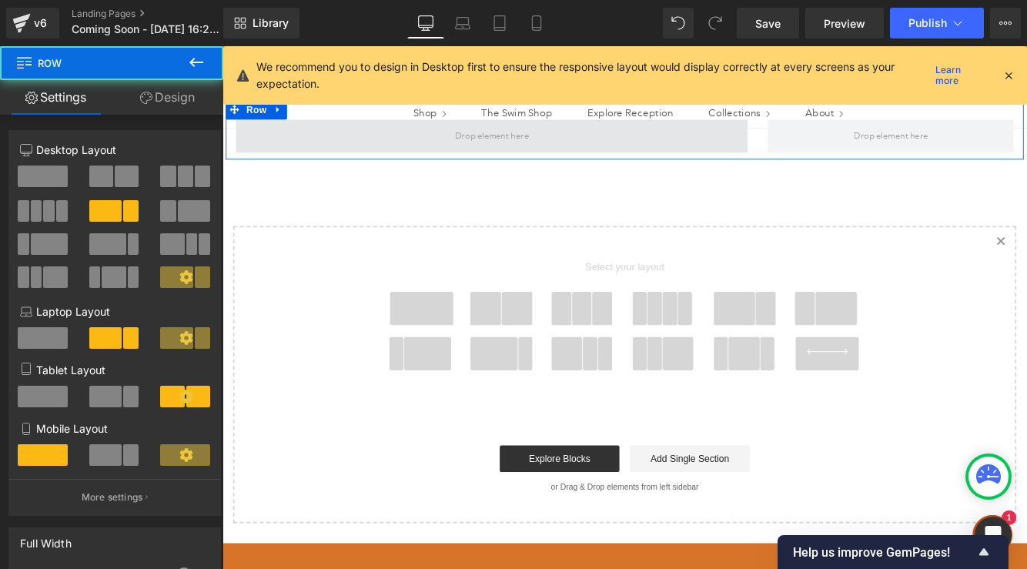
scroll to position [195, 0]
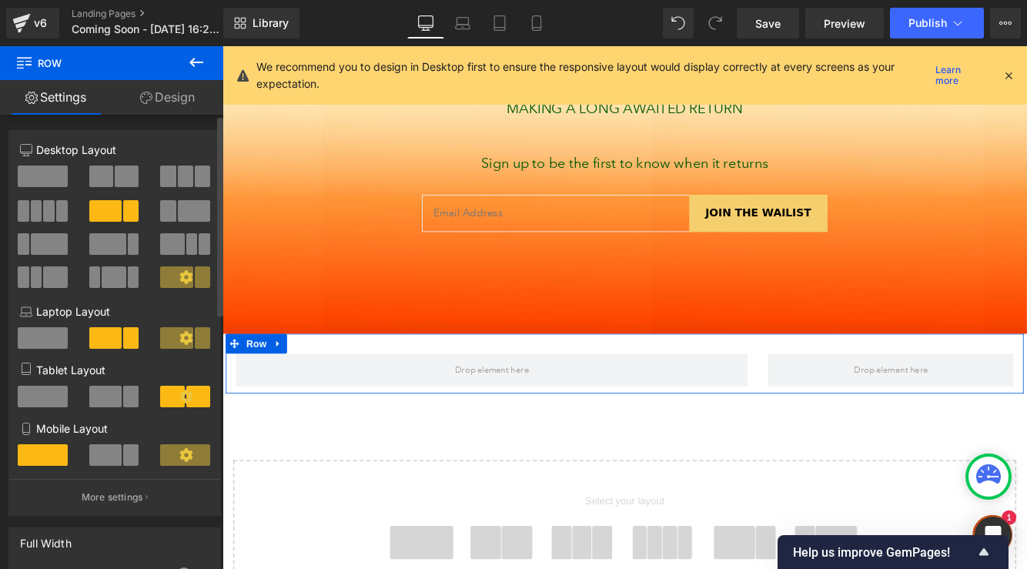
click at [195, 343] on span at bounding box center [202, 338] width 15 height 22
click at [182, 333] on icon at bounding box center [185, 337] width 13 height 13
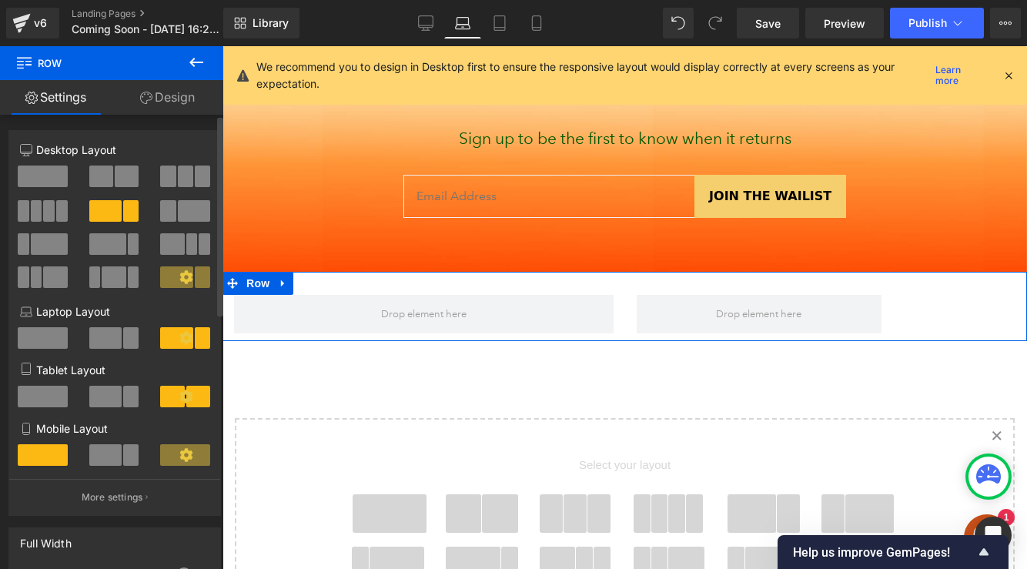
scroll to position [87, 0]
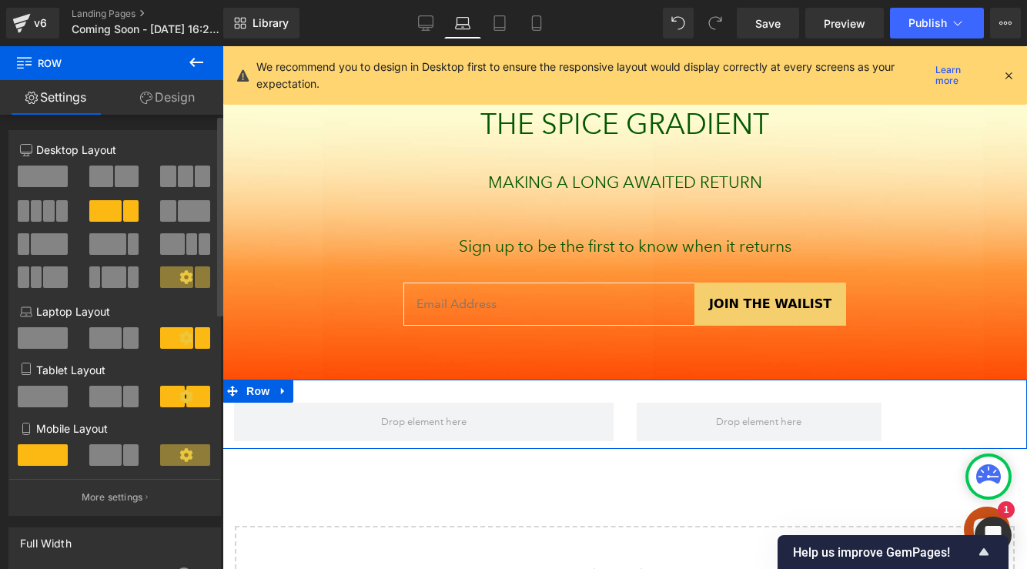
click at [181, 331] on icon at bounding box center [186, 338] width 14 height 14
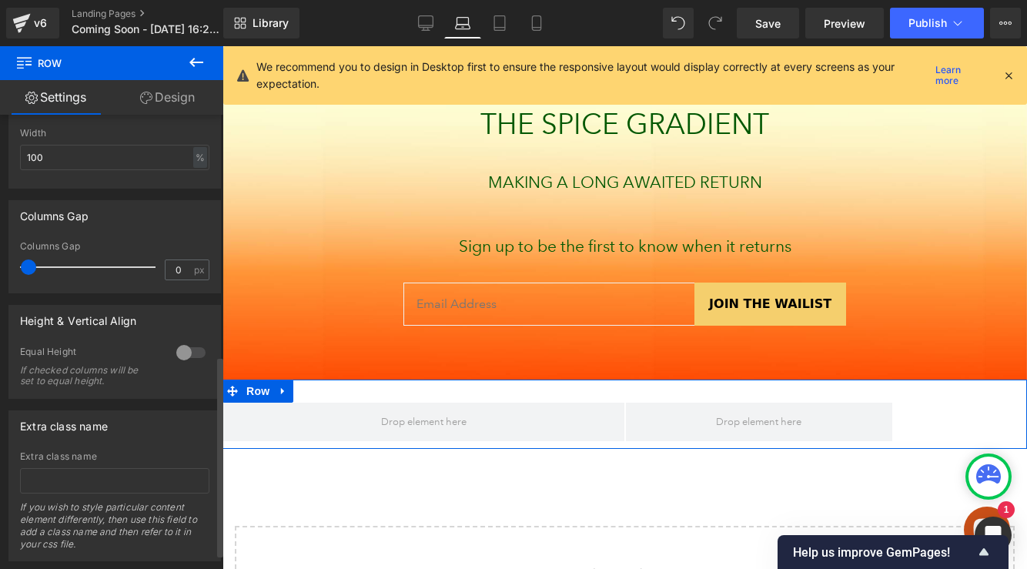
drag, startPoint x: 39, startPoint y: 266, endPoint x: 24, endPoint y: 266, distance: 15.4
click at [24, 266] on span at bounding box center [28, 267] width 15 height 15
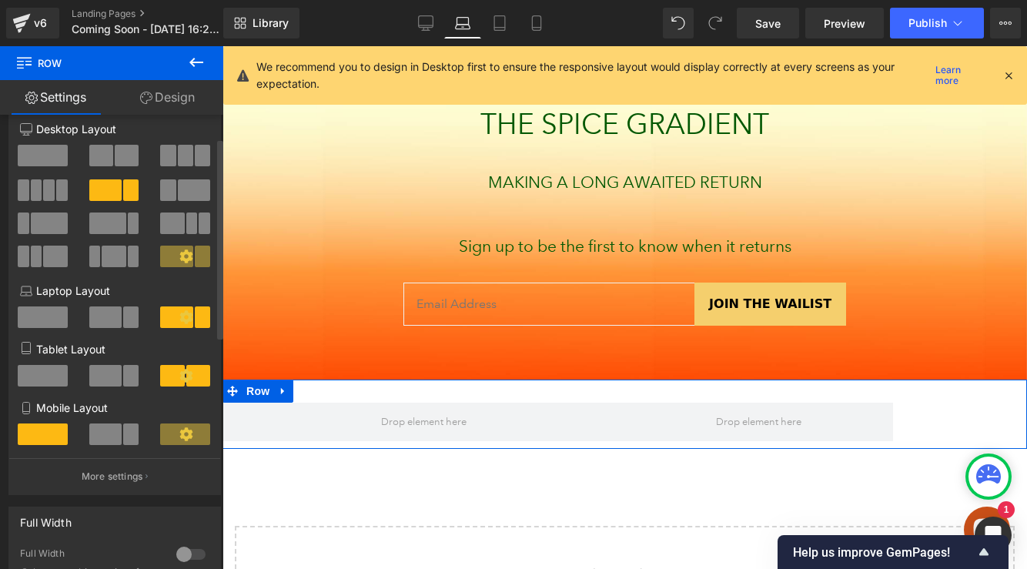
scroll to position [146, 0]
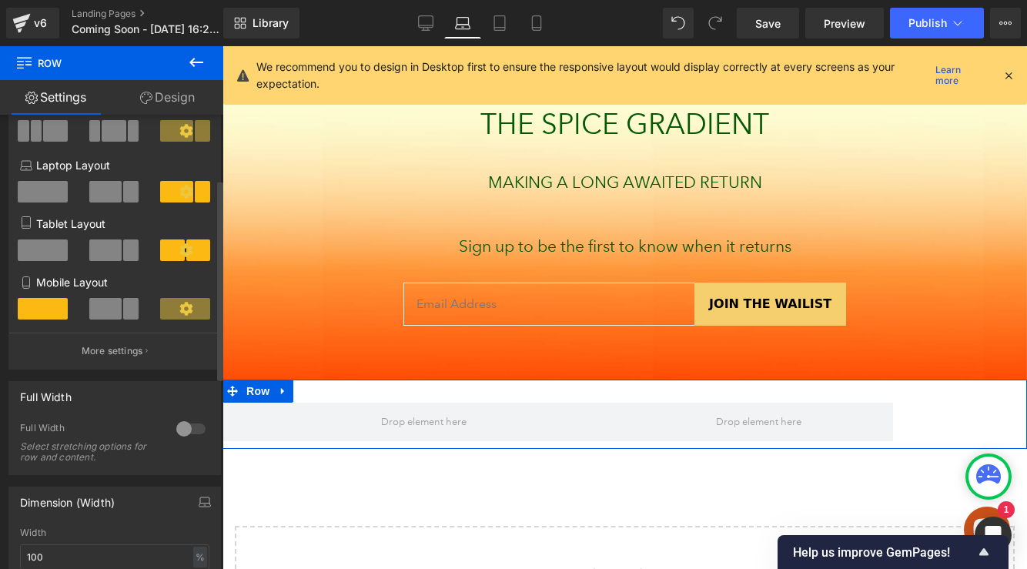
click at [118, 253] on span at bounding box center [105, 251] width 32 height 22
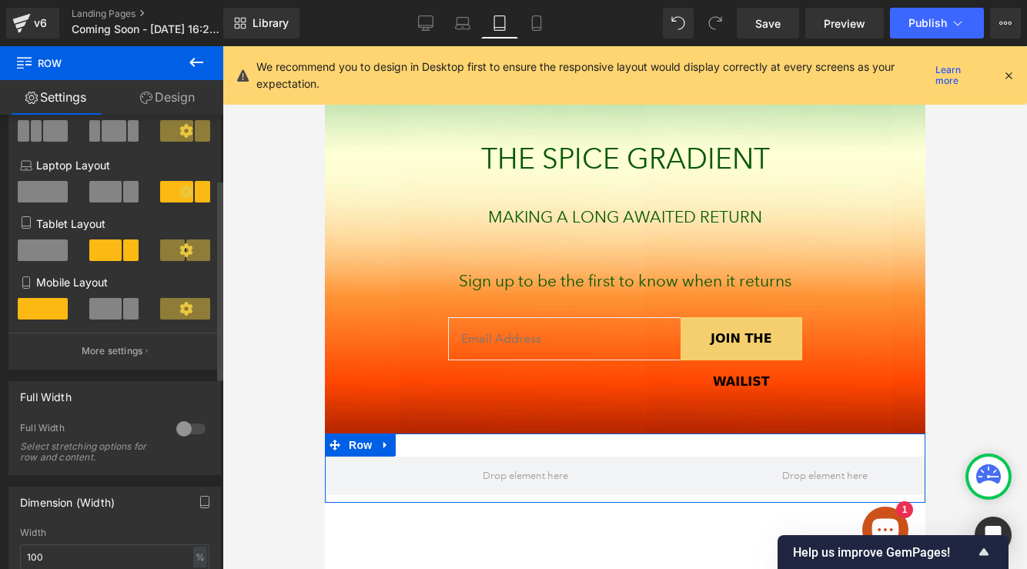
scroll to position [126, 0]
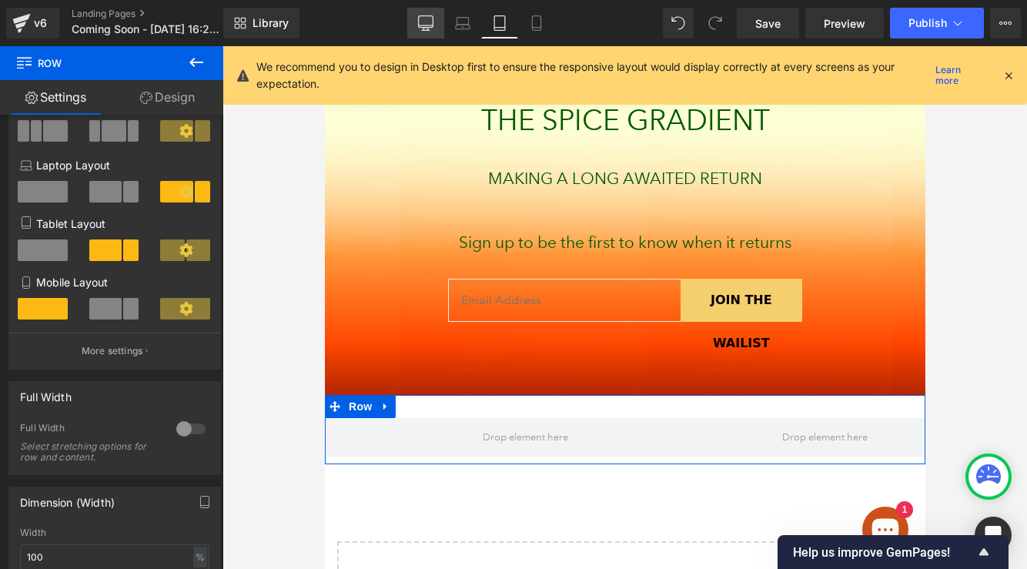
click at [114, 203] on span at bounding box center [105, 192] width 32 height 22
click at [195, 142] on span at bounding box center [202, 131] width 15 height 22
click at [177, 153] on div at bounding box center [186, 136] width 72 height 33
click at [179, 137] on icon at bounding box center [185, 130] width 13 height 13
click at [426, 22] on icon at bounding box center [425, 22] width 15 height 15
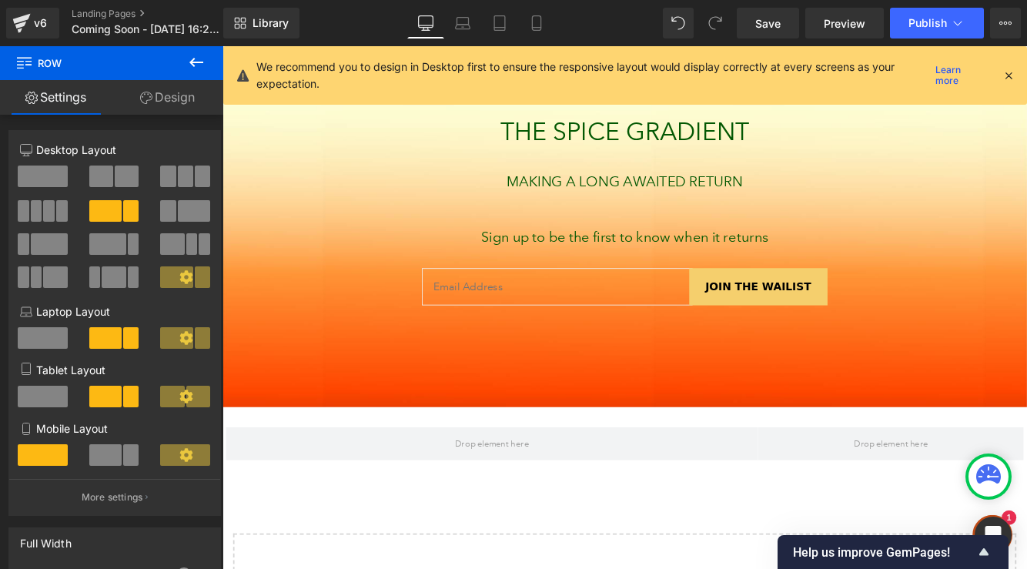
scroll to position [195, 0]
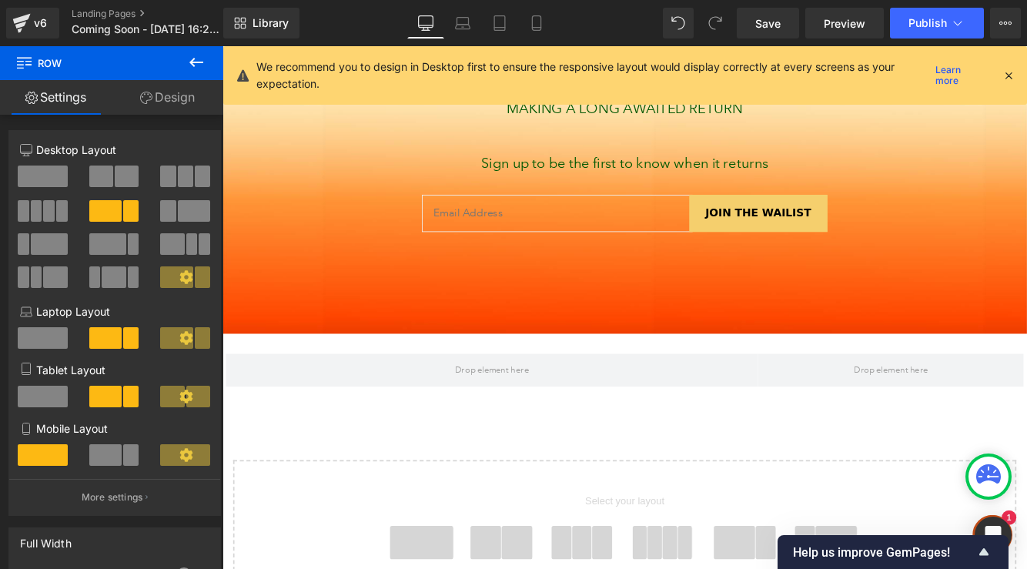
click at [180, 275] on icon at bounding box center [185, 276] width 13 height 13
click at [179, 276] on icon at bounding box center [185, 276] width 13 height 13
click at [199, 59] on icon at bounding box center [196, 62] width 18 height 18
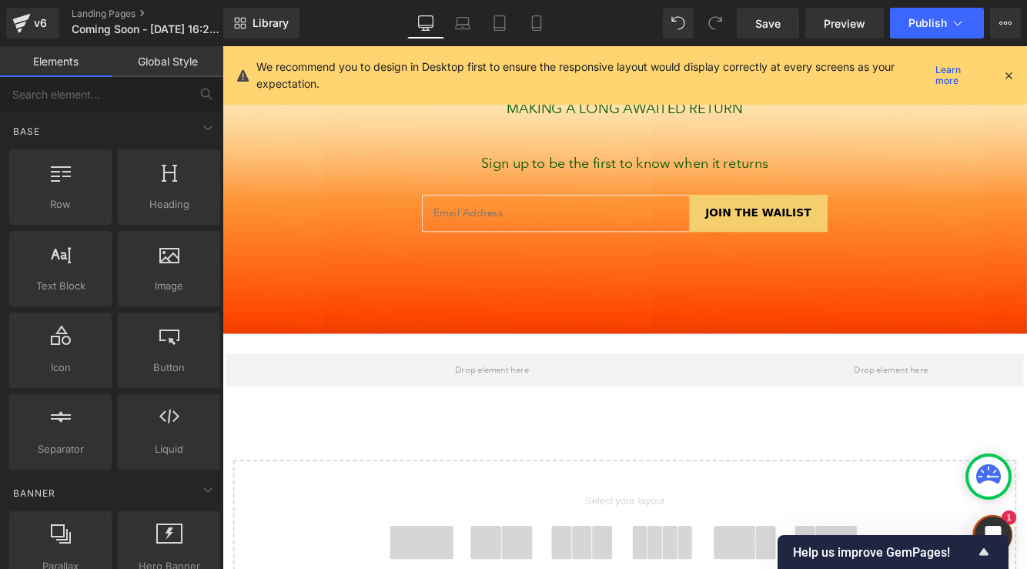
scroll to position [0, 0]
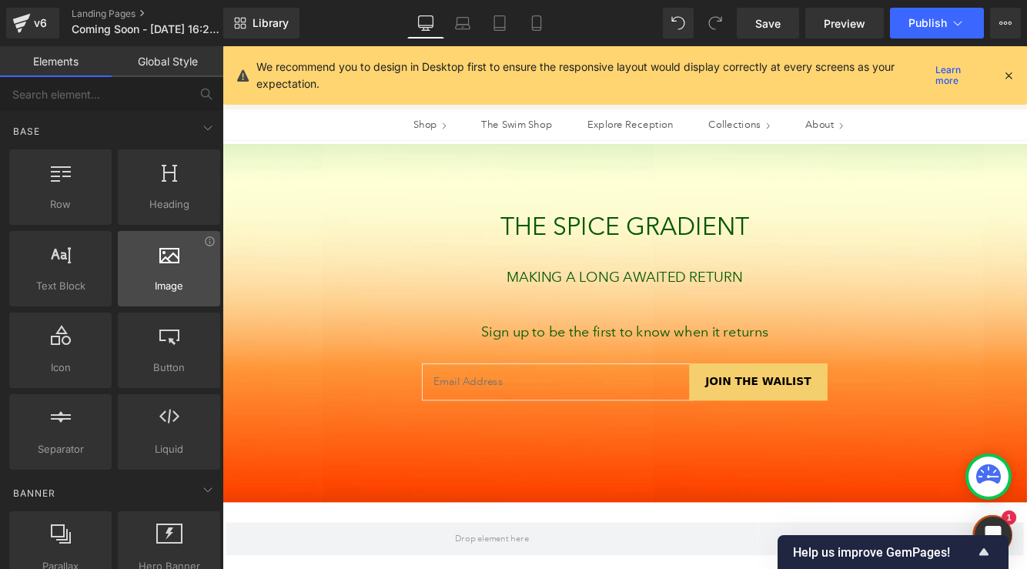
drag, startPoint x: 388, startPoint y: 304, endPoint x: 454, endPoint y: 404, distance: 119.4
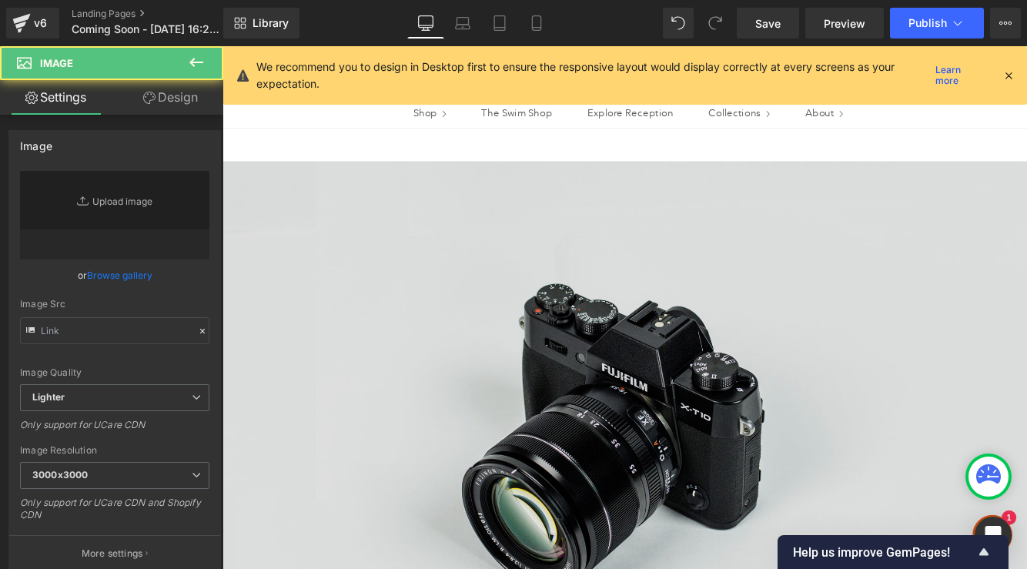
click at [518, 352] on img at bounding box center [689, 488] width 932 height 618
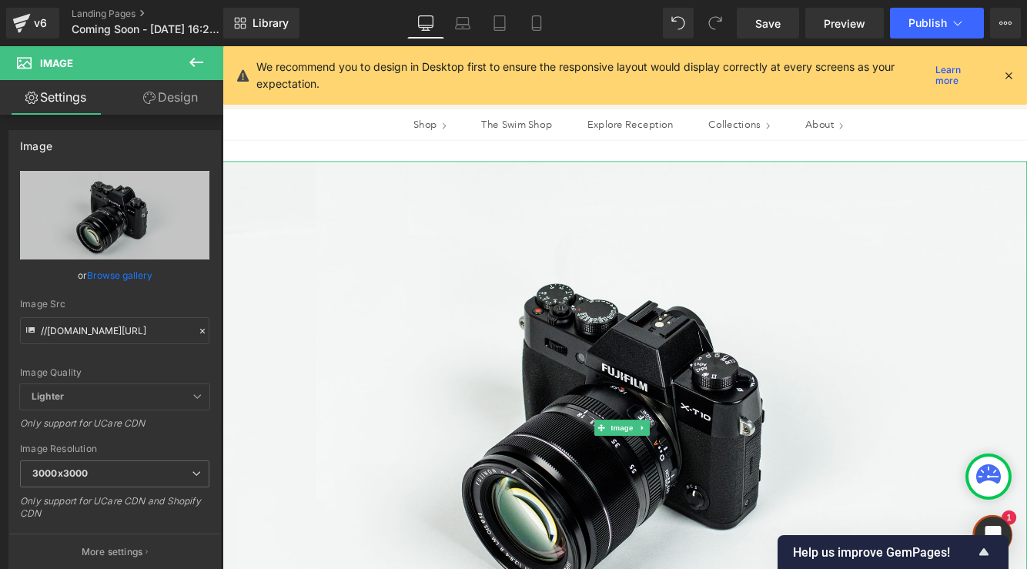
click at [710, 486] on icon at bounding box center [709, 488] width 8 height 9
click at [223, 46] on link at bounding box center [223, 46] width 0 height 0
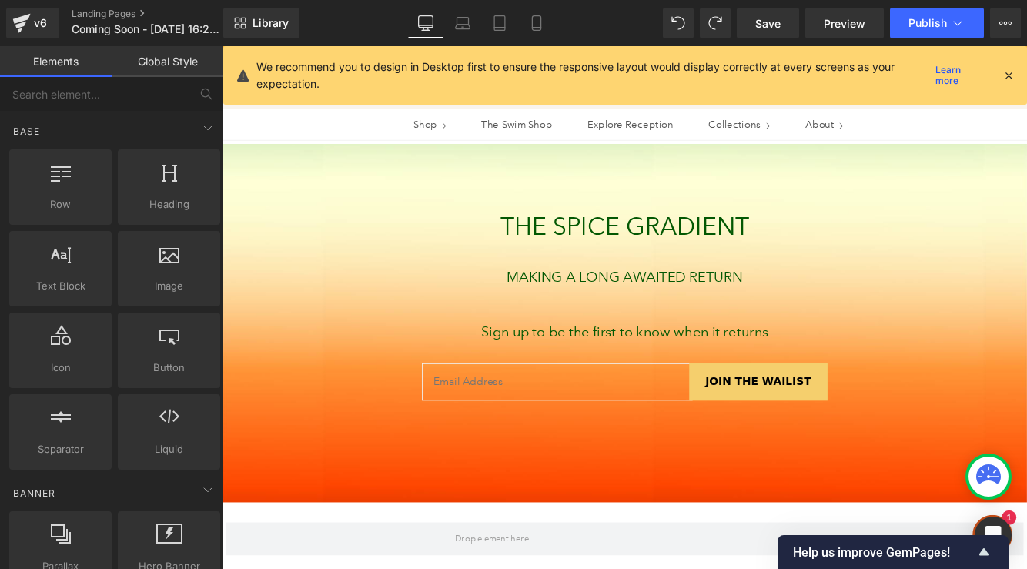
click at [1007, 75] on icon at bounding box center [1009, 76] width 14 height 14
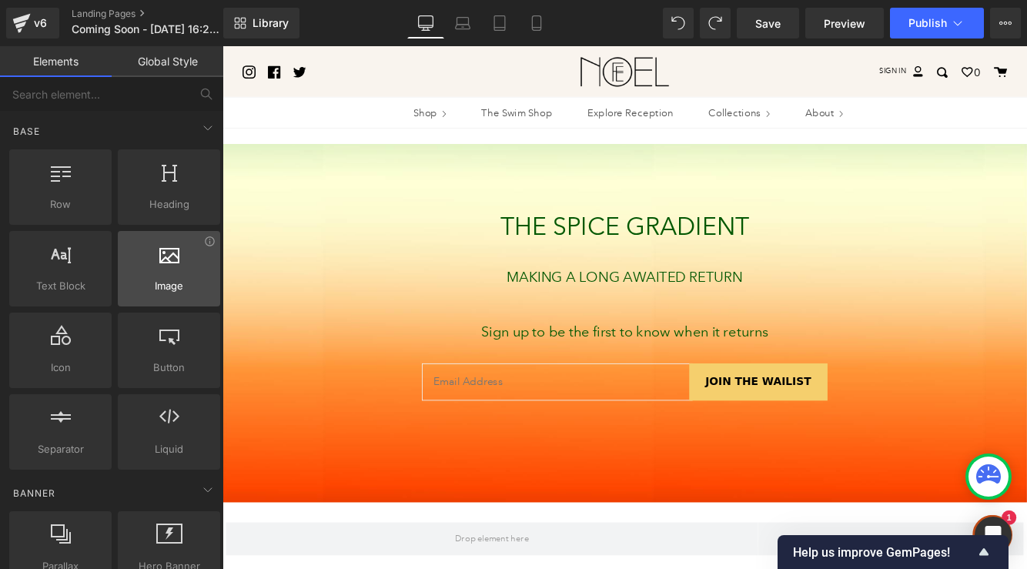
scroll to position [223, 0]
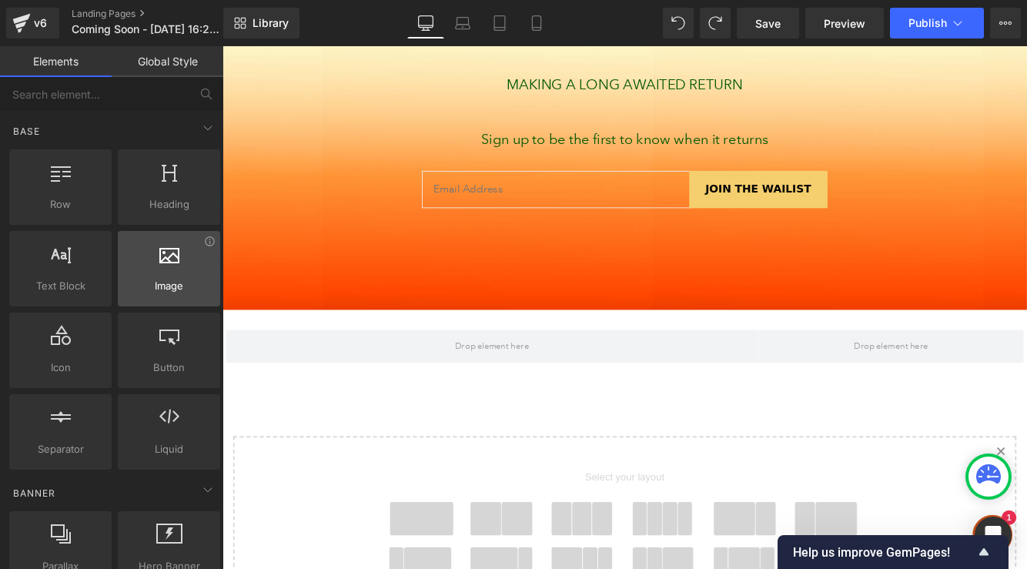
click at [168, 269] on div at bounding box center [168, 260] width 93 height 35
click at [141, 263] on div at bounding box center [168, 260] width 93 height 35
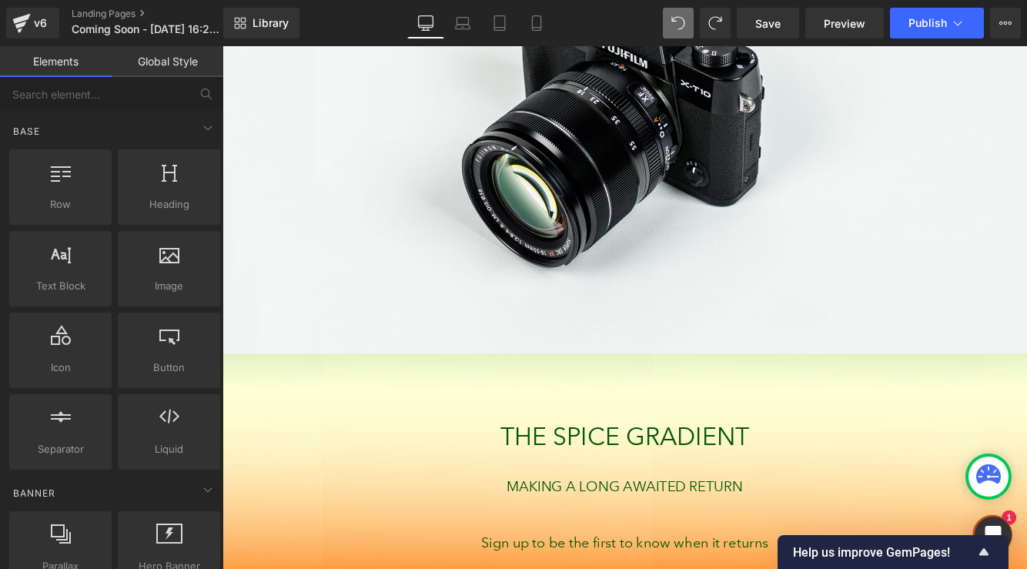
scroll to position [1751, 0]
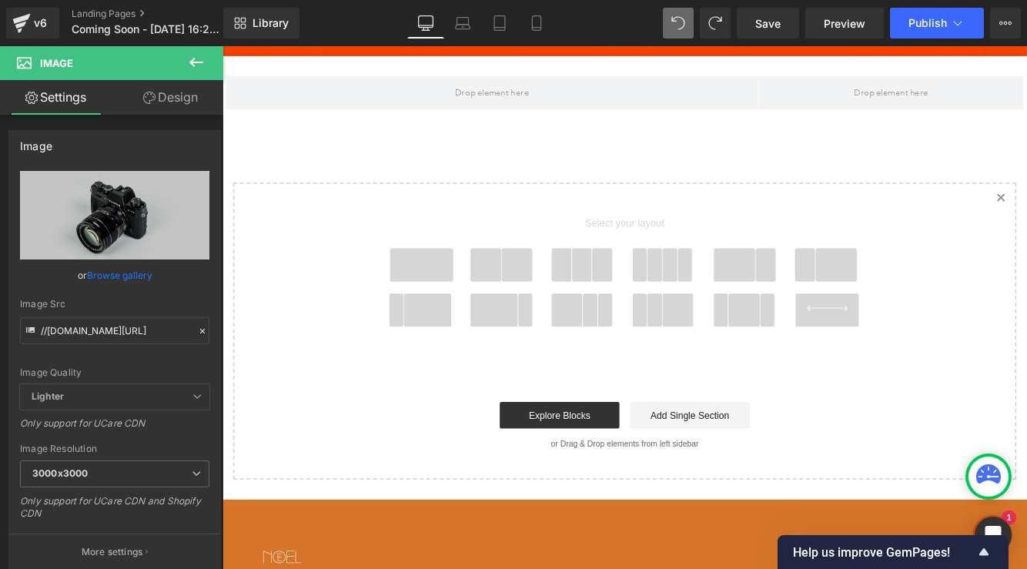
scroll to position [0, 0]
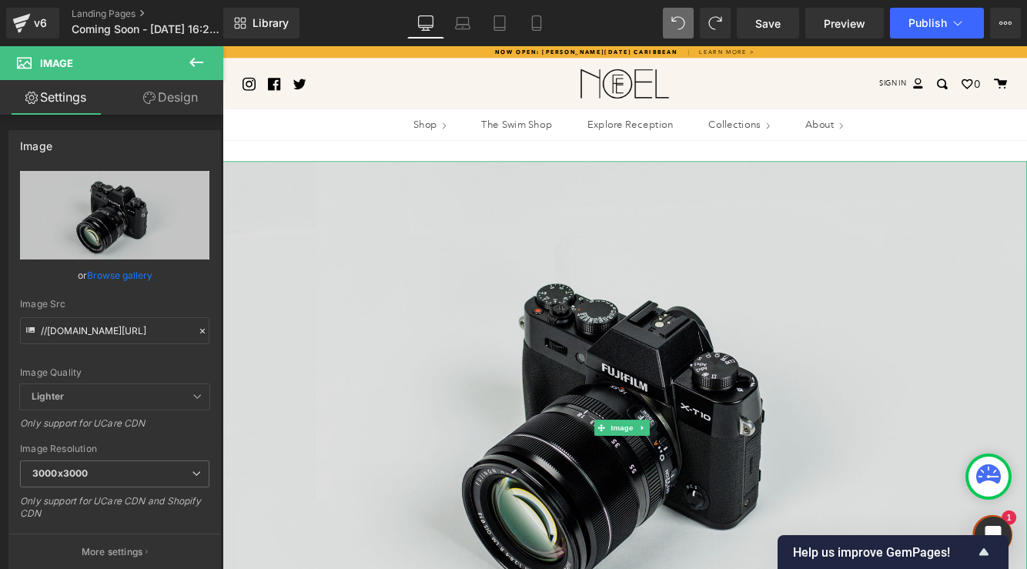
click at [704, 360] on img at bounding box center [689, 488] width 932 height 618
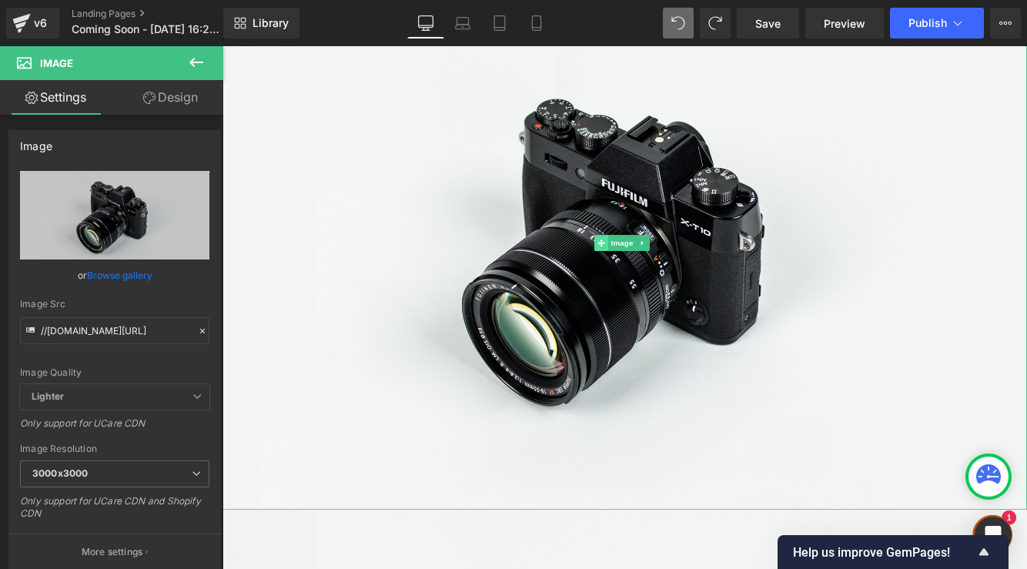
scroll to position [236, 0]
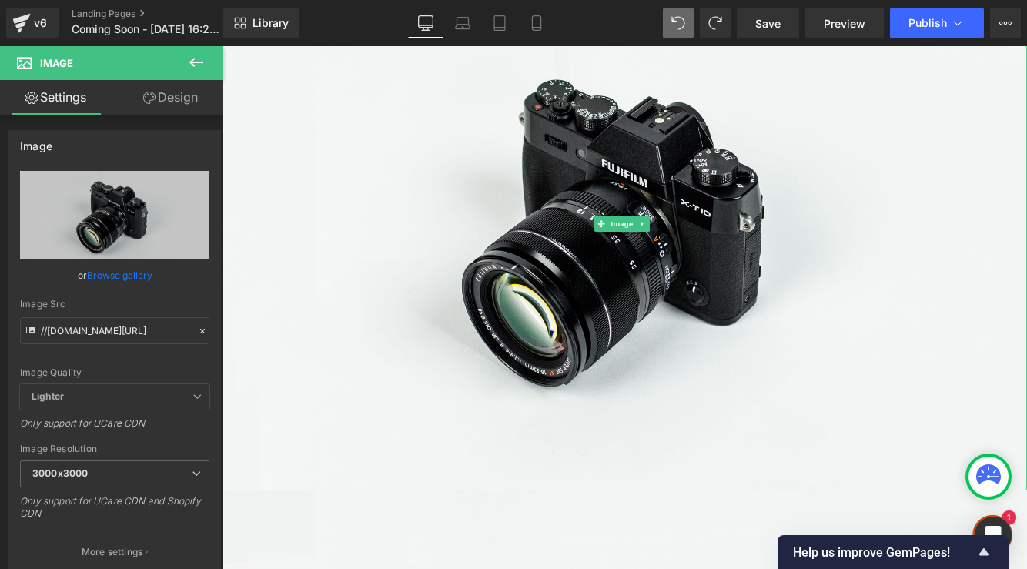
drag, startPoint x: 982, startPoint y: 71, endPoint x: 650, endPoint y: 303, distance: 404.9
click at [759, 25] on span "Save" at bounding box center [768, 23] width 25 height 16
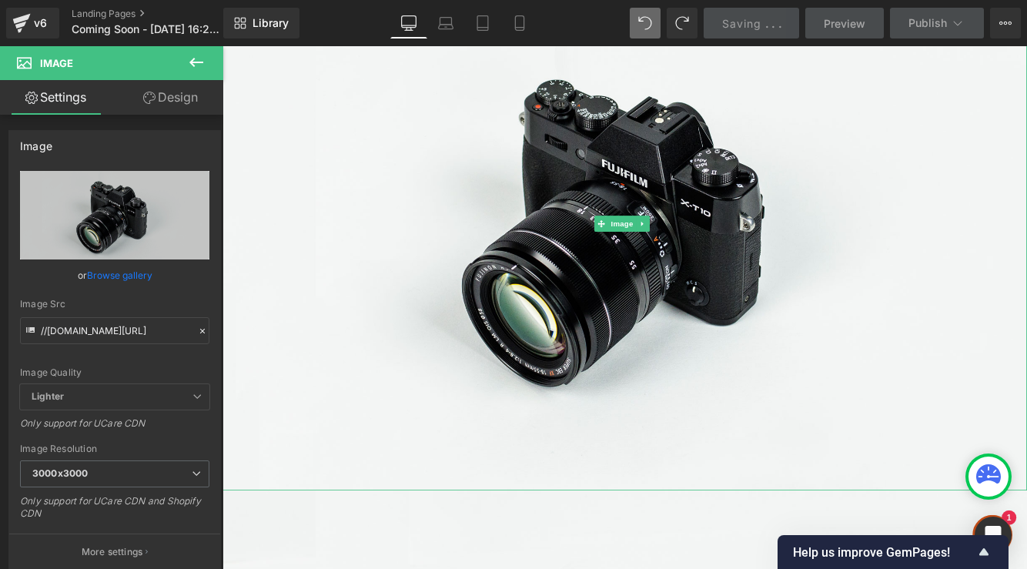
click at [767, 21] on span "." at bounding box center [767, 23] width 3 height 13
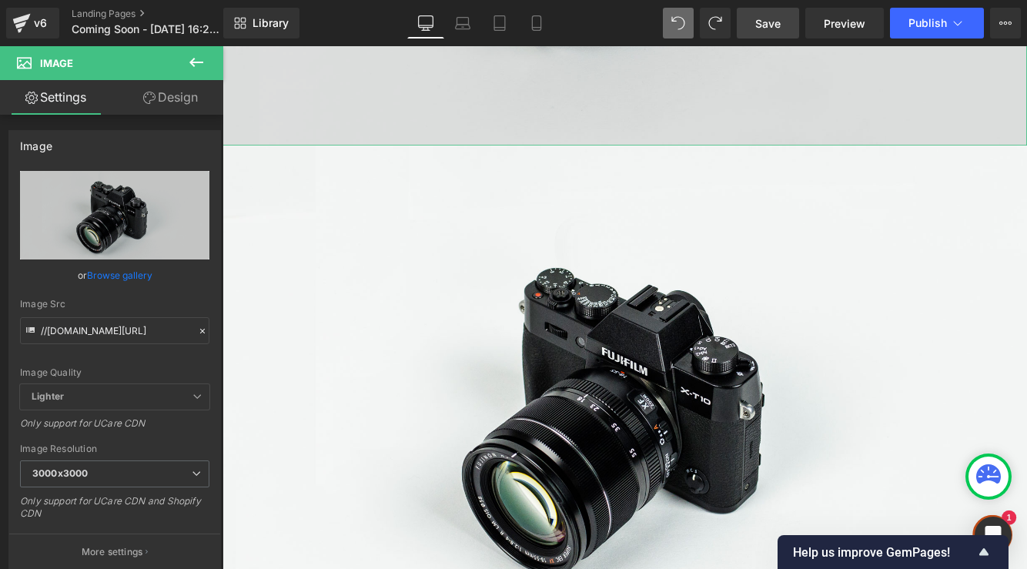
scroll to position [0, 0]
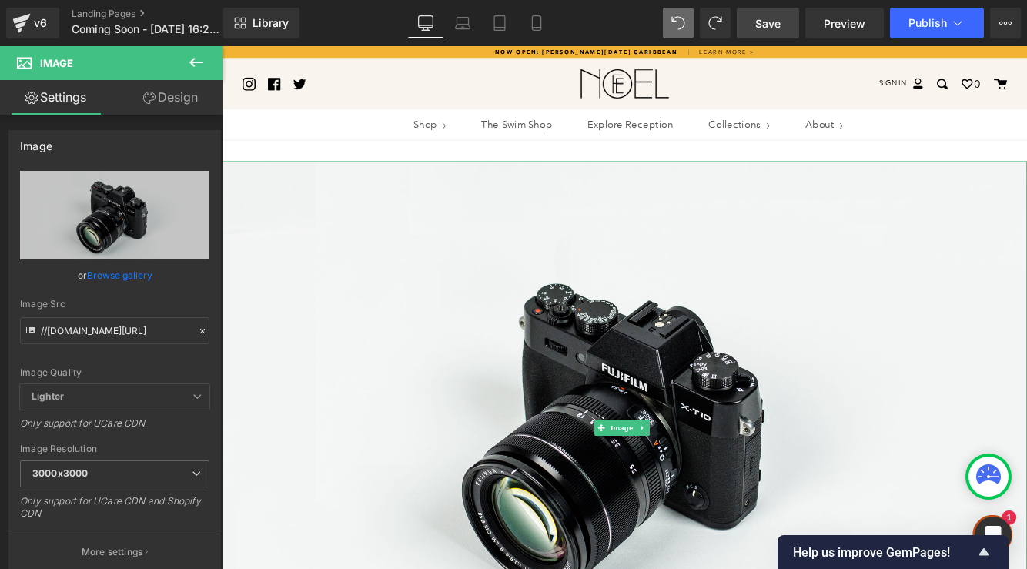
click at [709, 484] on icon at bounding box center [709, 488] width 8 height 9
click at [223, 46] on link at bounding box center [223, 46] width 0 height 0
click at [773, 20] on span "Save" at bounding box center [768, 23] width 25 height 16
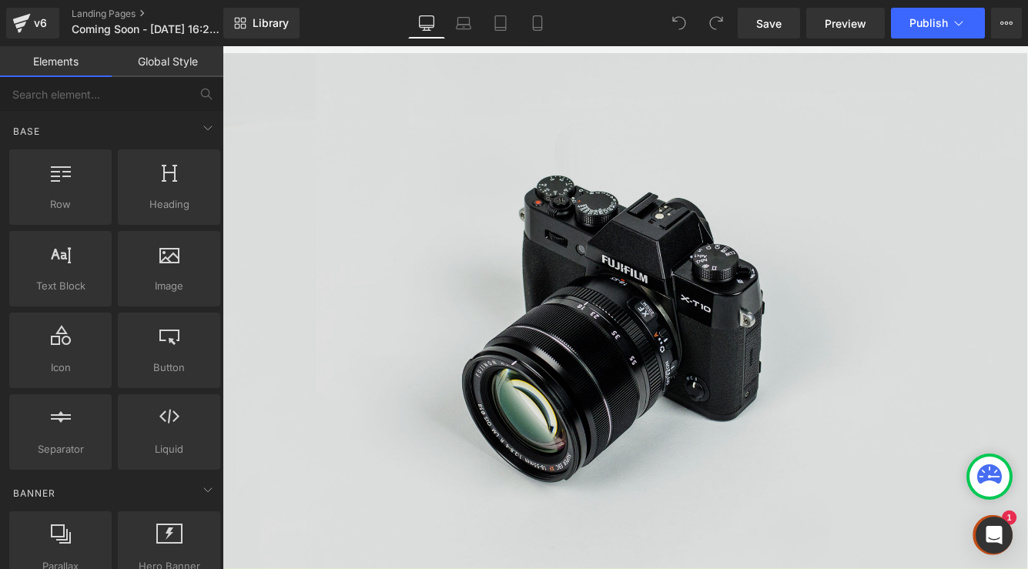
scroll to position [619, 0]
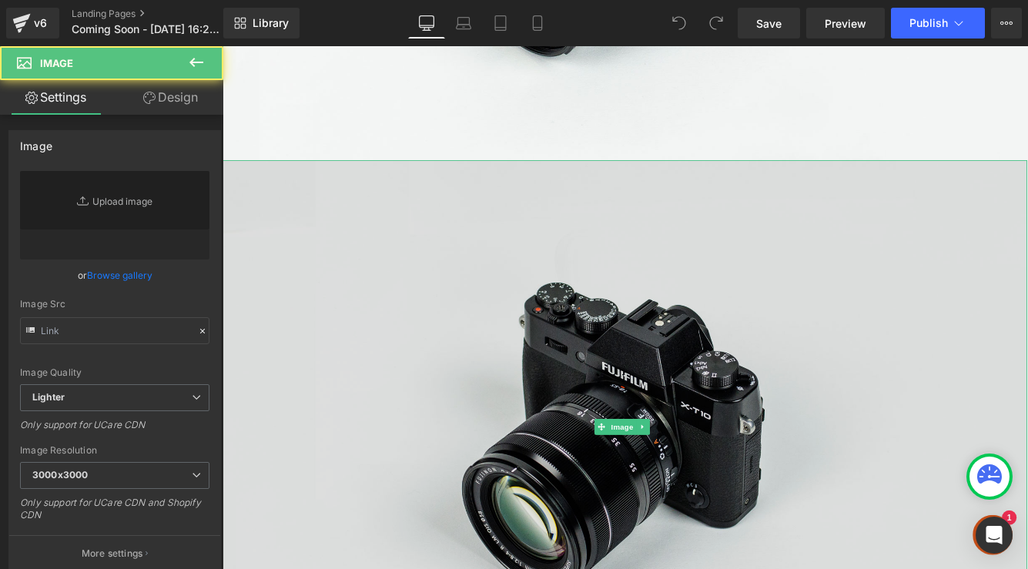
click at [663, 430] on img at bounding box center [689, 487] width 932 height 618
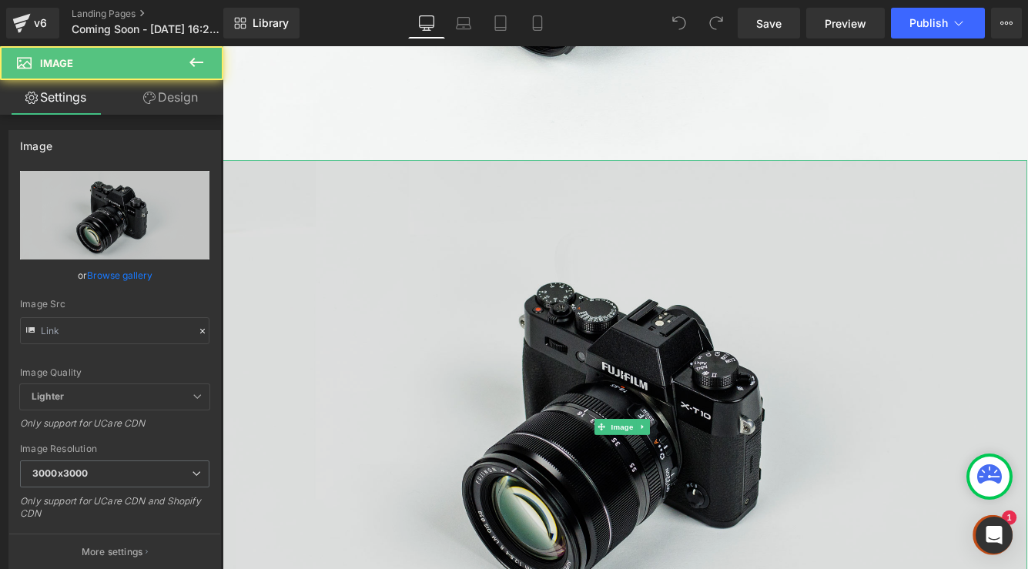
type input "//[DOMAIN_NAME][URL]"
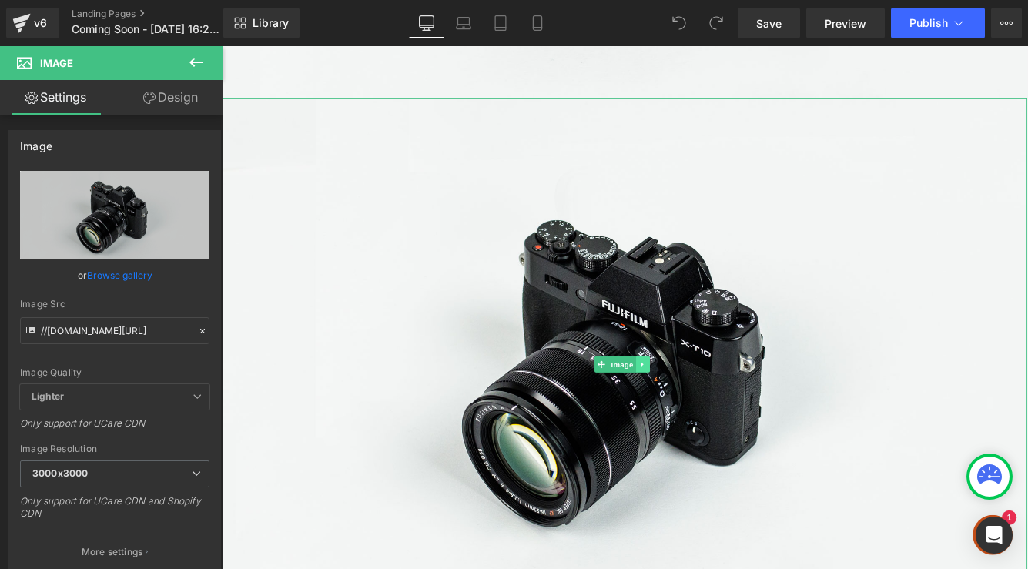
click at [709, 412] on icon at bounding box center [709, 414] width 2 height 5
click at [715, 410] on icon at bounding box center [717, 414] width 8 height 8
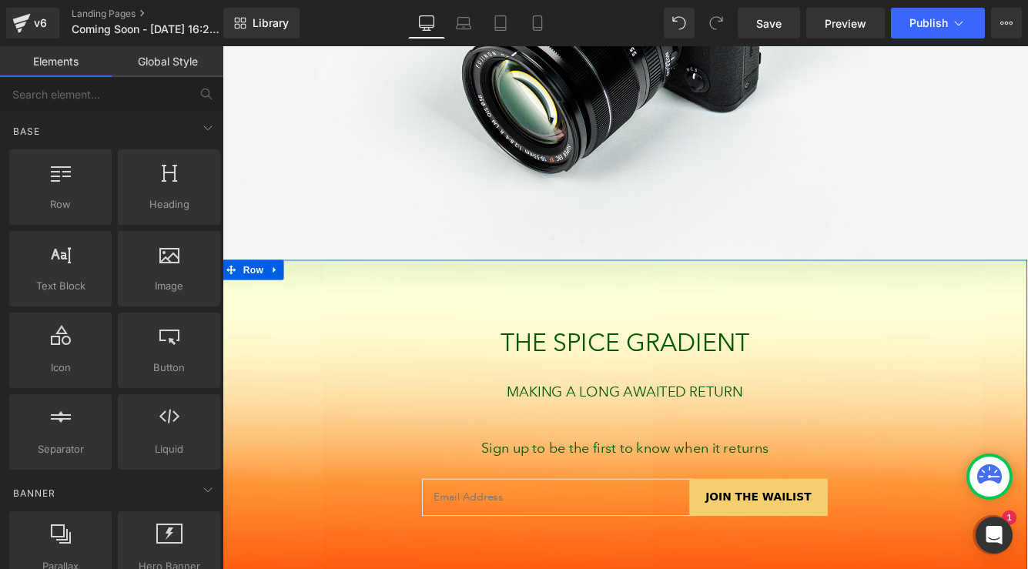
scroll to position [520, 0]
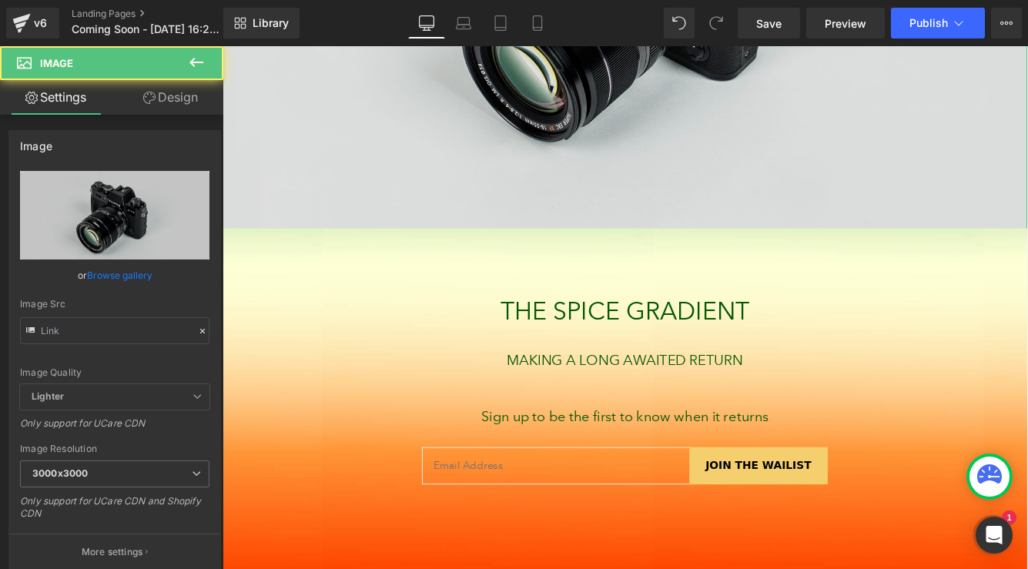
type input "//[DOMAIN_NAME][URL]"
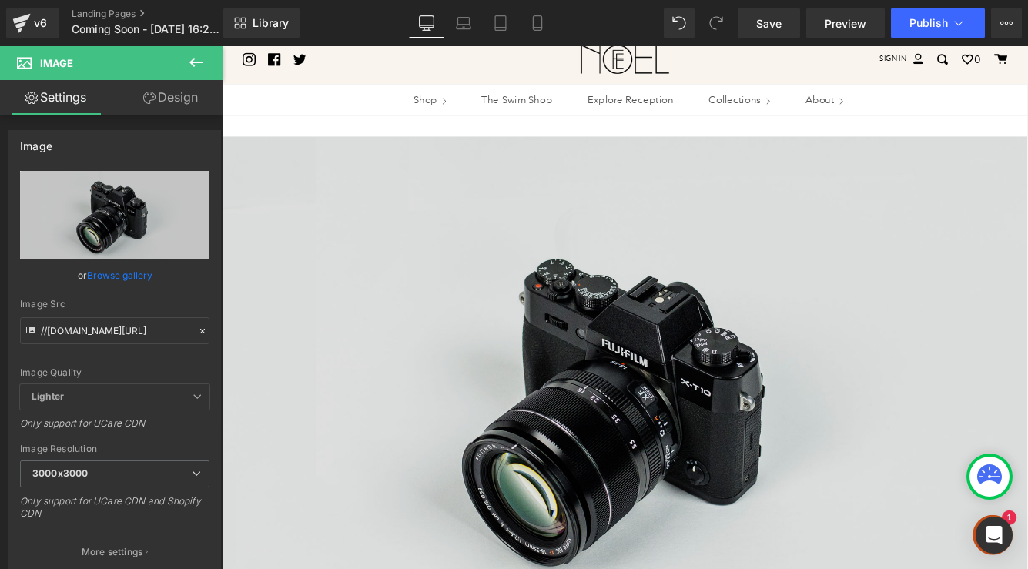
scroll to position [0, 0]
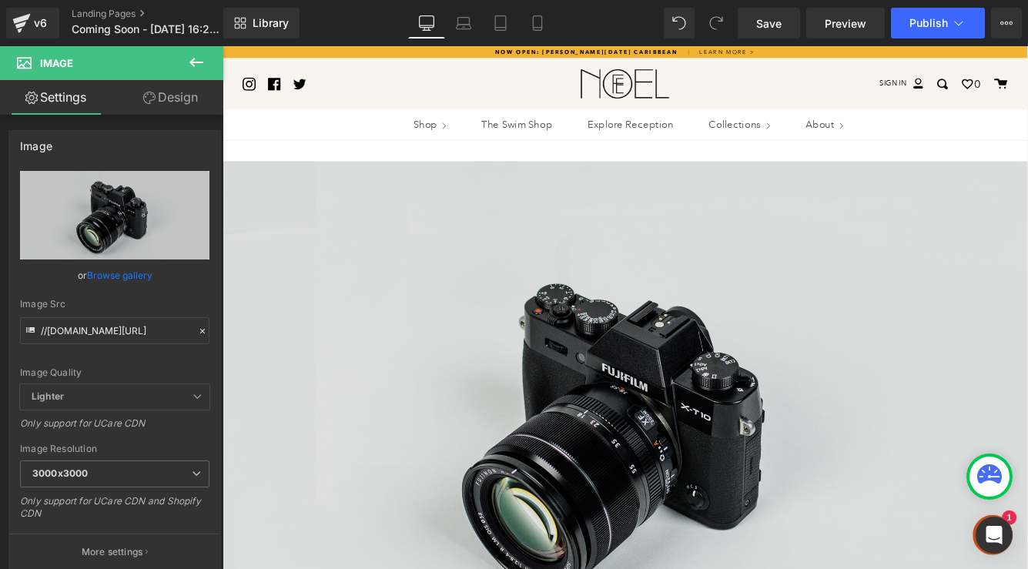
click at [670, 400] on img at bounding box center [689, 488] width 932 height 618
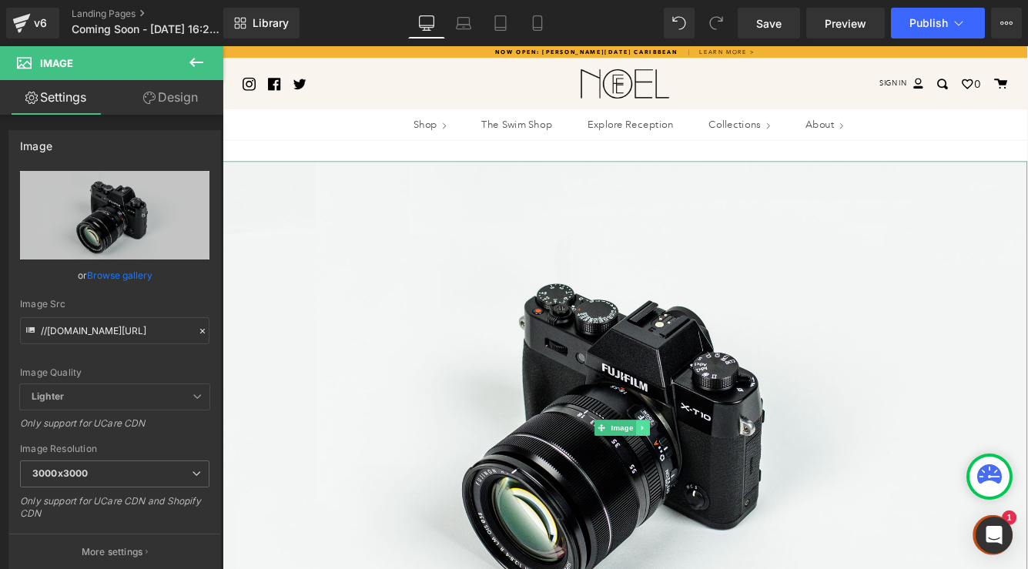
click at [709, 488] on icon at bounding box center [709, 488] width 2 height 5
click at [716, 486] on icon at bounding box center [717, 488] width 8 height 8
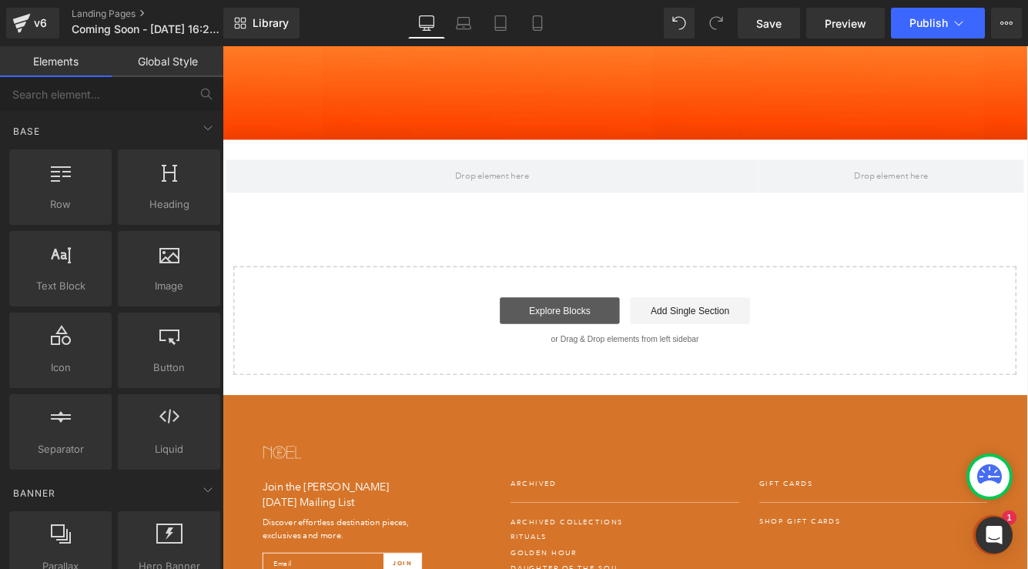
scroll to position [243, 0]
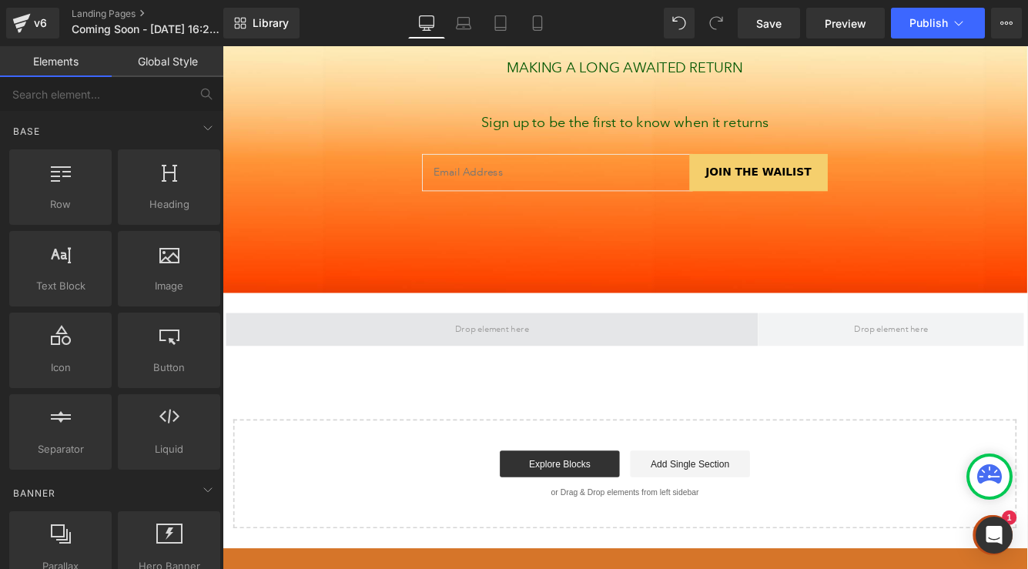
click at [528, 384] on span at bounding box center [535, 374] width 96 height 20
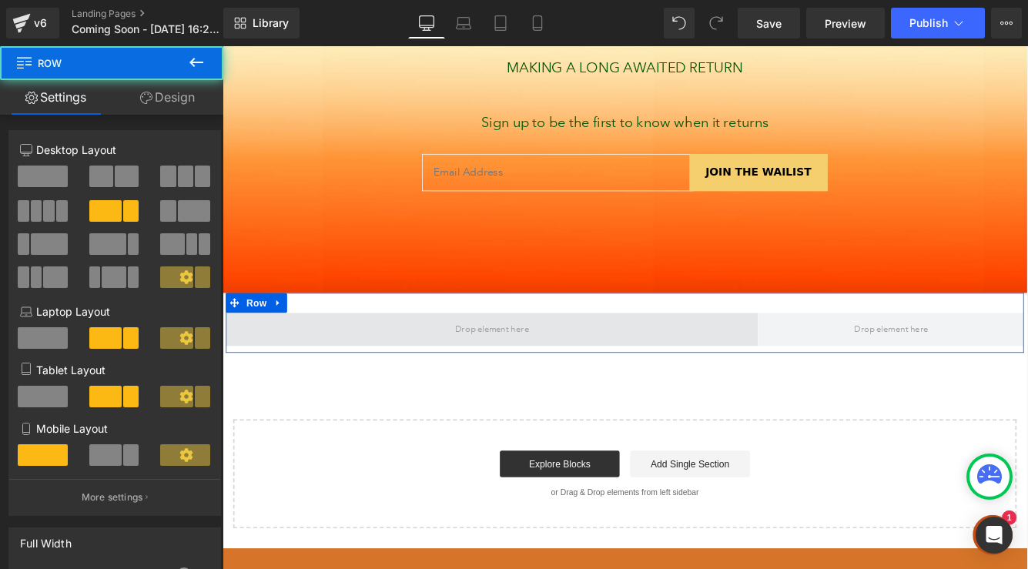
click at [337, 370] on span at bounding box center [534, 374] width 616 height 39
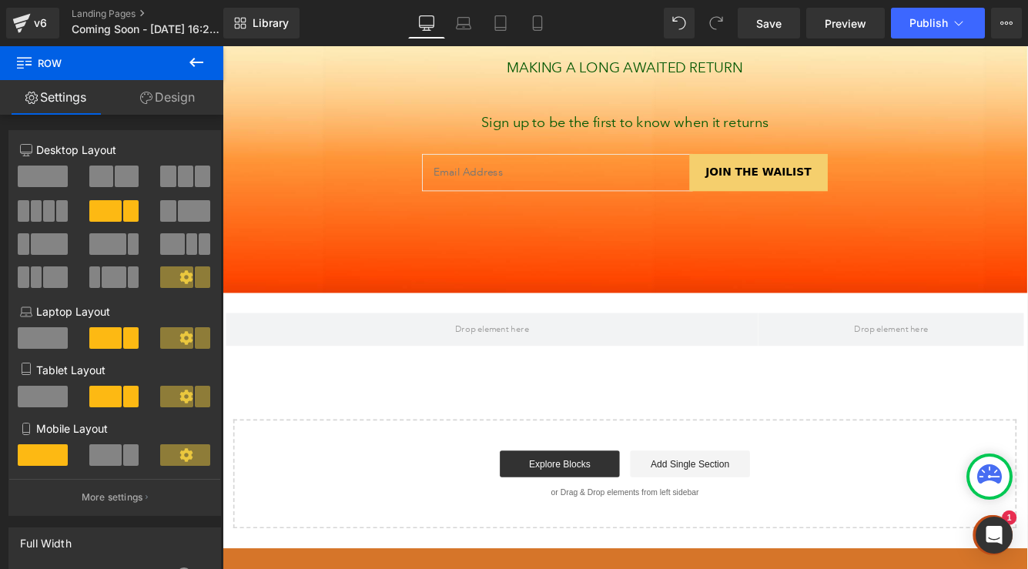
click at [193, 66] on icon at bounding box center [196, 62] width 14 height 9
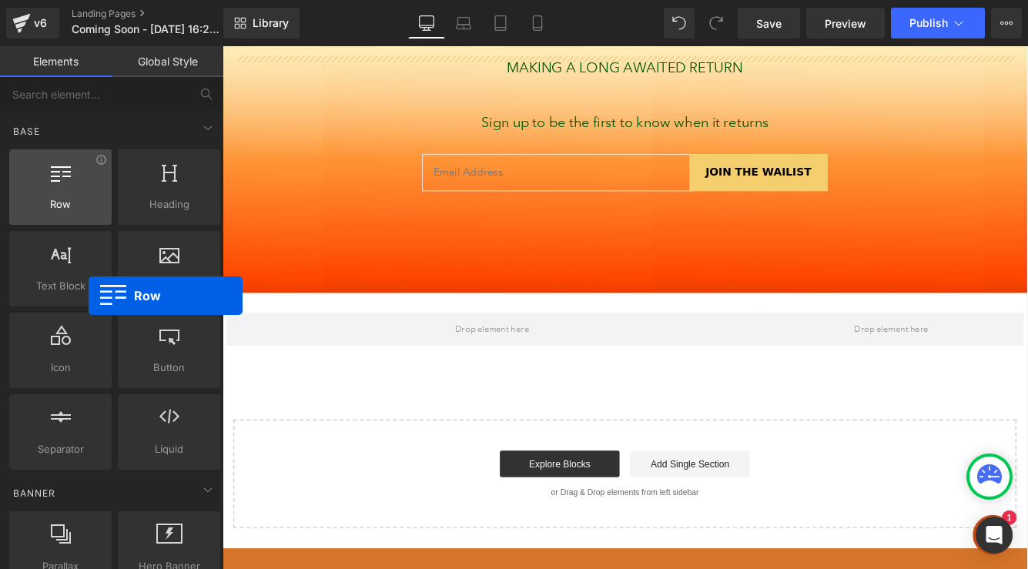
drag, startPoint x: 78, startPoint y: 193, endPoint x: 77, endPoint y: 215, distance: 22.3
click at [77, 215] on div "Row rows, columns, layouts, div" at bounding box center [60, 186] width 102 height 75
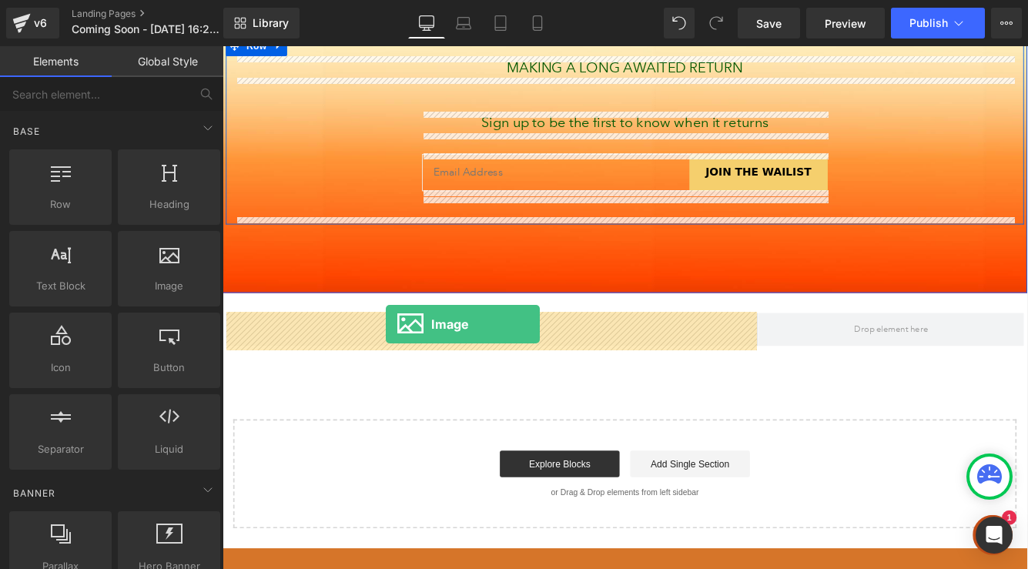
drag, startPoint x: 372, startPoint y: 307, endPoint x: 411, endPoint y: 368, distance: 72.4
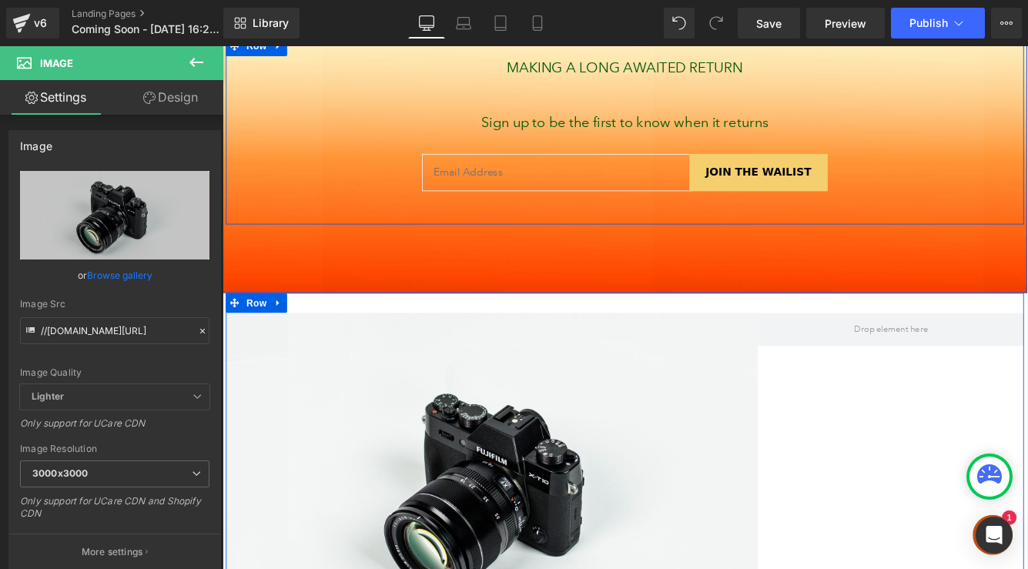
scroll to position [246, 0]
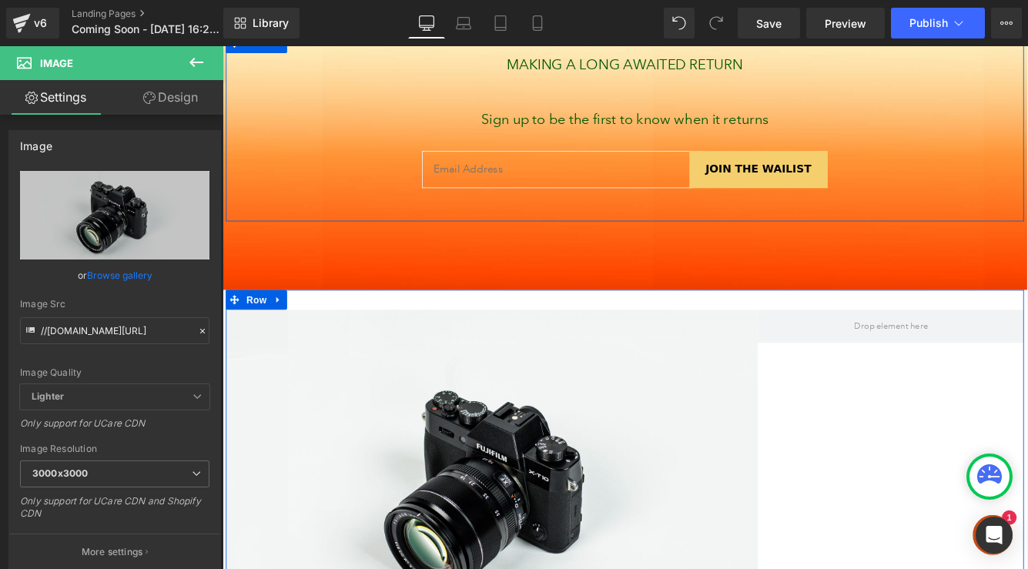
click at [193, 55] on icon at bounding box center [196, 62] width 18 height 18
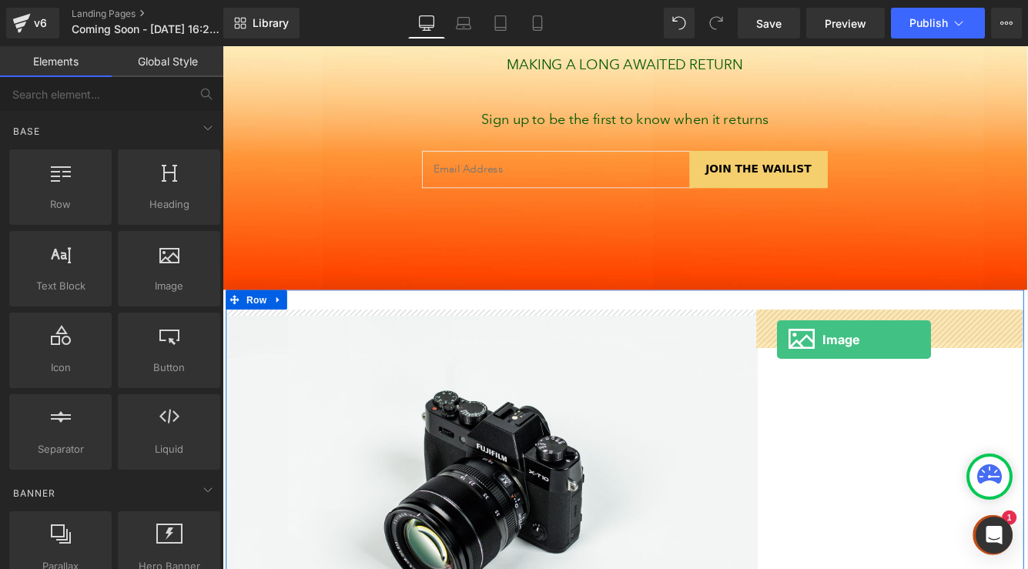
drag, startPoint x: 390, startPoint y: 319, endPoint x: 864, endPoint y: 384, distance: 478.9
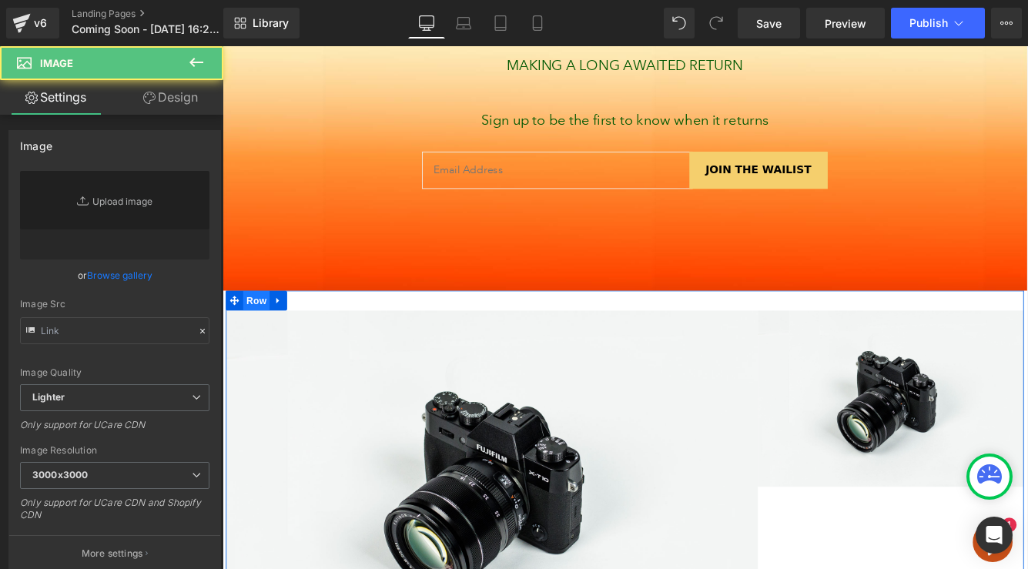
type input "//[DOMAIN_NAME][URL]"
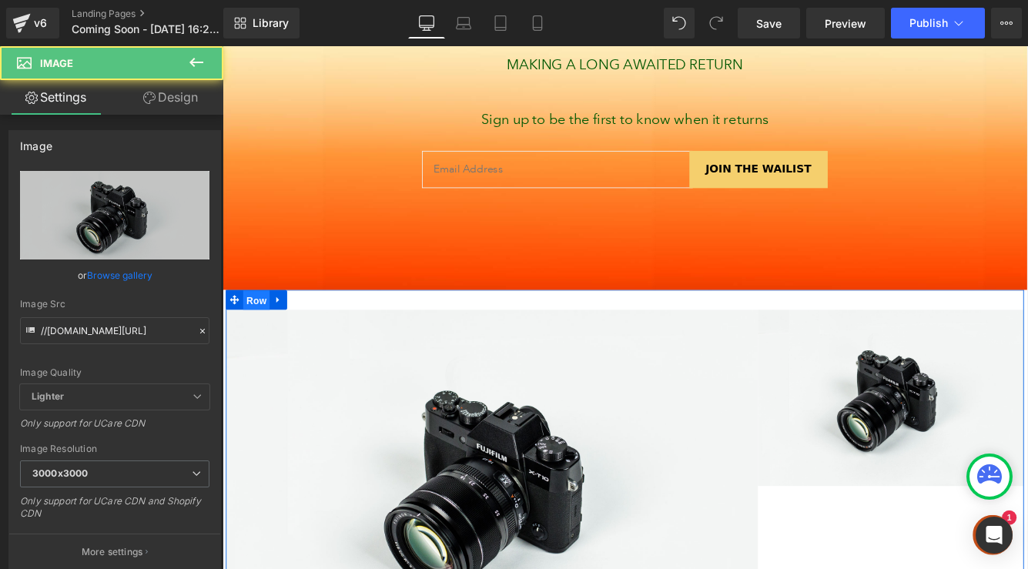
click at [263, 340] on span "Row" at bounding box center [261, 341] width 31 height 23
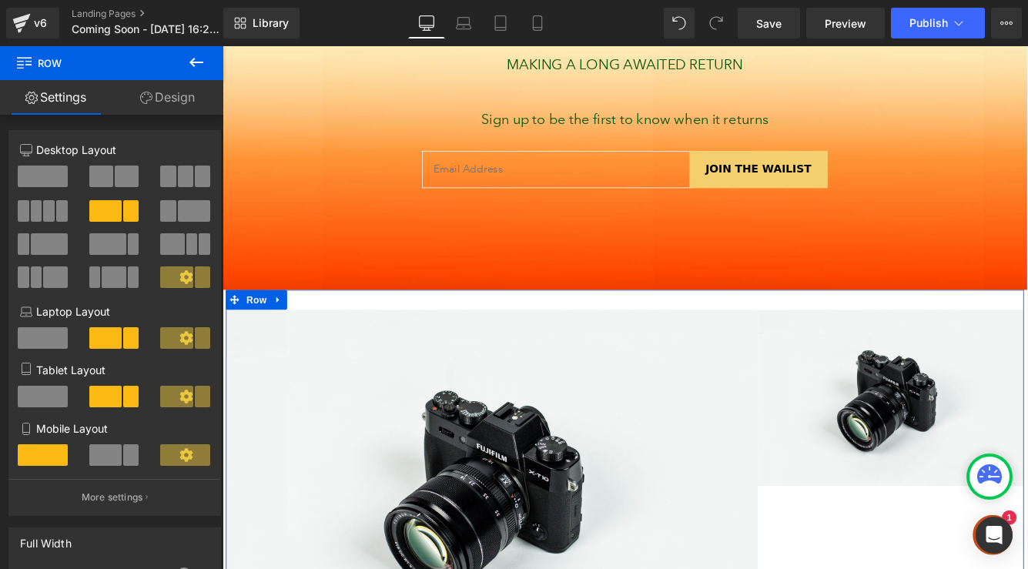
click at [169, 97] on link "Design" at bounding box center [168, 97] width 112 height 35
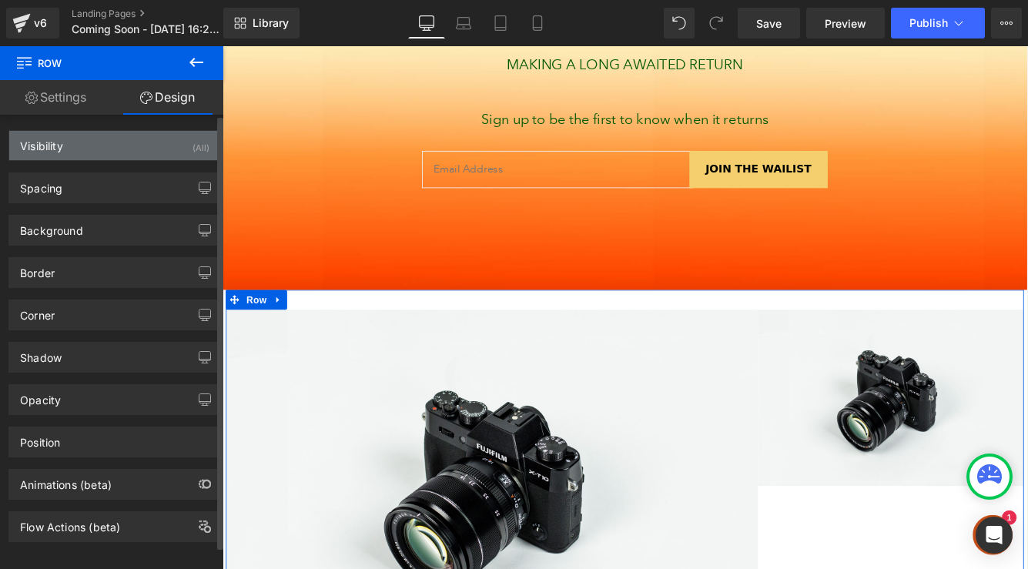
type input "0"
type input "30"
type input "0"
type input "10"
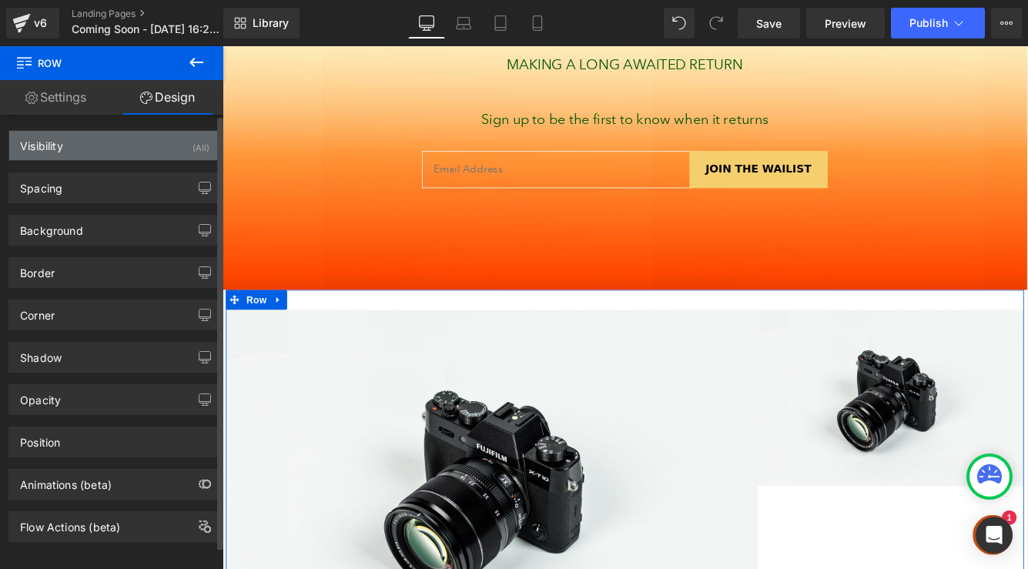
type input "0"
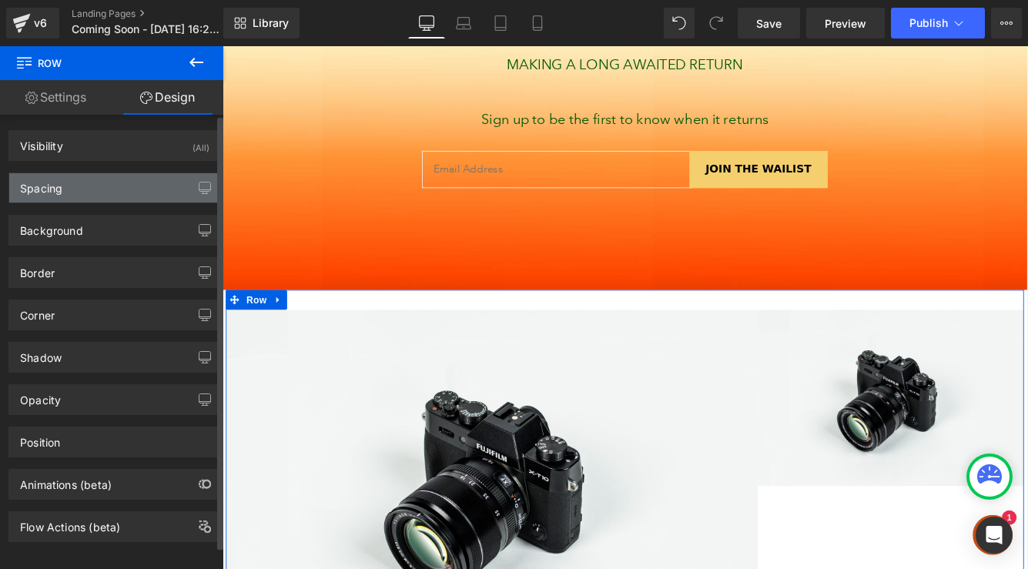
click at [127, 186] on div "Spacing" at bounding box center [114, 187] width 211 height 29
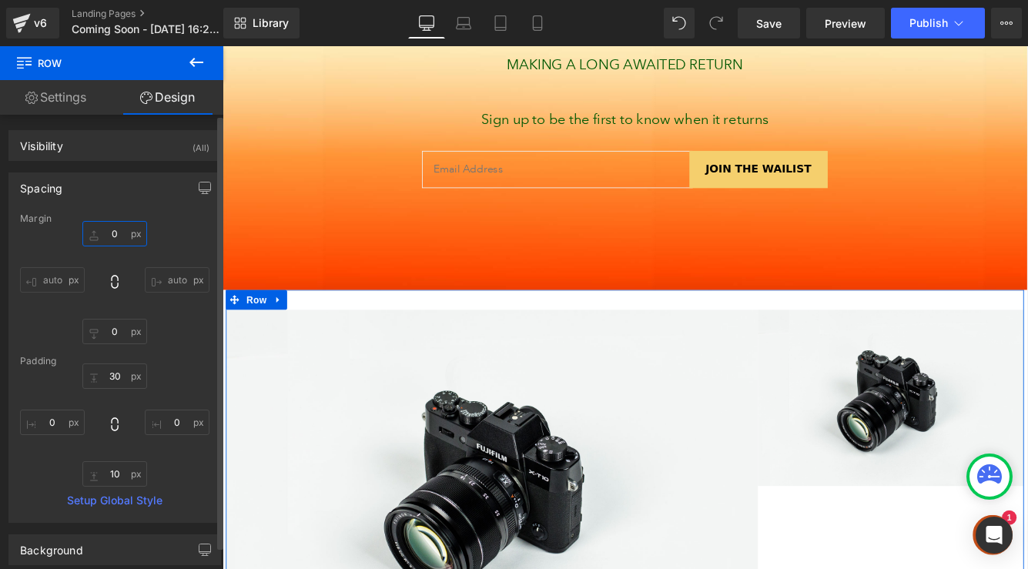
drag, startPoint x: 110, startPoint y: 235, endPoint x: 92, endPoint y: 231, distance: 18.1
click at [92, 231] on input "0" at bounding box center [114, 233] width 65 height 25
drag, startPoint x: 89, startPoint y: 236, endPoint x: 69, endPoint y: 232, distance: 20.4
click at [69, 232] on div "0px 0 auto auto 0px 0 auto auto" at bounding box center [114, 282] width 189 height 123
click at [156, 226] on div "0px 0 auto auto 0px 0 auto auto" at bounding box center [114, 282] width 189 height 123
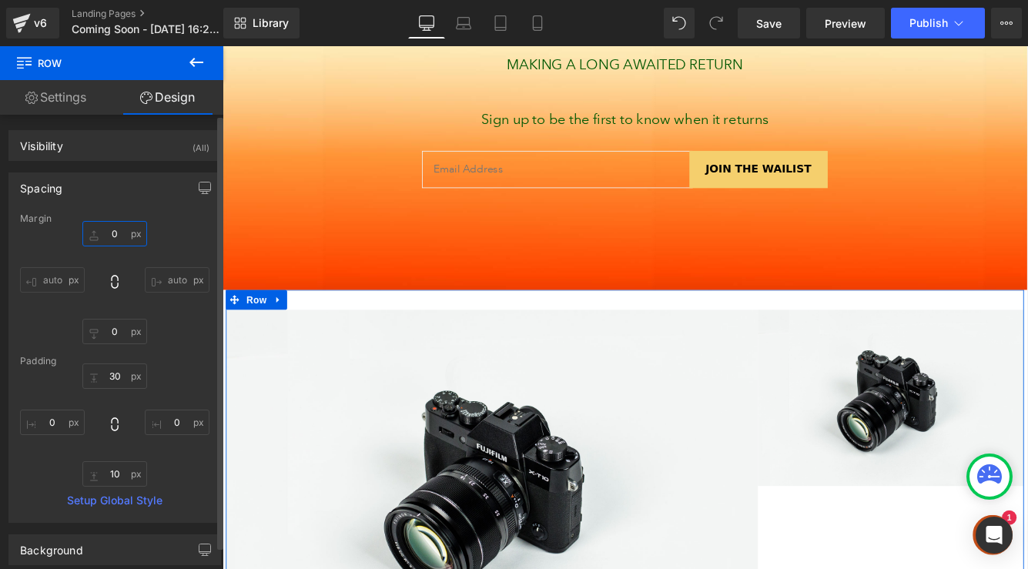
drag, startPoint x: 135, startPoint y: 236, endPoint x: 106, endPoint y: 230, distance: 29.2
click at [103, 229] on input "0" at bounding box center [114, 233] width 65 height 25
click at [99, 233] on input "0" at bounding box center [114, 233] width 65 height 25
drag, startPoint x: 89, startPoint y: 236, endPoint x: 50, endPoint y: 234, distance: 38.6
click at [50, 233] on div "0px 0 auto auto 0px 0 auto auto" at bounding box center [114, 282] width 189 height 123
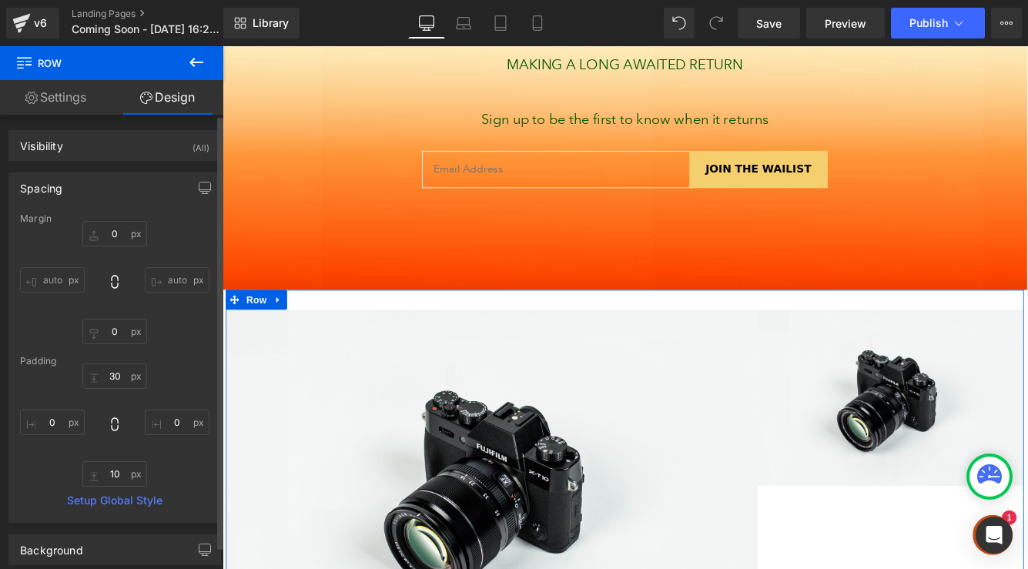
click at [166, 231] on div "0px 0 auto auto 0px 0 auto auto" at bounding box center [114, 282] width 189 height 123
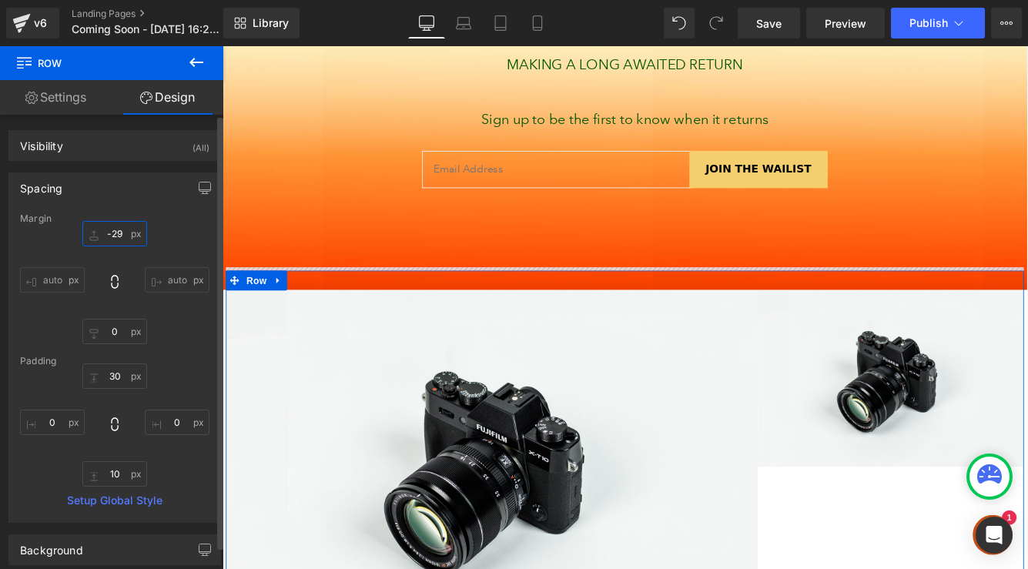
type input "-27"
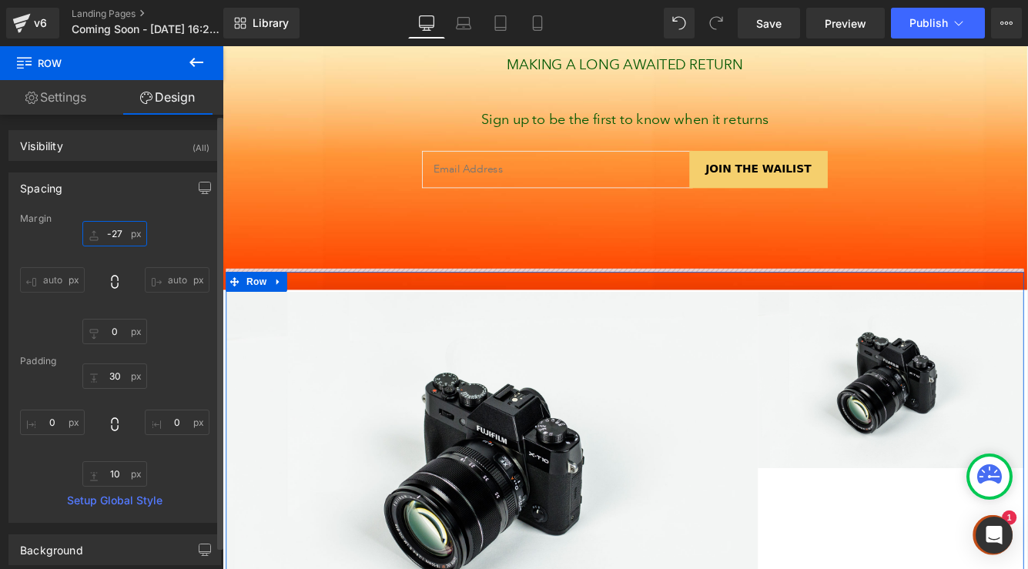
drag, startPoint x: 132, startPoint y: 236, endPoint x: 137, endPoint y: 250, distance: 14.9
click at [137, 250] on div "-27px -27 auto auto 0px 0 auto auto" at bounding box center [114, 282] width 189 height 123
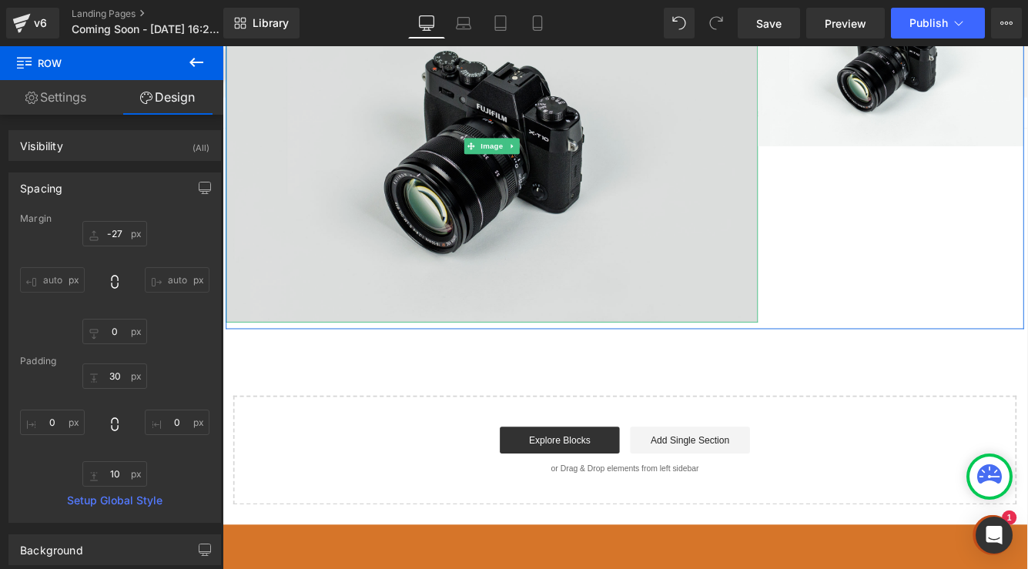
scroll to position [593, 0]
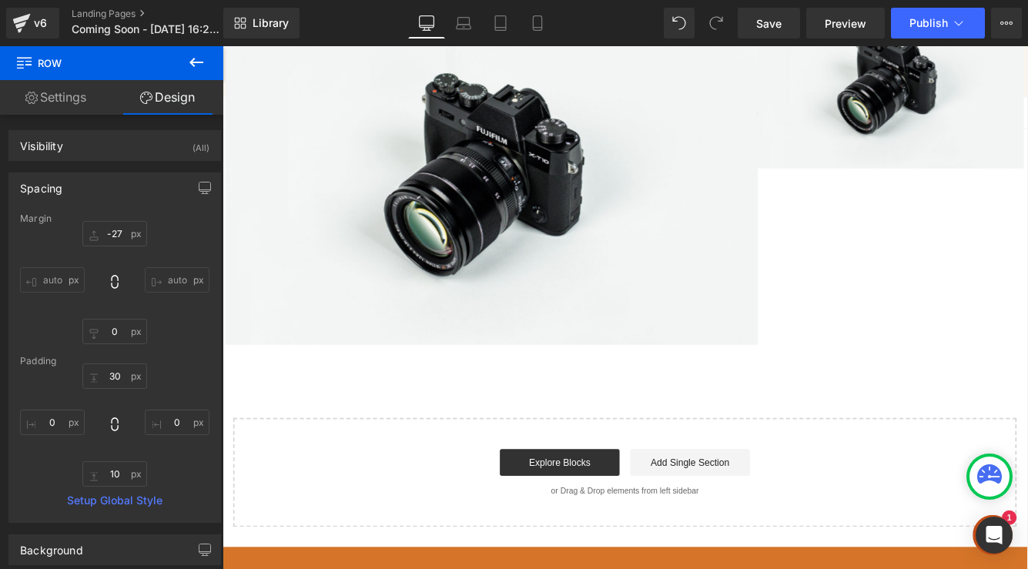
click at [202, 65] on icon at bounding box center [196, 62] width 18 height 18
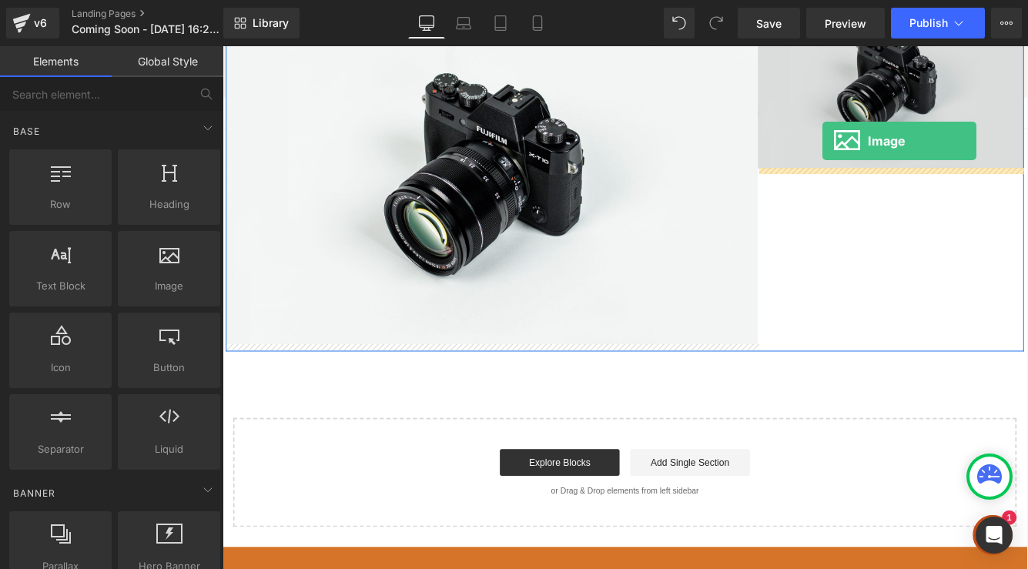
drag, startPoint x: 374, startPoint y: 330, endPoint x: 916, endPoint y: 155, distance: 569.7
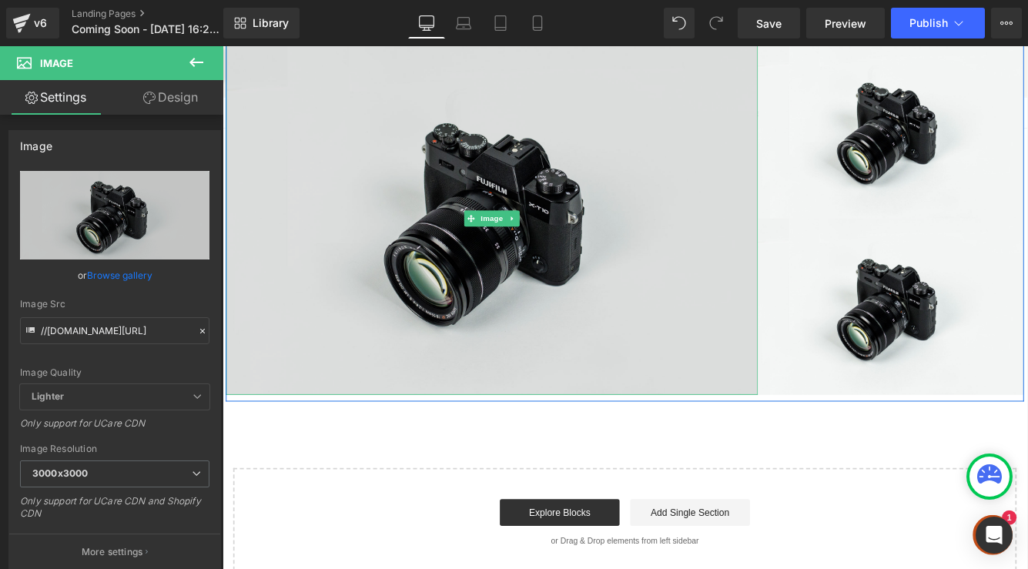
scroll to position [458, 0]
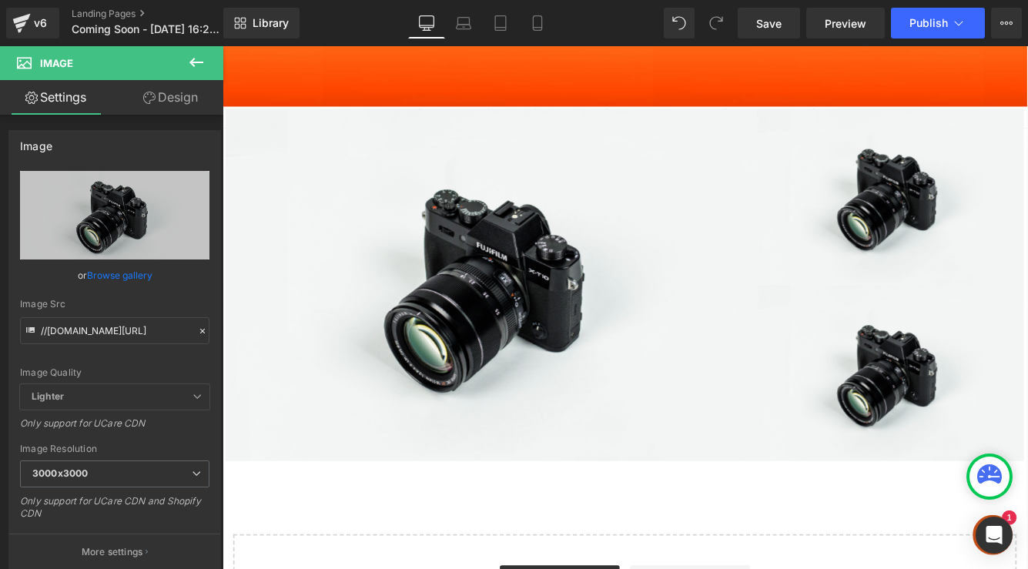
click at [182, 66] on button at bounding box center [196, 63] width 54 height 34
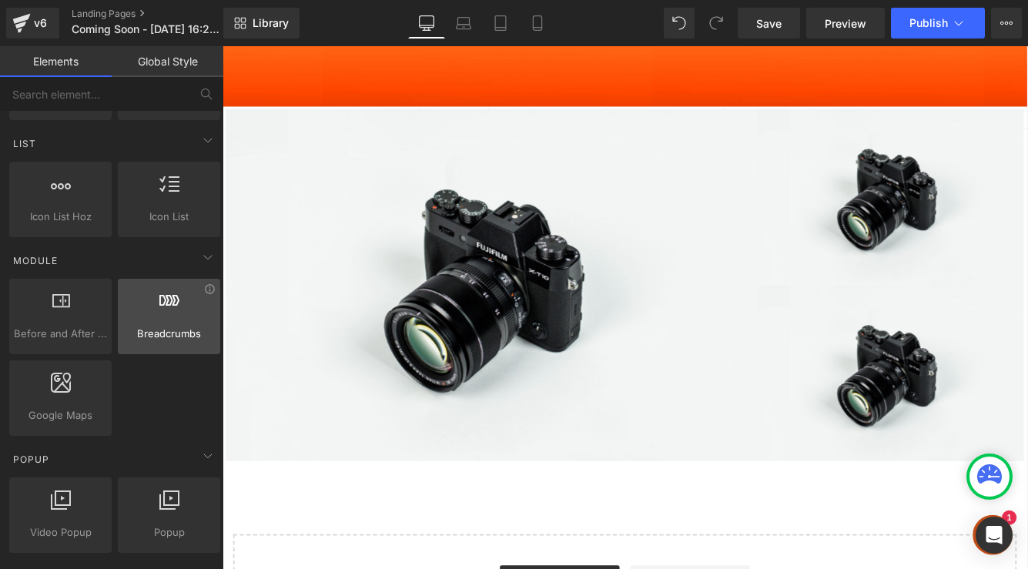
scroll to position [924, 0]
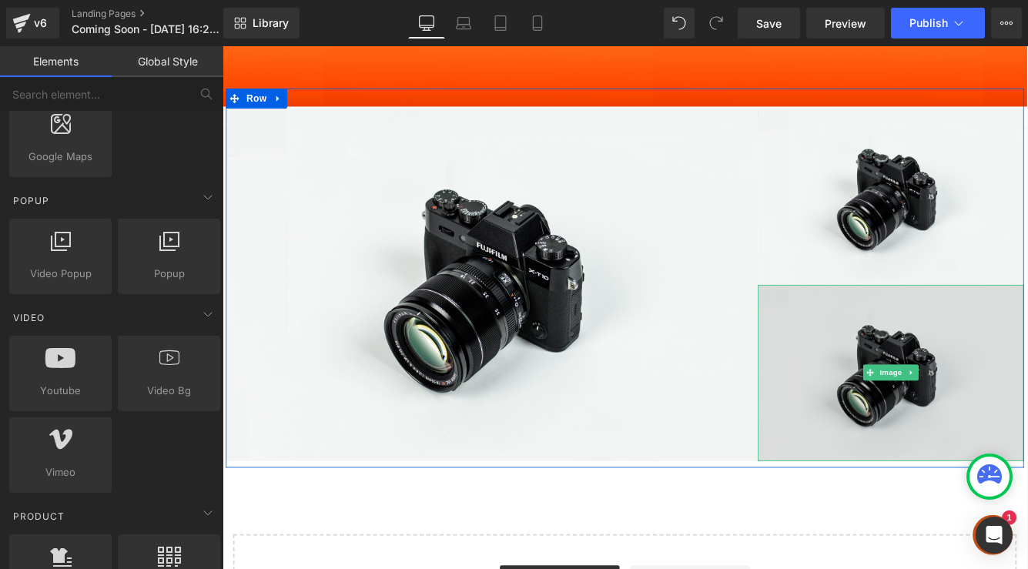
click at [1027, 400] on img at bounding box center [997, 425] width 308 height 204
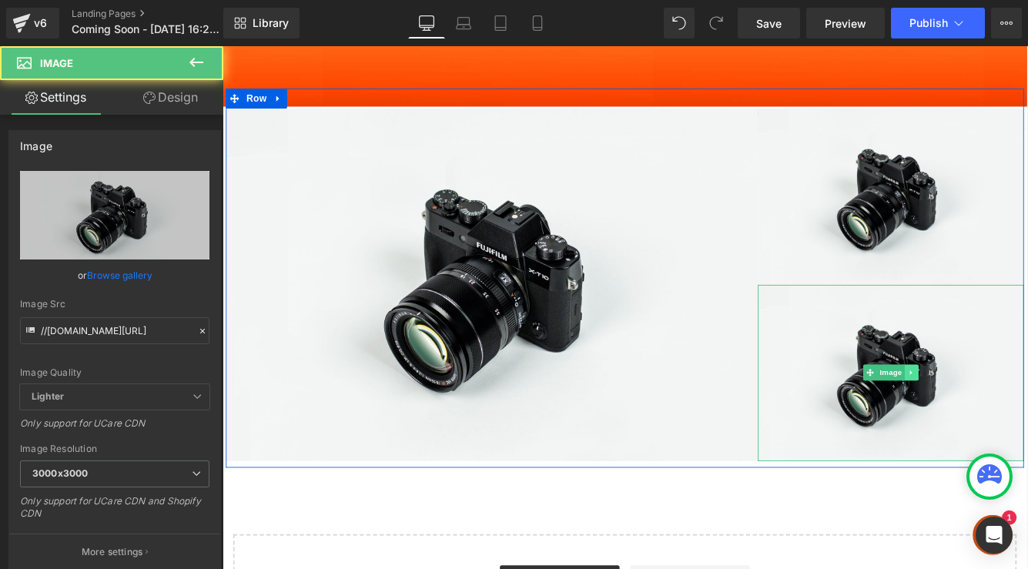
click at [1017, 424] on icon at bounding box center [1021, 424] width 8 height 9
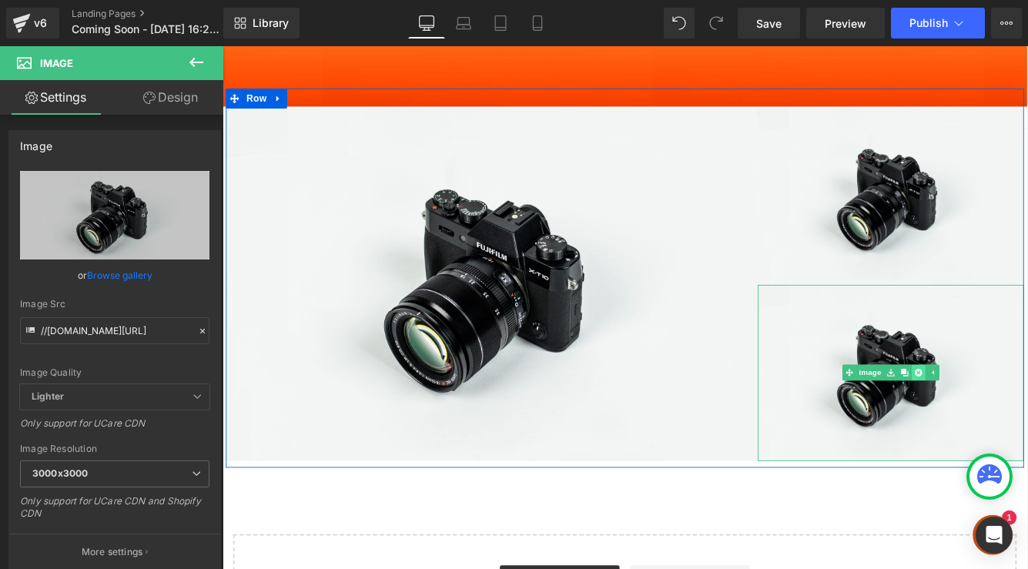
click at [1027, 423] on icon at bounding box center [1028, 424] width 8 height 8
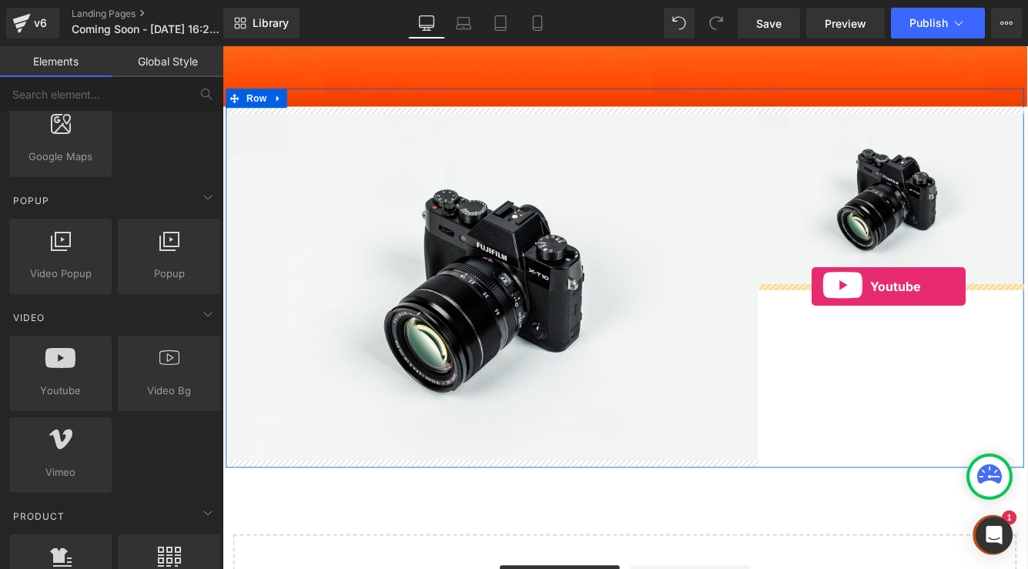
drag, startPoint x: 313, startPoint y: 429, endPoint x: 905, endPoint y: 324, distance: 601.4
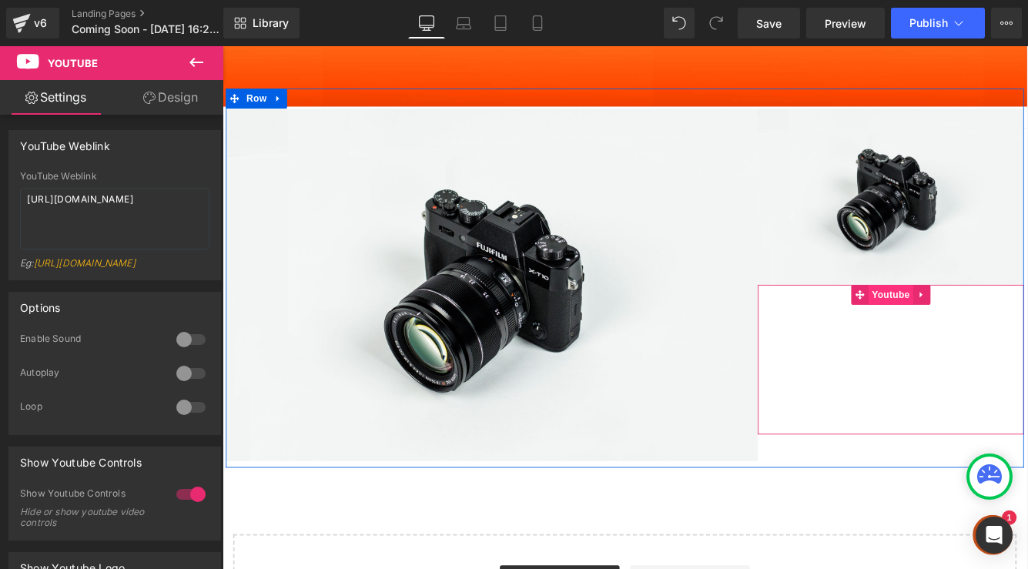
click at [997, 330] on span "Youtube" at bounding box center [996, 334] width 52 height 23
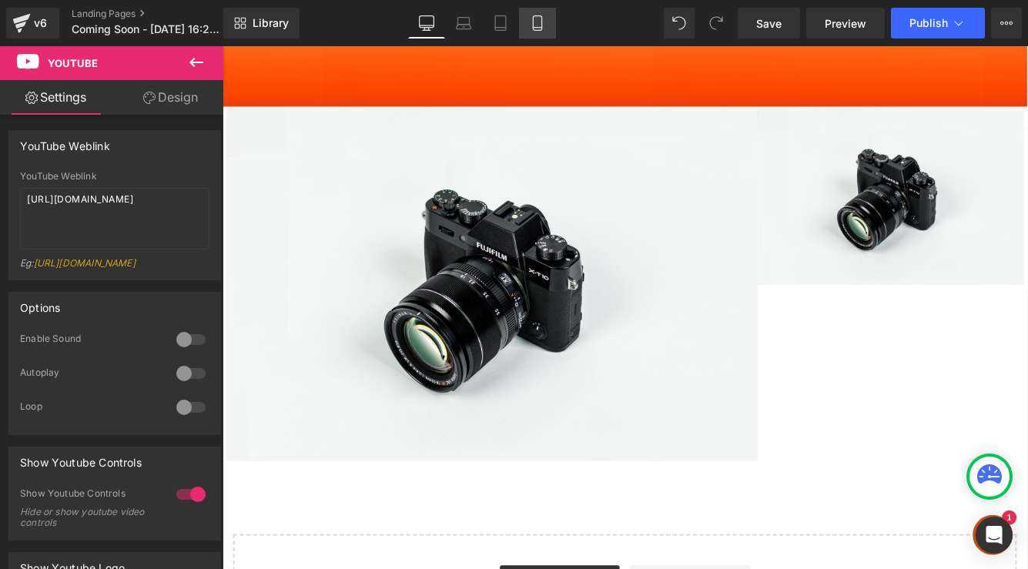
click at [539, 22] on icon at bounding box center [537, 22] width 15 height 15
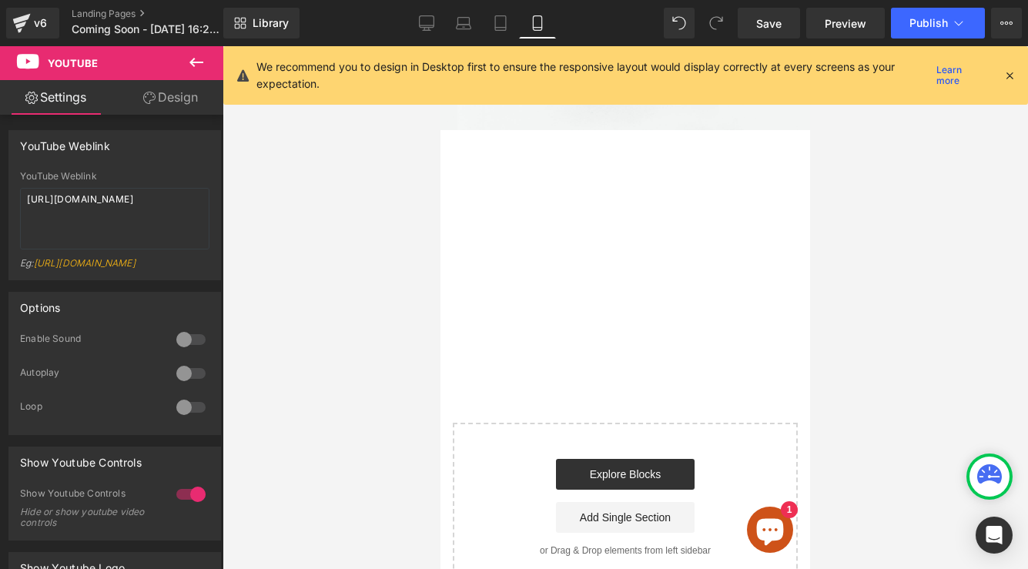
scroll to position [738, 0]
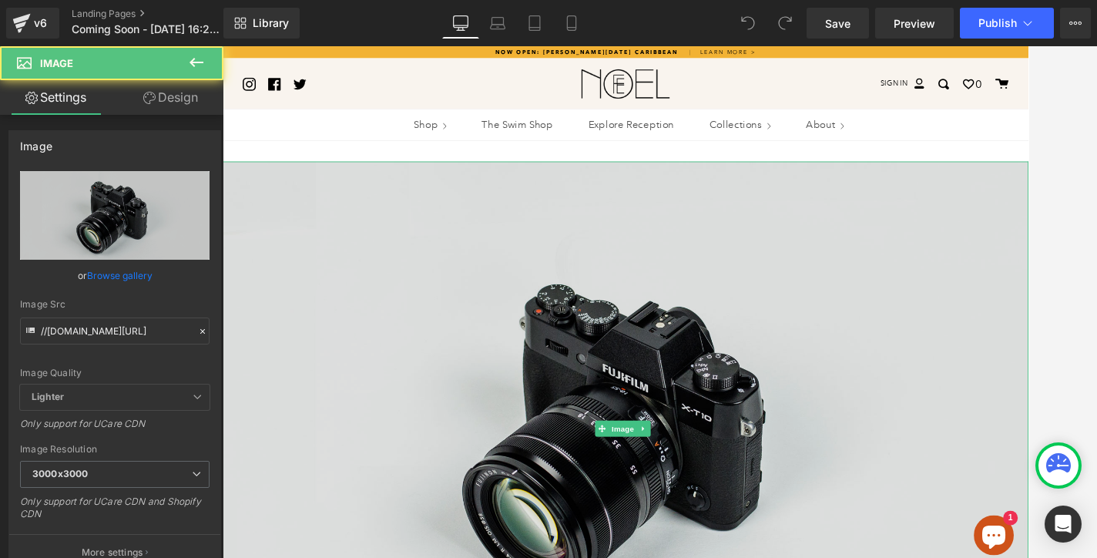
click at [699, 194] on img at bounding box center [689, 488] width 932 height 618
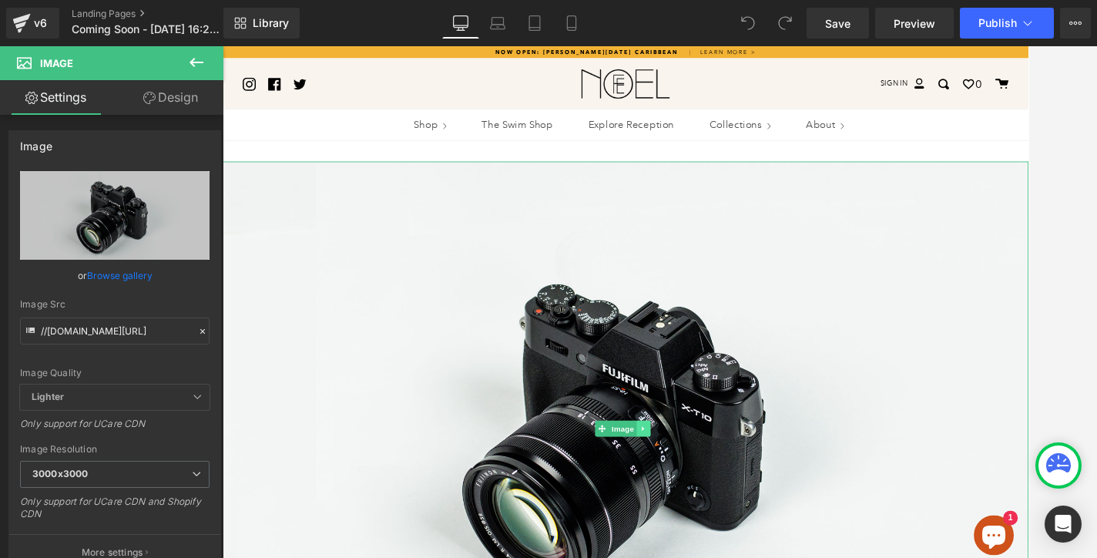
click at [707, 484] on icon at bounding box center [709, 488] width 8 height 9
click at [717, 486] on icon at bounding box center [717, 488] width 8 height 9
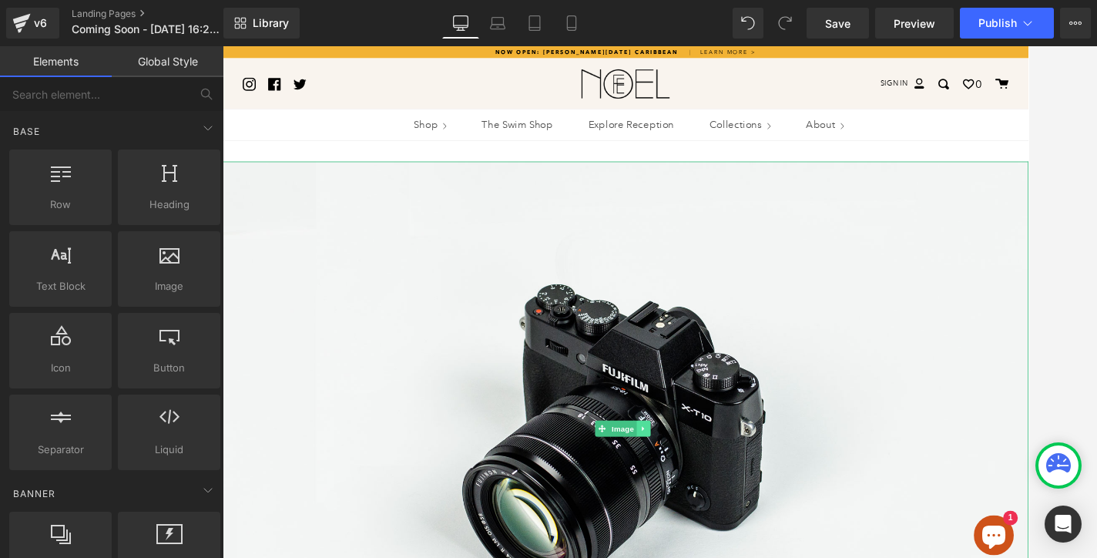
click at [708, 487] on icon at bounding box center [709, 488] width 2 height 5
click at [712, 484] on link at bounding box center [717, 488] width 16 height 18
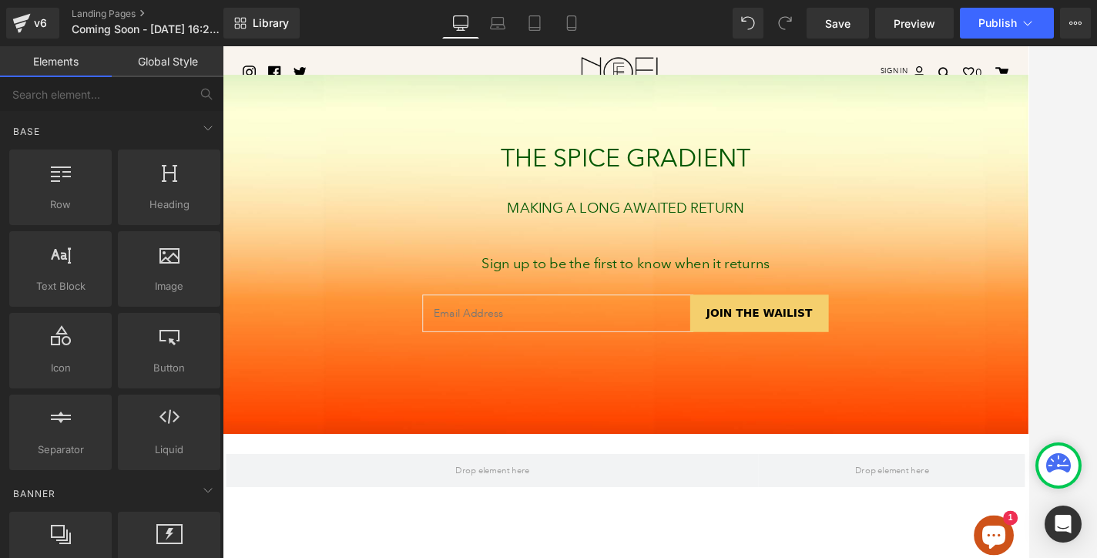
scroll to position [124, 0]
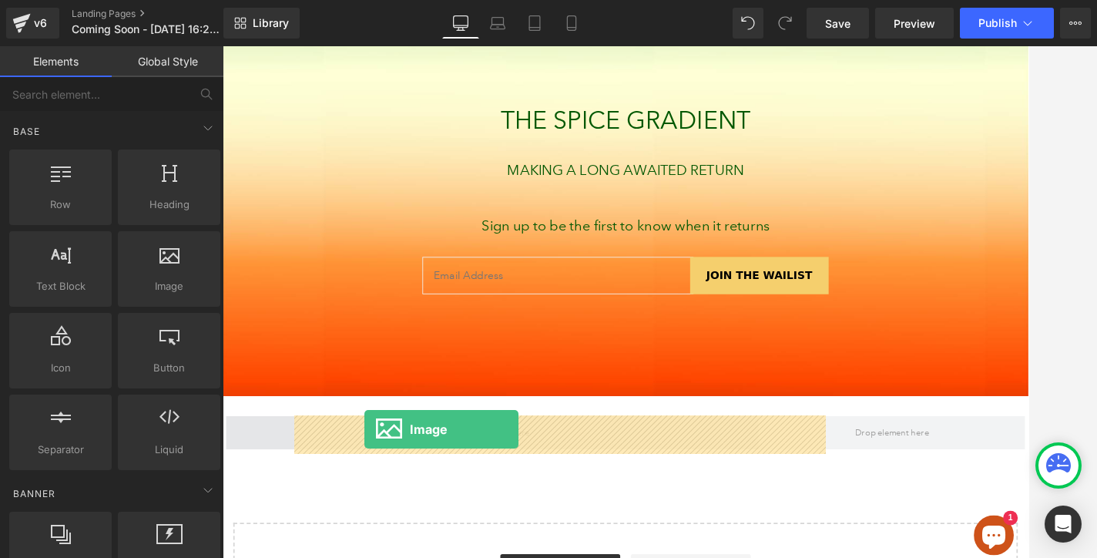
drag, startPoint x: 388, startPoint y: 313, endPoint x: 387, endPoint y: 489, distance: 175.6
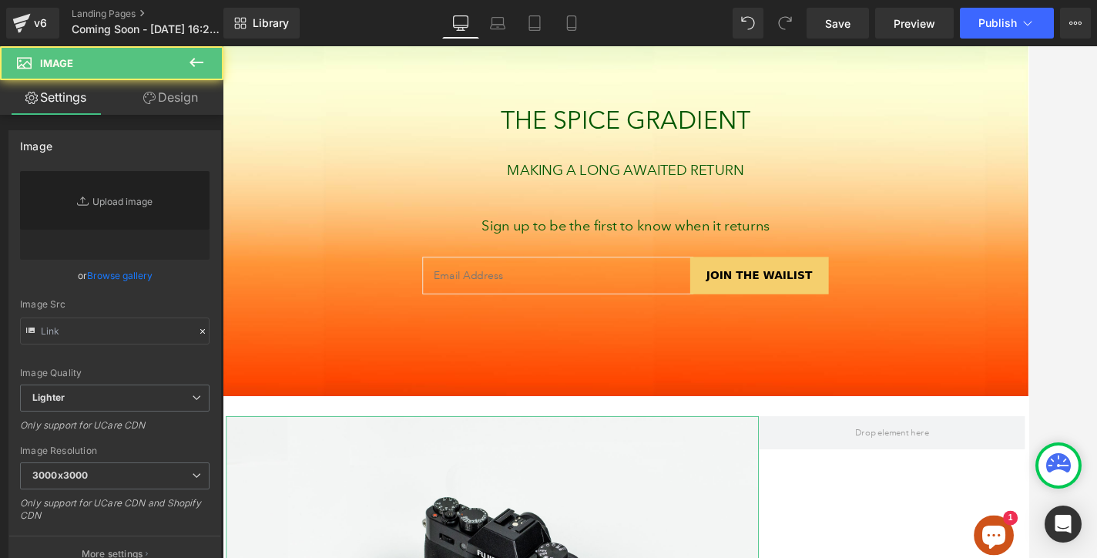
type input "//[DOMAIN_NAME][URL]"
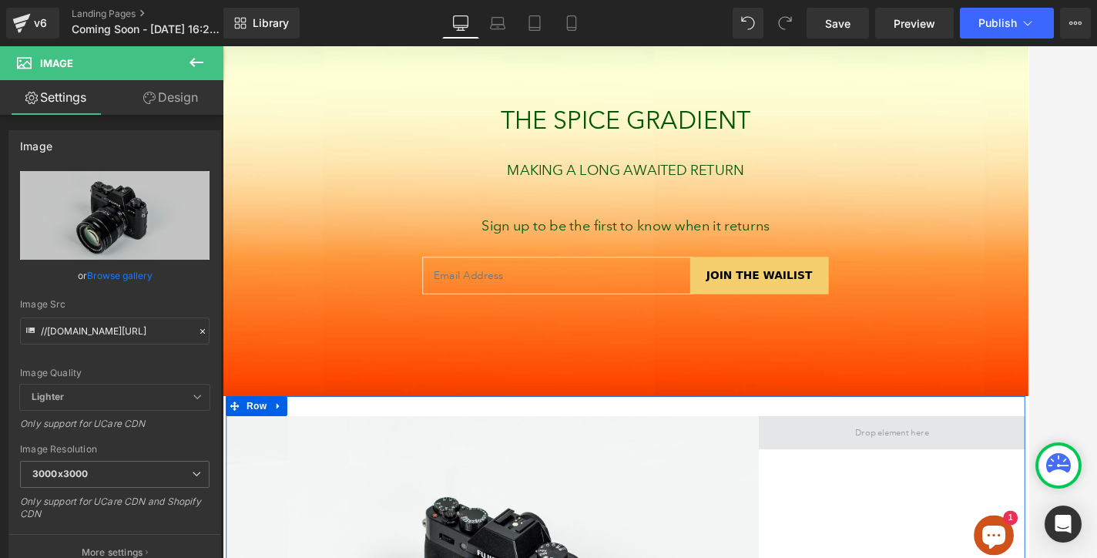
drag, startPoint x: 393, startPoint y: 323, endPoint x: 916, endPoint y: 487, distance: 549.0
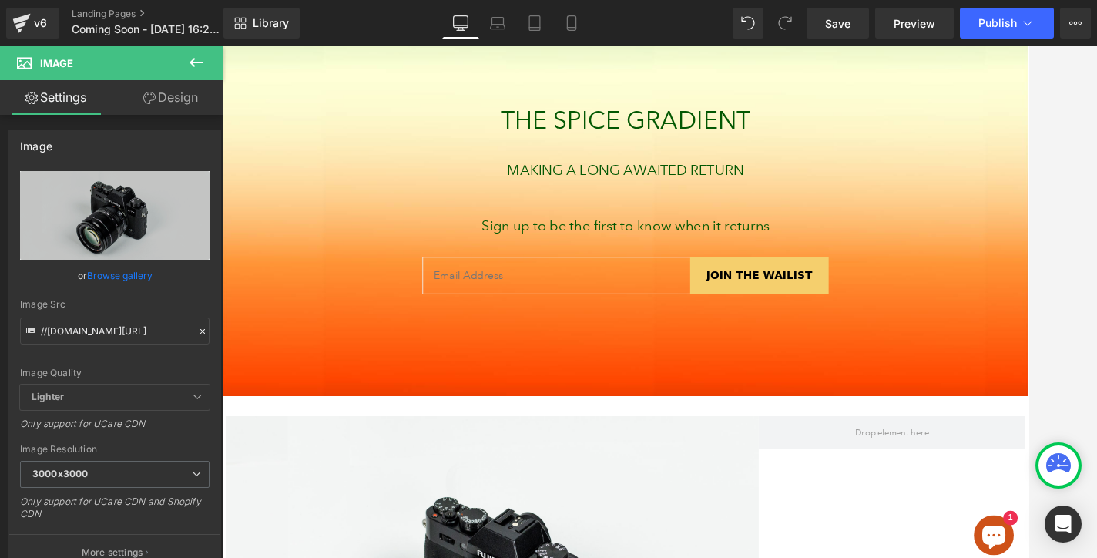
click at [198, 62] on icon at bounding box center [196, 62] width 14 height 9
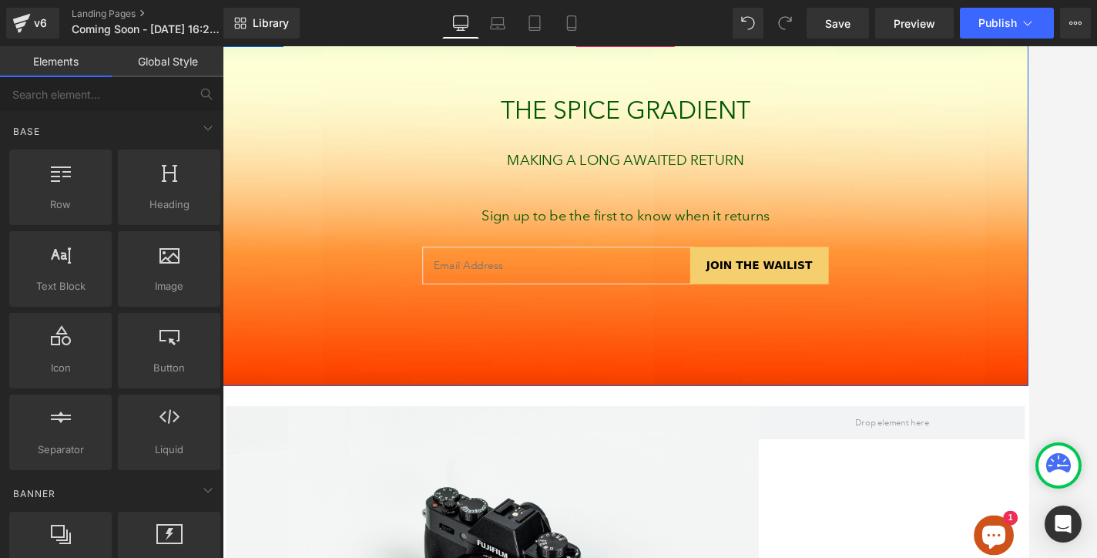
scroll to position [183, 0]
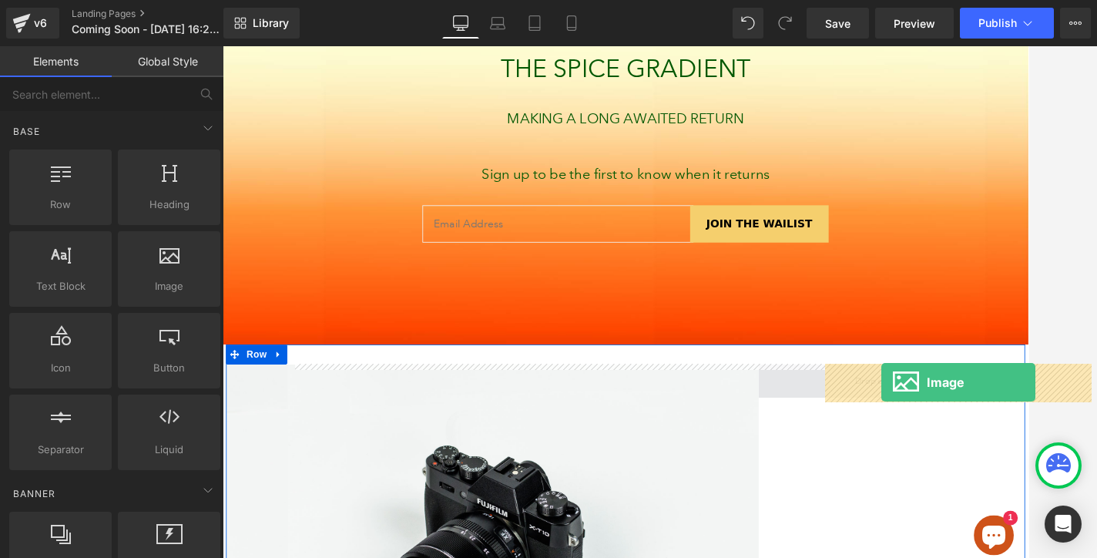
drag, startPoint x: 397, startPoint y: 305, endPoint x: 984, endPoint y: 434, distance: 600.9
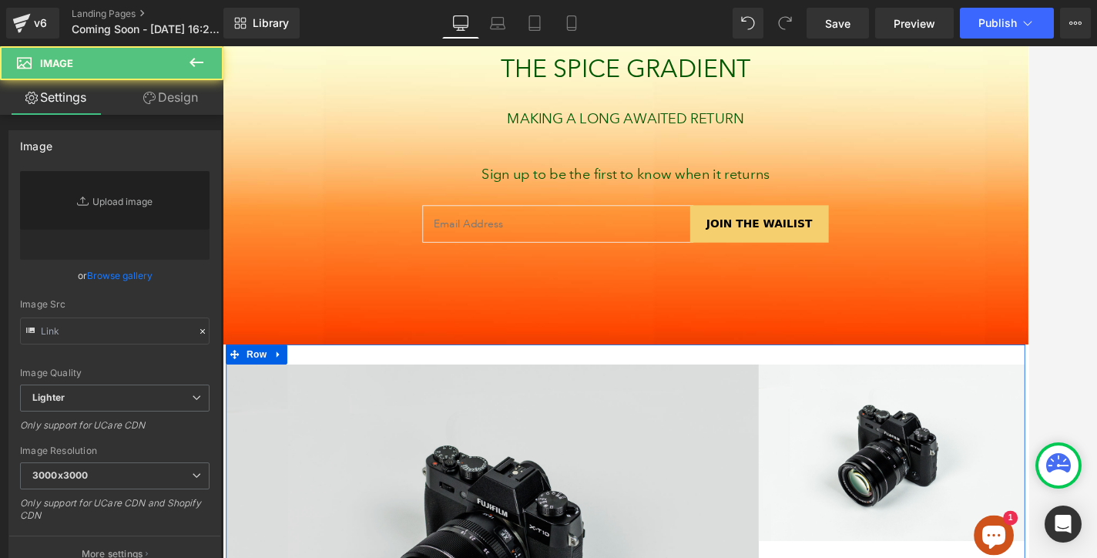
scroll to position [435, 0]
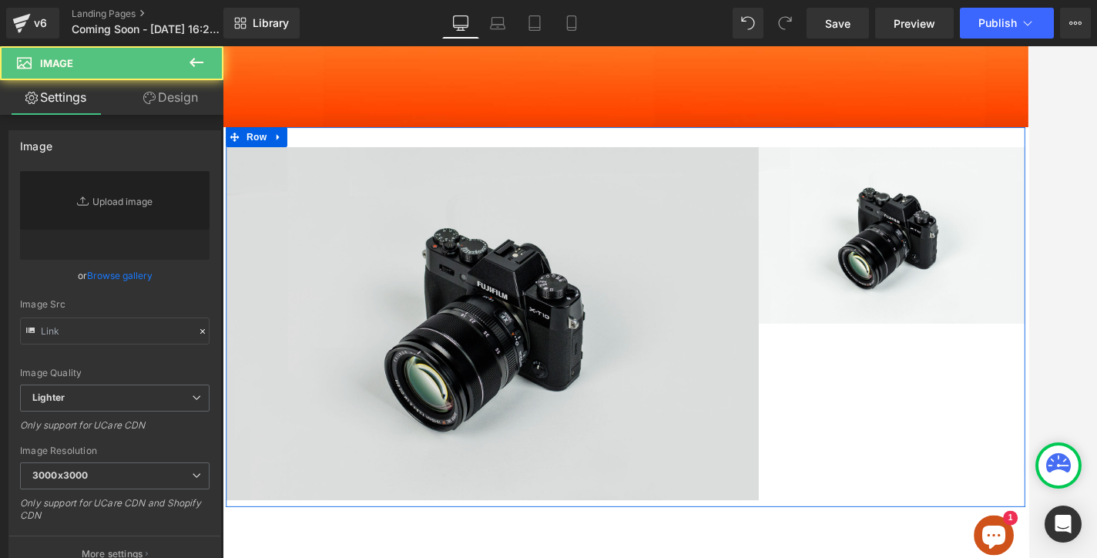
type input "//[DOMAIN_NAME][URL]"
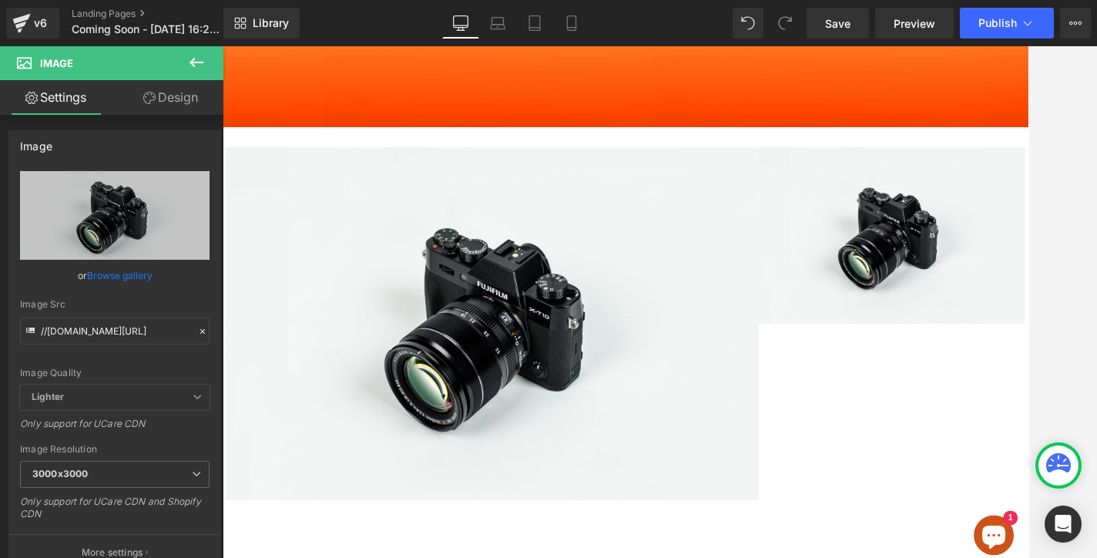
click at [186, 65] on button at bounding box center [196, 63] width 54 height 34
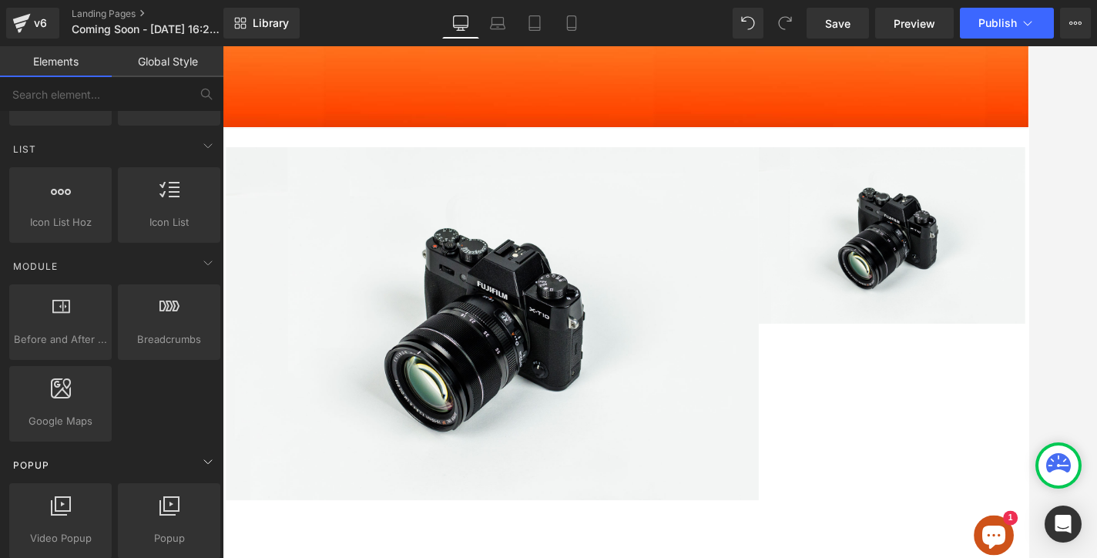
scroll to position [844, 0]
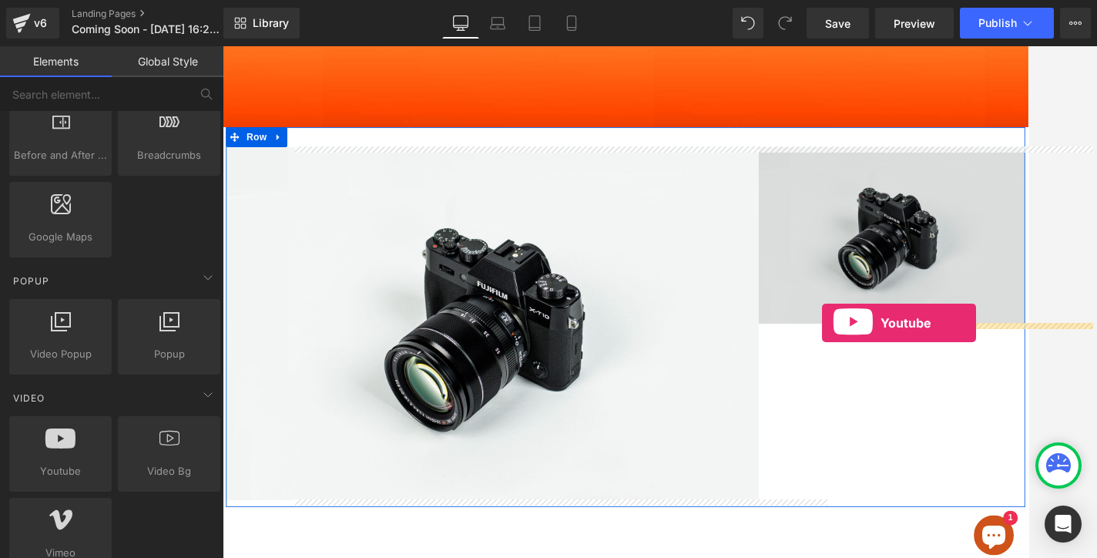
drag, startPoint x: 304, startPoint y: 508, endPoint x: 916, endPoint y: 366, distance: 627.9
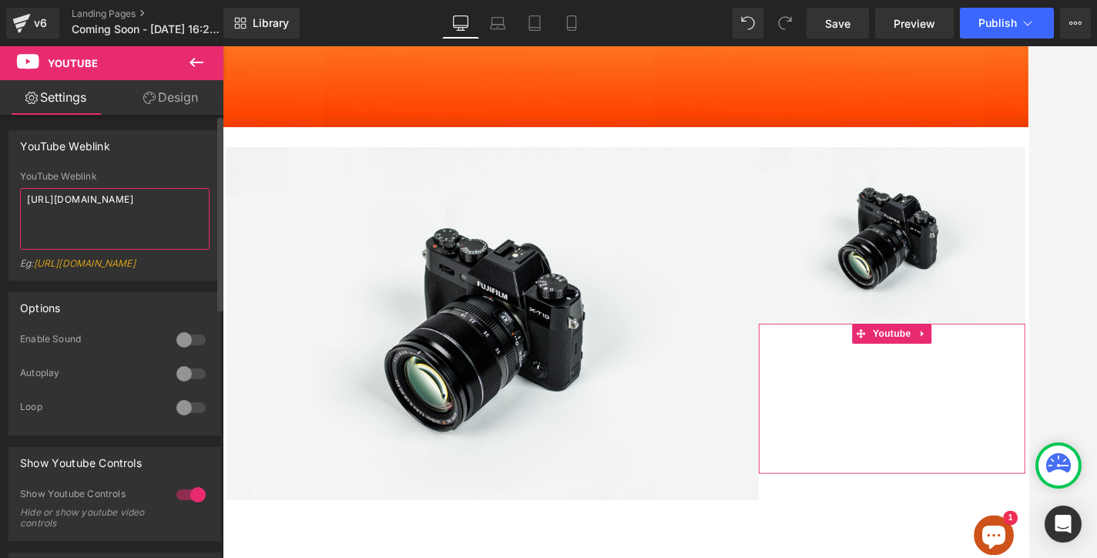
click at [120, 216] on textarea "https://www.youtube.com/watch?v=OQBlWco72c4" at bounding box center [114, 219] width 189 height 62
drag, startPoint x: 128, startPoint y: 216, endPoint x: 39, endPoint y: 201, distance: 90.7
click at [39, 201] on textarea "https://www.youtube.com/watch?v=OQBlWco72c4" at bounding box center [114, 219] width 189 height 62
click at [155, 209] on textarea "ps://www.youtube.com/watch?v=OQBlWco72c4htt" at bounding box center [114, 219] width 189 height 62
drag, startPoint x: 154, startPoint y: 209, endPoint x: 26, endPoint y: 201, distance: 128.1
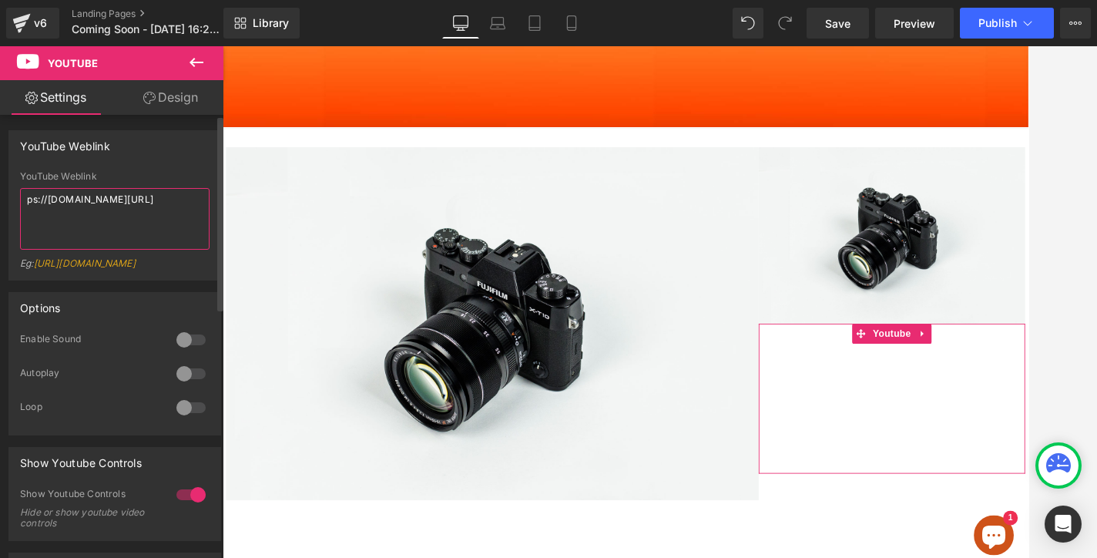
click at [26, 201] on textarea "ps://www.youtube.com/watch?v=OQBlWco72c4htt" at bounding box center [114, 219] width 189 height 62
paste textarea "https://youtu.be/eMe40XklXI8"
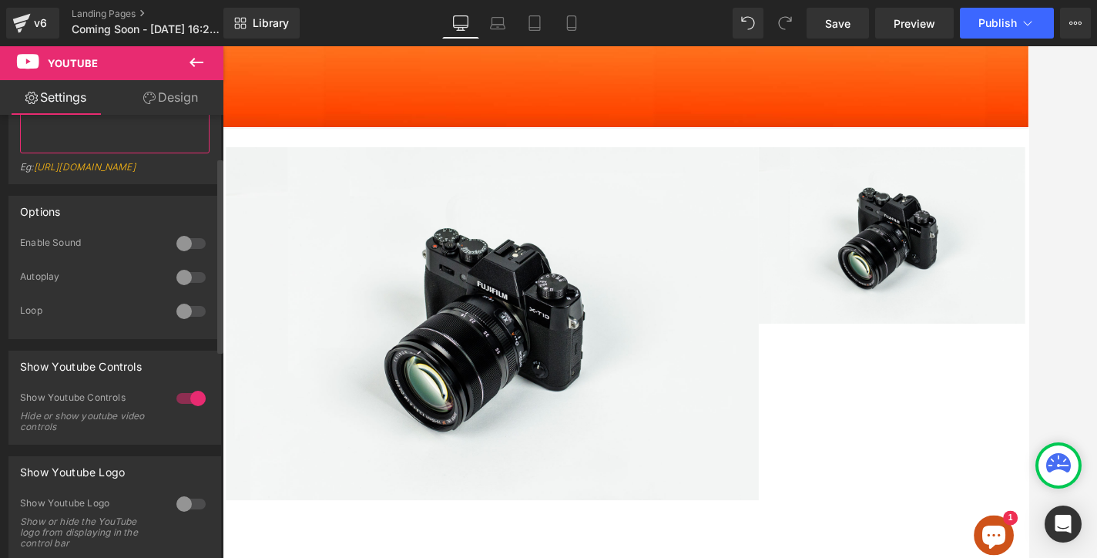
scroll to position [96, 0]
type textarea "https://youtu.be/eMe40XklXI8"
click at [182, 286] on div at bounding box center [191, 277] width 37 height 25
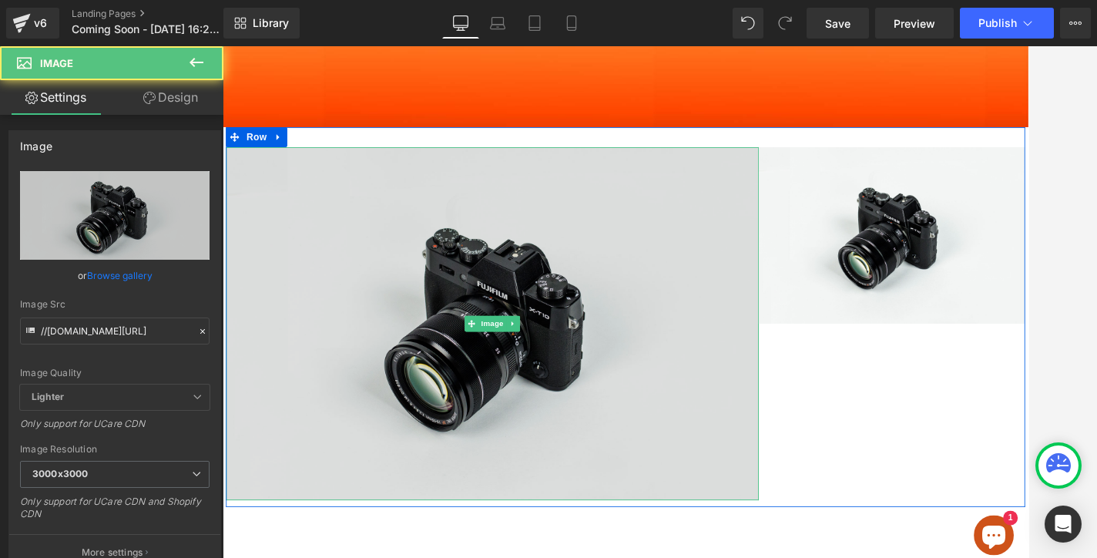
drag, startPoint x: 571, startPoint y: 320, endPoint x: 545, endPoint y: 315, distance: 25.8
click at [571, 319] on img at bounding box center [534, 366] width 616 height 408
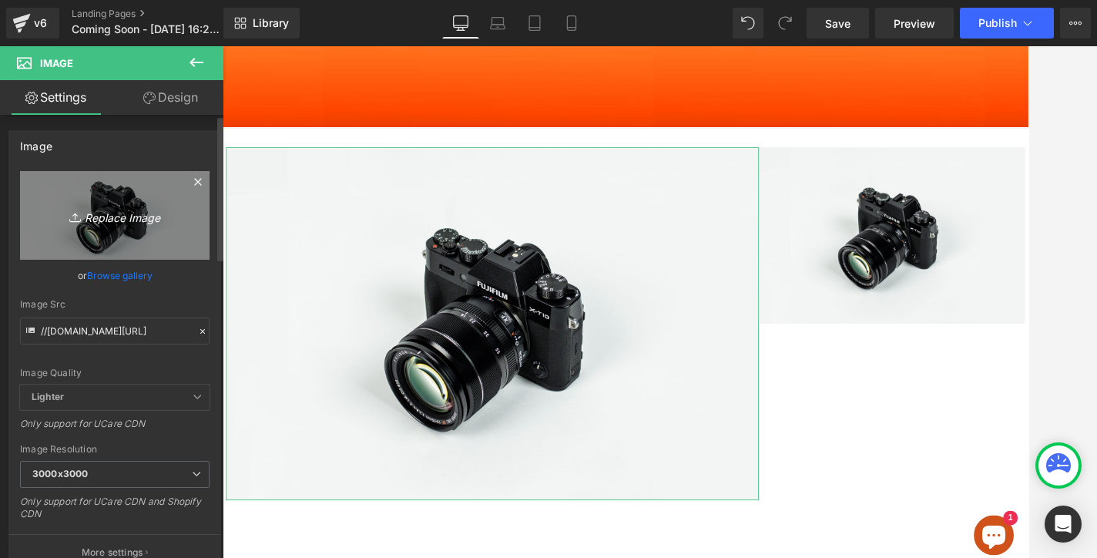
click at [122, 213] on icon "Replace Image" at bounding box center [114, 215] width 123 height 19
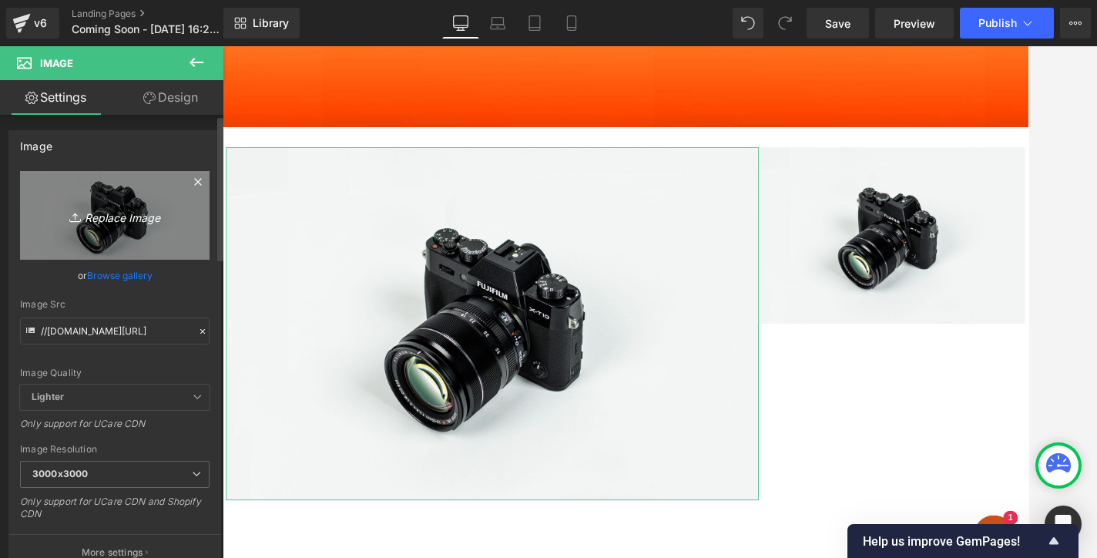
type input "C:\fakepath\RESORT22LOOKBOOK12.jpg"
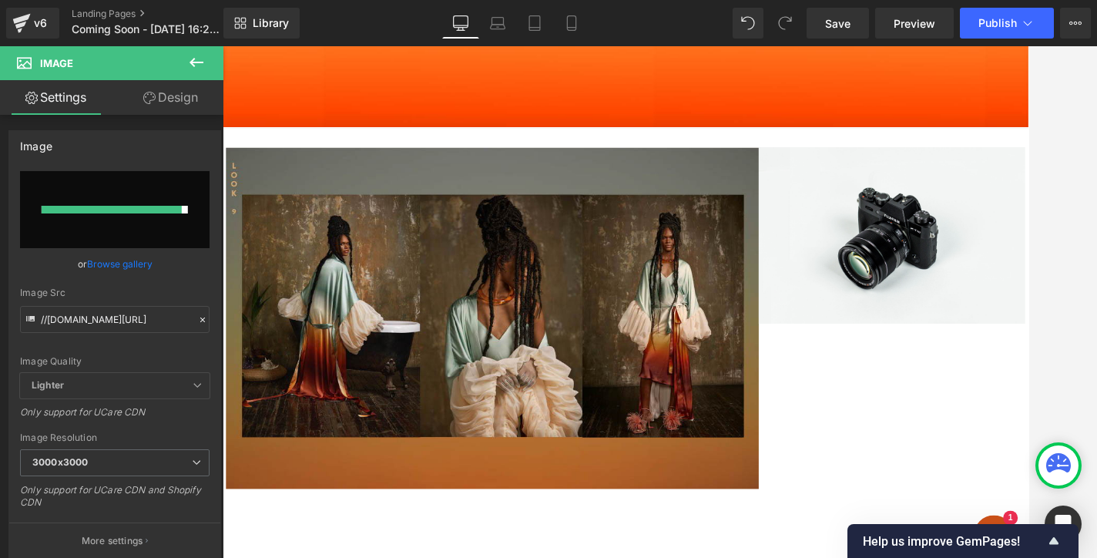
type input "https://ucarecdn.com/9d1a8887-e8e7-4299-b18b-3f7a74b54130/-/format/auto/-/previ…"
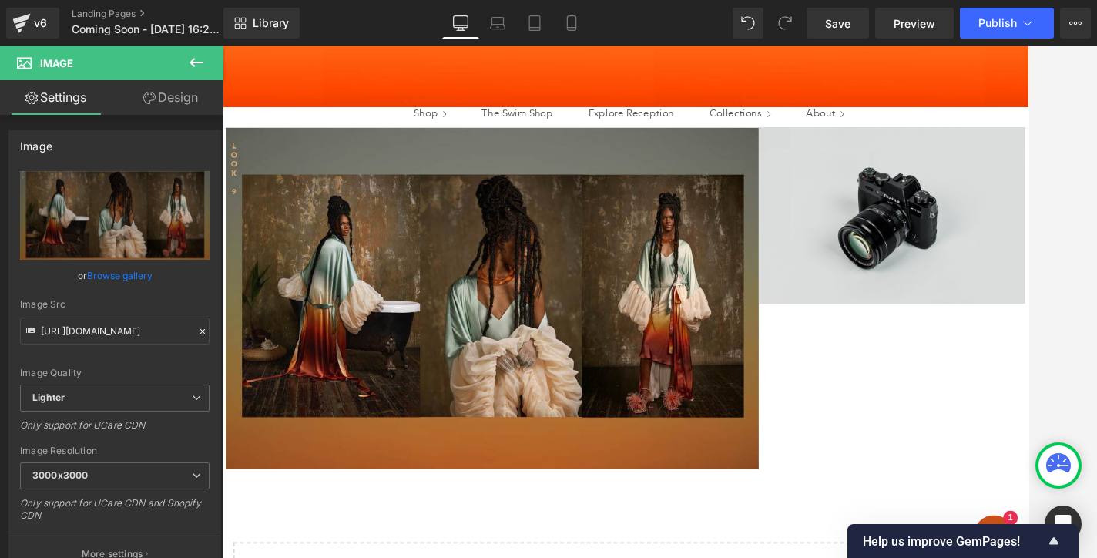
scroll to position [313, 0]
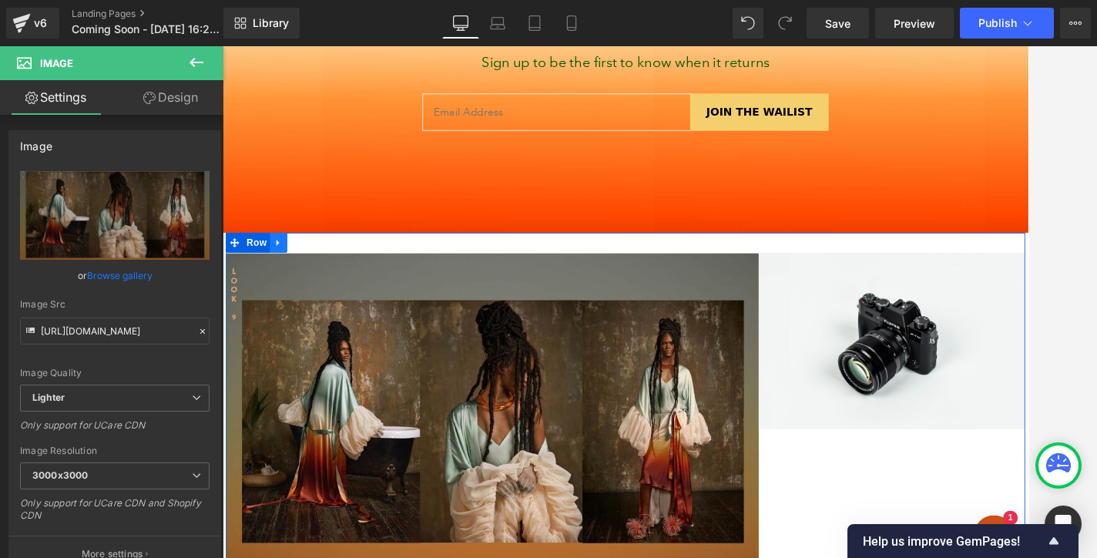
click at [277, 270] on link at bounding box center [287, 273] width 20 height 23
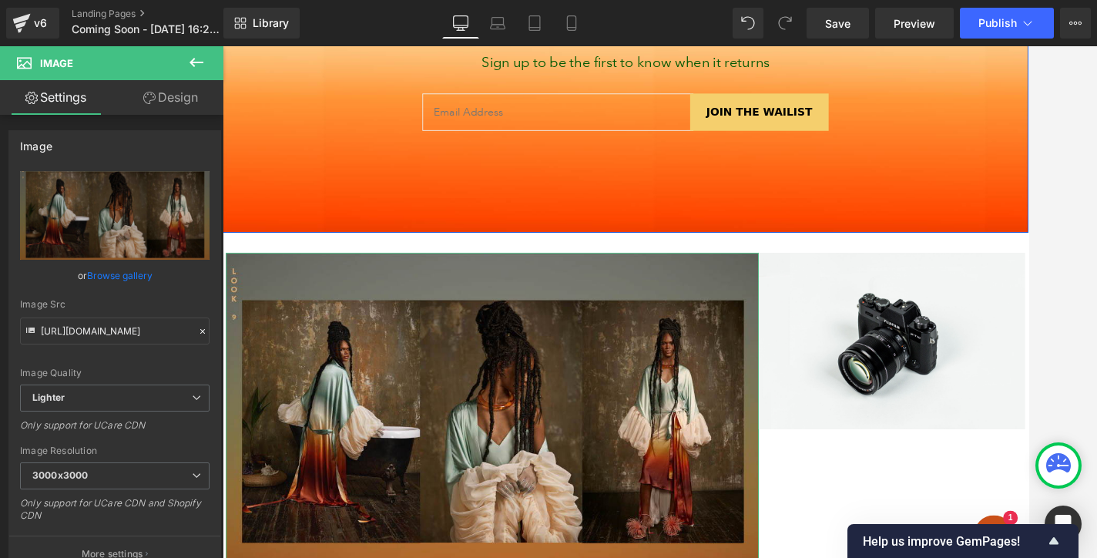
click at [158, 97] on link "Design" at bounding box center [171, 97] width 112 height 35
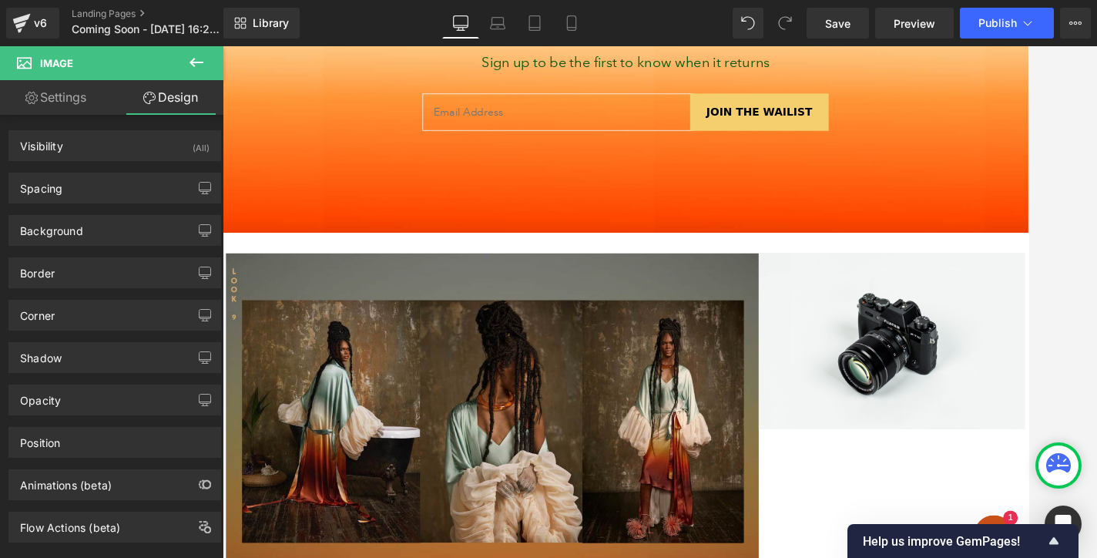
click at [711, 256] on div at bounding box center [689, 54] width 932 height 415
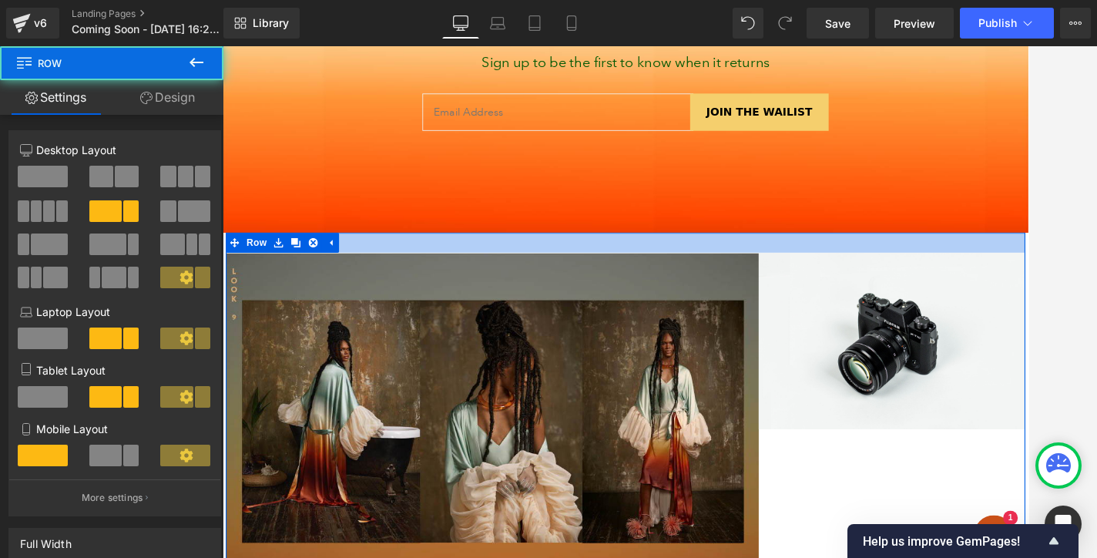
click at [389, 271] on div at bounding box center [688, 273] width 924 height 23
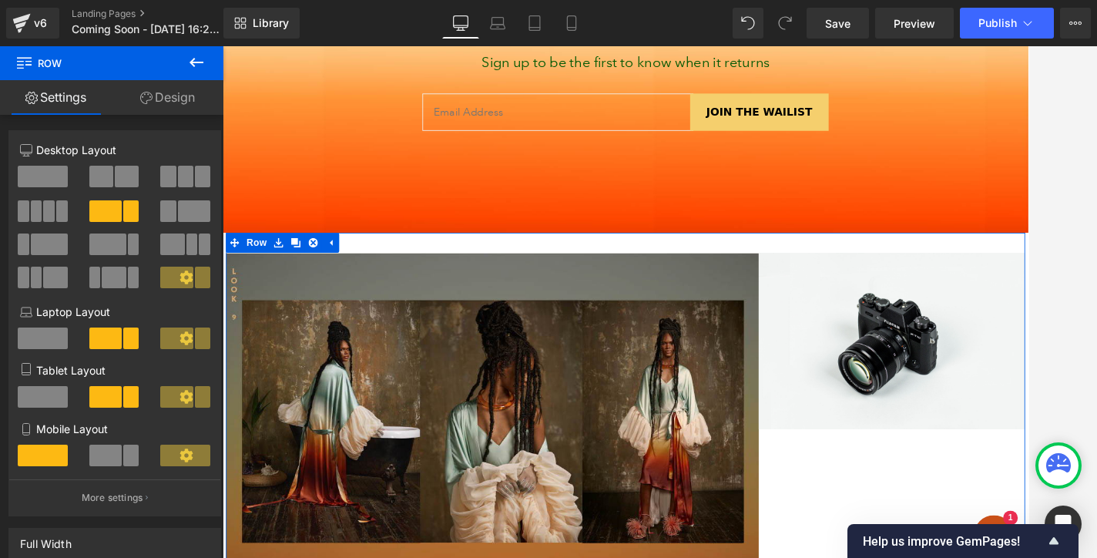
click at [159, 92] on link "Design" at bounding box center [168, 97] width 112 height 35
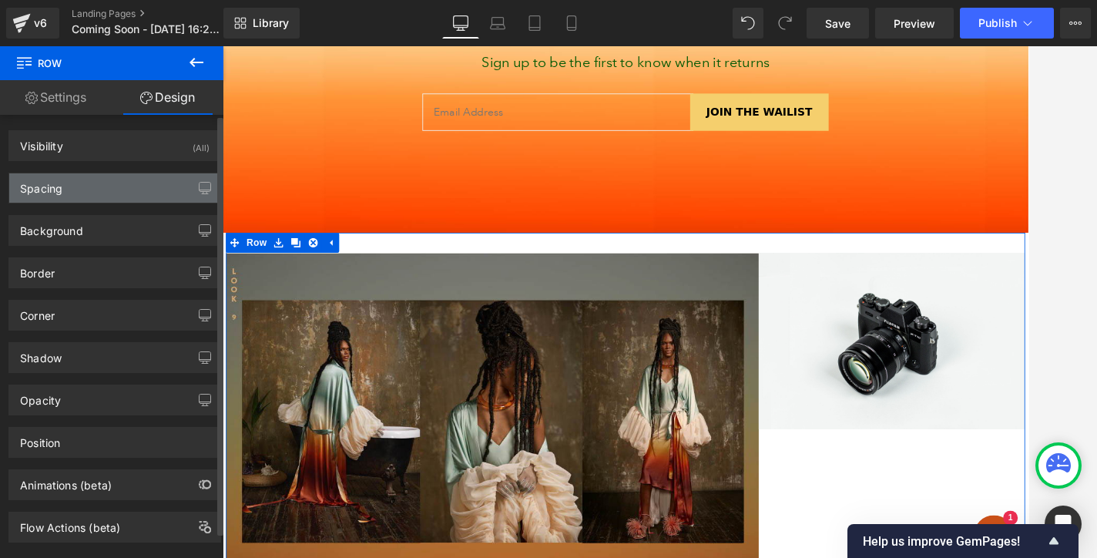
click at [108, 180] on div "Spacing" at bounding box center [114, 187] width 211 height 29
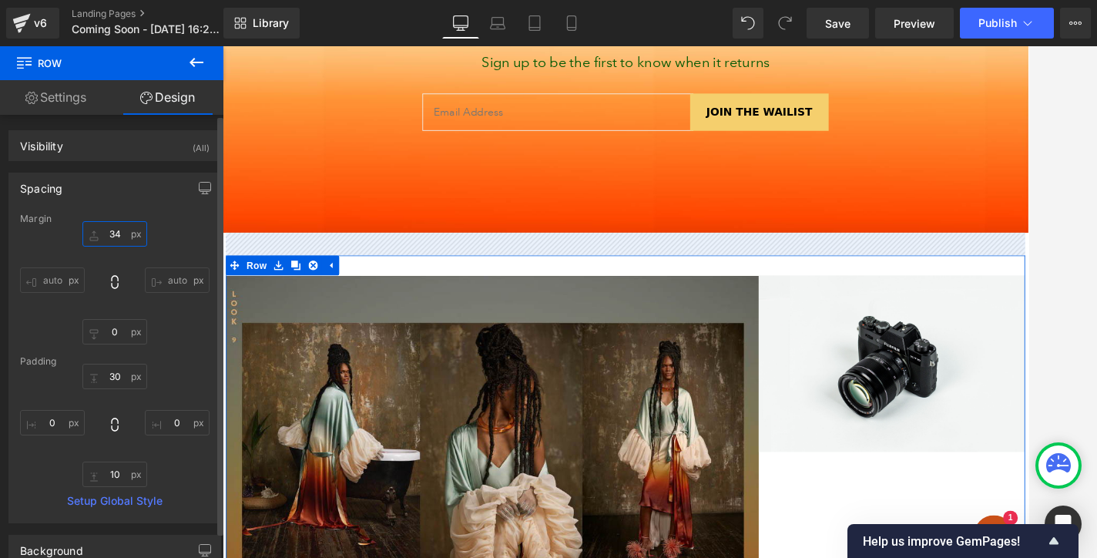
drag, startPoint x: 120, startPoint y: 238, endPoint x: 124, endPoint y: 213, distance: 24.9
click at [124, 213] on div "Margin 34px 34 auto auto 0px 0 auto auto Padding 30px 30 0px 0 10px 10 0px 0 Se…" at bounding box center [114, 367] width 211 height 309
drag, startPoint x: 131, startPoint y: 234, endPoint x: 122, endPoint y: 253, distance: 21.0
click at [122, 254] on div "8px 8 auto auto 0px 0 auto auto" at bounding box center [114, 282] width 189 height 123
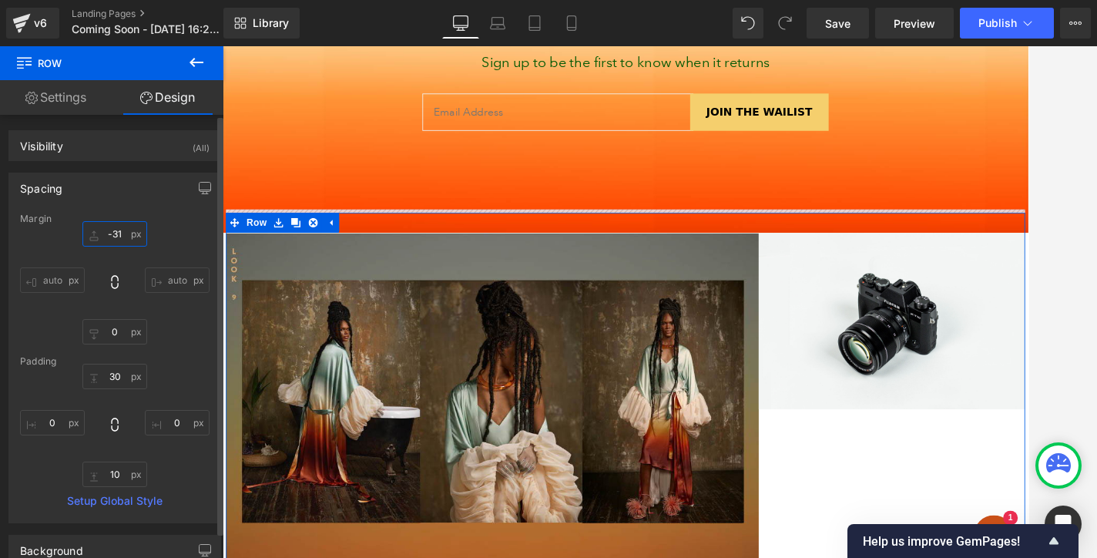
type input "-31"
drag, startPoint x: 133, startPoint y: 234, endPoint x: 135, endPoint y: 264, distance: 30.1
click at [135, 264] on div "-31px -31 auto auto 0px 0 auto auto" at bounding box center [114, 282] width 189 height 123
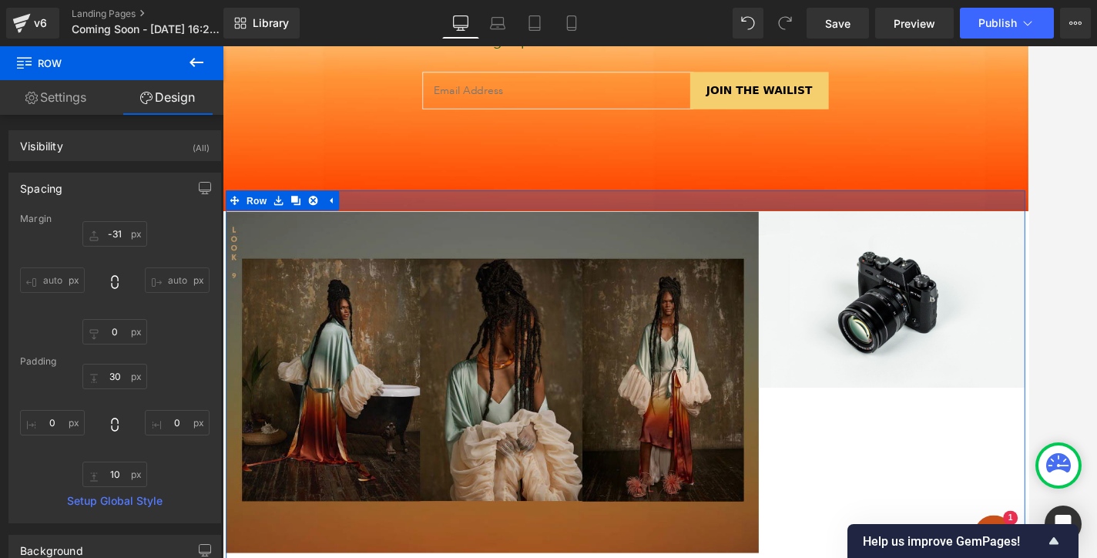
scroll to position [454, 0]
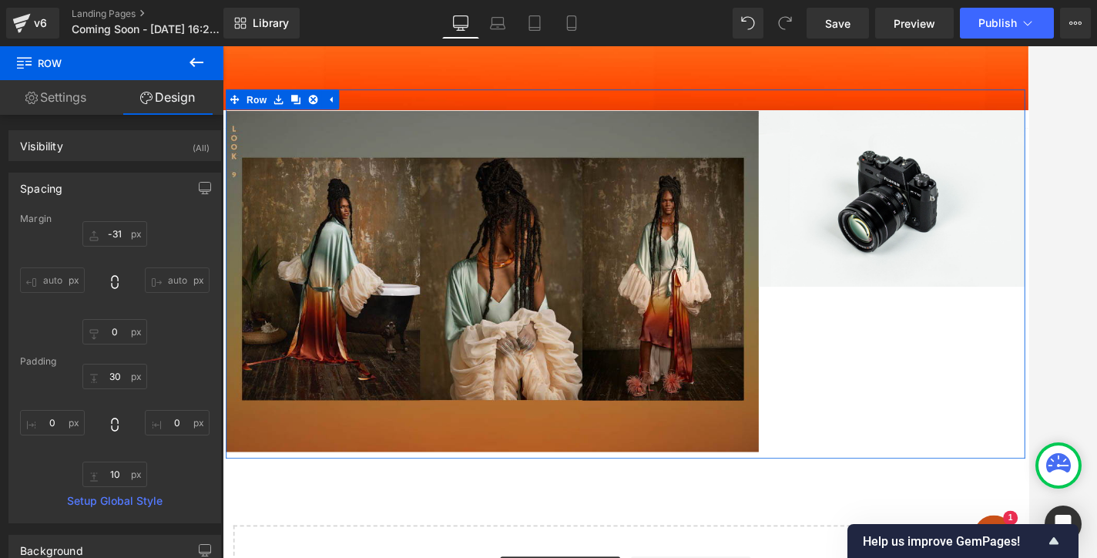
click at [64, 99] on link "Settings" at bounding box center [56, 97] width 112 height 35
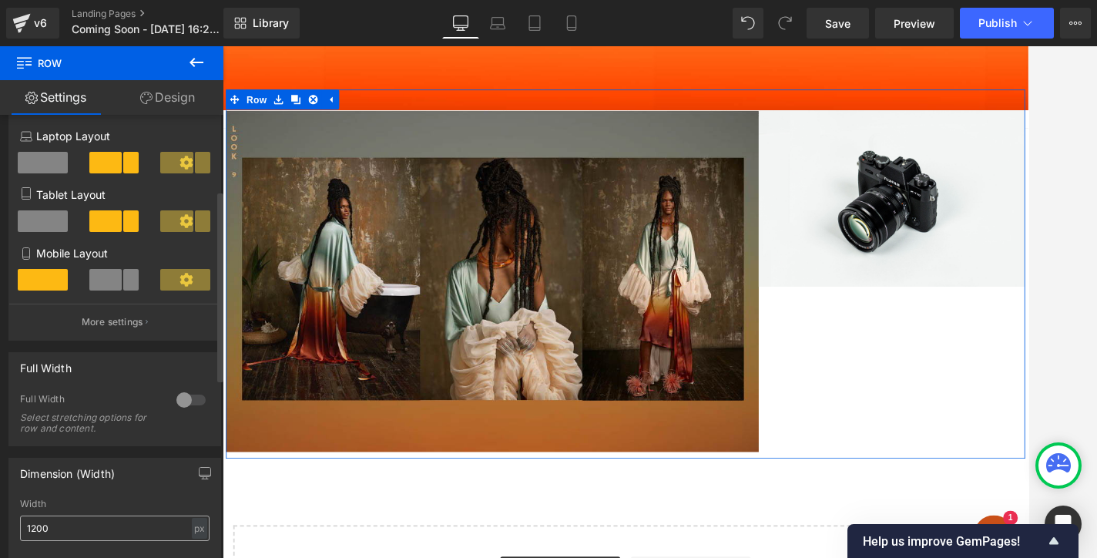
scroll to position [456, 0]
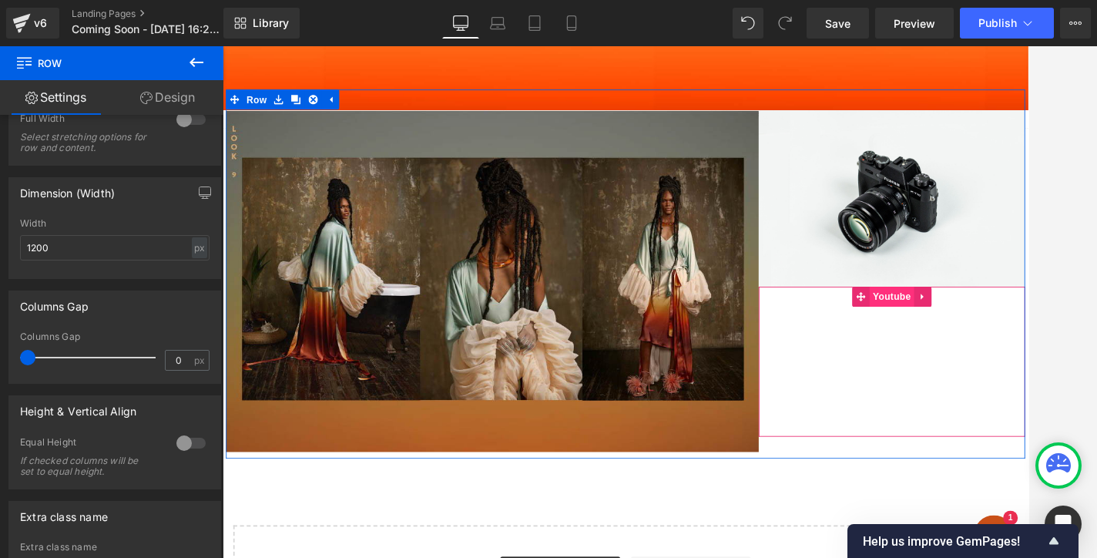
click at [1004, 330] on span "Youtube" at bounding box center [996, 335] width 52 height 23
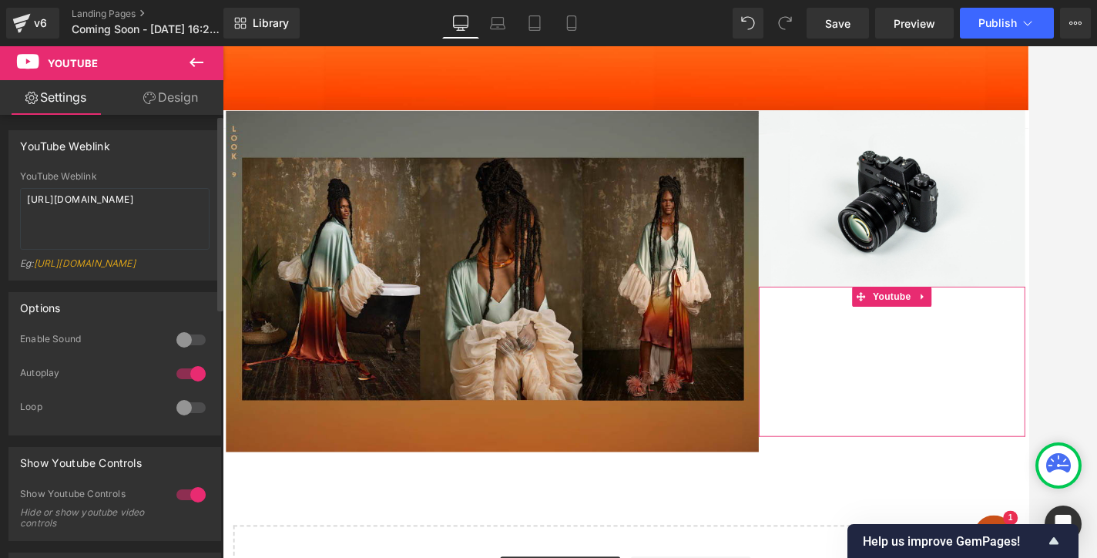
click at [183, 417] on div at bounding box center [191, 407] width 37 height 25
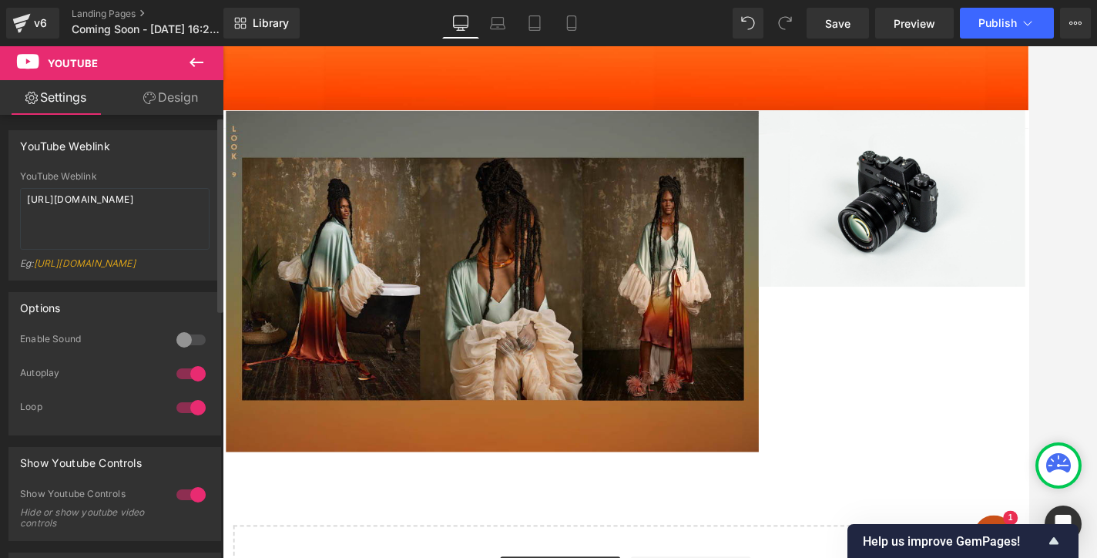
scroll to position [3, 0]
click at [188, 504] on div at bounding box center [191, 491] width 37 height 25
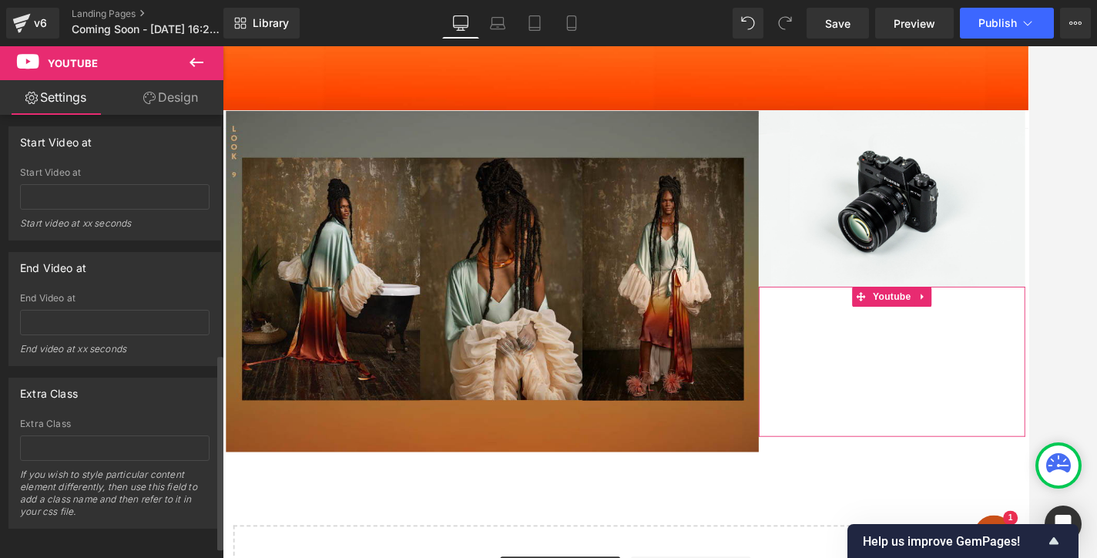
scroll to position [539, 0]
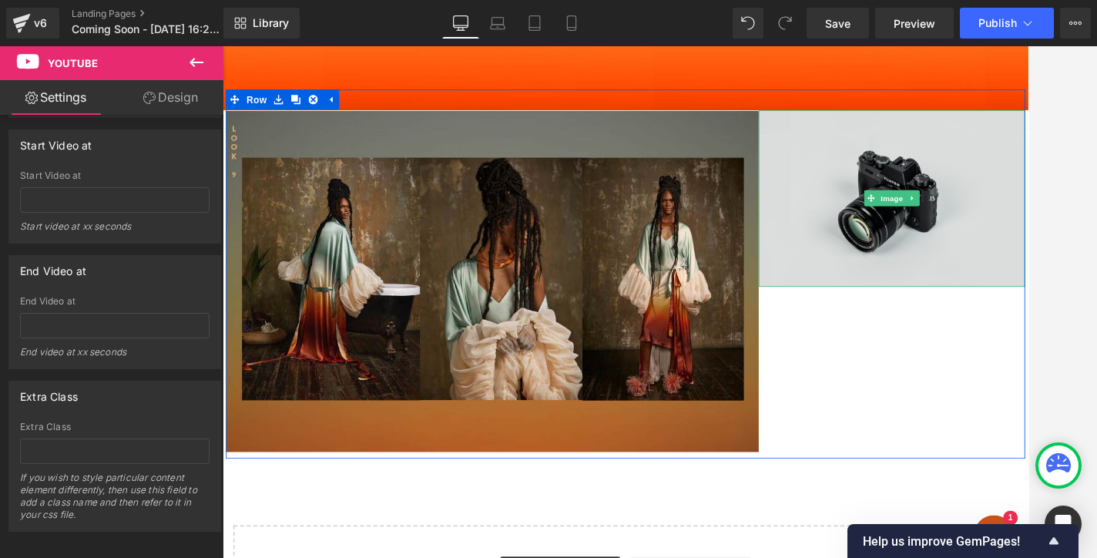
click at [1027, 242] on img at bounding box center [997, 222] width 308 height 204
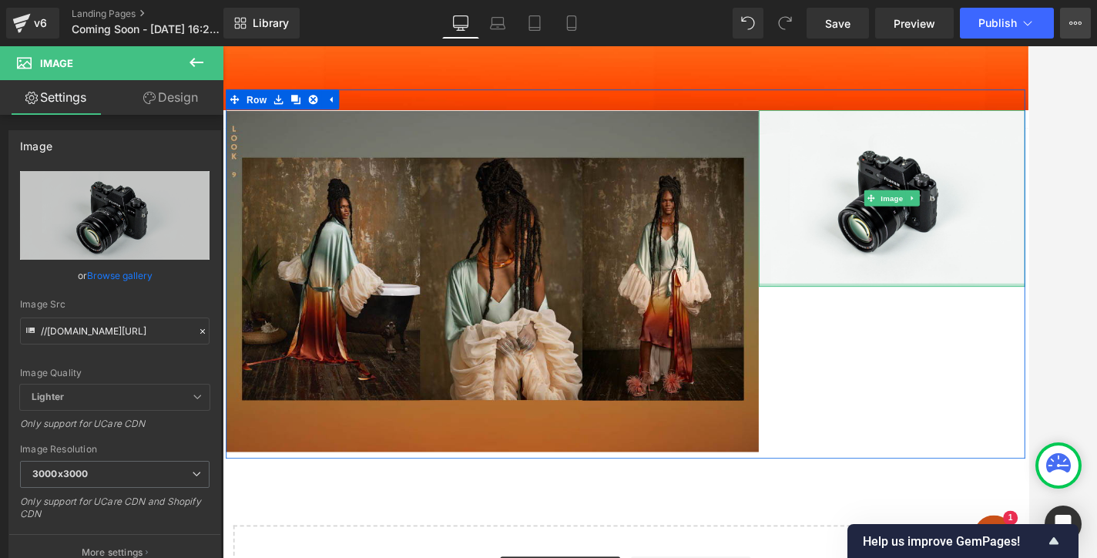
click at [1027, 26] on icon at bounding box center [1075, 23] width 12 height 12
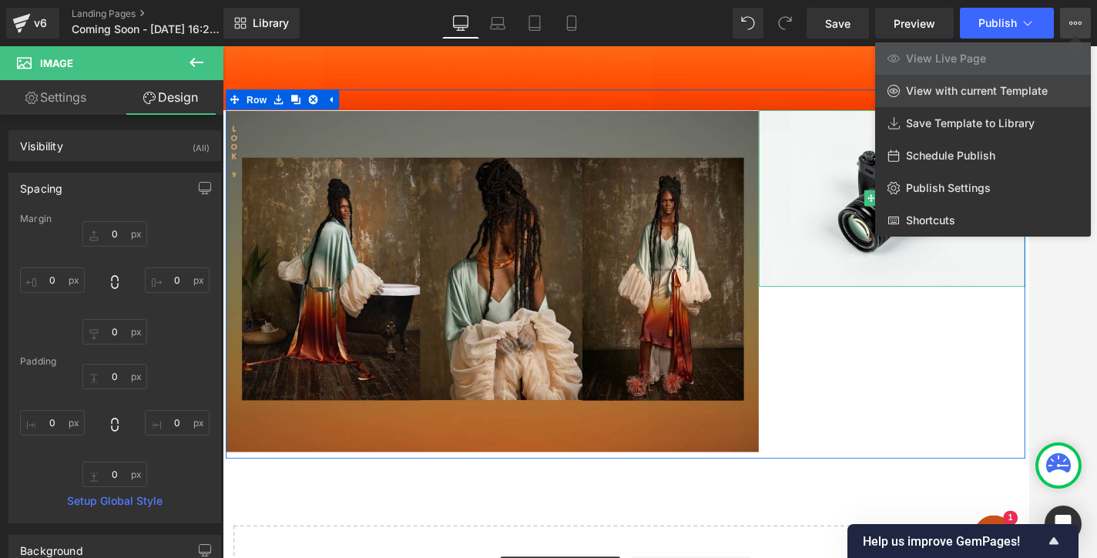
click at [957, 95] on span "View with current Template" at bounding box center [977, 91] width 142 height 14
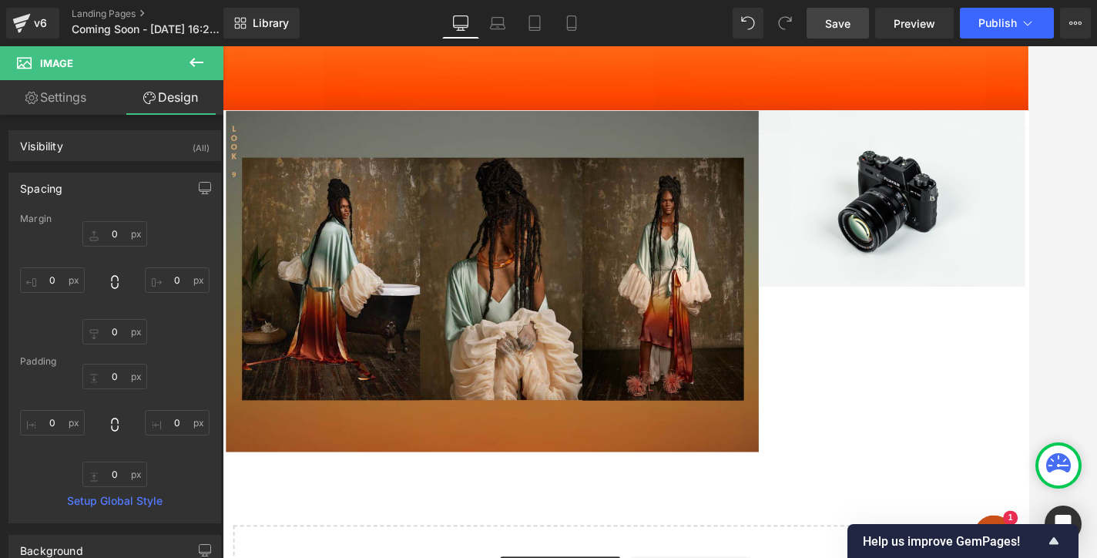
click at [849, 19] on span "Save" at bounding box center [837, 23] width 25 height 16
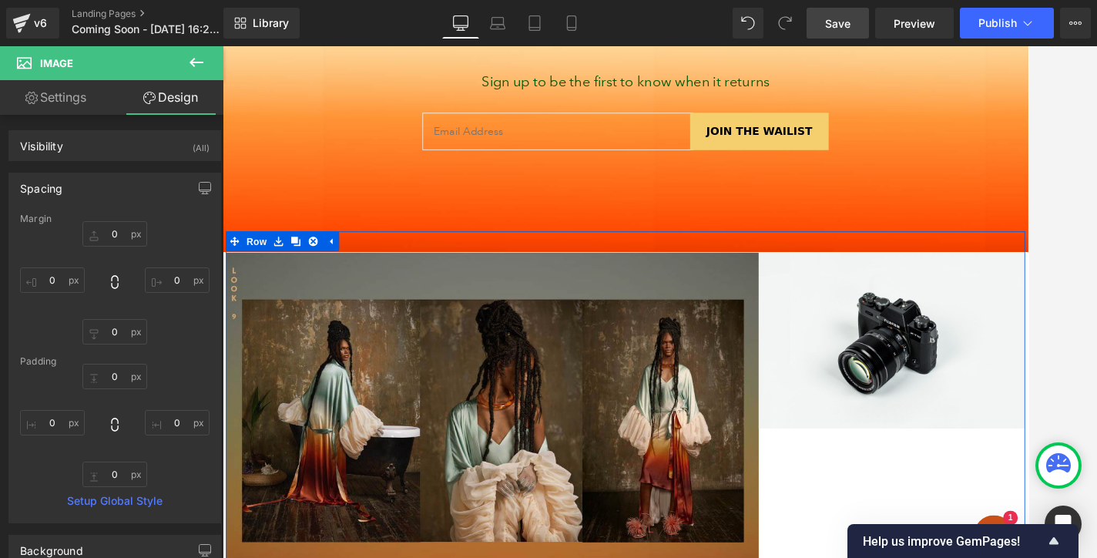
scroll to position [0, 0]
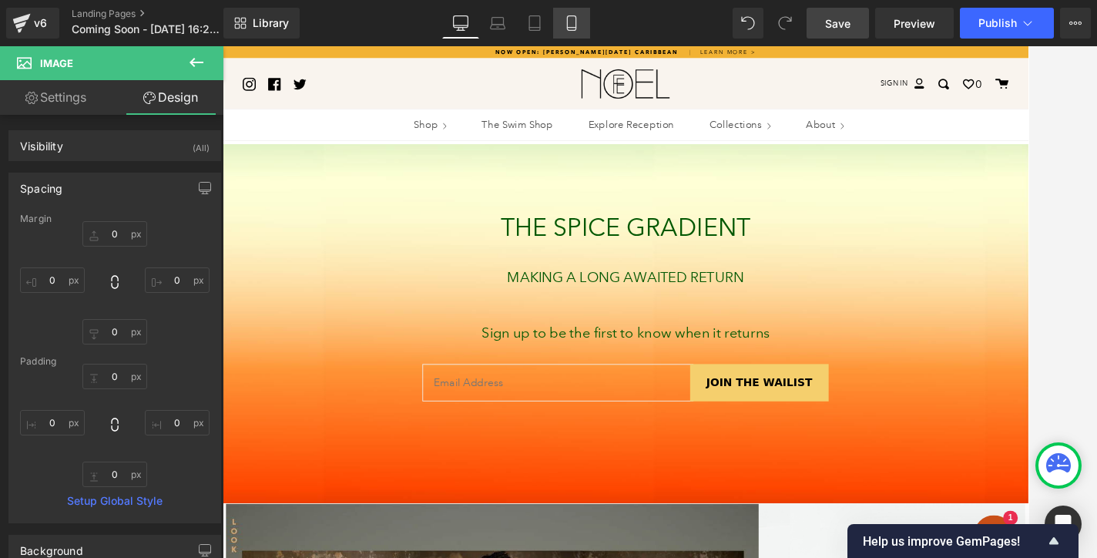
click at [578, 22] on icon at bounding box center [571, 22] width 15 height 15
type input "0"
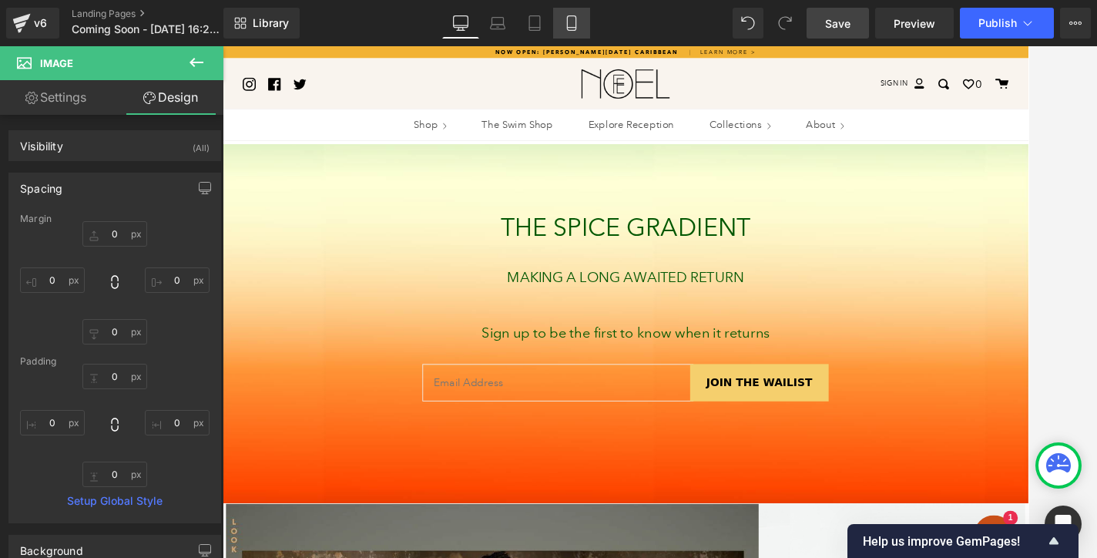
type input "0"
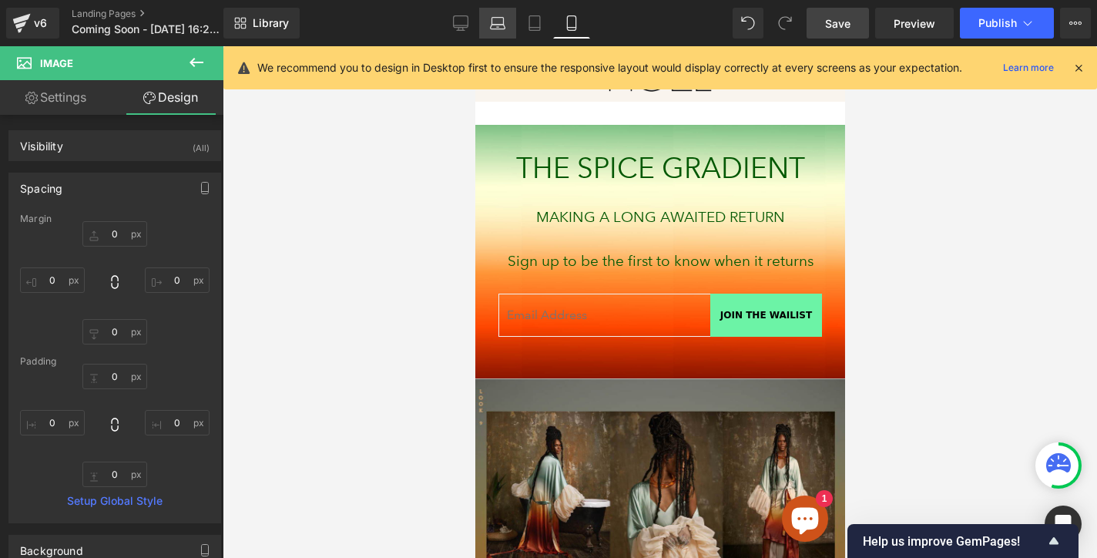
scroll to position [76, 0]
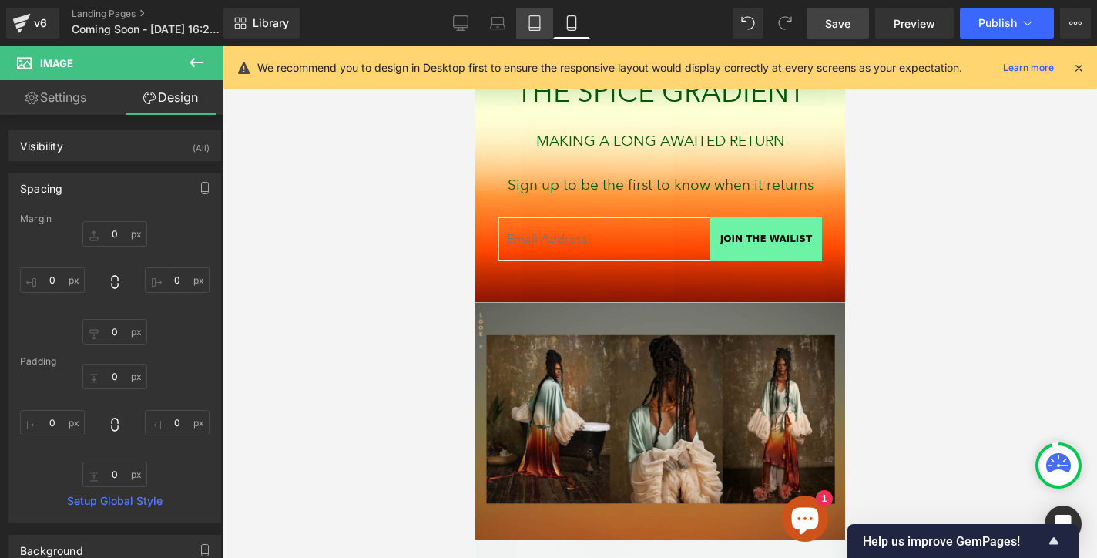
click at [533, 25] on icon at bounding box center [534, 22] width 15 height 15
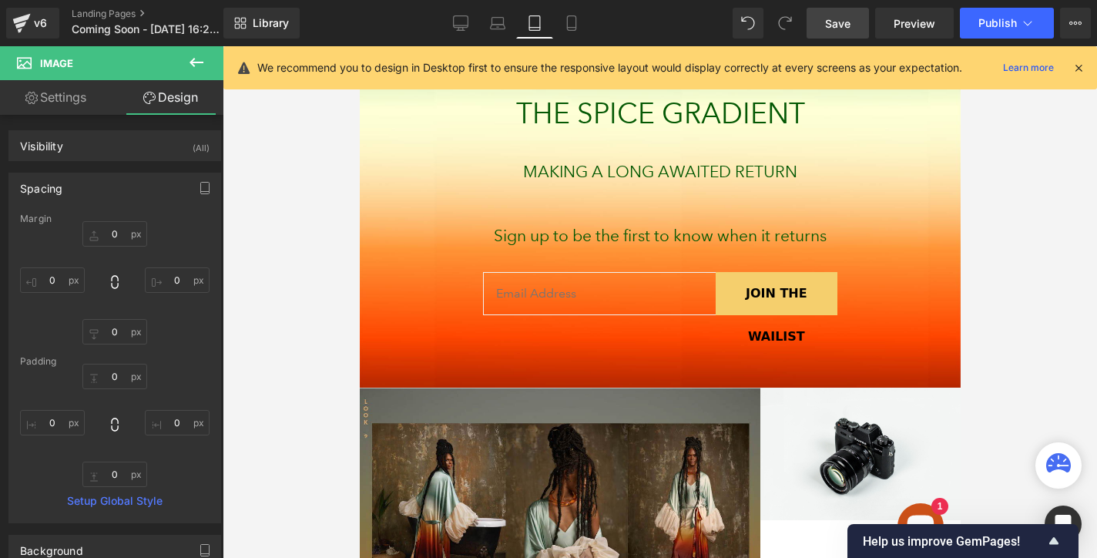
type input "0"
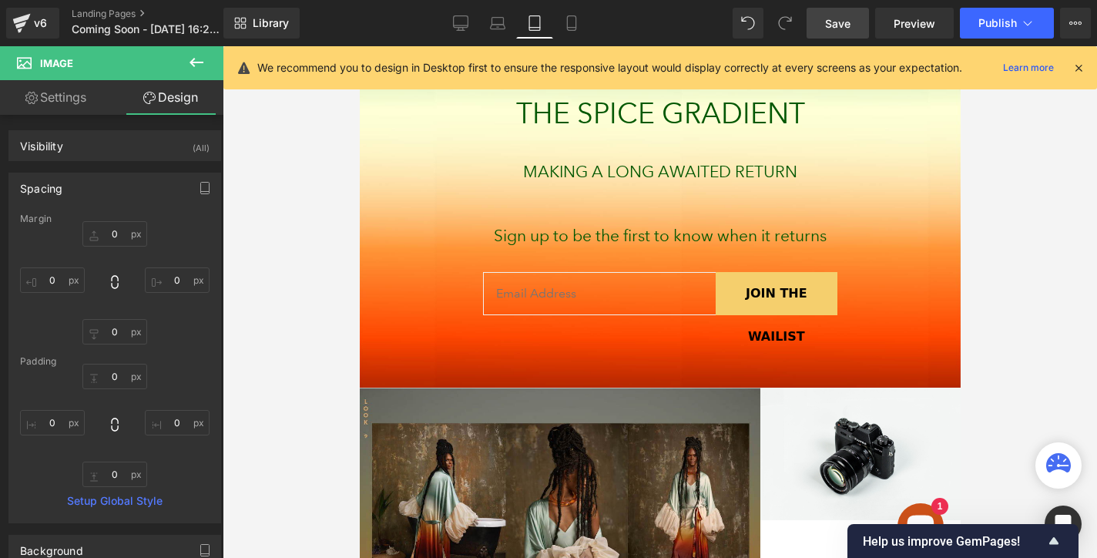
type input "0"
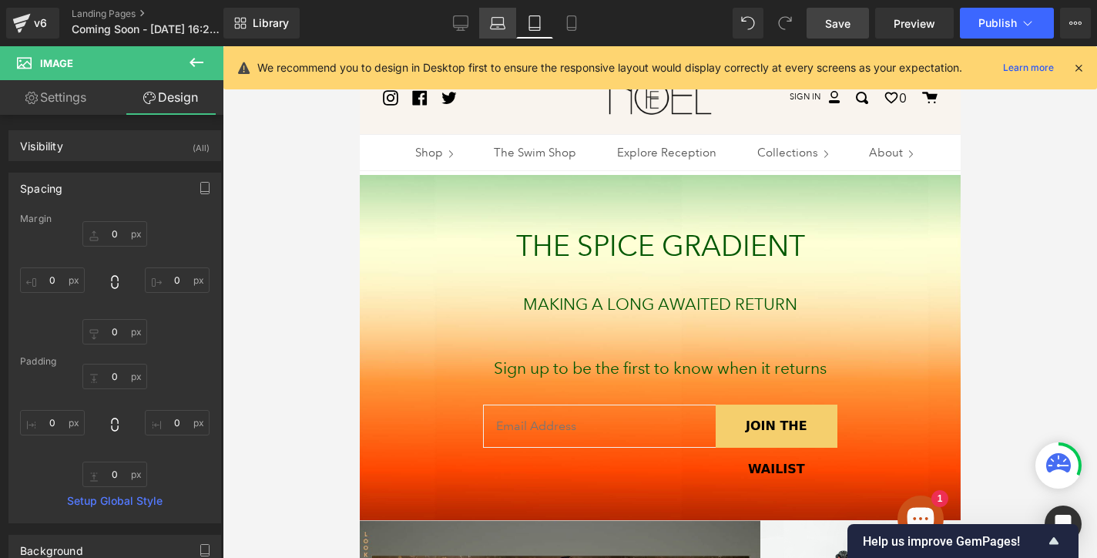
click at [499, 25] on icon at bounding box center [498, 27] width 15 height 5
type input "0"
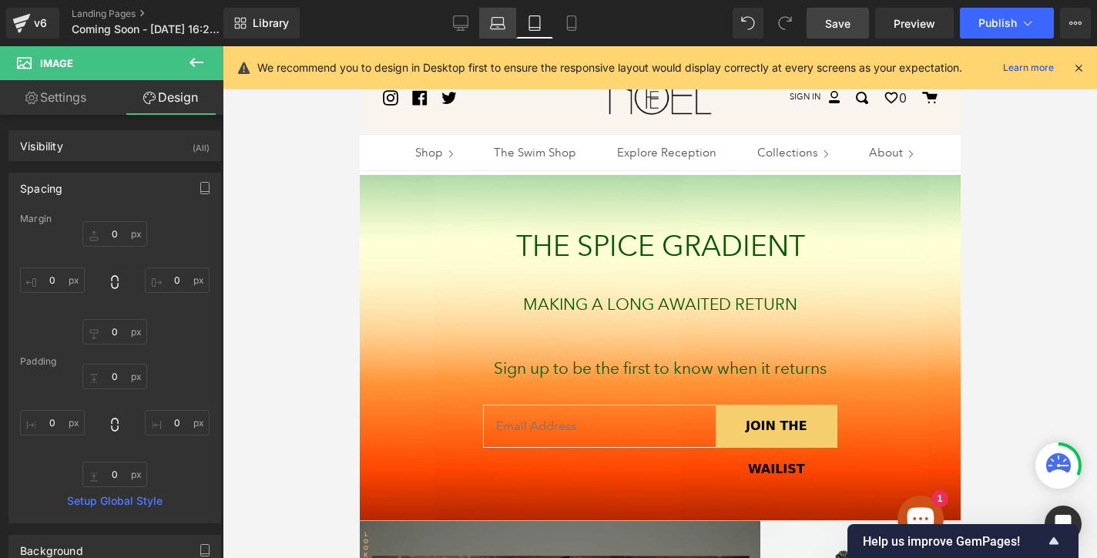
type input "0"
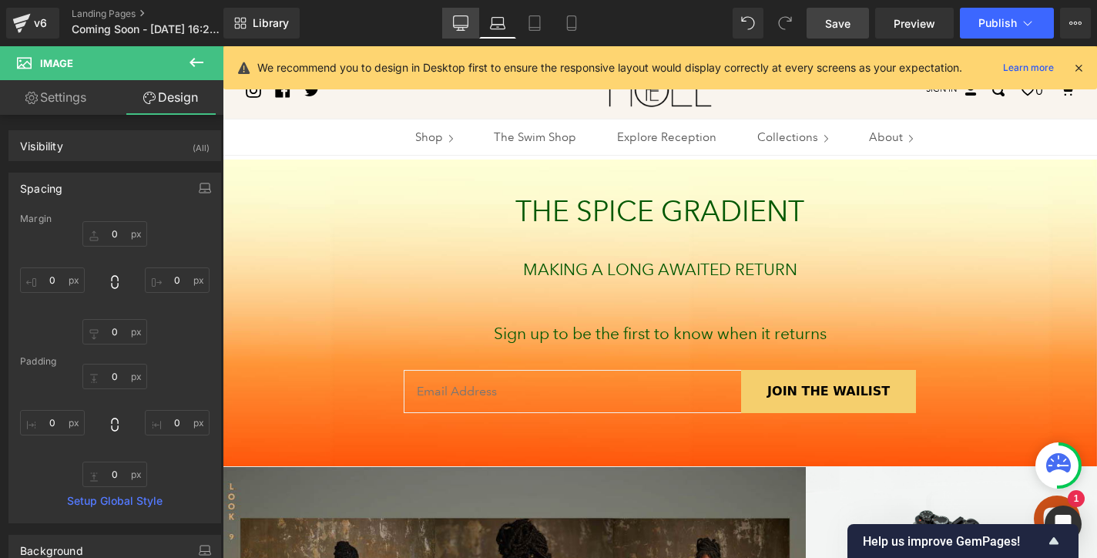
click at [463, 25] on icon at bounding box center [460, 22] width 15 height 15
type input "0"
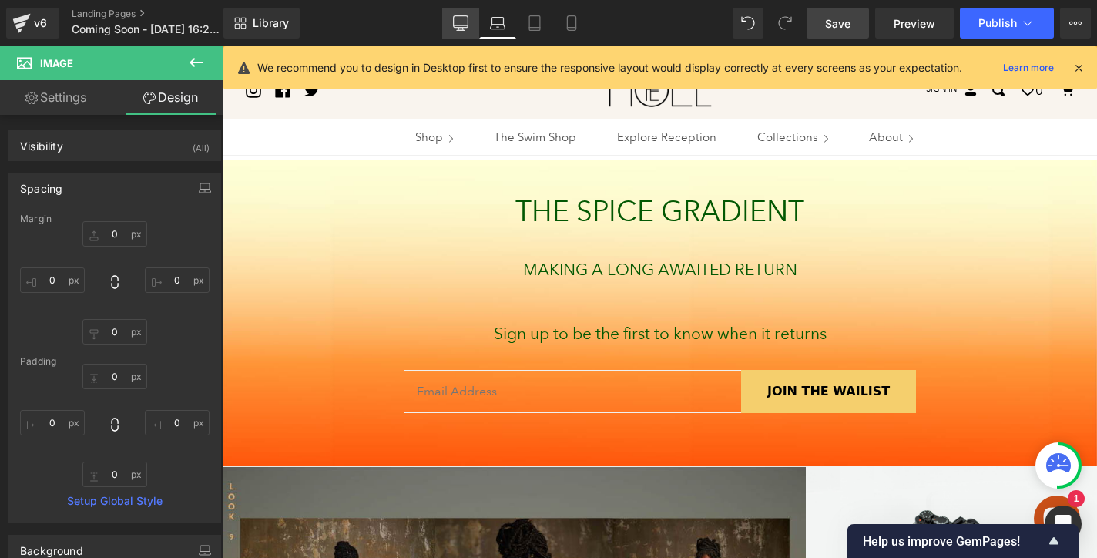
type input "0"
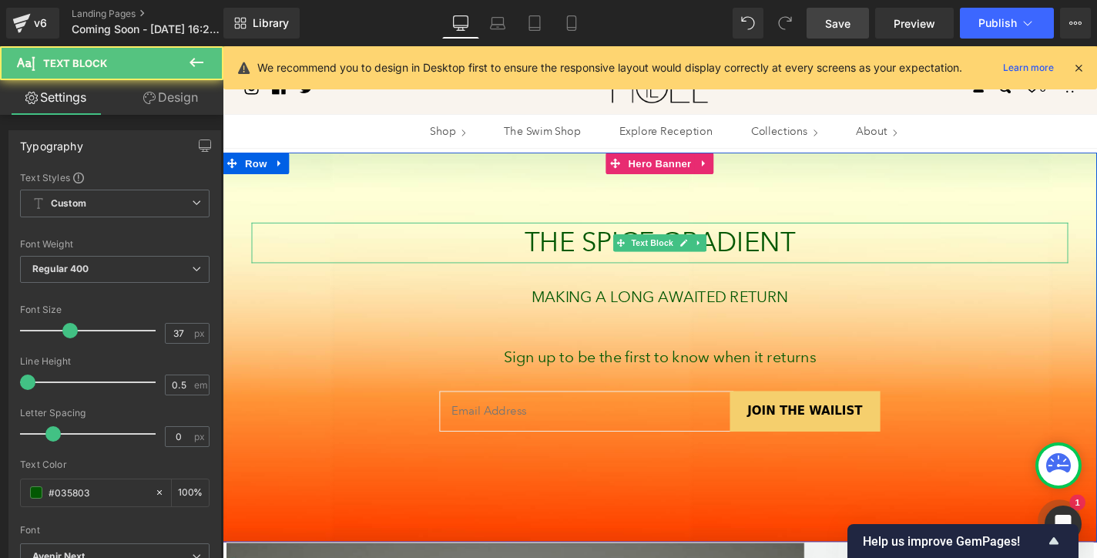
click at [736, 263] on p "THE SPICE GRADIENT" at bounding box center [688, 255] width 870 height 43
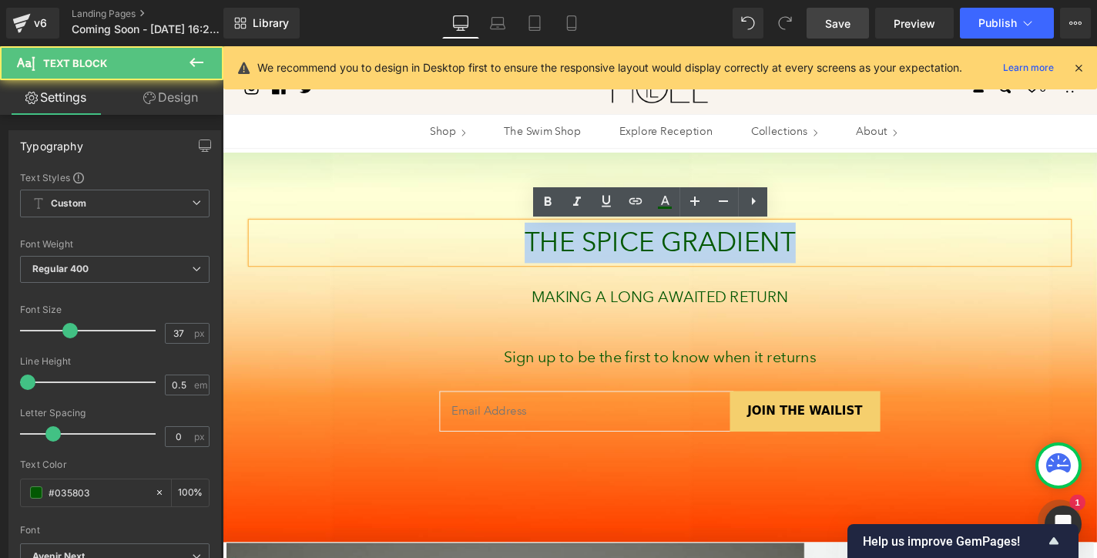
drag, startPoint x: 836, startPoint y: 258, endPoint x: 538, endPoint y: 261, distance: 298.1
click at [538, 261] on p "THE SPICE GRADIENT" at bounding box center [688, 255] width 870 height 43
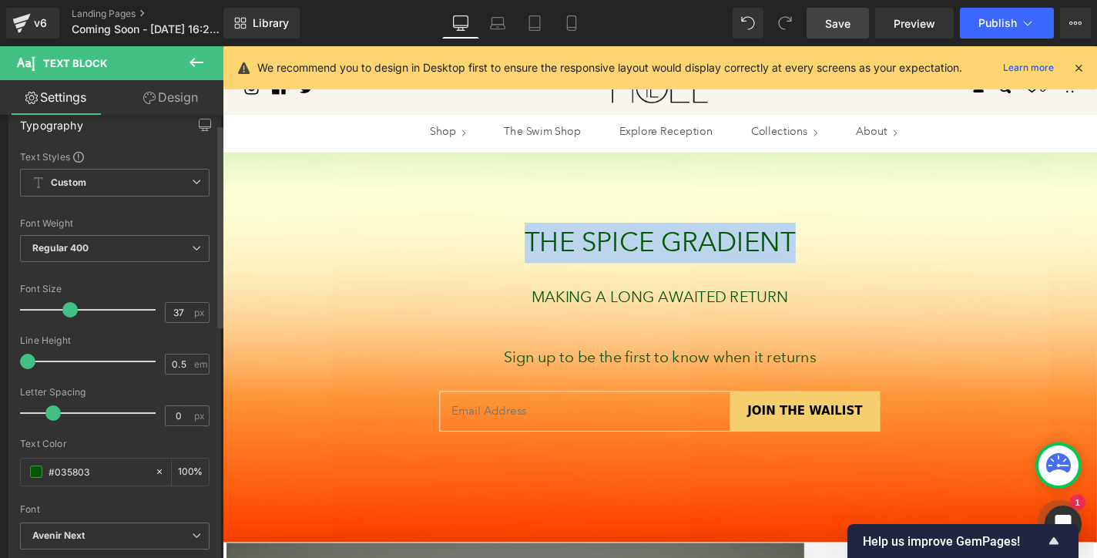
scroll to position [84, 0]
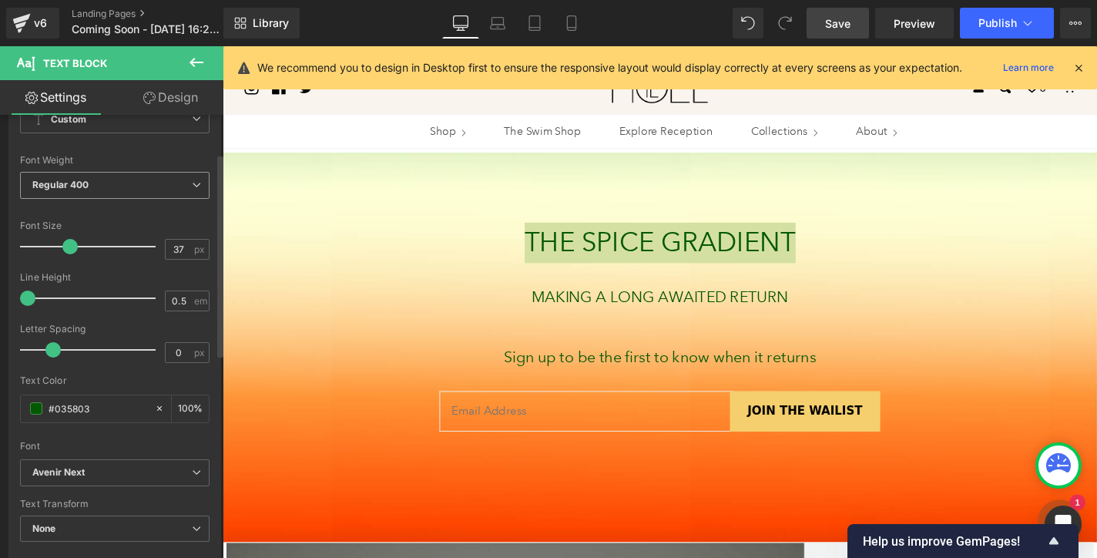
click at [161, 188] on span "Regular 400" at bounding box center [114, 185] width 189 height 27
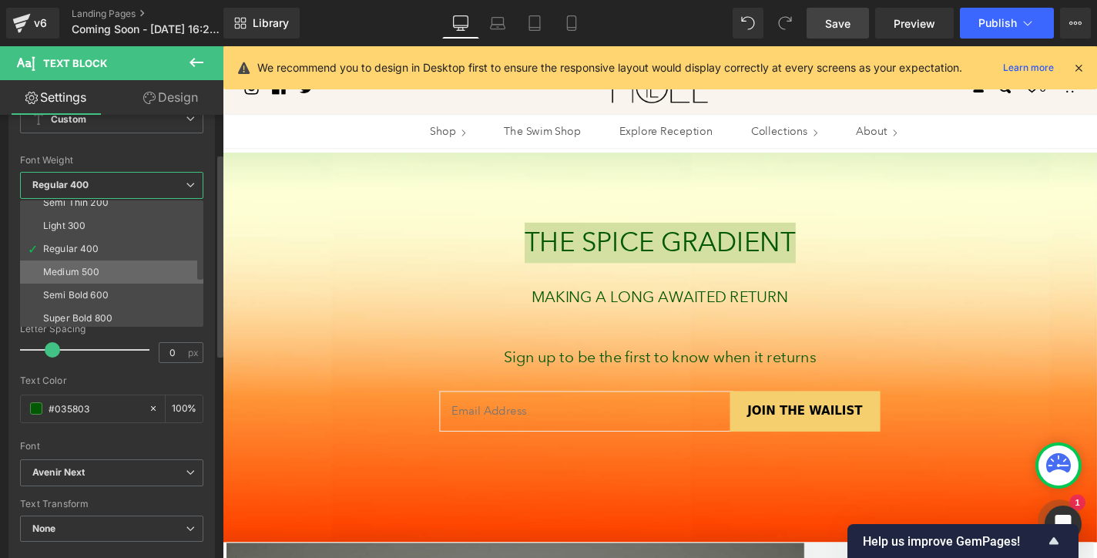
scroll to position [53, 0]
click at [114, 283] on li "Semi Bold 600" at bounding box center [115, 274] width 190 height 23
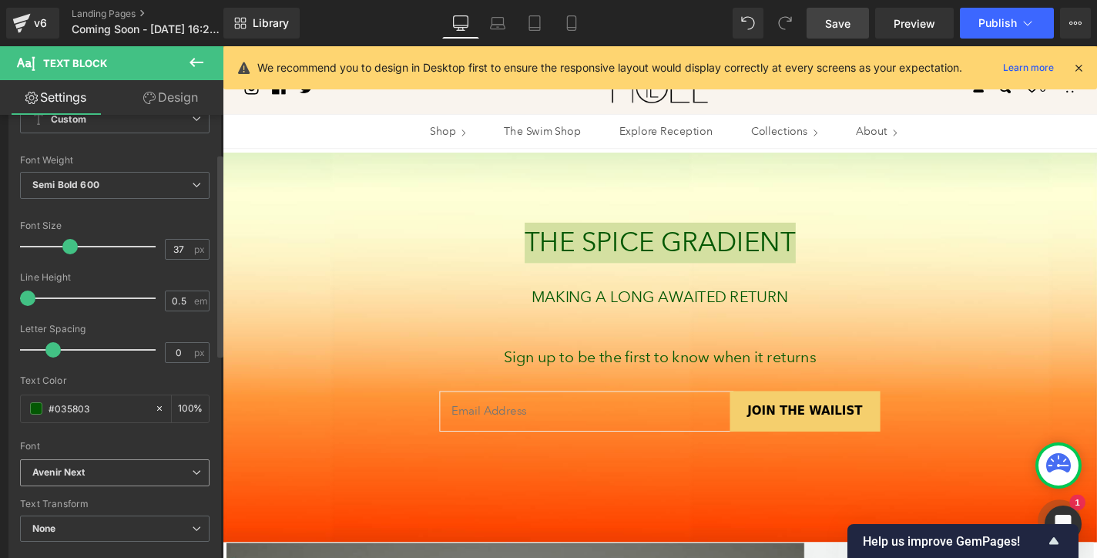
click at [192, 469] on icon at bounding box center [196, 471] width 9 height 9
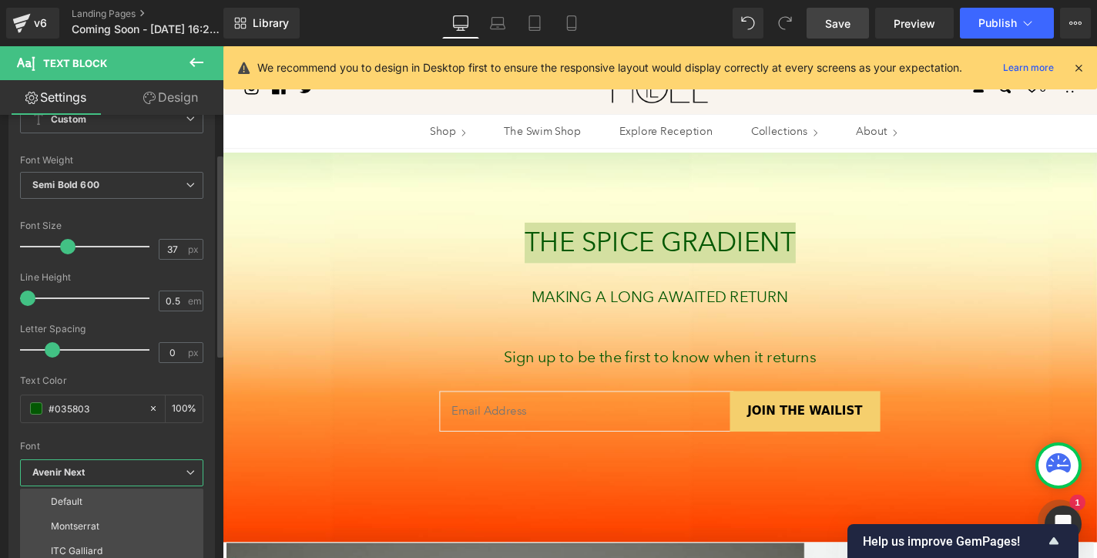
click at [122, 449] on div "Font" at bounding box center [111, 446] width 183 height 11
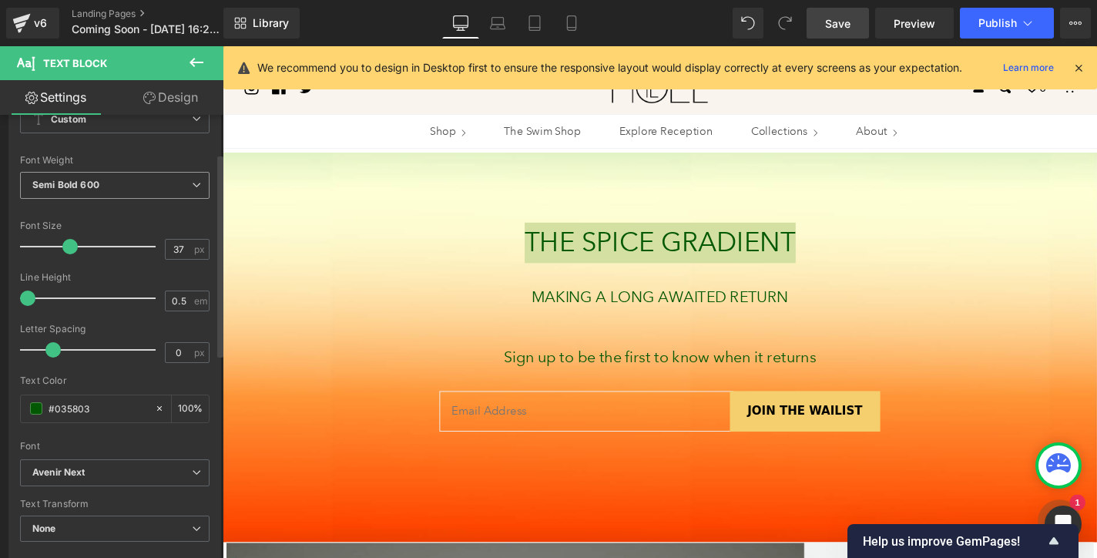
click at [130, 178] on span "Semi Bold 600" at bounding box center [114, 185] width 189 height 27
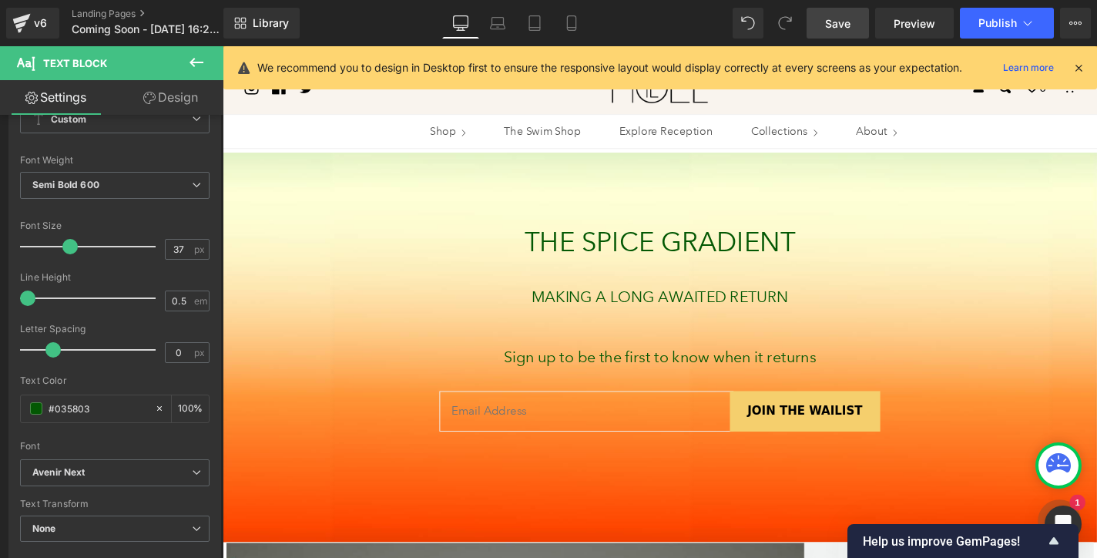
drag, startPoint x: 581, startPoint y: 261, endPoint x: 499, endPoint y: 225, distance: 90.0
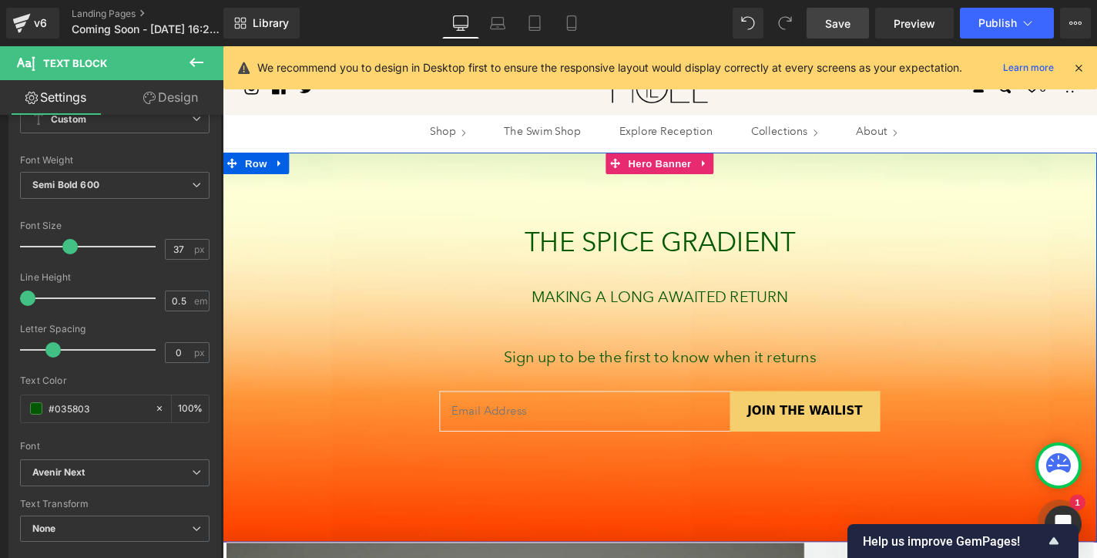
click at [466, 225] on div at bounding box center [689, 366] width 932 height 415
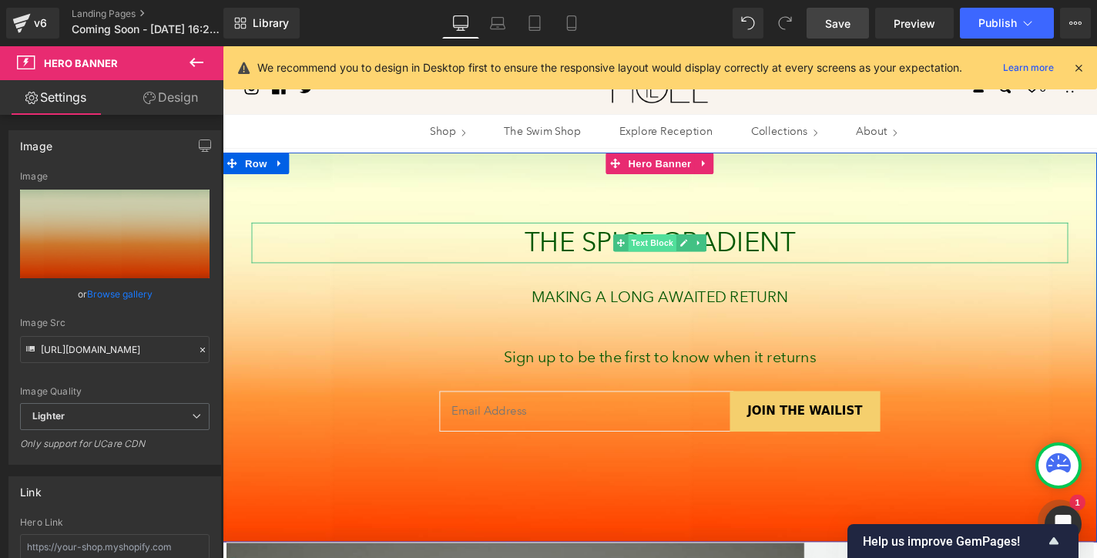
click at [669, 256] on span "Text Block" at bounding box center [680, 255] width 51 height 18
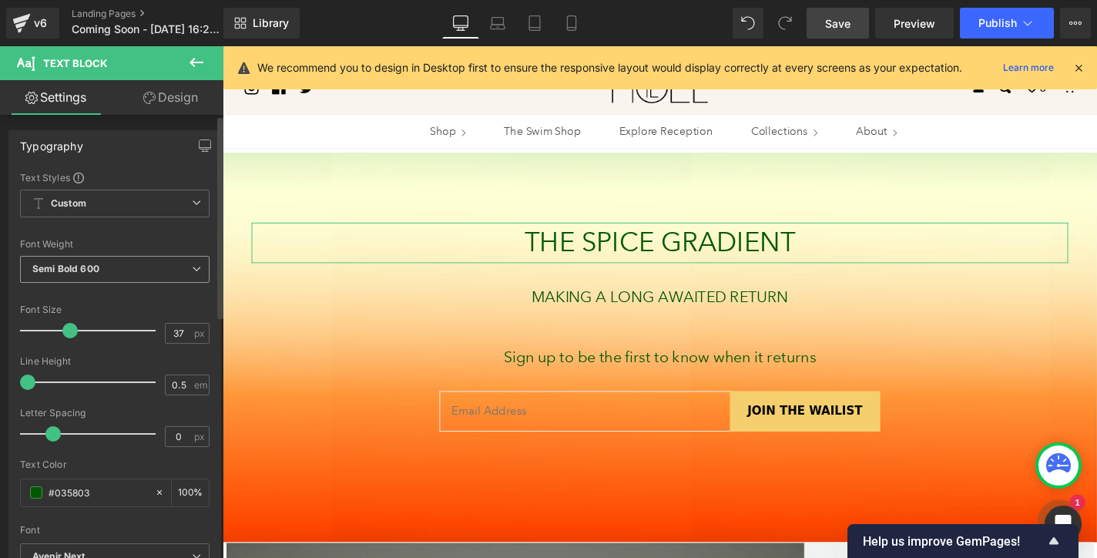
click at [140, 271] on span "Semi Bold 600" at bounding box center [114, 269] width 189 height 27
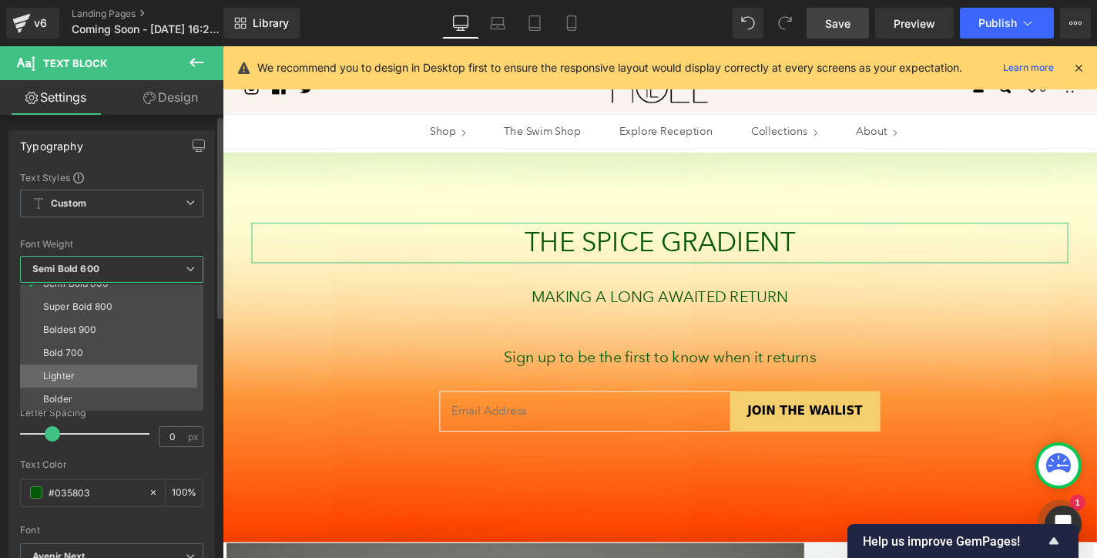
scroll to position [112, 0]
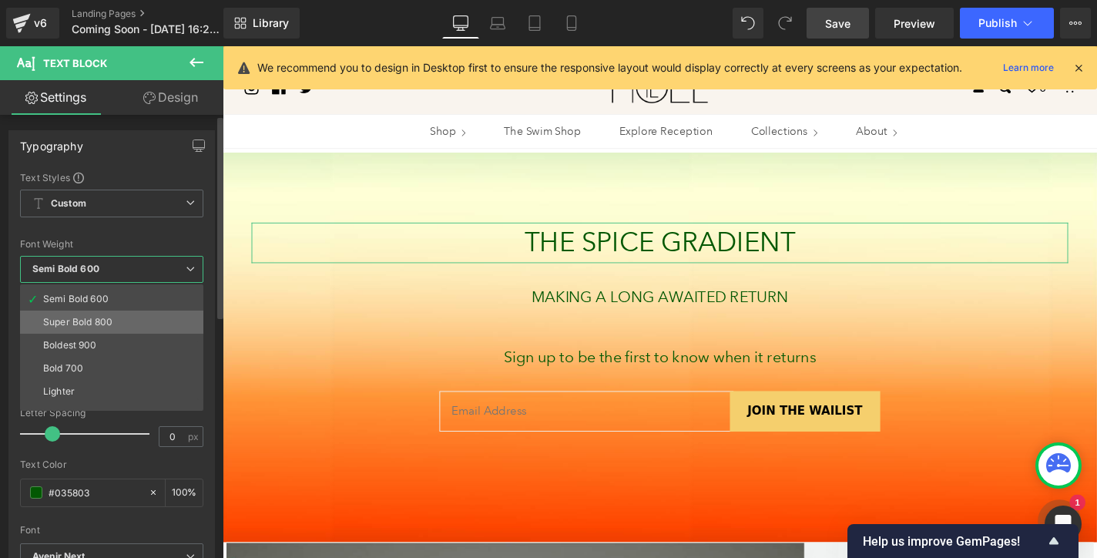
click at [120, 327] on li "Super Bold 800" at bounding box center [115, 321] width 190 height 23
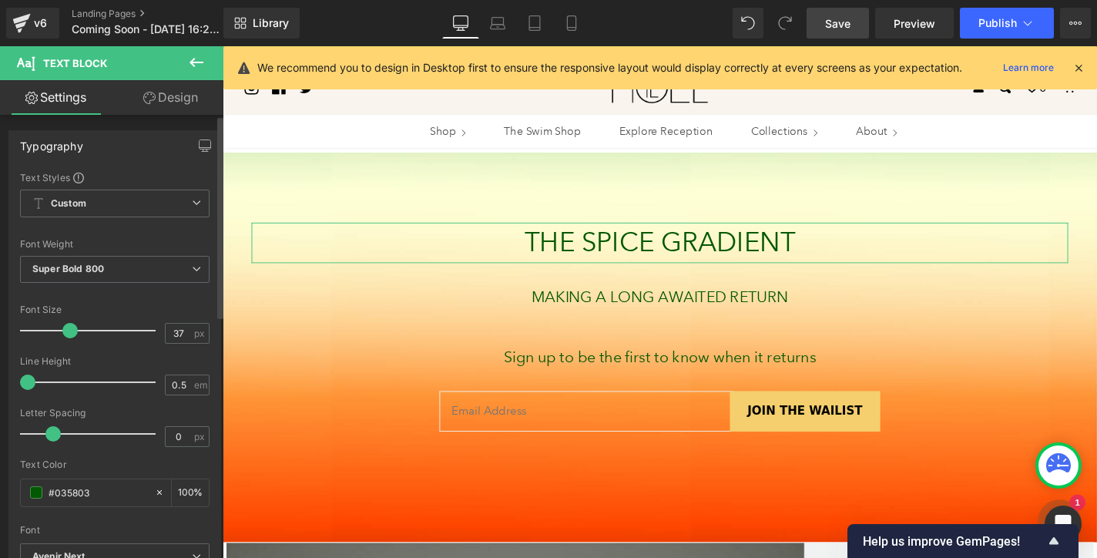
click at [156, 242] on div "Font Weight" at bounding box center [114, 244] width 189 height 11
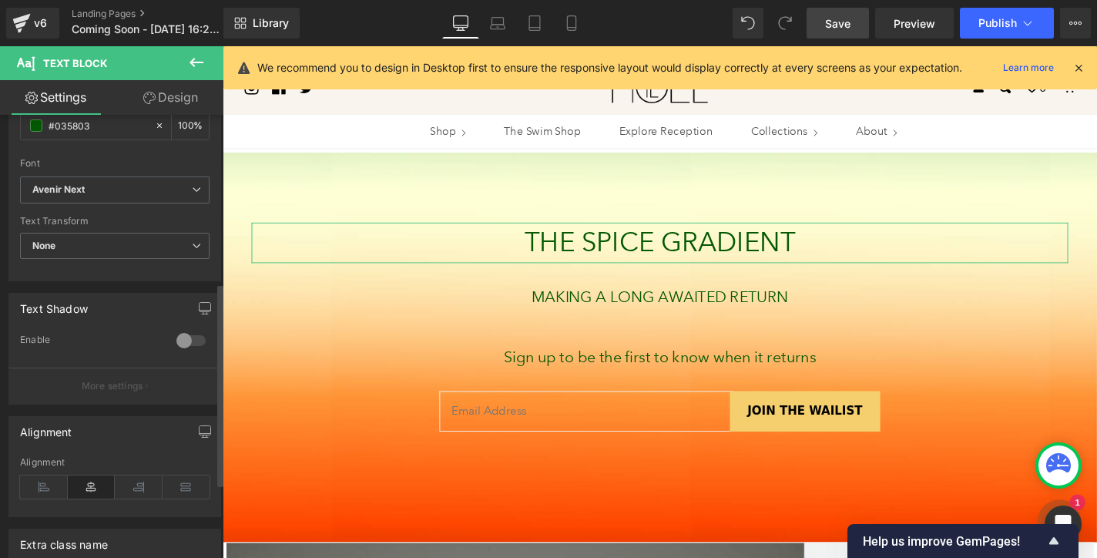
scroll to position [420, 0]
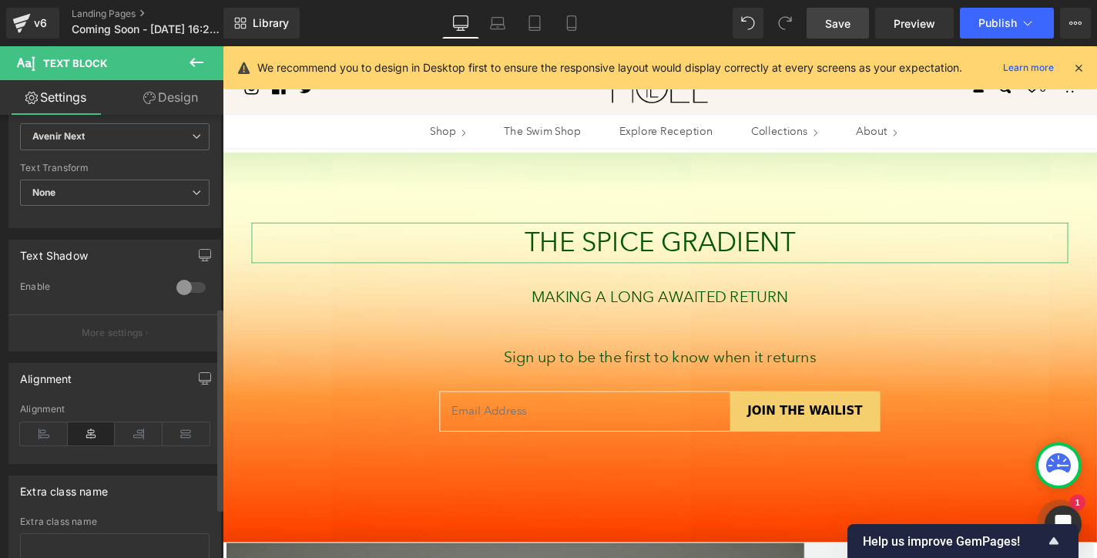
click at [184, 287] on div at bounding box center [191, 287] width 37 height 25
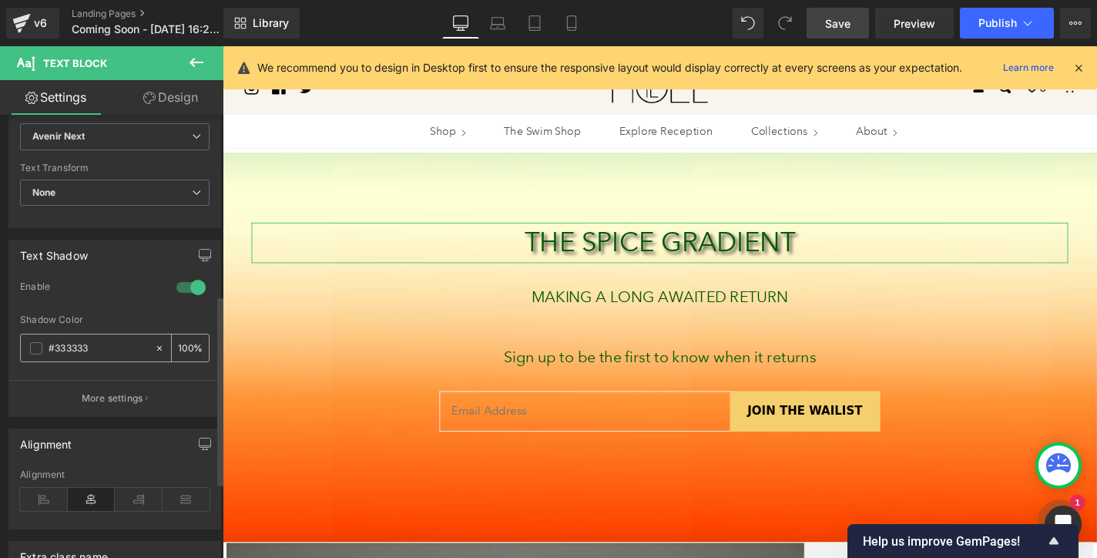
click at [189, 343] on div "100 %" at bounding box center [190, 347] width 37 height 27
click at [179, 350] on input "100" at bounding box center [185, 347] width 15 height 17
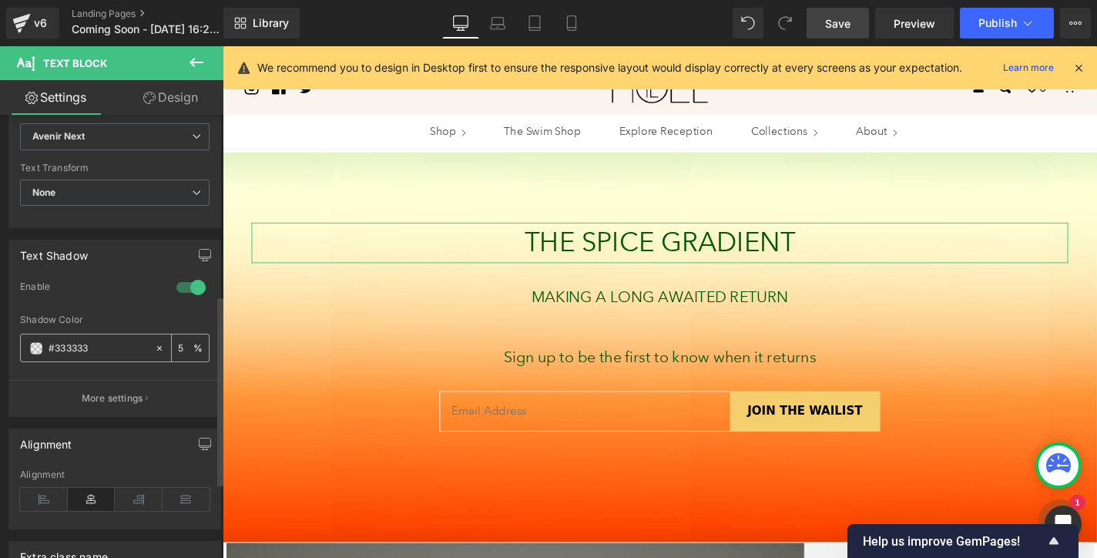
type input "50"
click at [173, 283] on div at bounding box center [191, 287] width 37 height 25
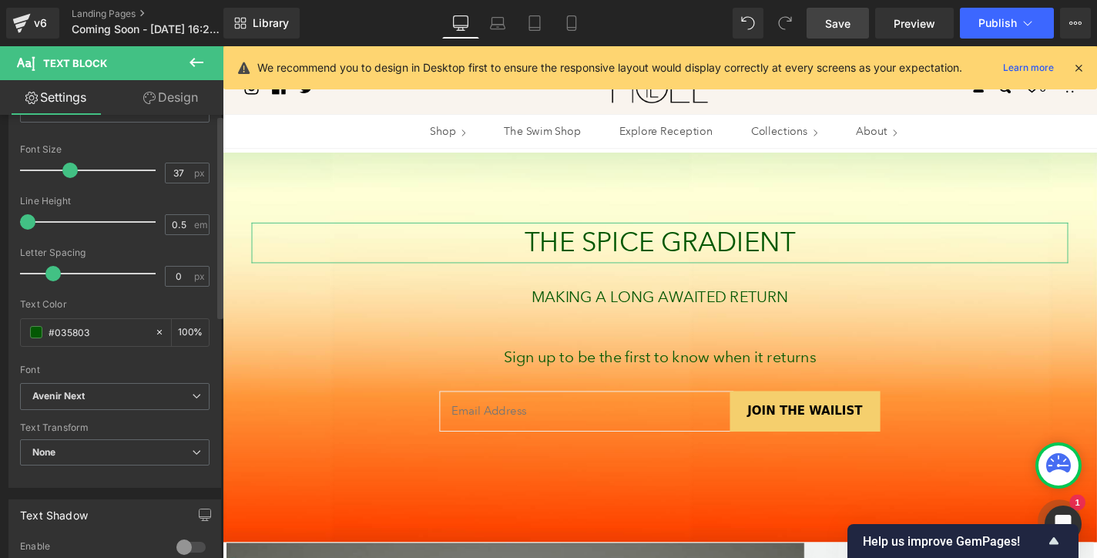
scroll to position [0, 0]
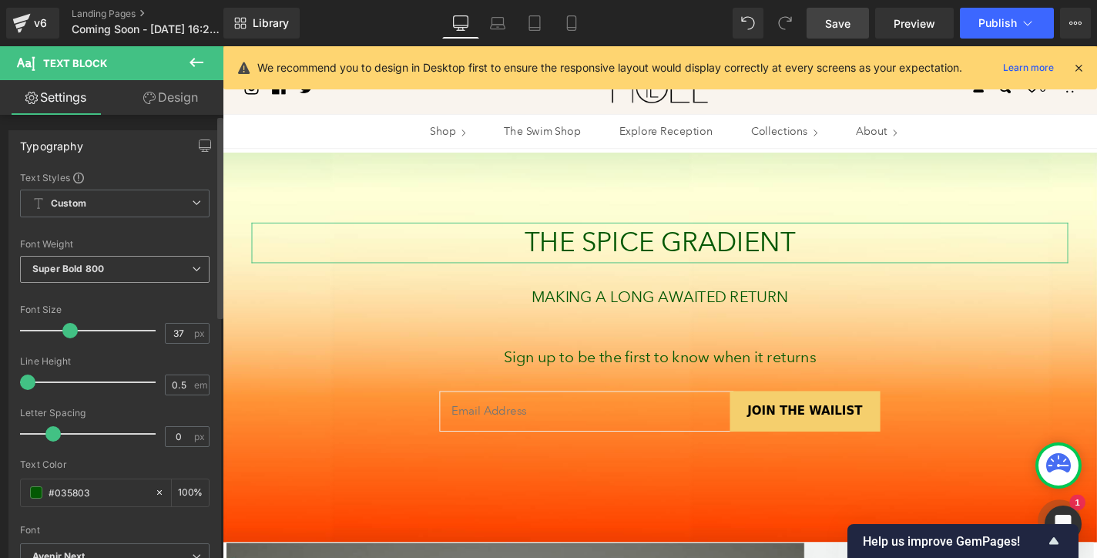
click at [176, 267] on span "Super Bold 800" at bounding box center [114, 269] width 189 height 27
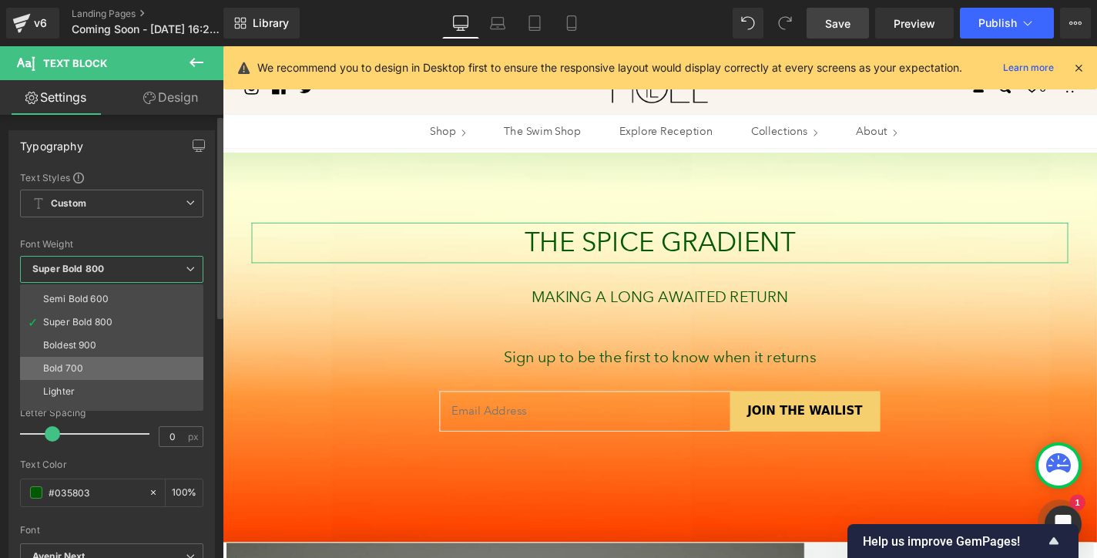
scroll to position [128, 0]
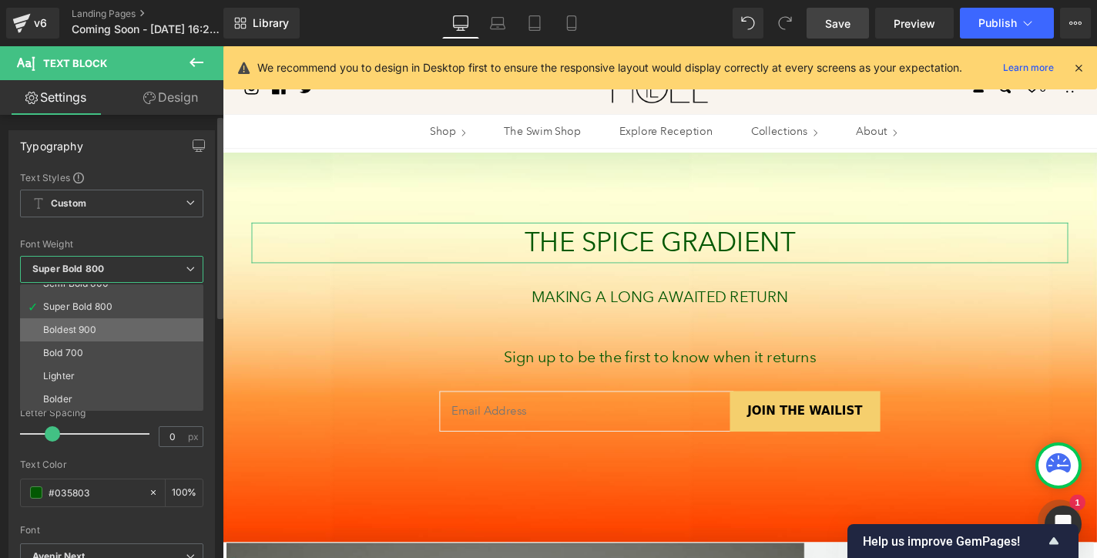
click at [117, 337] on li "Boldest 900" at bounding box center [115, 329] width 190 height 23
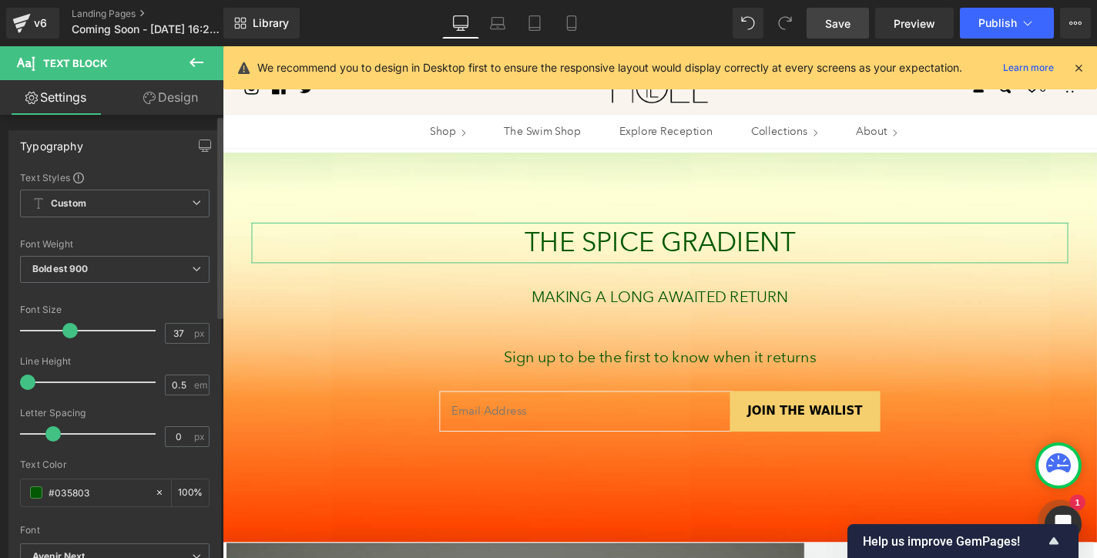
click at [141, 229] on div at bounding box center [114, 230] width 189 height 10
drag, startPoint x: 28, startPoint y: 384, endPoint x: 36, endPoint y: 387, distance: 8.8
click at [36, 387] on span at bounding box center [37, 381] width 15 height 15
type input "0.5"
drag, startPoint x: 36, startPoint y: 387, endPoint x: 5, endPoint y: 387, distance: 30.8
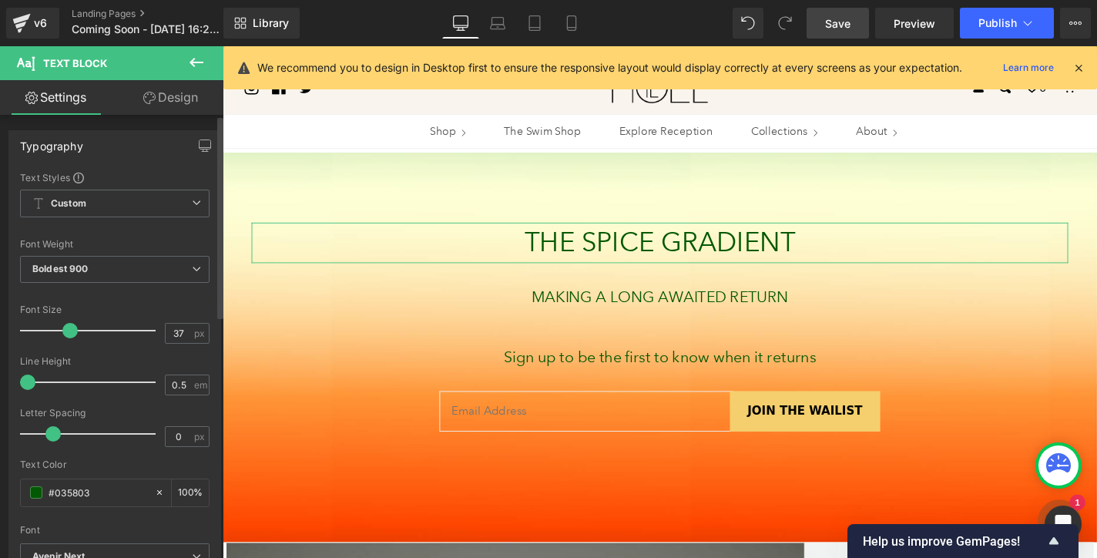
click at [5, 387] on div "Typography Text Styles Custom Custom Setup Global Style Custom Setup Global Sty…" at bounding box center [115, 383] width 230 height 529
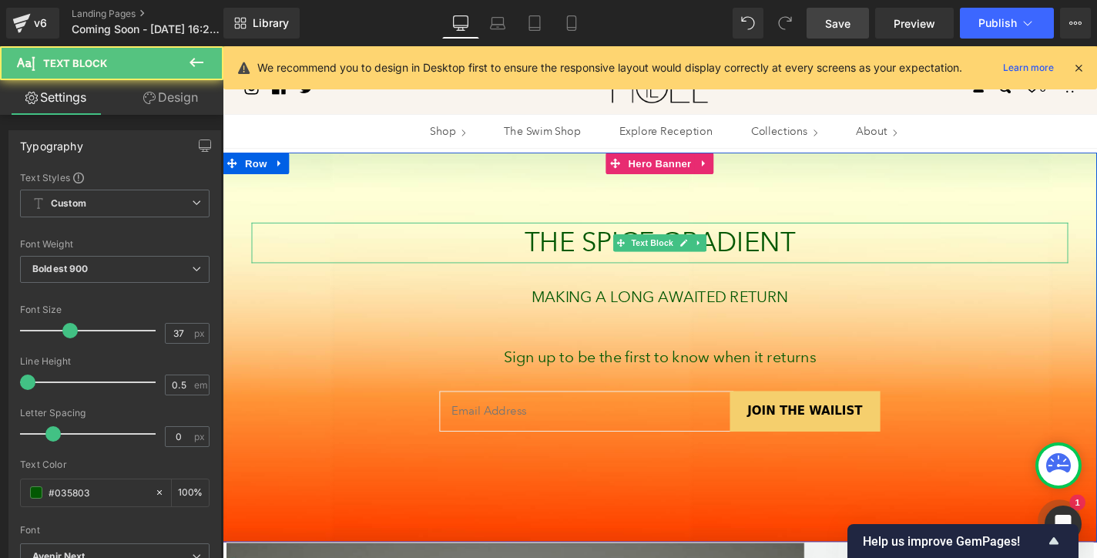
click at [530, 268] on p "THE SPICE GRADIENT" at bounding box center [688, 255] width 870 height 43
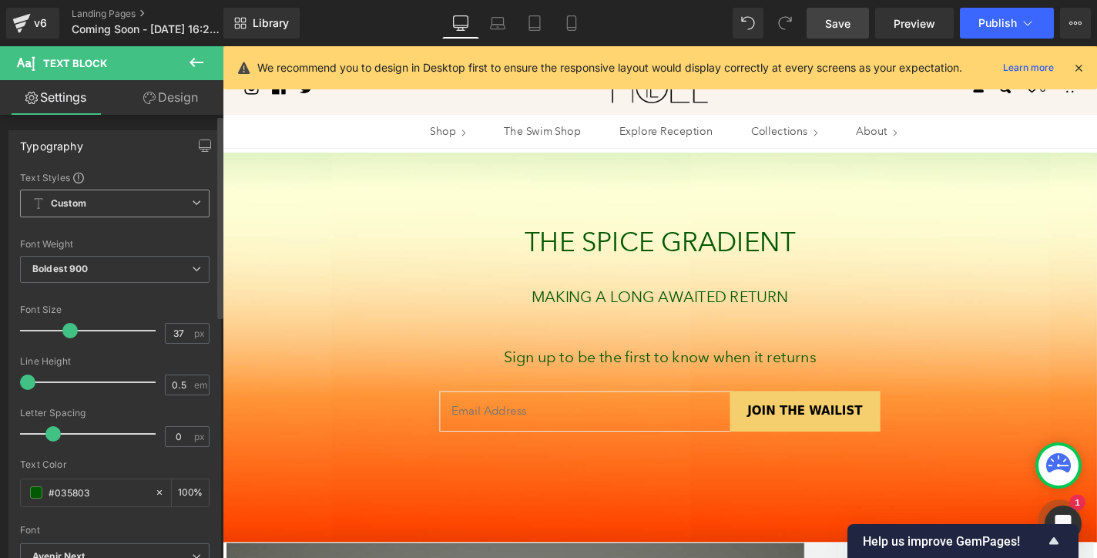
click at [153, 202] on span "Custom Setup Global Style" at bounding box center [114, 203] width 189 height 28
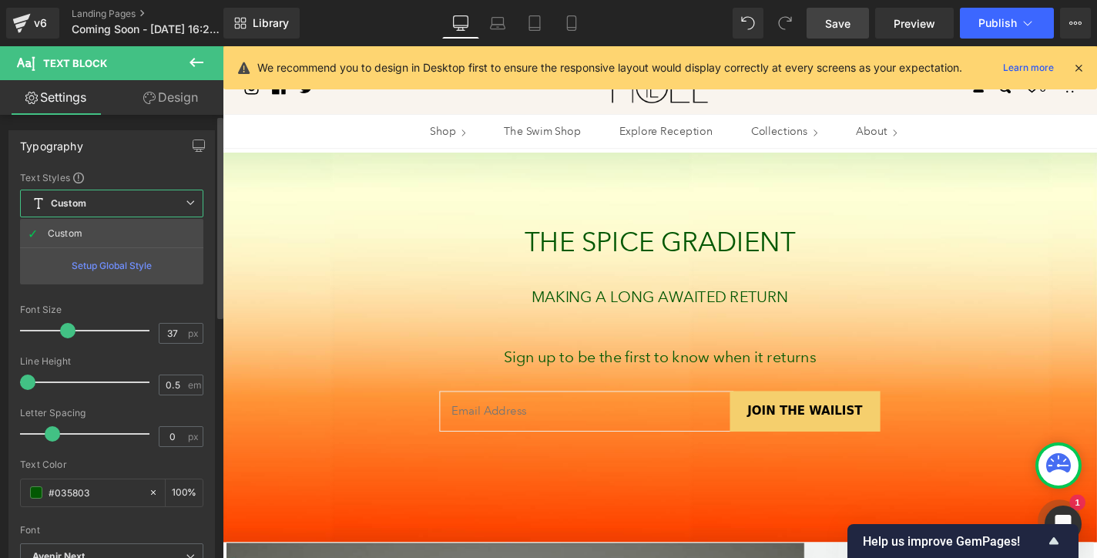
click at [152, 203] on span "Custom Setup Global Style" at bounding box center [111, 203] width 183 height 28
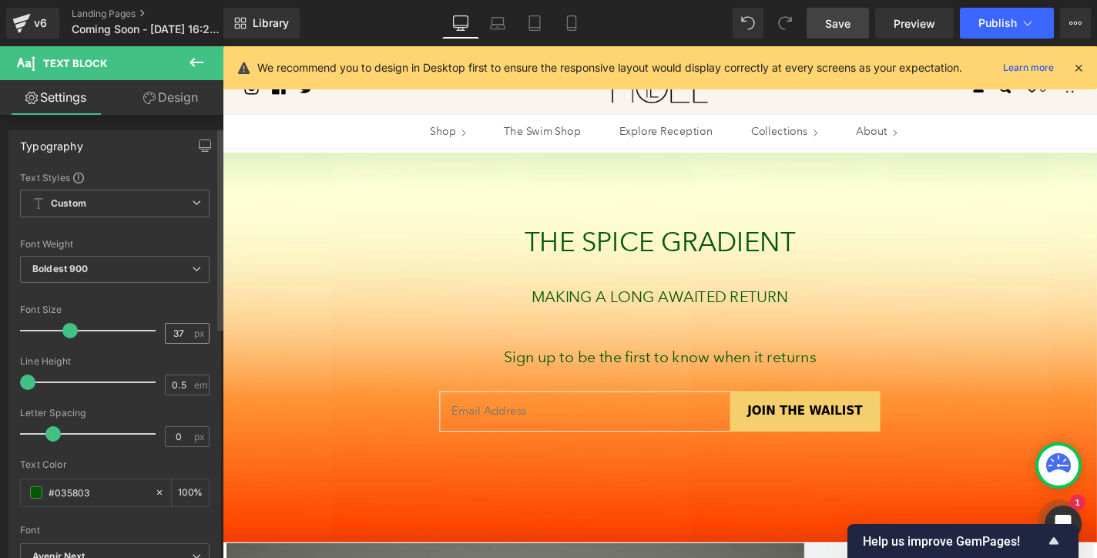
scroll to position [447, 0]
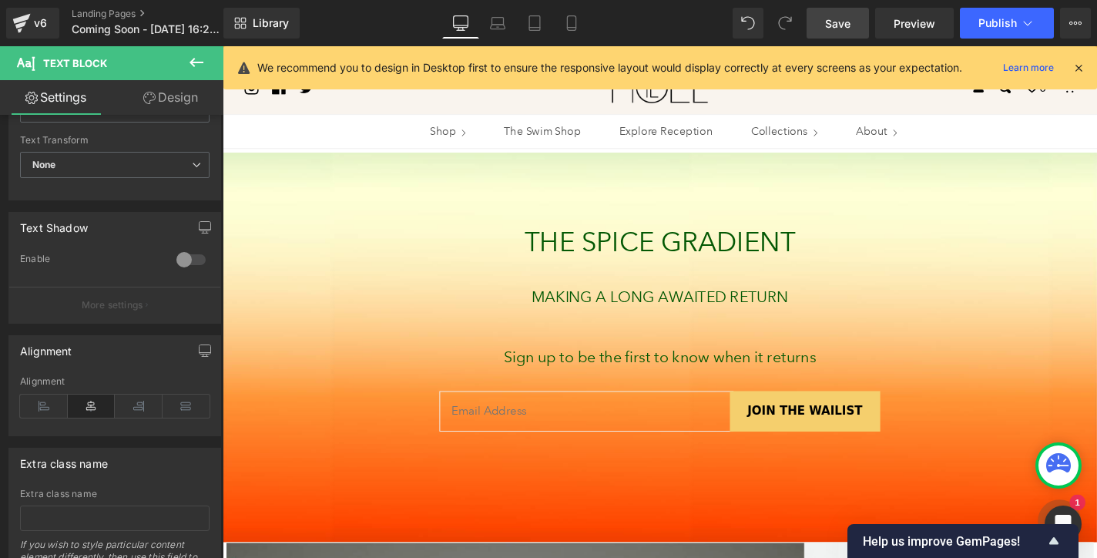
click at [839, 32] on link "Save" at bounding box center [837, 23] width 62 height 31
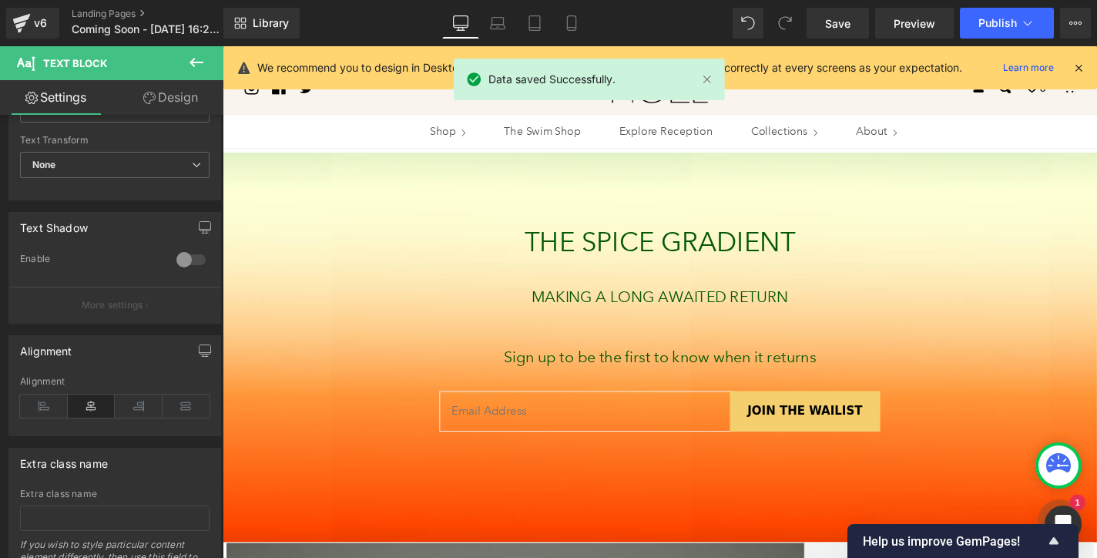
click at [715, 76] on div "Data saved Successfully." at bounding box center [589, 80] width 271 height 42
click at [1027, 67] on icon at bounding box center [1078, 68] width 14 height 14
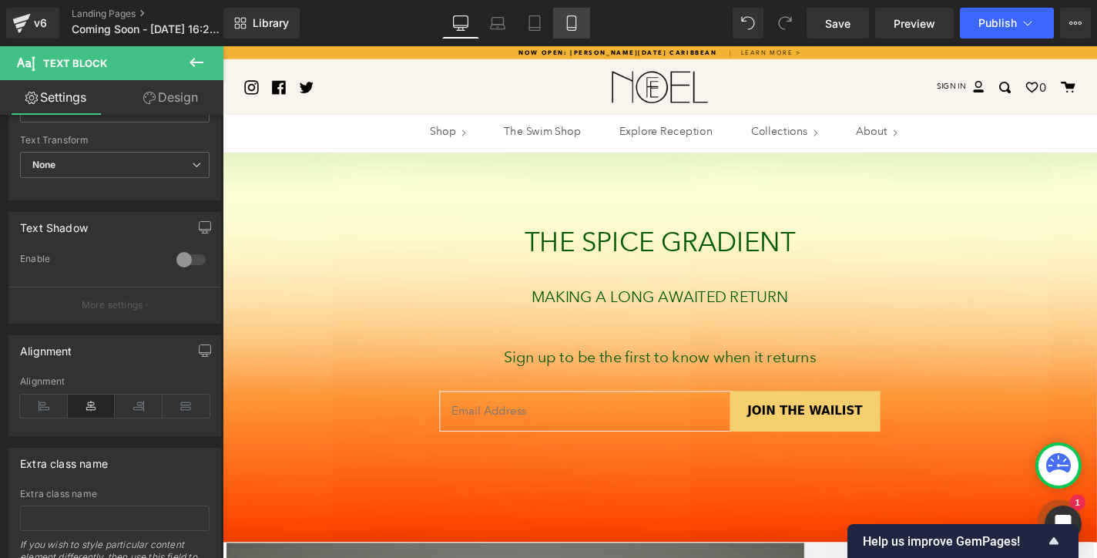
click at [560, 28] on link "Mobile" at bounding box center [571, 23] width 37 height 31
type input "100"
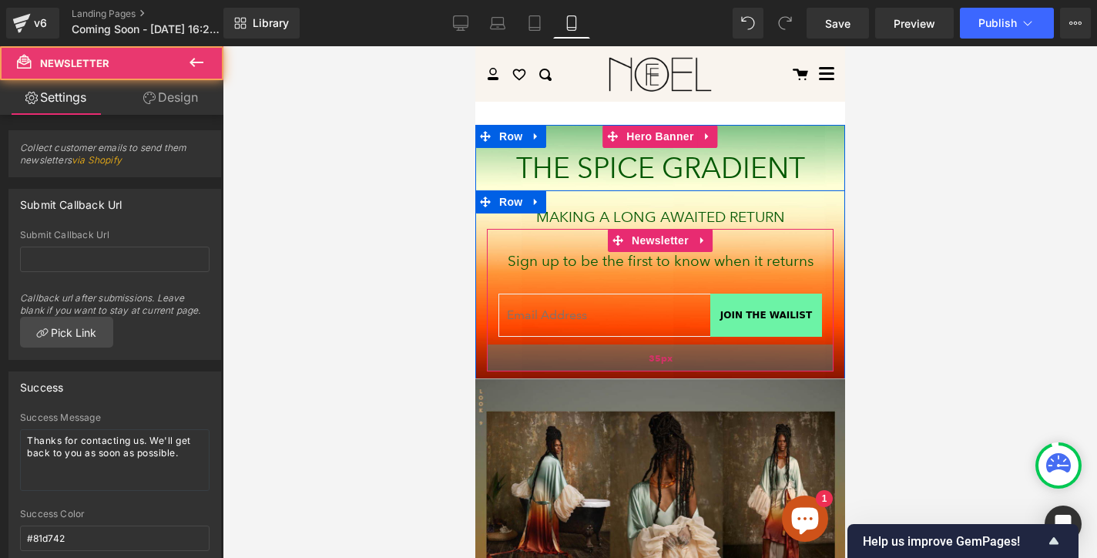
click at [667, 348] on div "35px" at bounding box center [659, 357] width 347 height 27
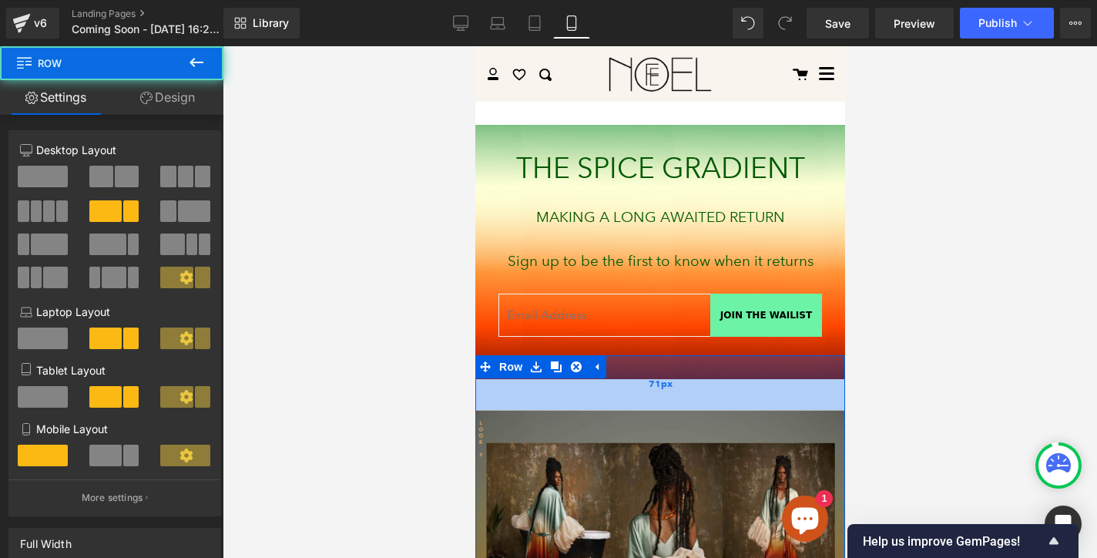
drag, startPoint x: 650, startPoint y: 364, endPoint x: 656, endPoint y: 394, distance: 31.4
click at [656, 394] on div "71px" at bounding box center [659, 382] width 370 height 55
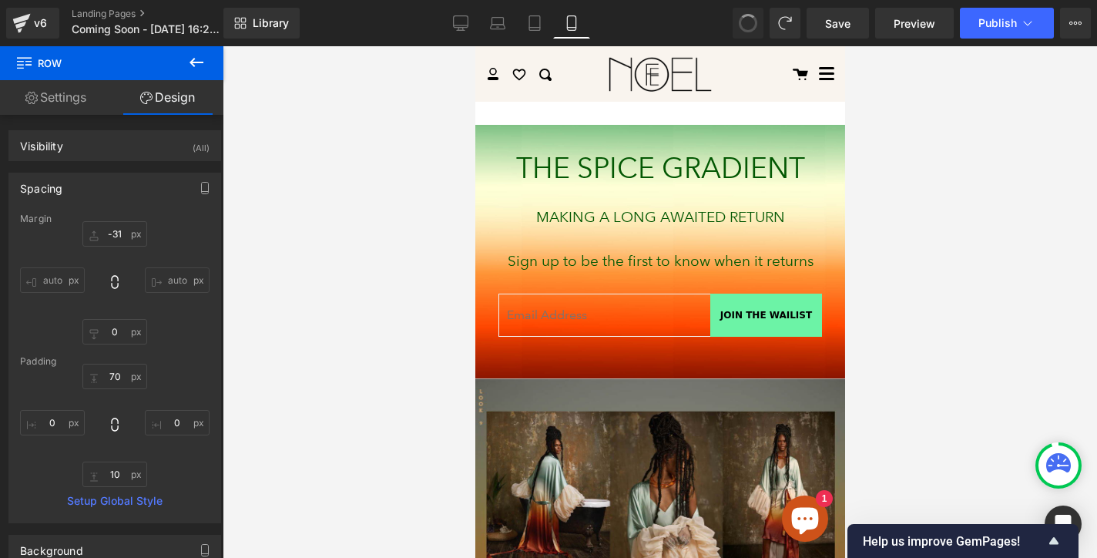
type input "-31"
type input "0"
type input "30"
type input "0"
type input "10"
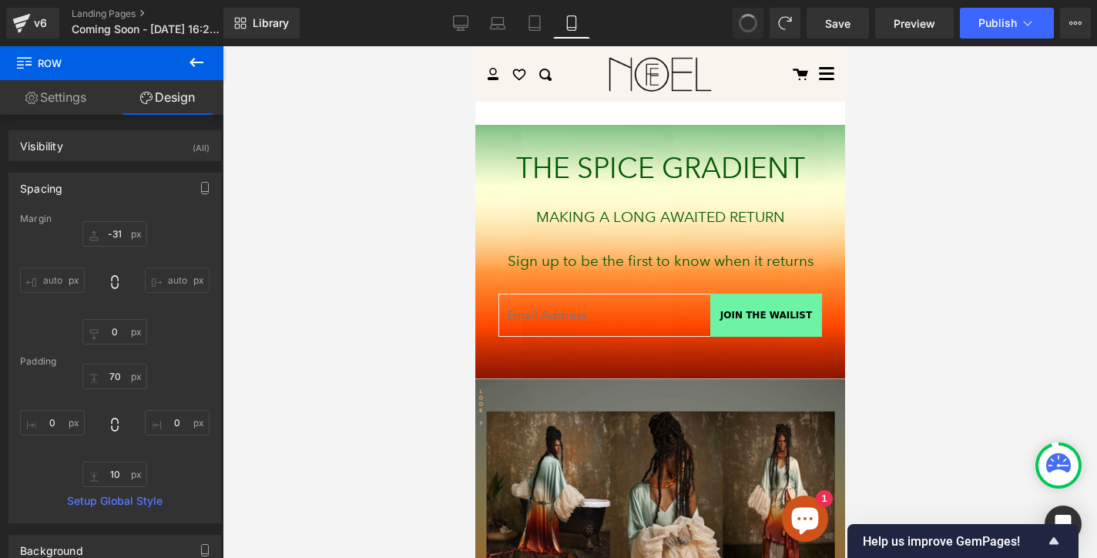
type input "0"
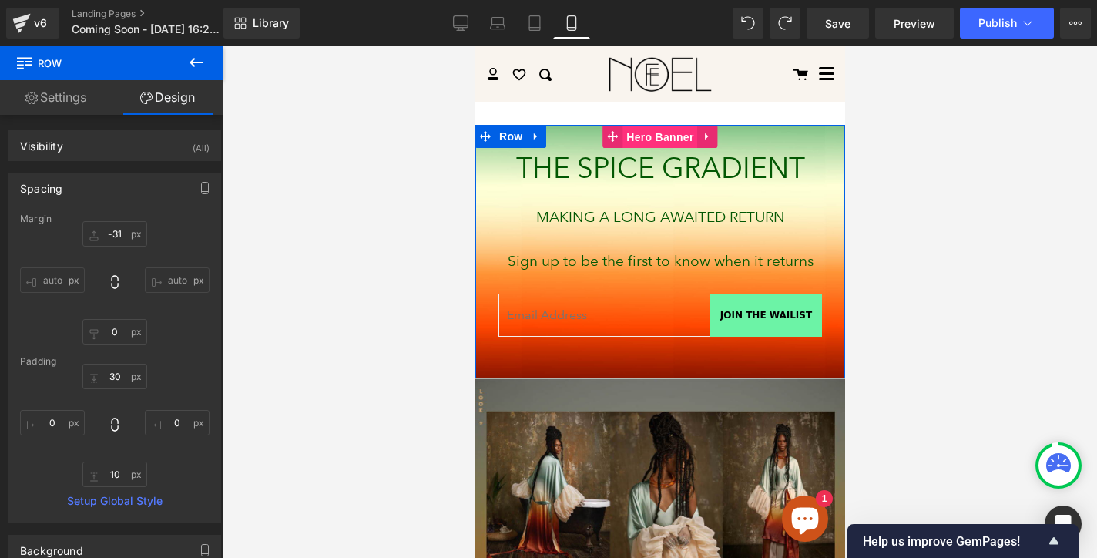
click at [639, 142] on span "Hero Banner" at bounding box center [659, 137] width 75 height 23
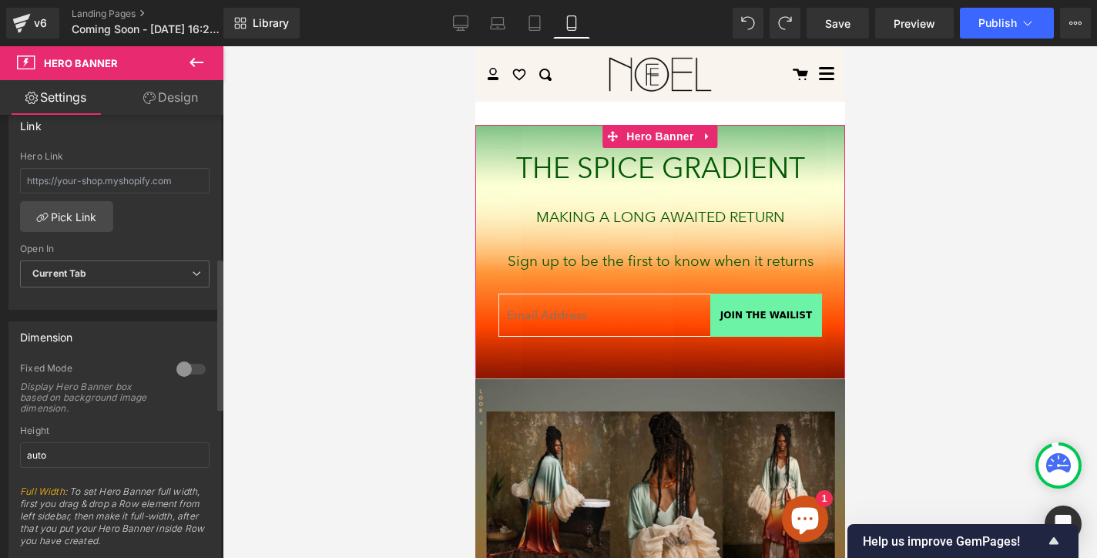
scroll to position [417, 0]
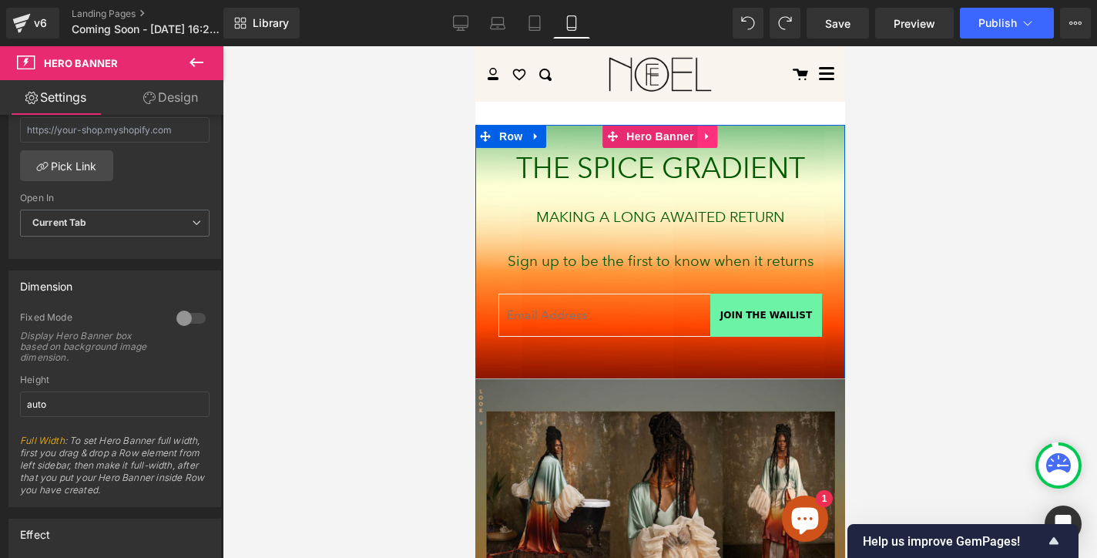
click at [704, 137] on icon at bounding box center [705, 136] width 3 height 7
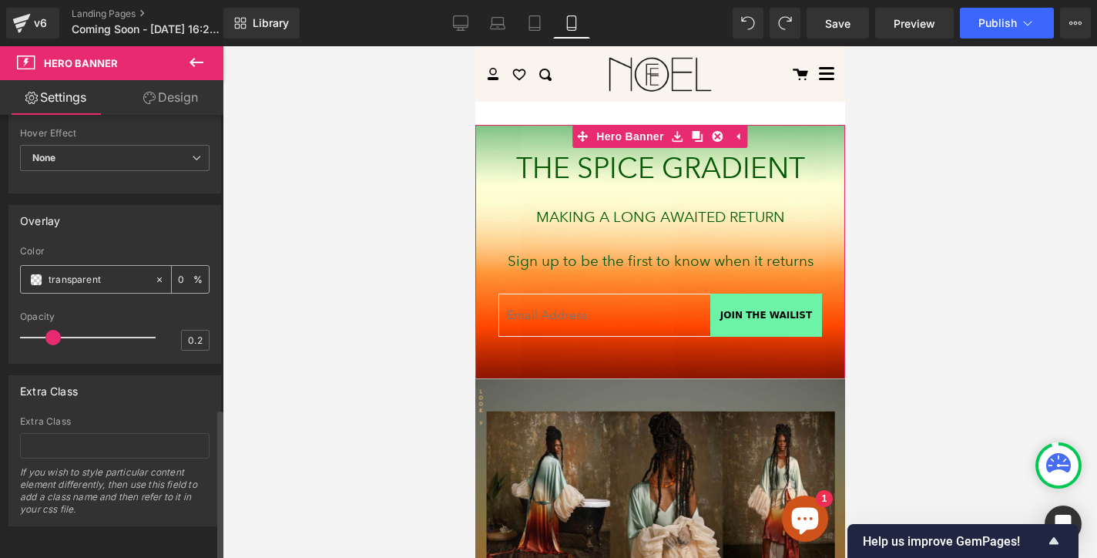
scroll to position [0, 0]
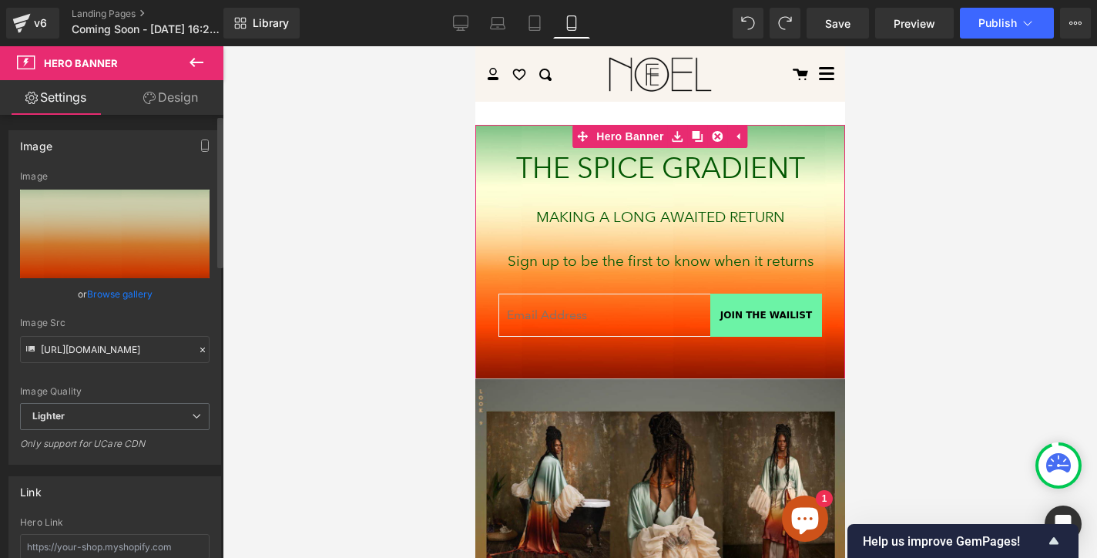
click at [116, 288] on link "Browse gallery" at bounding box center [119, 293] width 65 height 27
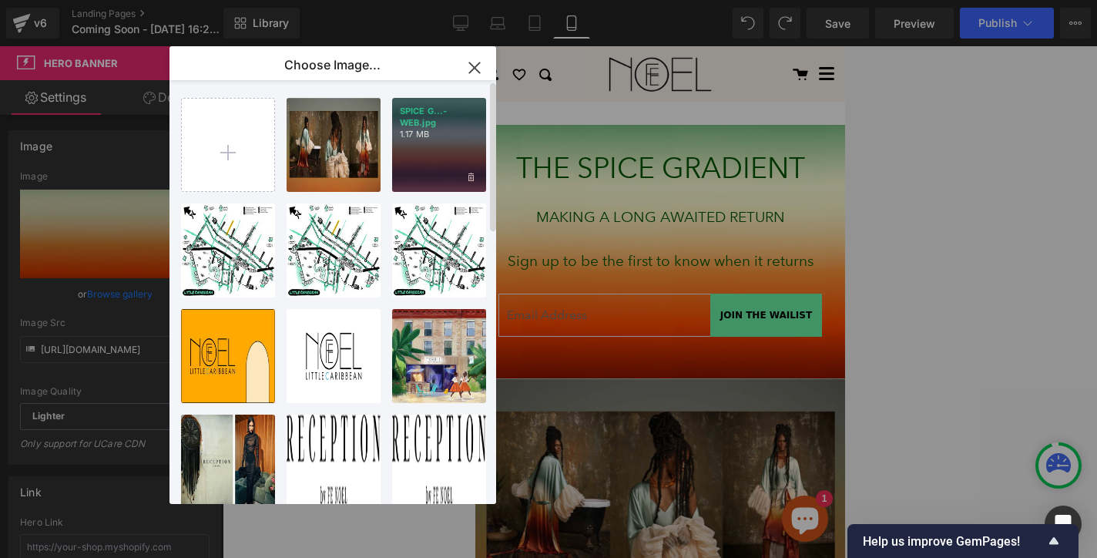
click at [438, 147] on div "SPICE G...-WEB.jpg 1.17 MB" at bounding box center [439, 145] width 94 height 94
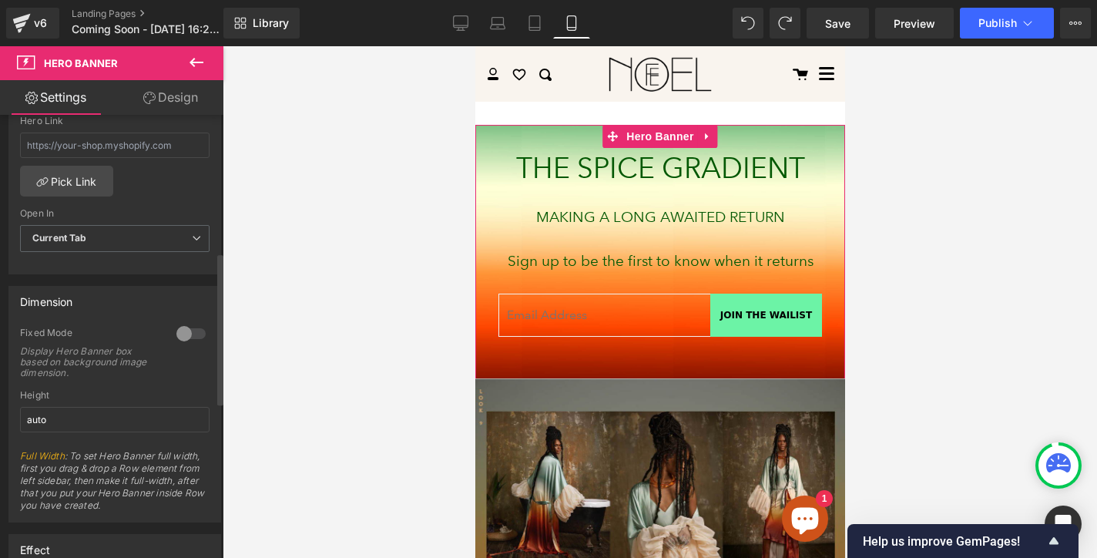
scroll to position [492, 0]
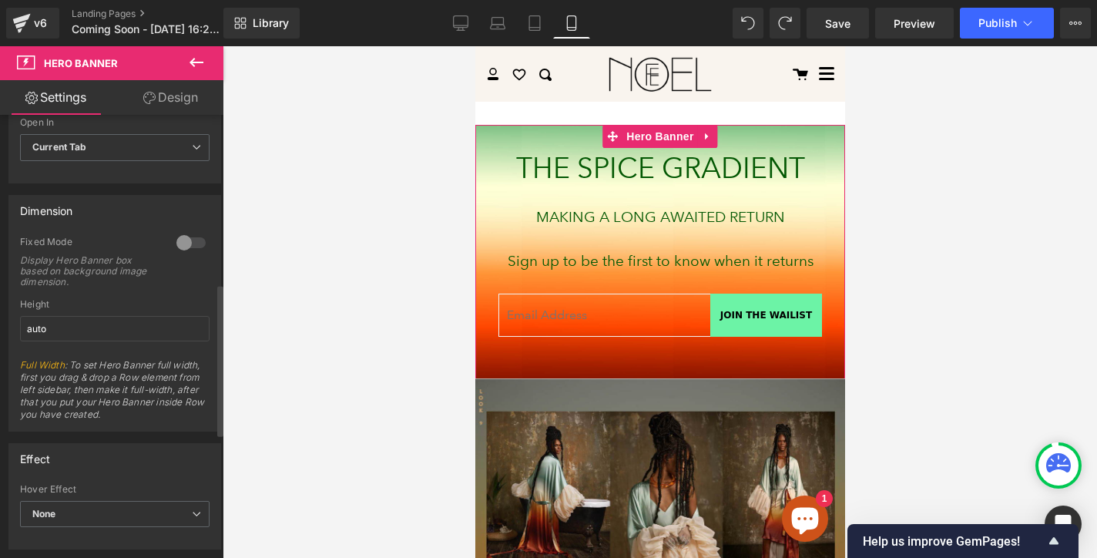
click at [179, 236] on div at bounding box center [191, 242] width 37 height 25
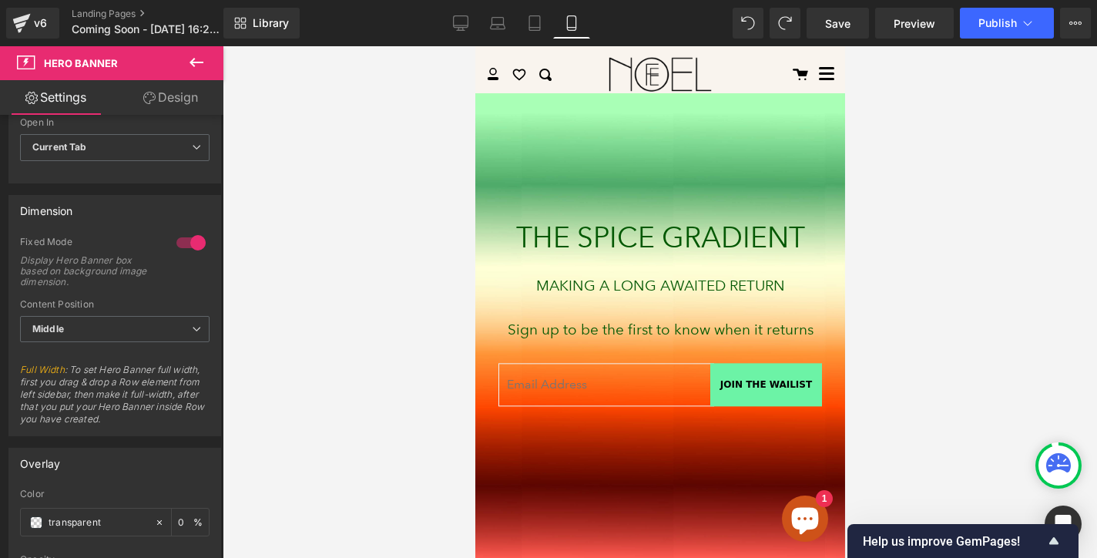
scroll to position [92, 0]
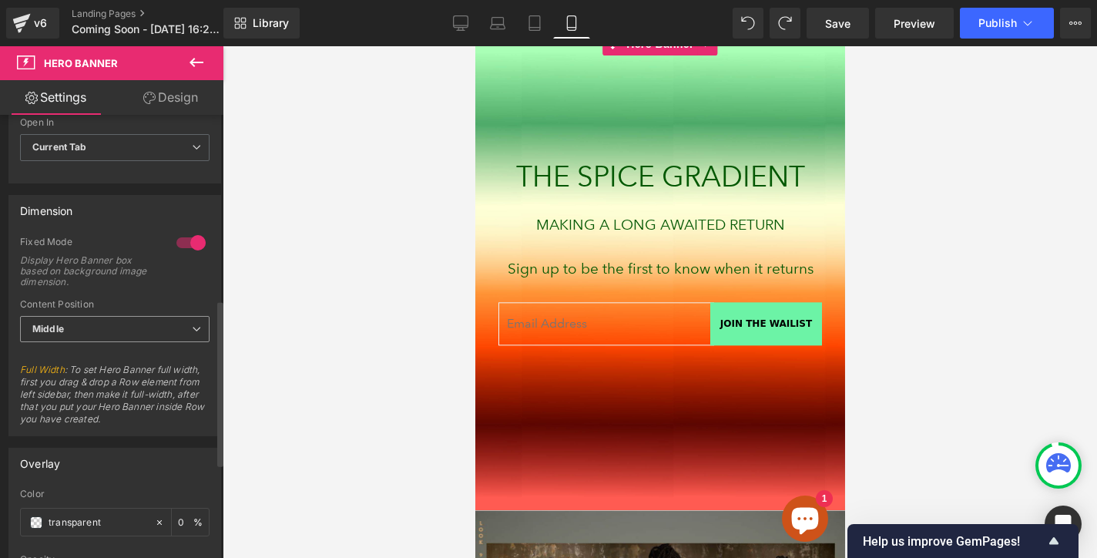
click at [181, 323] on span "Middle" at bounding box center [114, 329] width 189 height 27
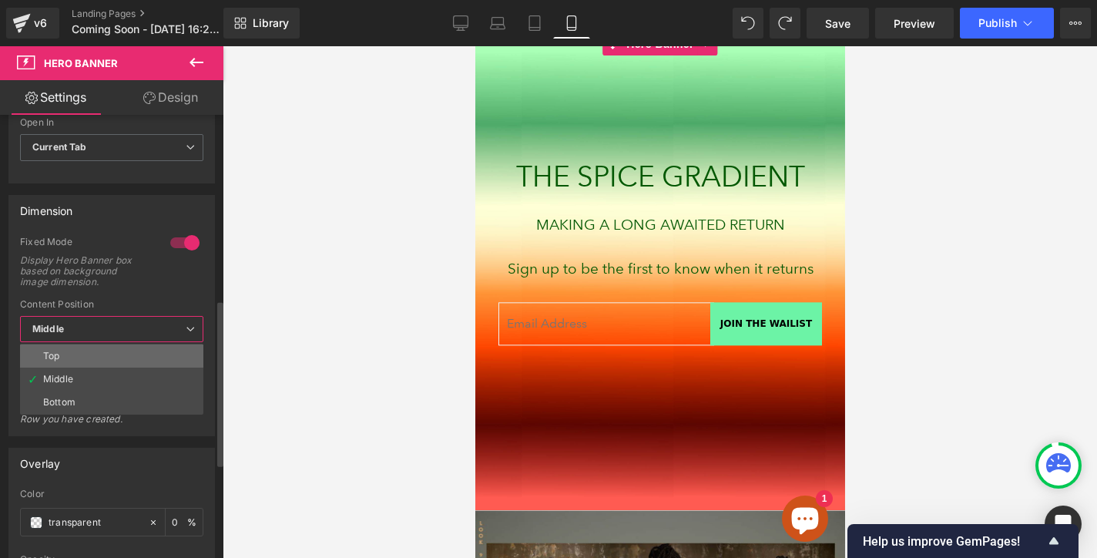
click at [175, 360] on li "Top" at bounding box center [111, 355] width 183 height 23
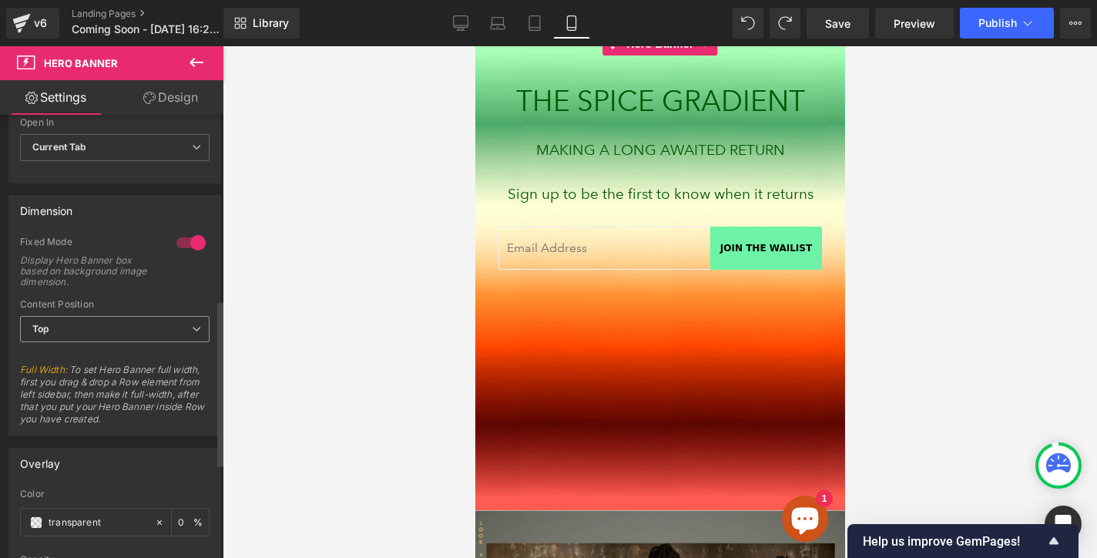
click at [135, 327] on span "Top" at bounding box center [114, 329] width 189 height 27
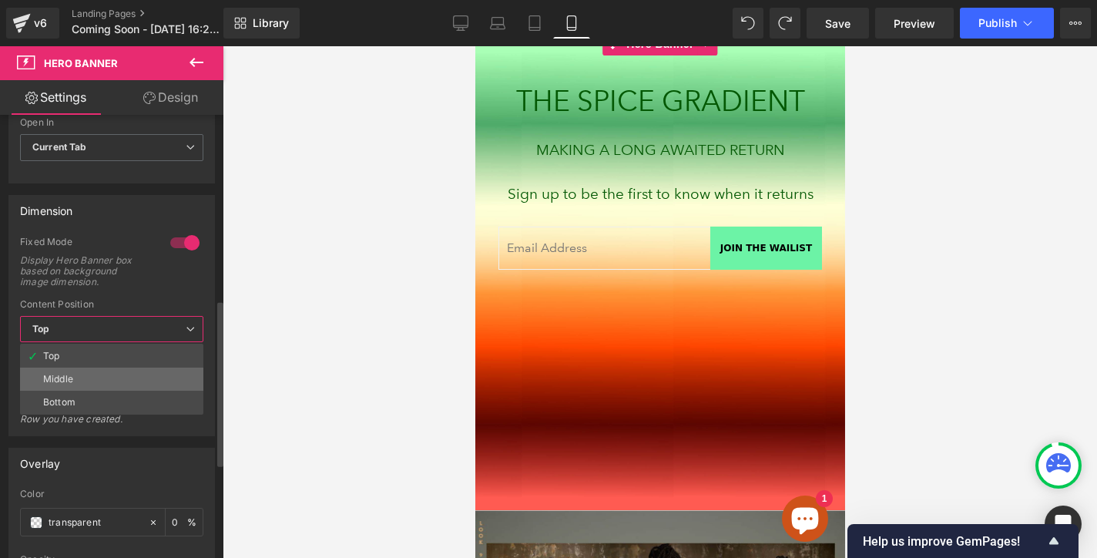
click at [130, 373] on li "Middle" at bounding box center [111, 378] width 183 height 23
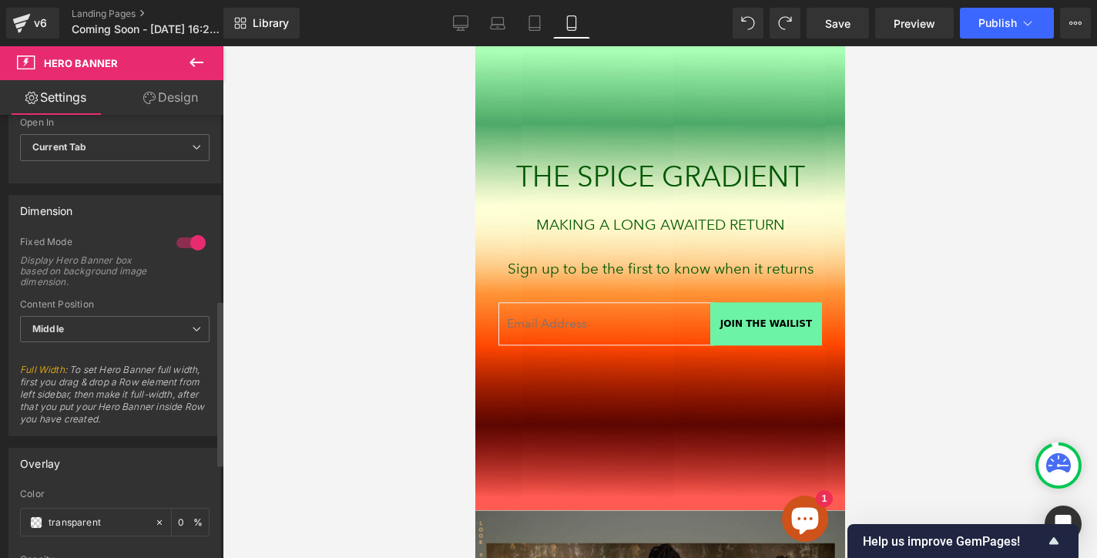
scroll to position [673, 0]
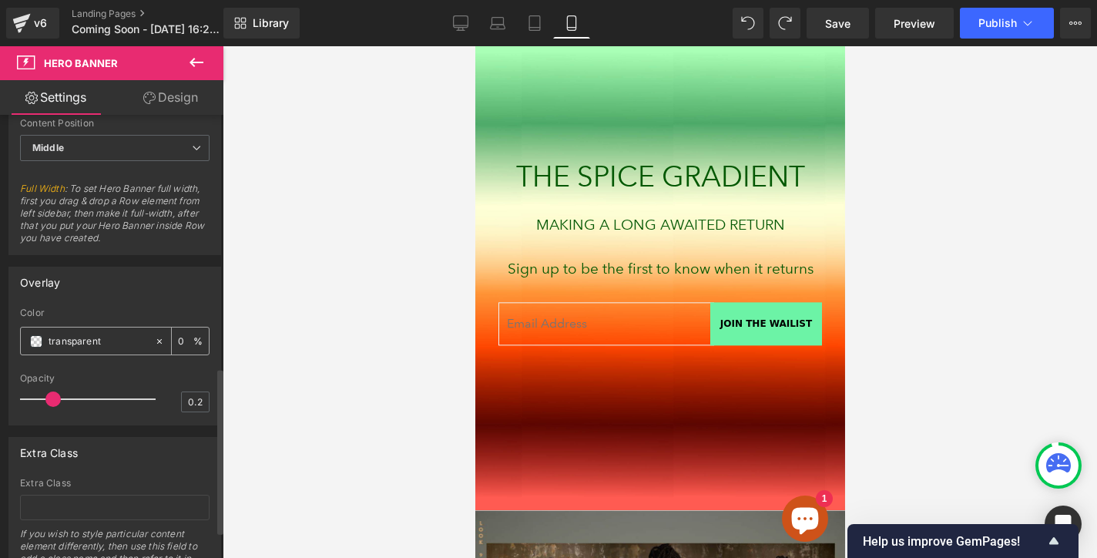
click at [65, 348] on div "transparent" at bounding box center [87, 340] width 133 height 27
click at [88, 340] on input "transparent" at bounding box center [98, 341] width 99 height 17
click at [35, 343] on span at bounding box center [36, 341] width 12 height 12
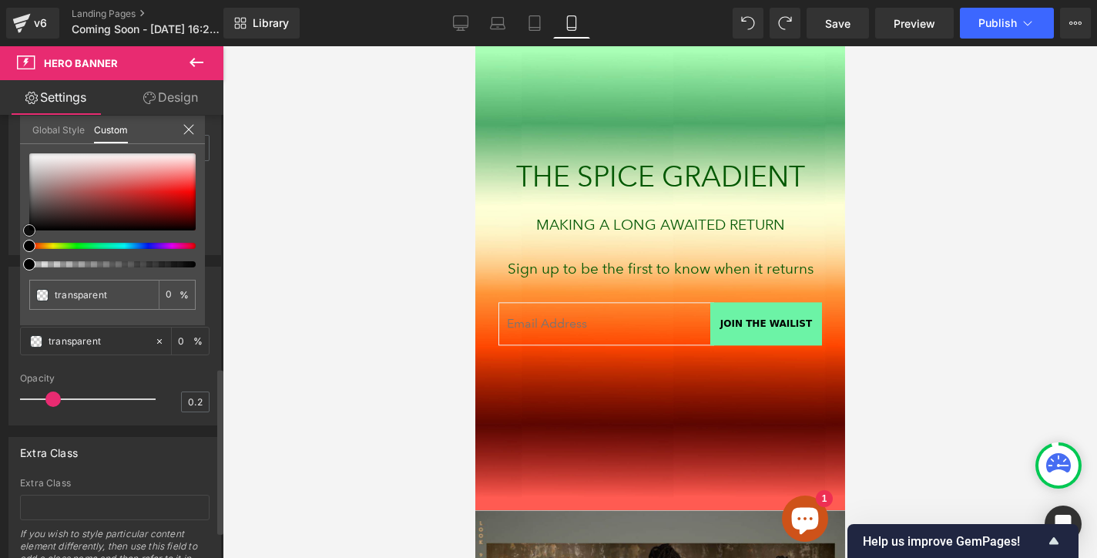
type input "#1a1818"
type input "100"
type input "#1a1818"
type input "100"
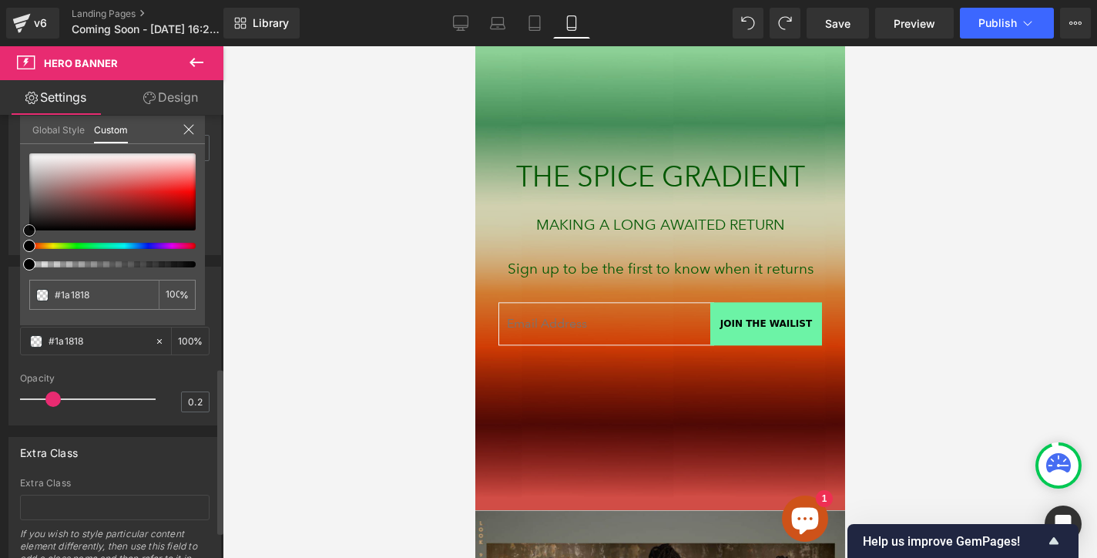
drag, startPoint x: 32, startPoint y: 223, endPoint x: 152, endPoint y: 393, distance: 208.3
click at [8, 267] on div "Overlay rgba(26, 24, 24, 1) Color #1a1818 100 % 0.2 Opacity 0.2 Global Style Cu…" at bounding box center [115, 340] width 230 height 170
type input "#171616"
type input "#4a4949"
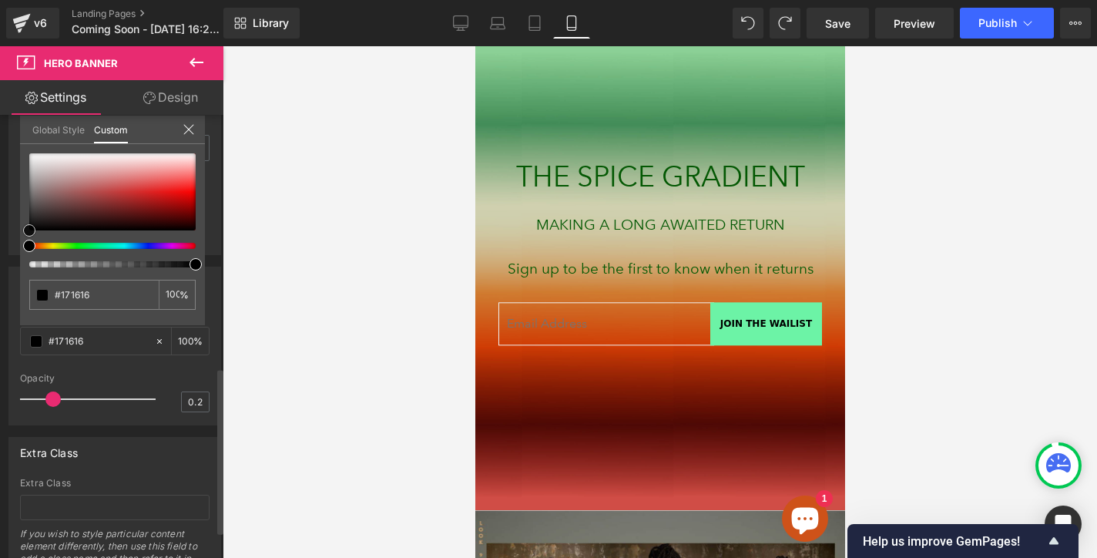
type input "#4a4949"
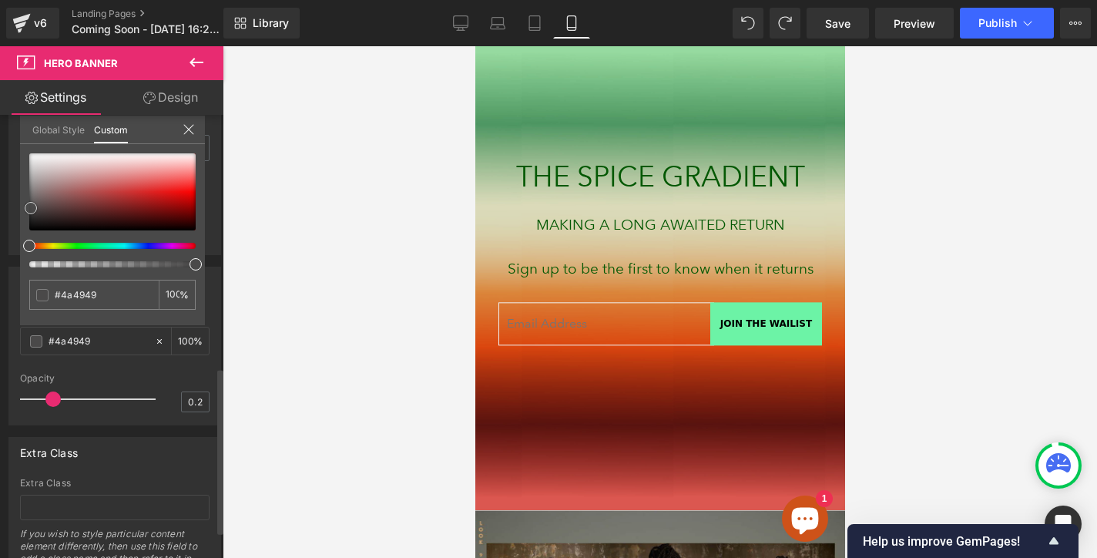
type input "#4c4c4c"
type input "#515151"
type input "#6b6b6b"
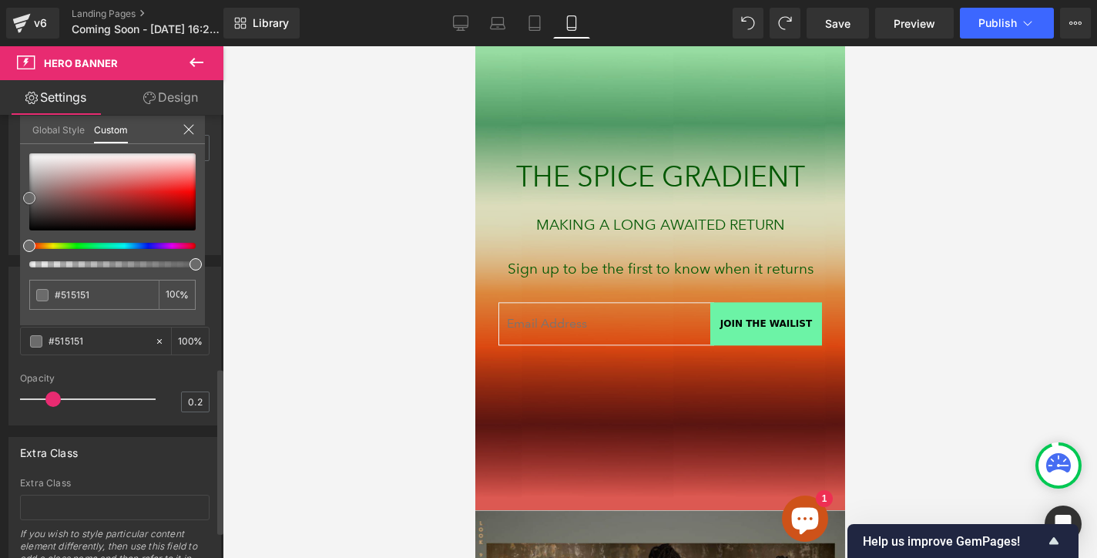
type input "#6b6b6b"
type input "#976767"
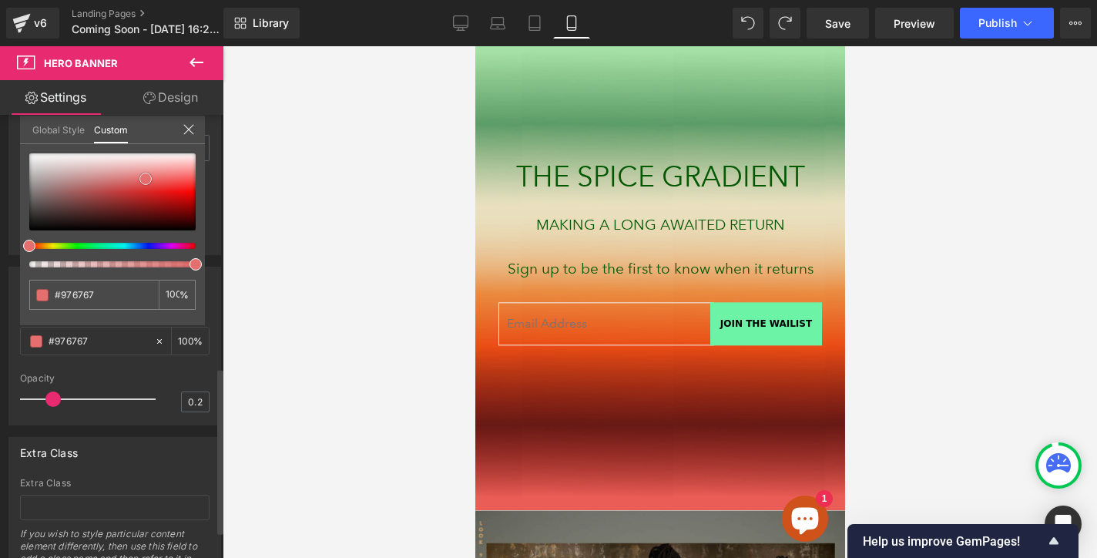
type input "#d54242"
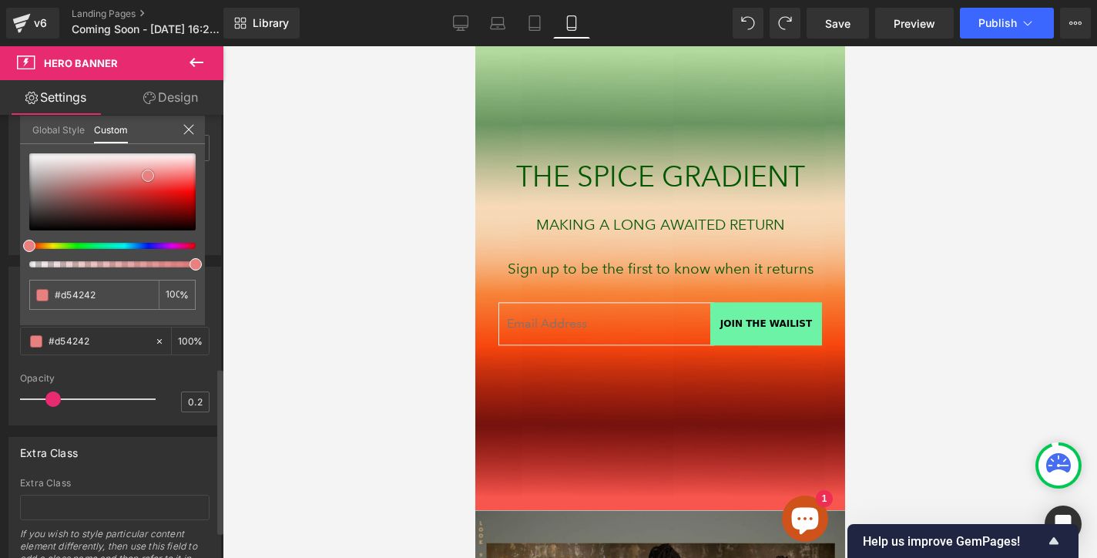
type input "#e77878"
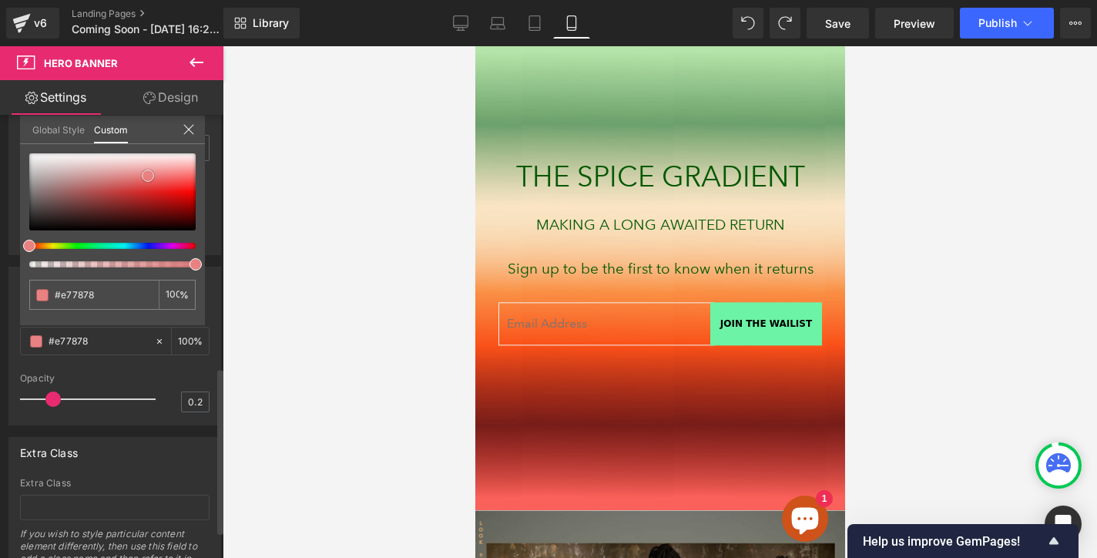
type input "#e88181"
drag, startPoint x: 31, startPoint y: 208, endPoint x: 179, endPoint y: 179, distance: 151.3
click at [179, 179] on div at bounding box center [112, 191] width 166 height 77
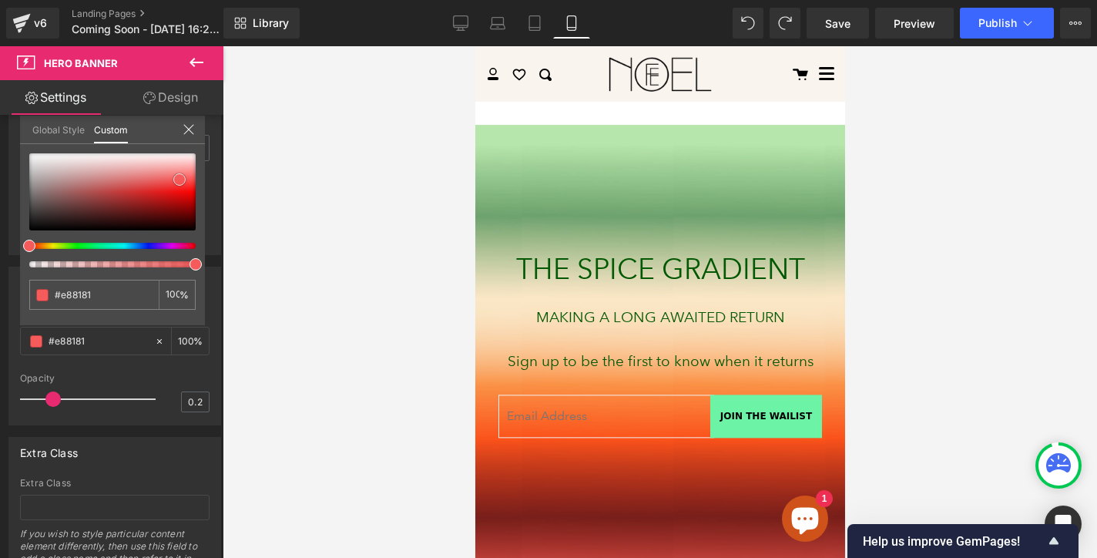
scroll to position [31, 0]
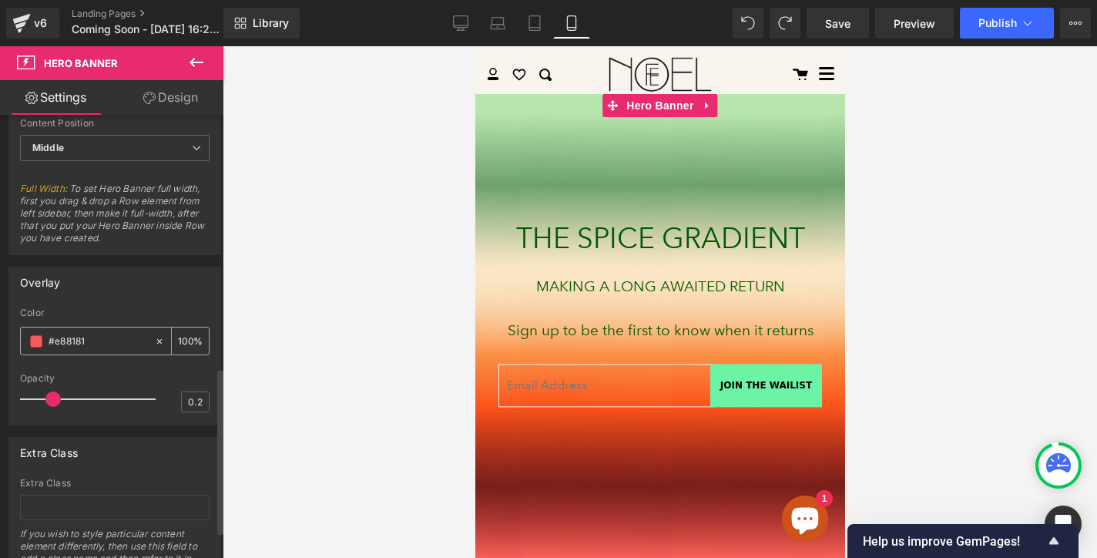
click at [154, 336] on icon at bounding box center [159, 341] width 11 height 11
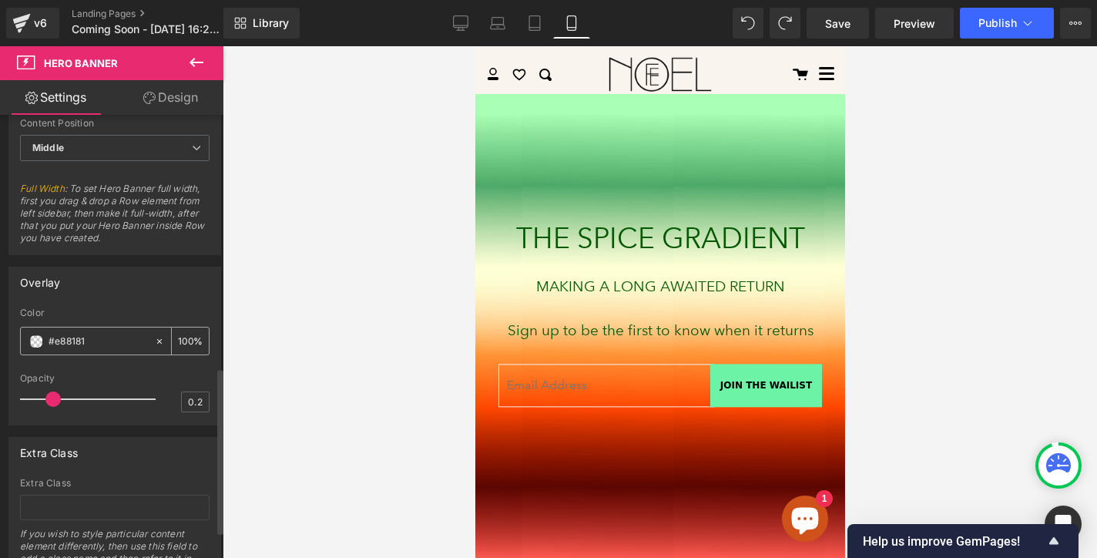
type input "none"
type input "0"
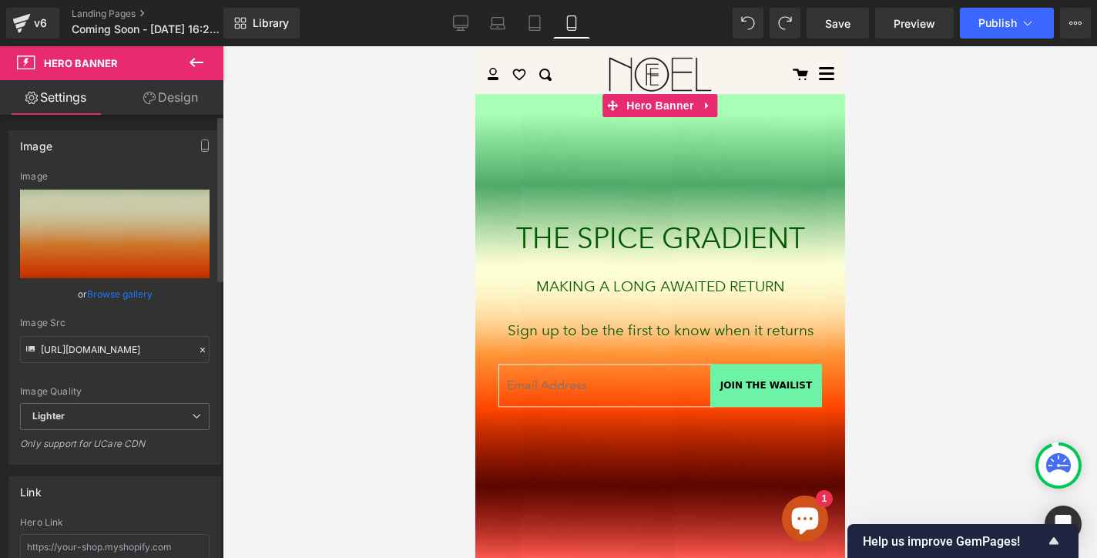
scroll to position [3, 0]
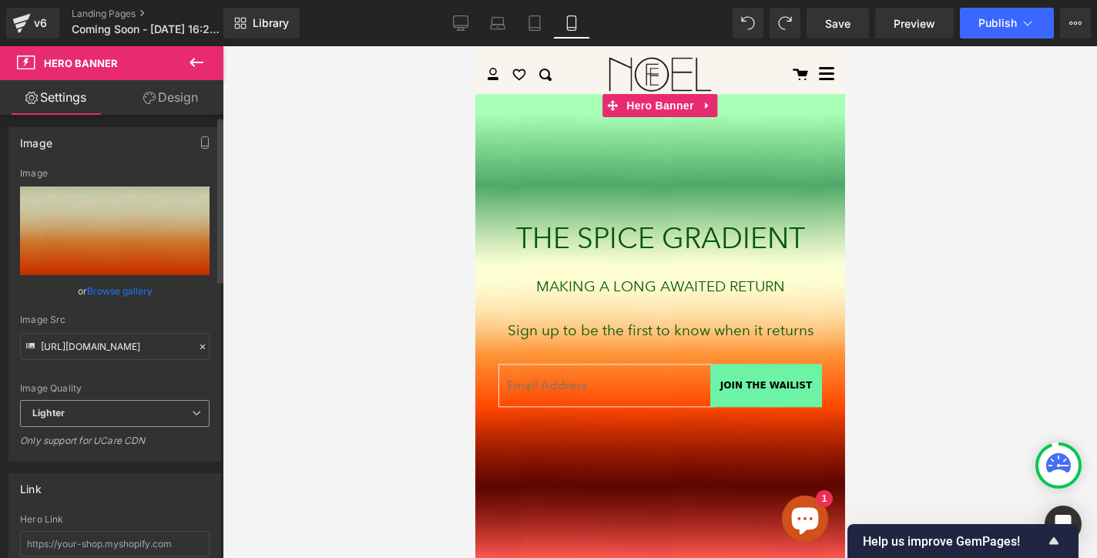
click at [140, 423] on span "Lighter" at bounding box center [114, 413] width 189 height 27
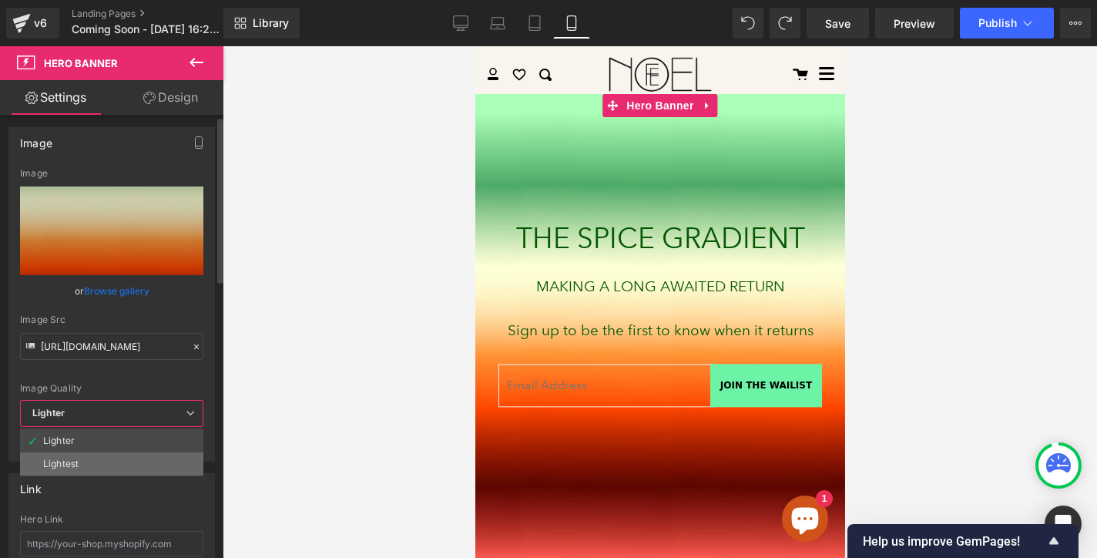
click at [127, 464] on li "Lightest" at bounding box center [111, 463] width 183 height 23
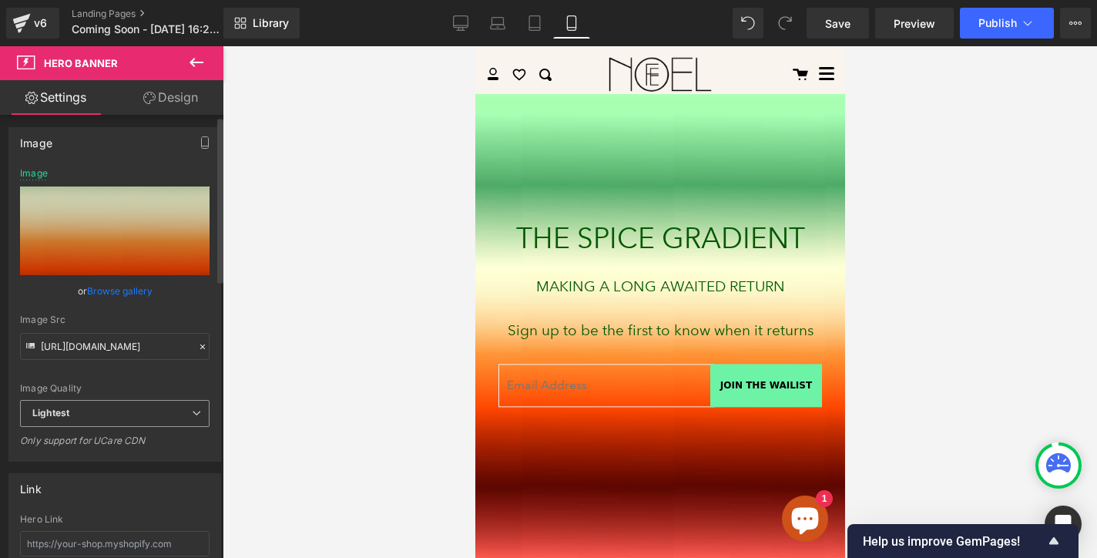
click at [147, 423] on span "Lightest" at bounding box center [114, 413] width 189 height 27
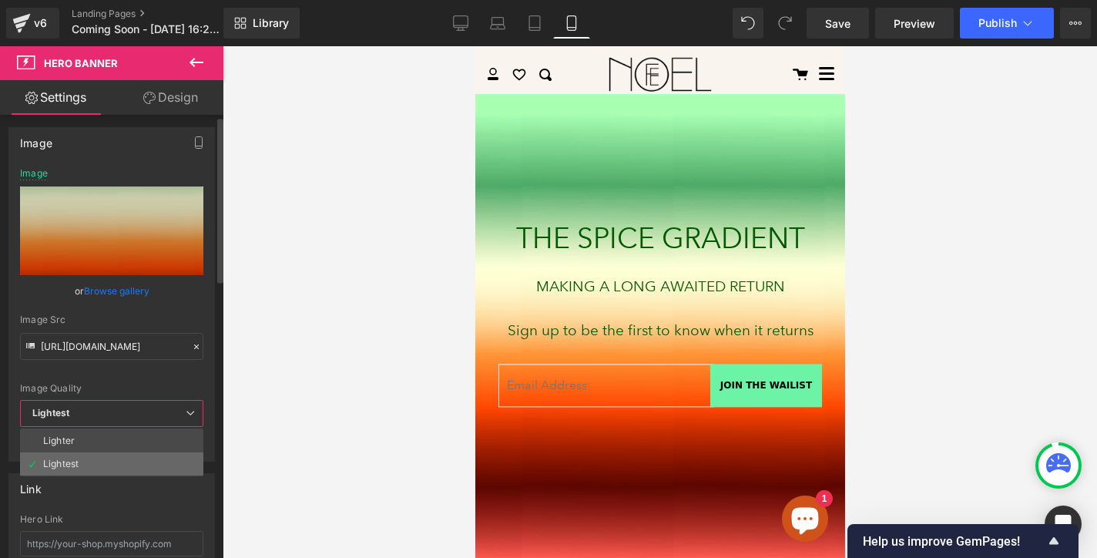
click at [143, 452] on li "Lightest" at bounding box center [111, 463] width 183 height 23
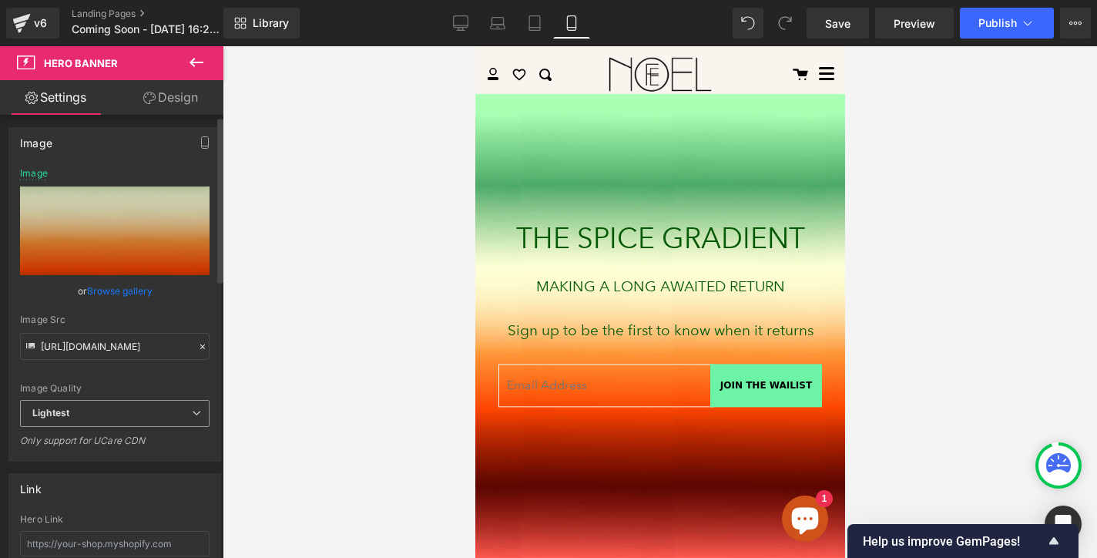
click at [139, 415] on span "Lightest" at bounding box center [114, 413] width 189 height 27
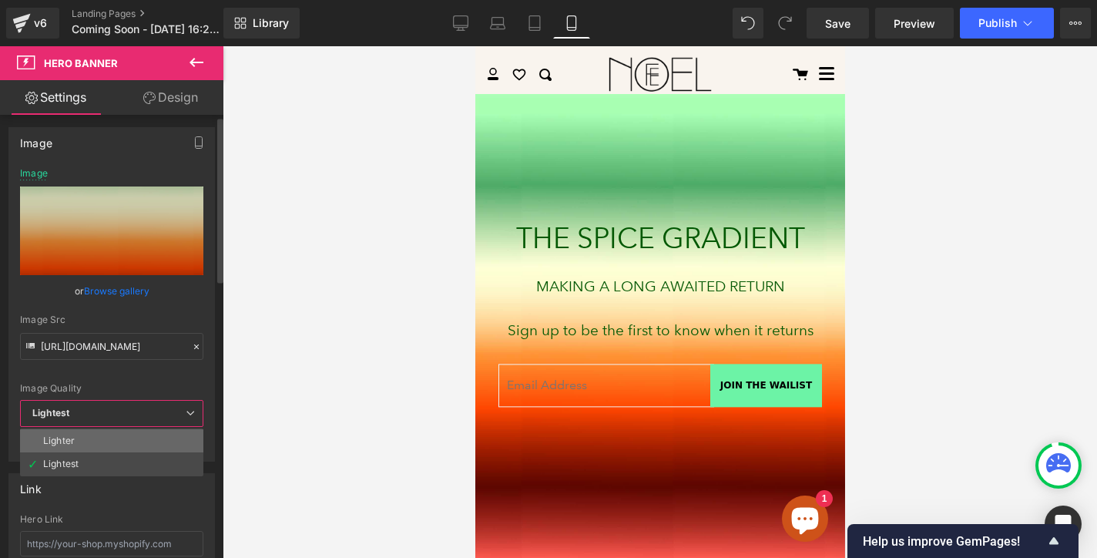
click at [136, 439] on li "Lighter" at bounding box center [111, 440] width 183 height 23
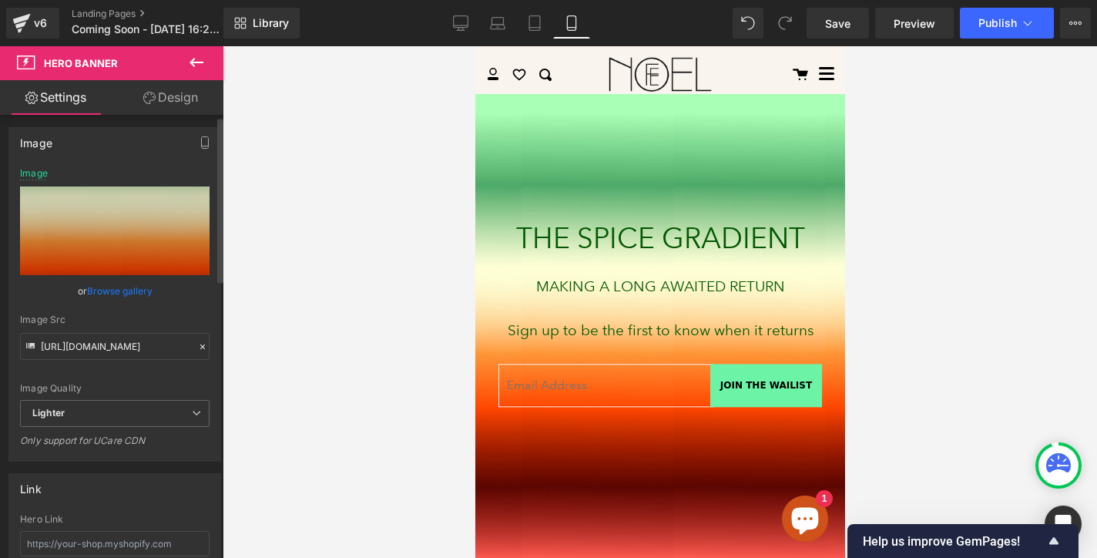
type input "[URL][DOMAIN_NAME]"
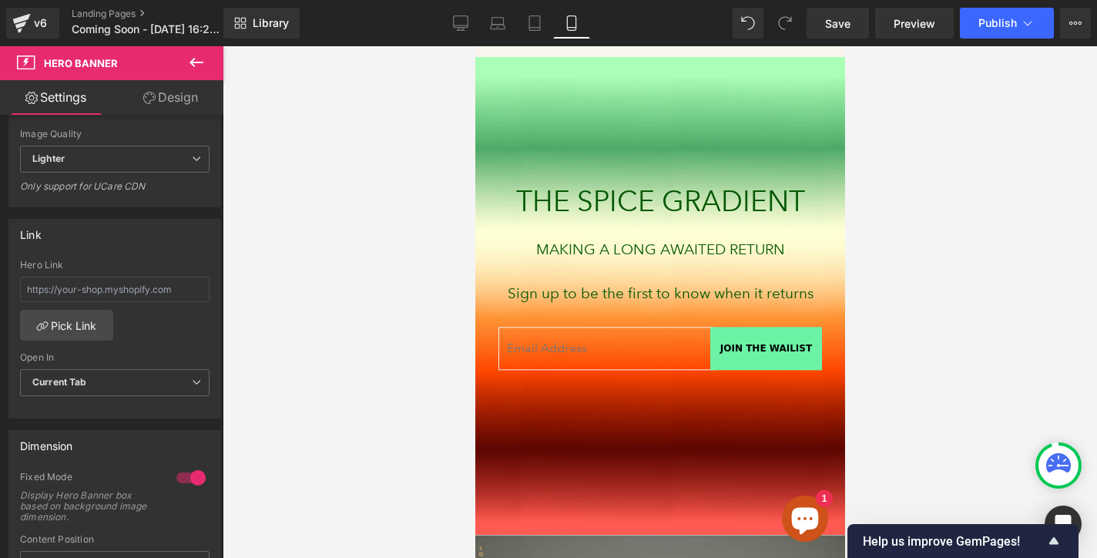
scroll to position [0, 0]
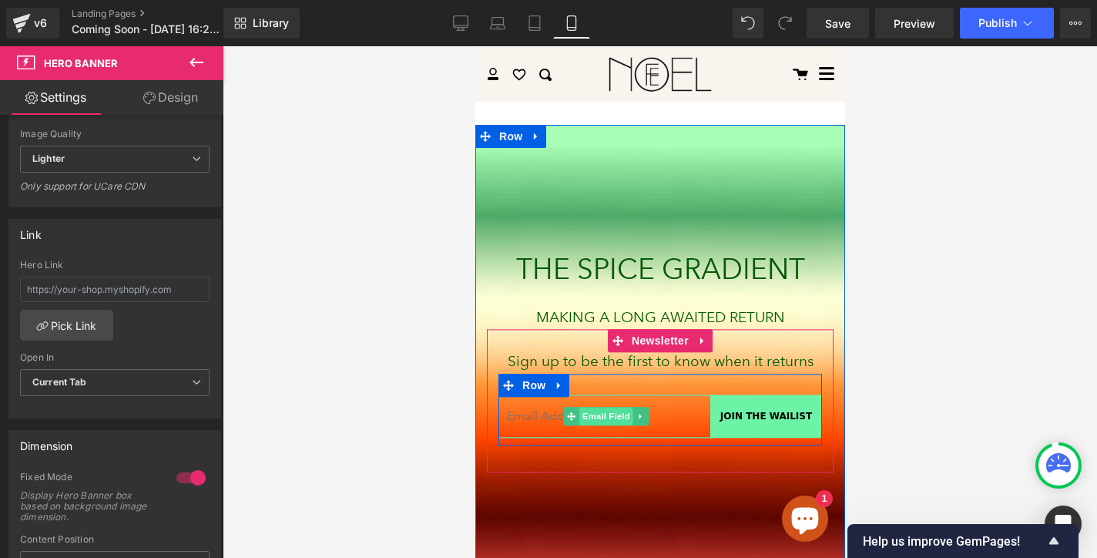
click at [605, 417] on span "Email Field" at bounding box center [605, 416] width 54 height 18
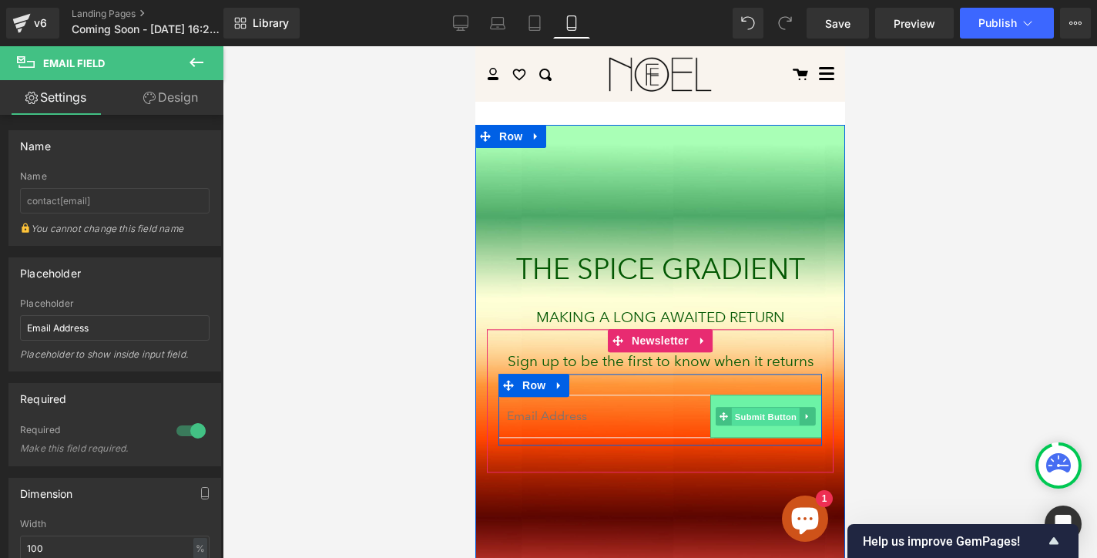
click at [760, 417] on span "Submit Button" at bounding box center [765, 416] width 68 height 18
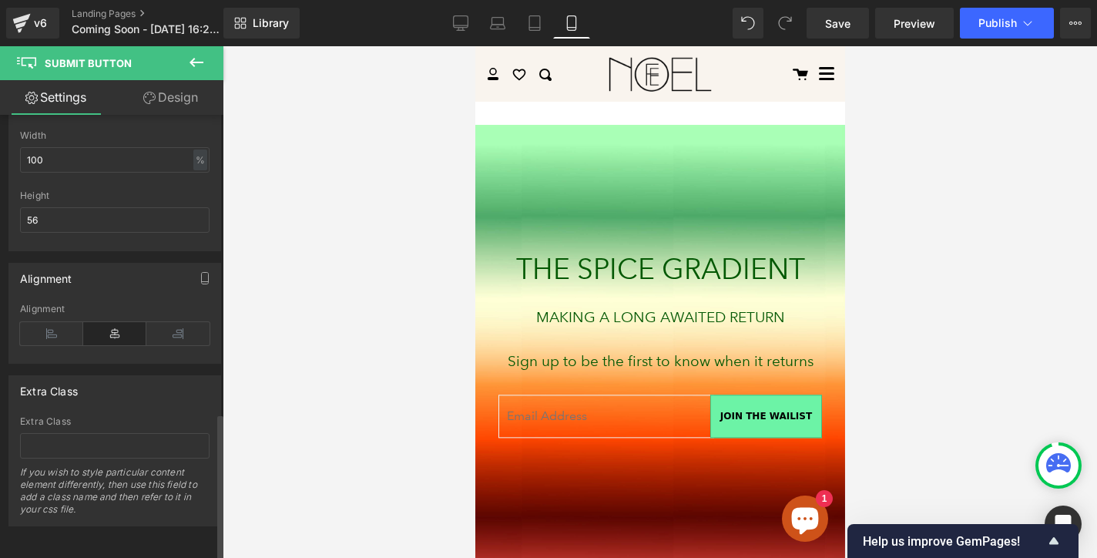
scroll to position [302, 0]
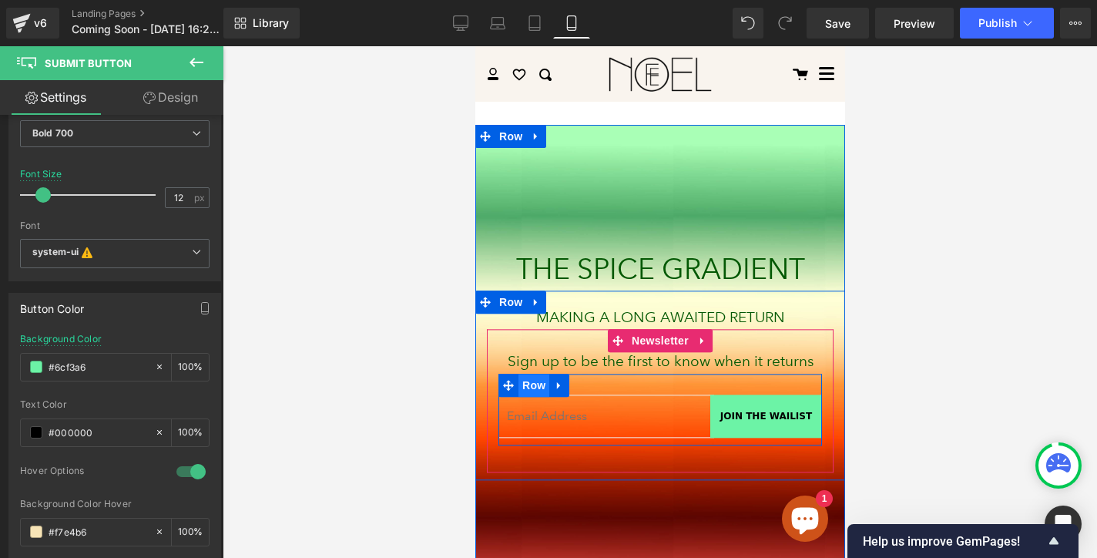
click at [533, 384] on span "Row" at bounding box center [533, 385] width 31 height 23
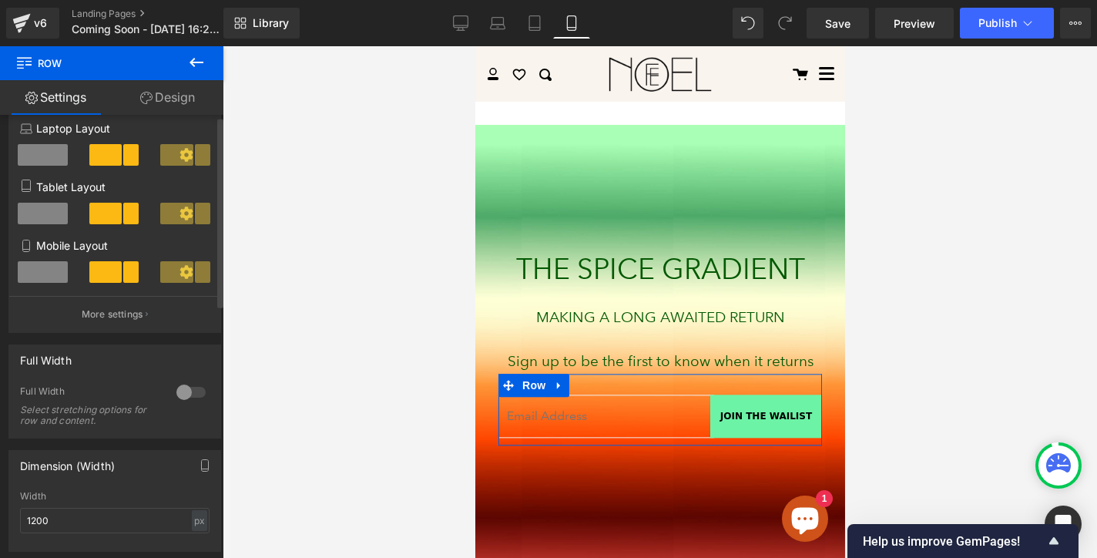
scroll to position [364, 0]
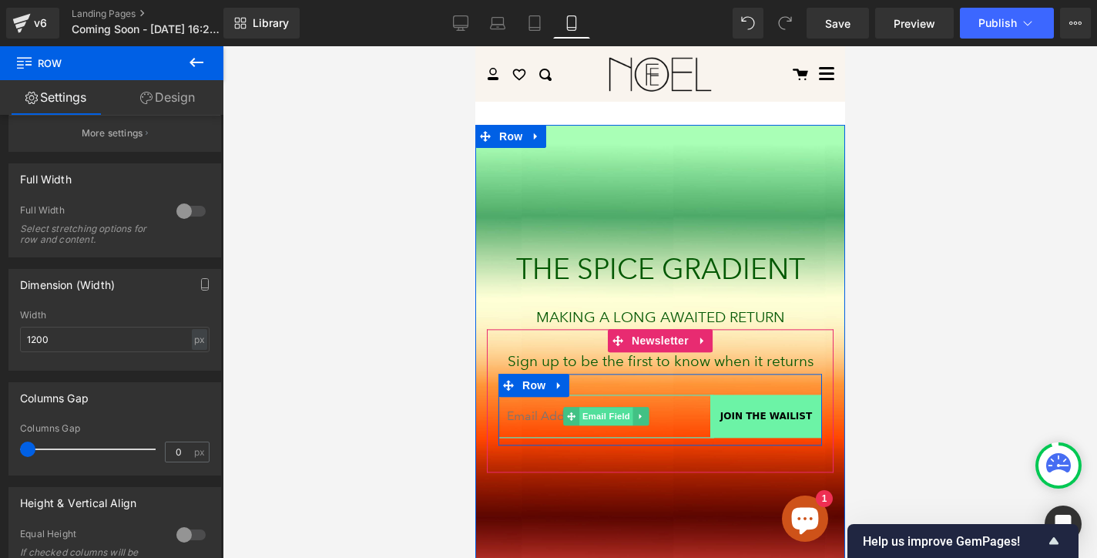
click at [591, 414] on span "Email Field" at bounding box center [605, 416] width 54 height 18
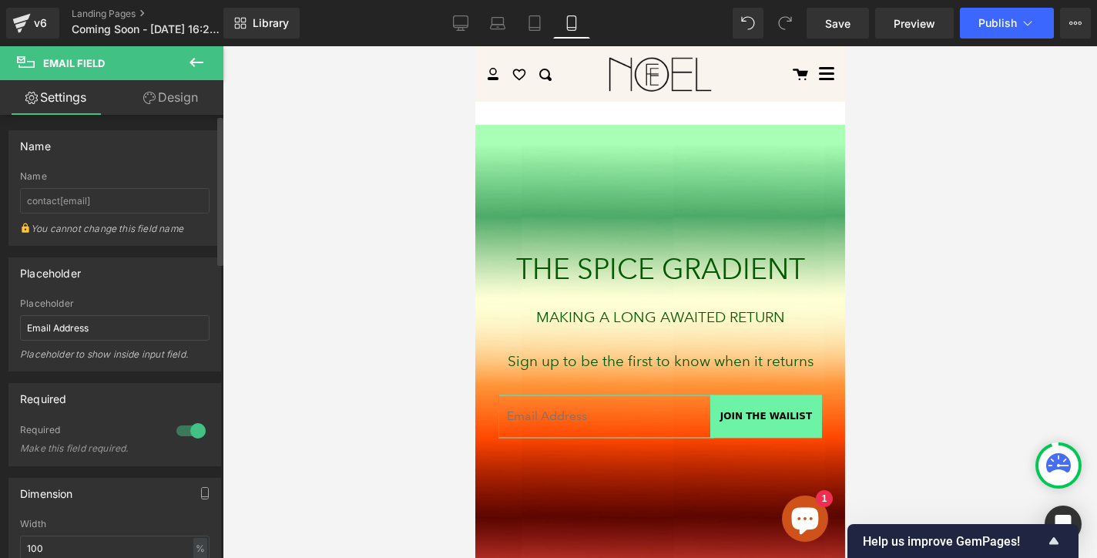
drag, startPoint x: 43, startPoint y: 224, endPoint x: 139, endPoint y: 236, distance: 96.2
click at [139, 236] on div "You cannot change this field name" at bounding box center [114, 233] width 189 height 24
click at [140, 235] on div "You cannot change this field name" at bounding box center [114, 233] width 189 height 24
click at [78, 194] on input "contact[email]" at bounding box center [114, 200] width 189 height 25
click at [55, 200] on input "contact[email]" at bounding box center [114, 200] width 189 height 25
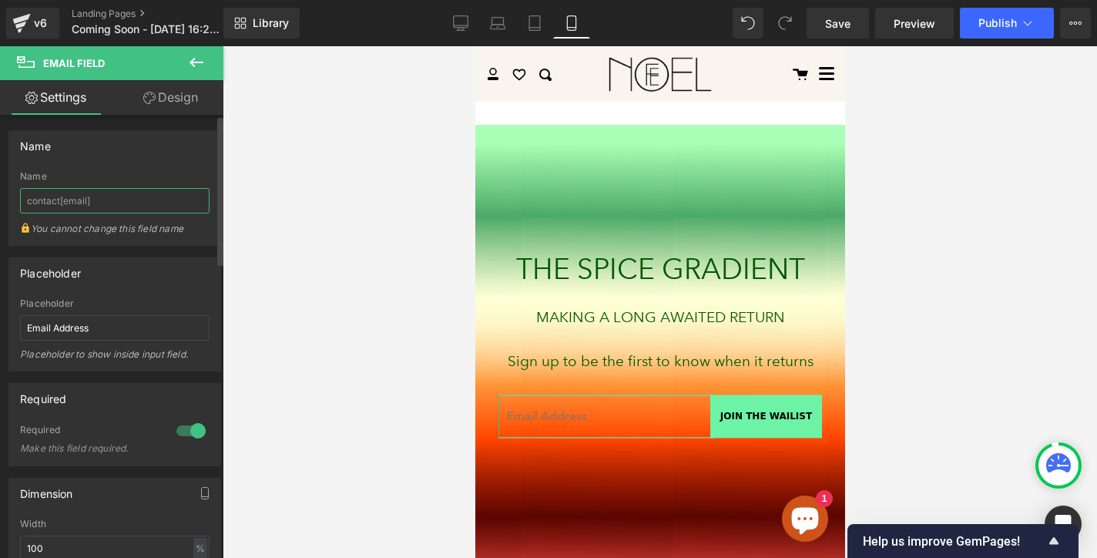
click at [55, 200] on input "contact[email]" at bounding box center [114, 200] width 189 height 25
click at [134, 207] on input "contact[email]" at bounding box center [114, 200] width 189 height 25
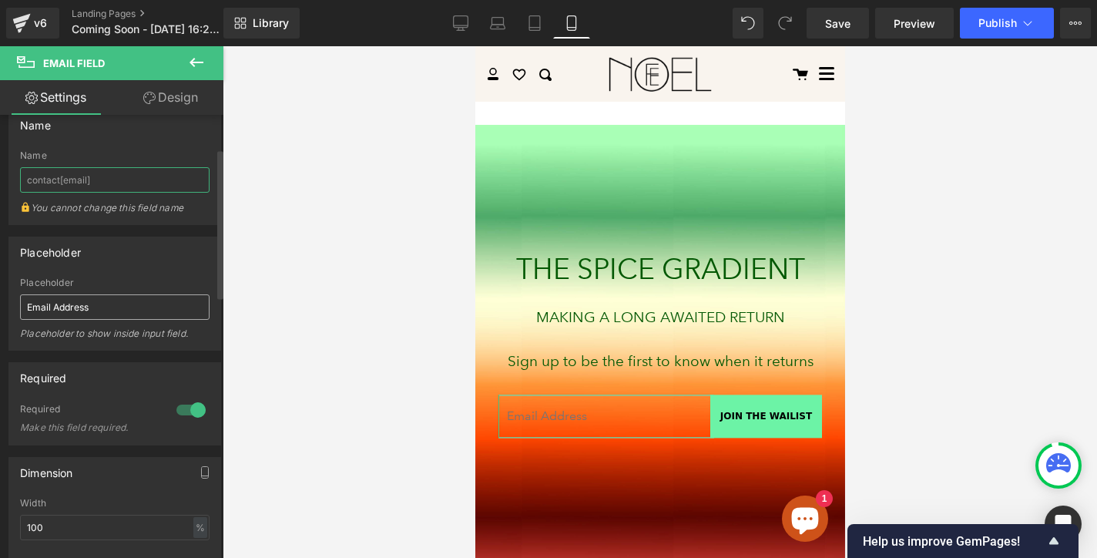
scroll to position [99, 0]
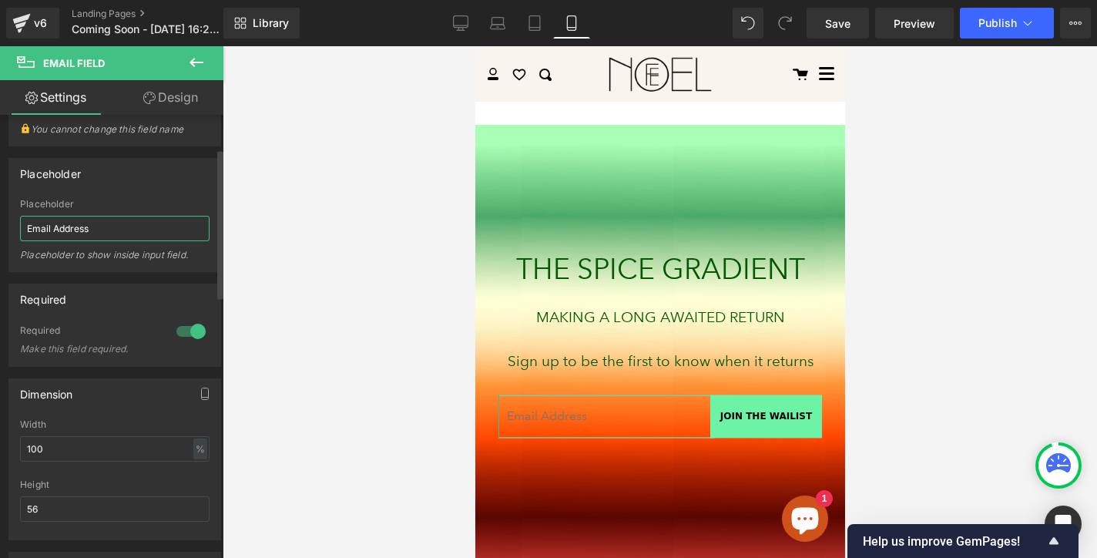
click at [86, 225] on input "Email Address" at bounding box center [114, 228] width 189 height 25
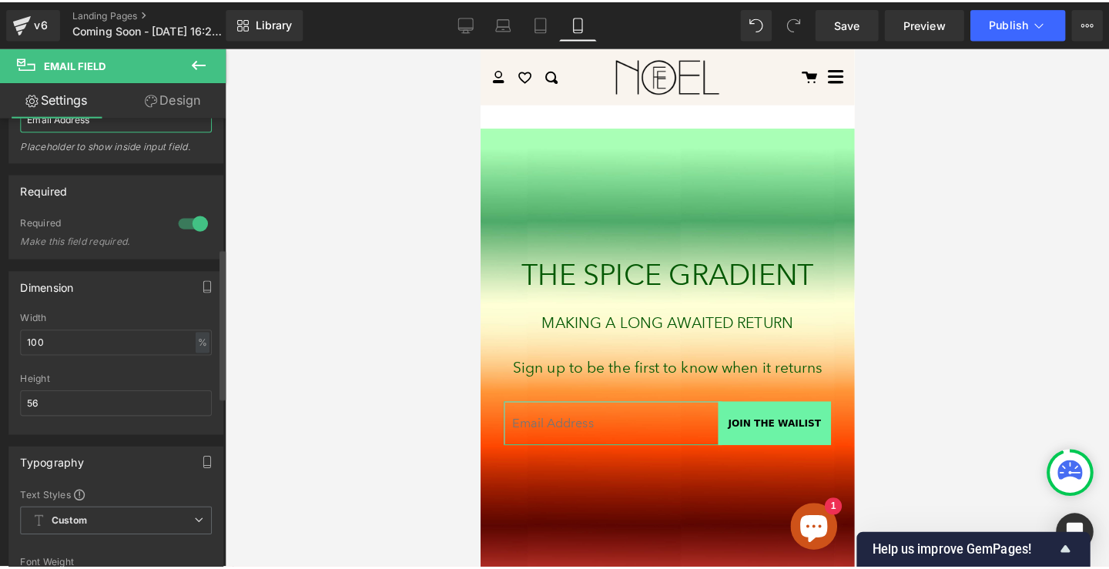
scroll to position [0, 0]
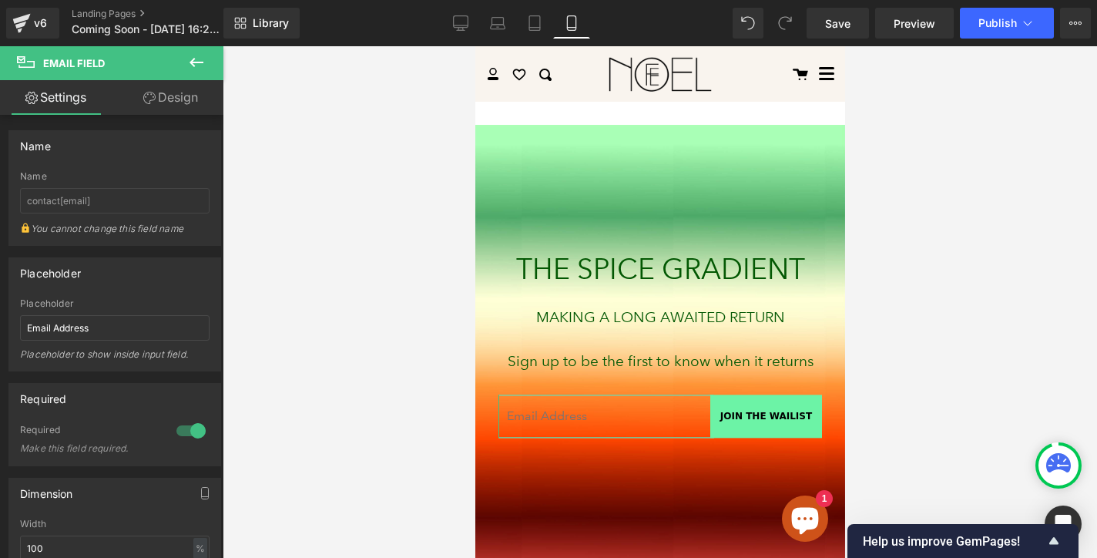
click at [176, 92] on link "Design" at bounding box center [171, 97] width 112 height 35
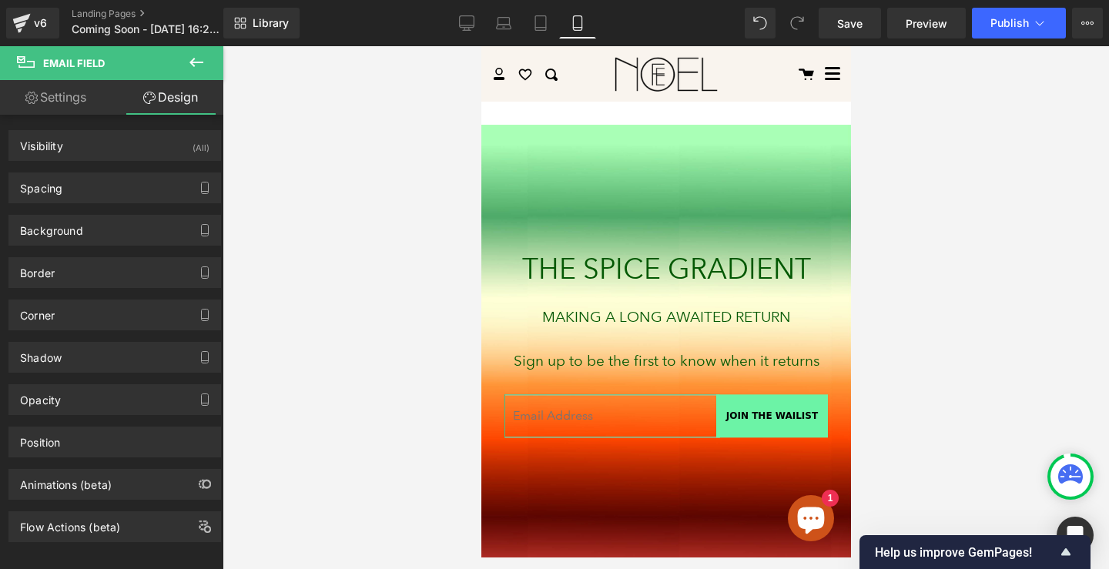
click at [63, 105] on link "Settings" at bounding box center [56, 97] width 112 height 35
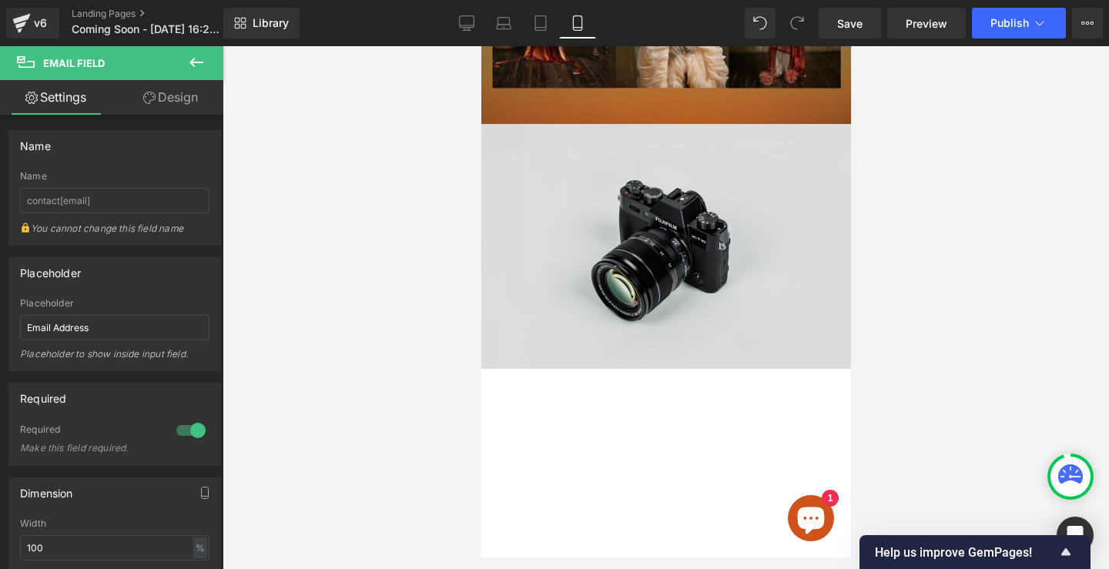
scroll to position [629, 0]
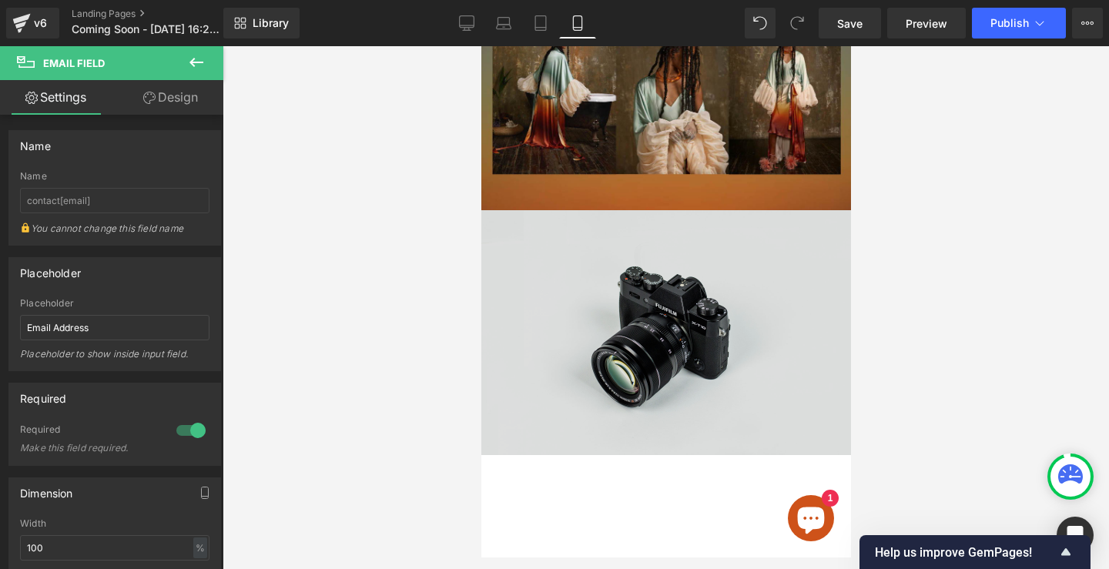
click at [743, 287] on img at bounding box center [666, 332] width 370 height 245
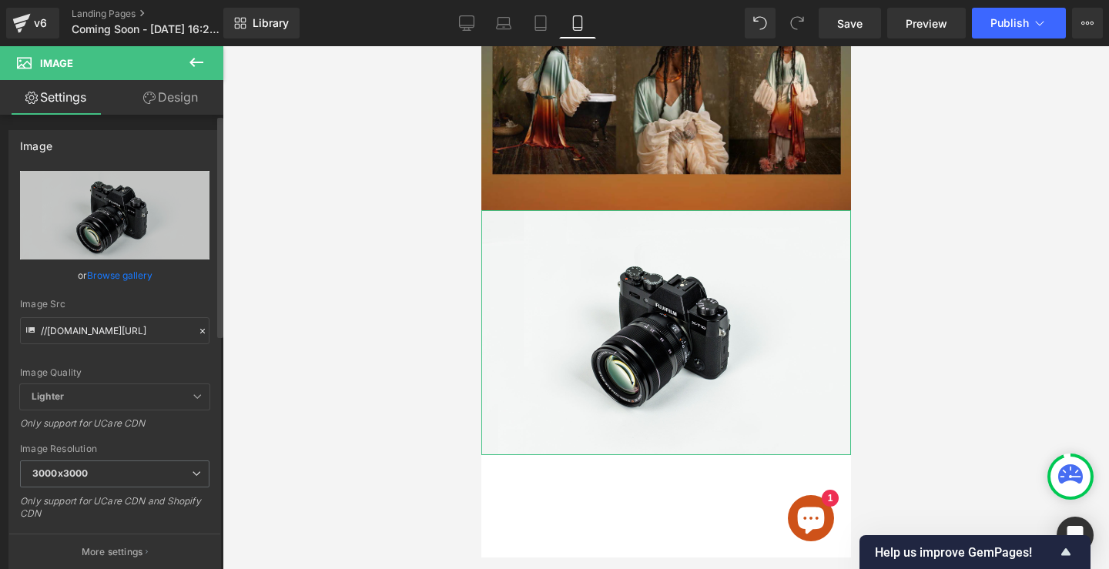
click at [116, 274] on link "Browse gallery" at bounding box center [119, 275] width 65 height 27
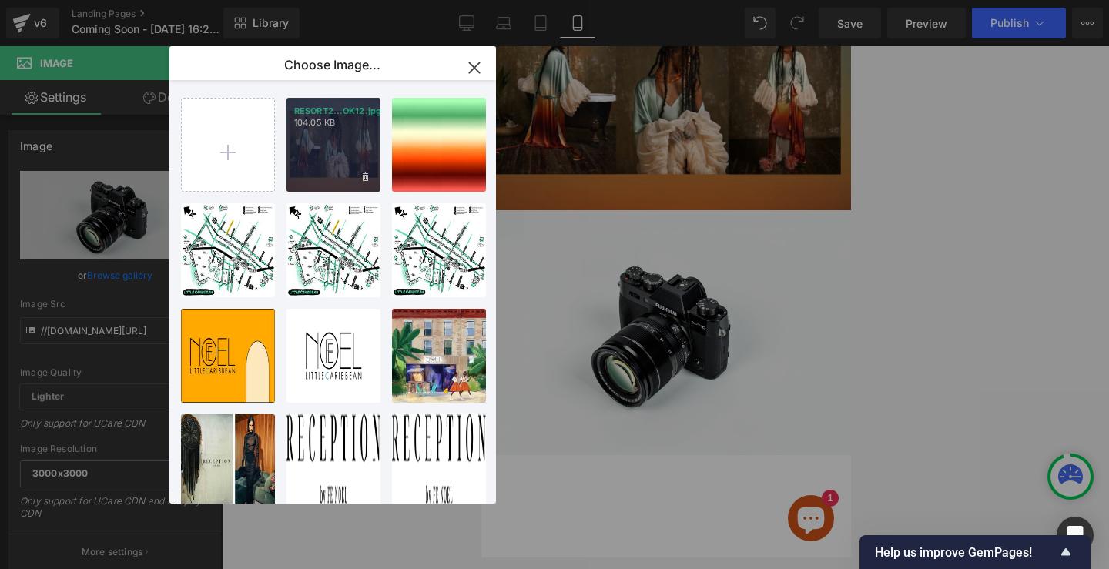
click at [343, 146] on div "RESORT2...OK12.jpg 104.05 KB" at bounding box center [333, 145] width 94 height 94
type input "https://ucarecdn.com/9d1a8887-e8e7-4299-b18b-3f7a74b54130/-/format/auto/-/previ…"
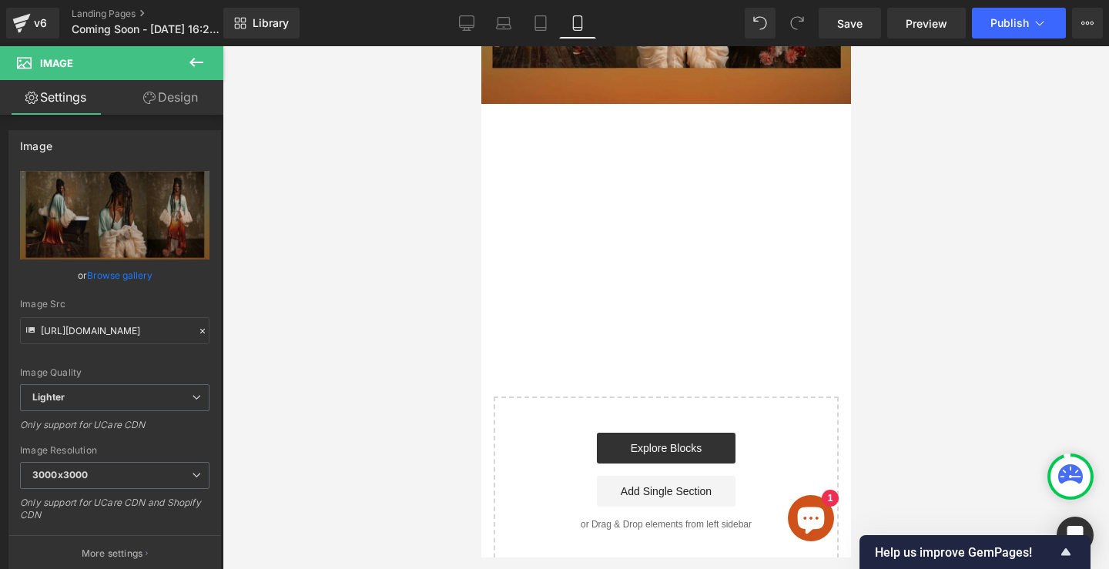
scroll to position [0, 0]
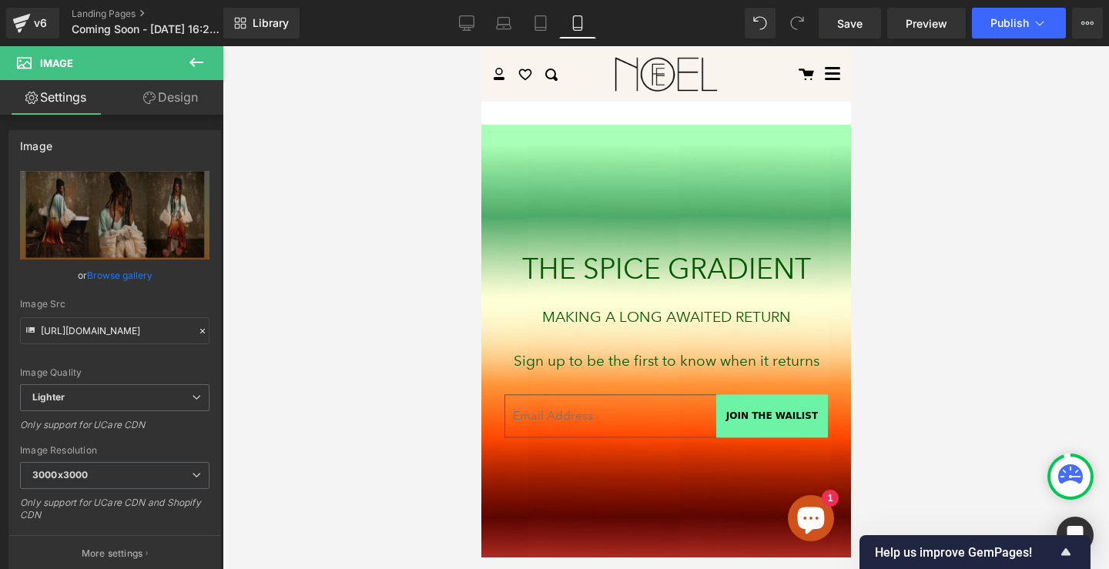
click at [639, 418] on div "Email Field" at bounding box center [612, 415] width 216 height 43
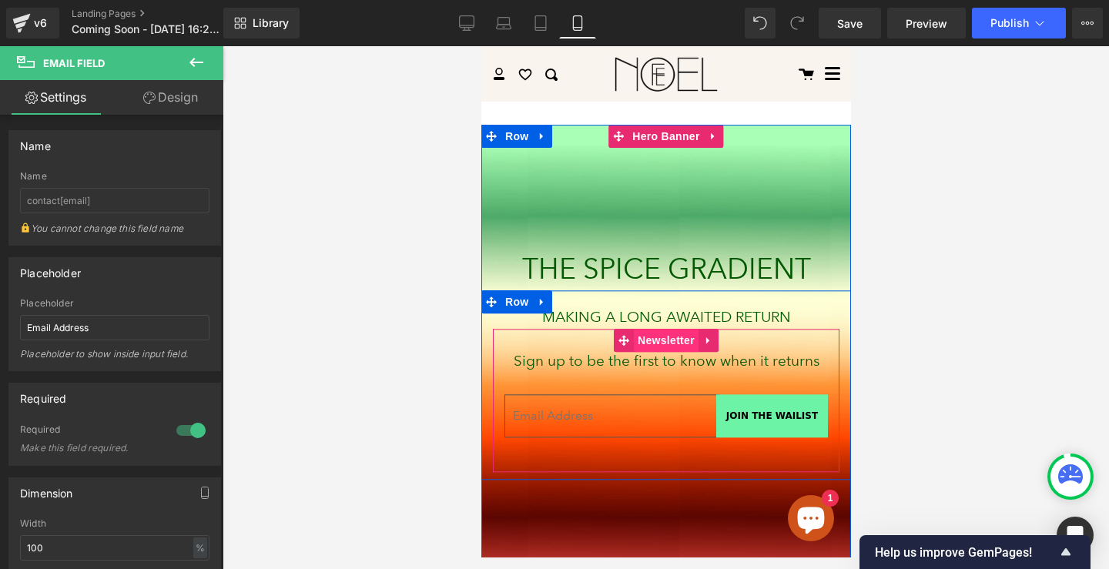
click at [657, 336] on span "Newsletter" at bounding box center [665, 341] width 65 height 23
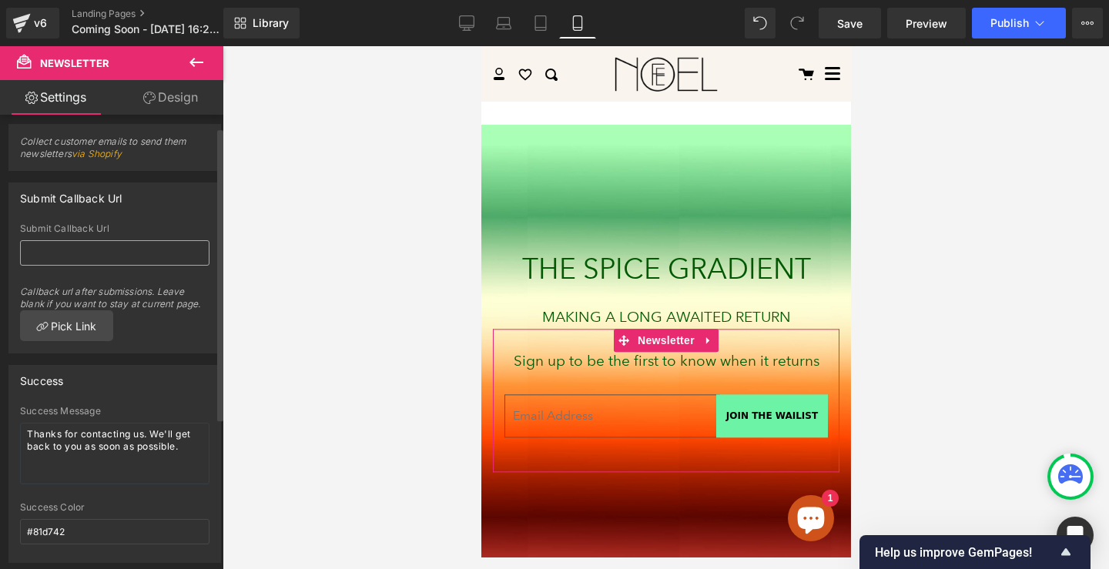
scroll to position [50, 0]
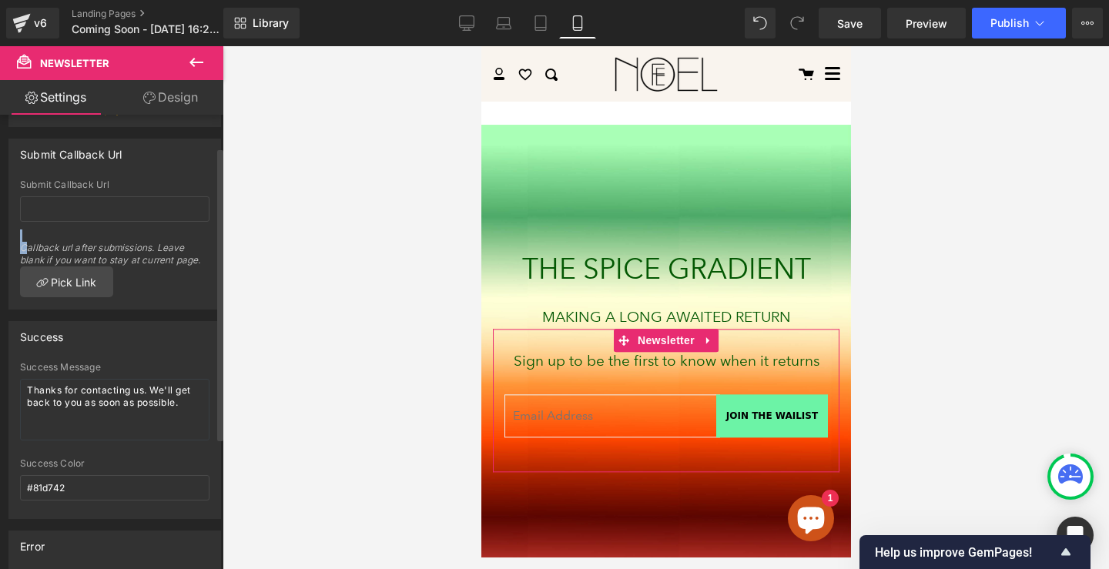
drag, startPoint x: 23, startPoint y: 249, endPoint x: 198, endPoint y: 267, distance: 175.8
click at [198, 267] on div "Submit Callback Url Callback url after submissions. Leave blank if you want to …" at bounding box center [114, 243] width 211 height 129
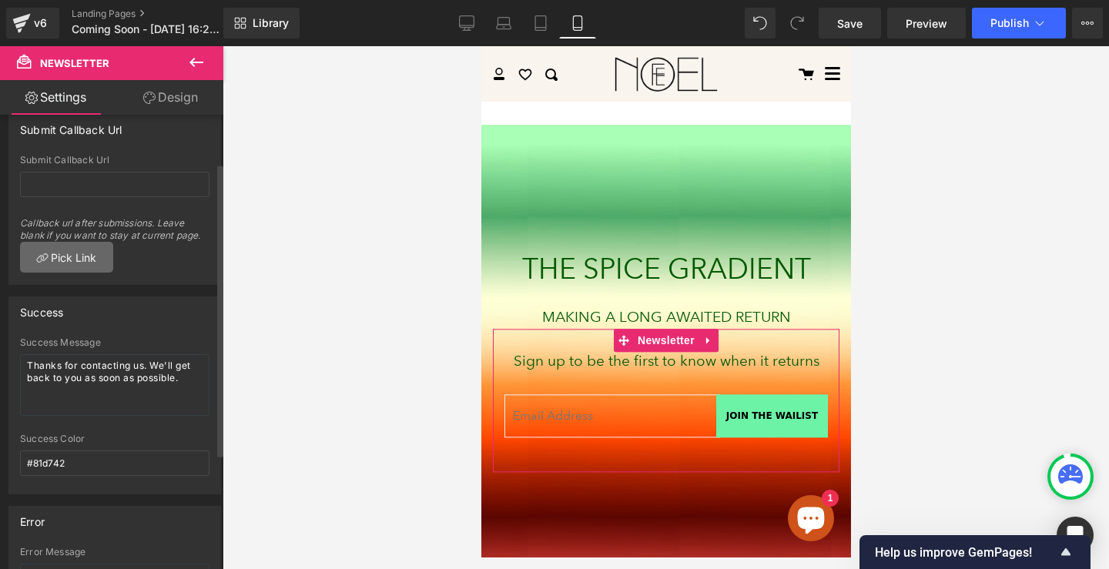
click at [80, 263] on link "Pick Link" at bounding box center [66, 257] width 93 height 31
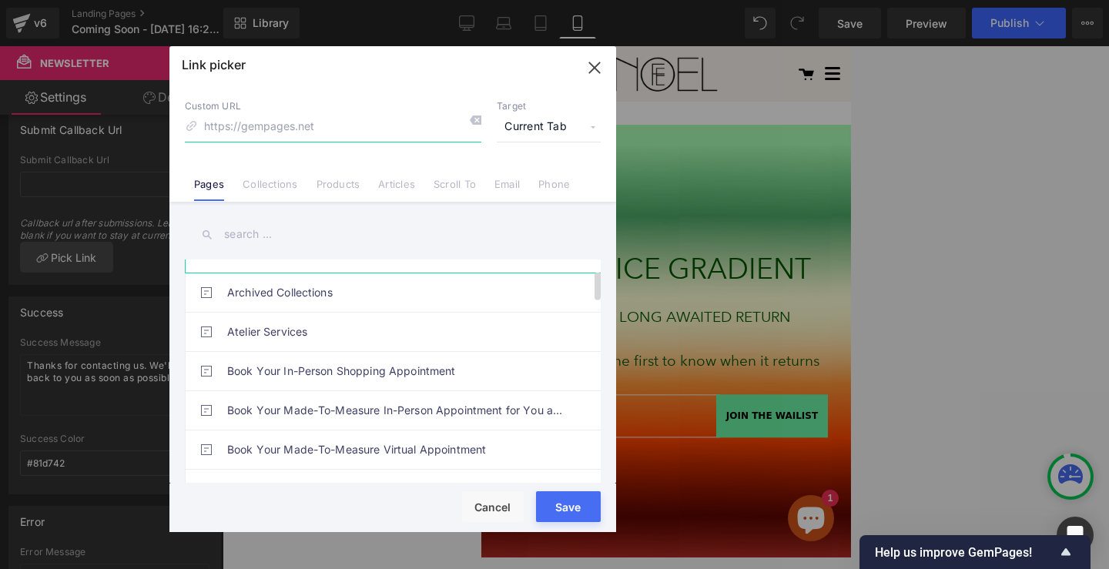
scroll to position [166, 0]
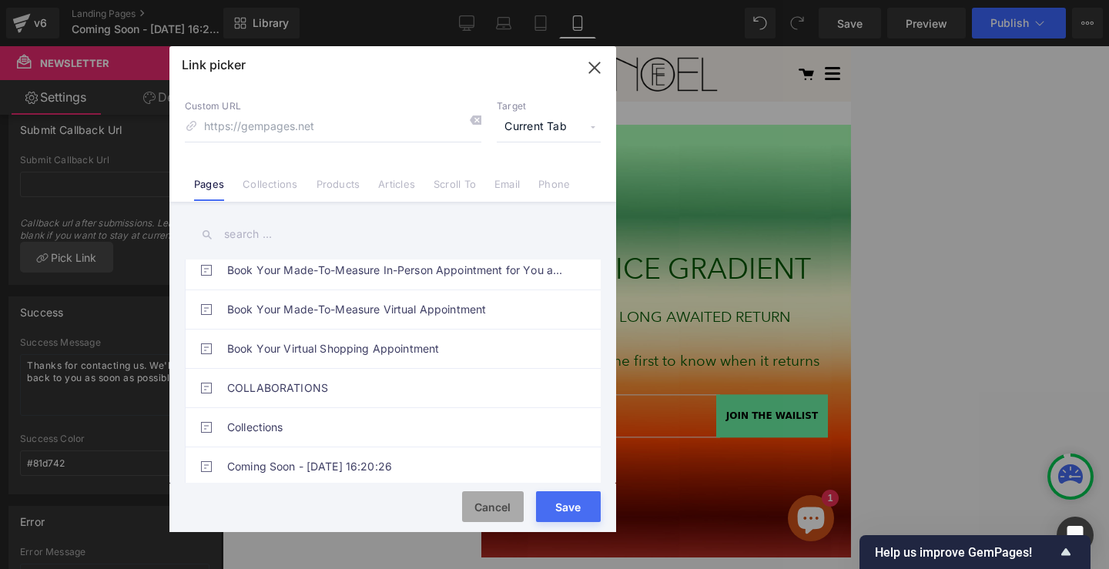
click at [480, 501] on button "Cancel" at bounding box center [493, 506] width 62 height 31
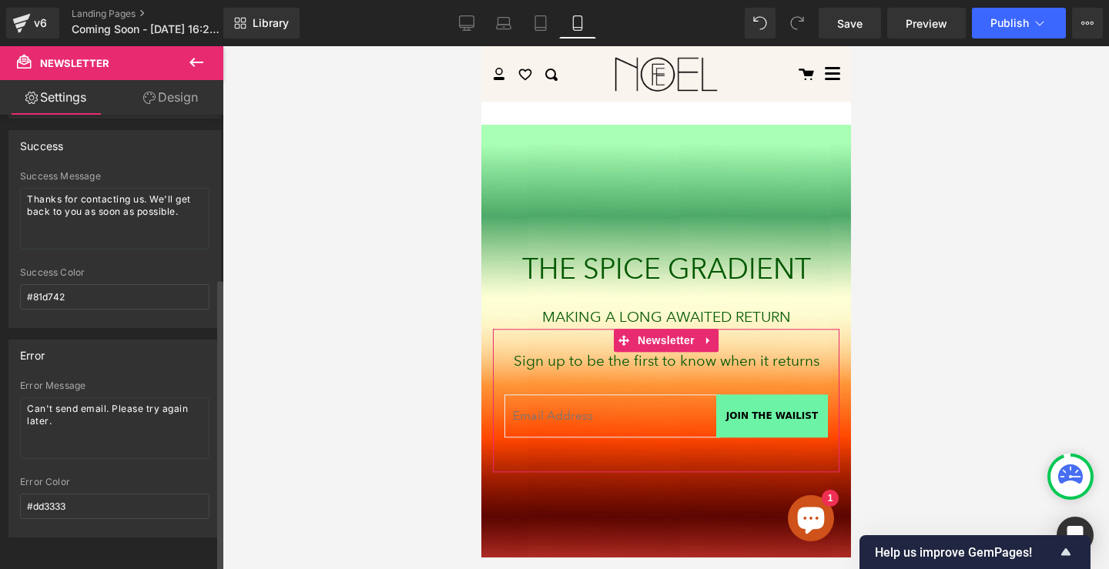
scroll to position [0, 0]
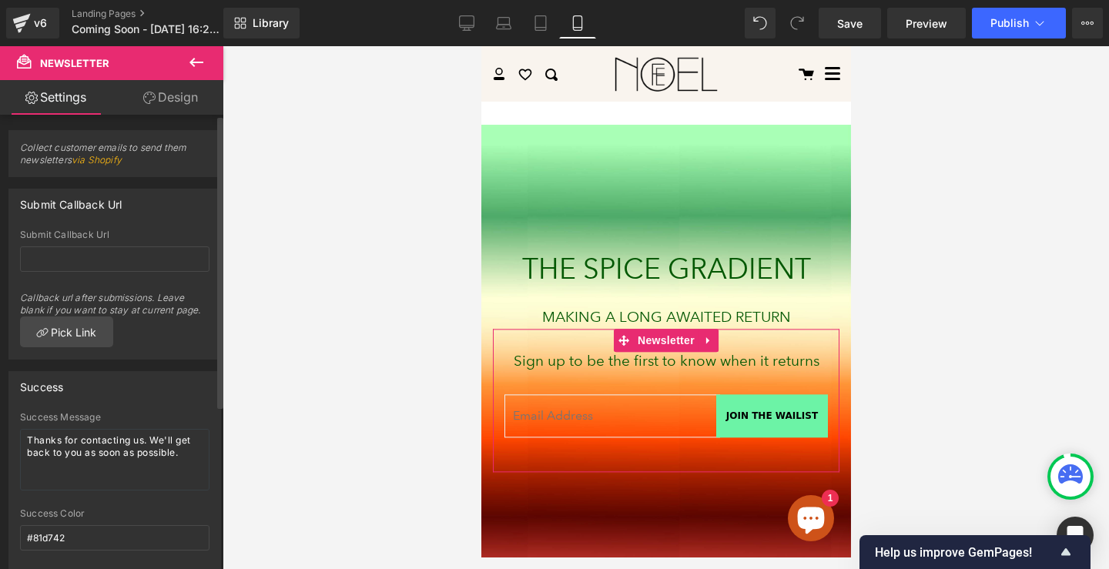
click at [101, 161] on link "via Shopify" at bounding box center [97, 160] width 50 height 12
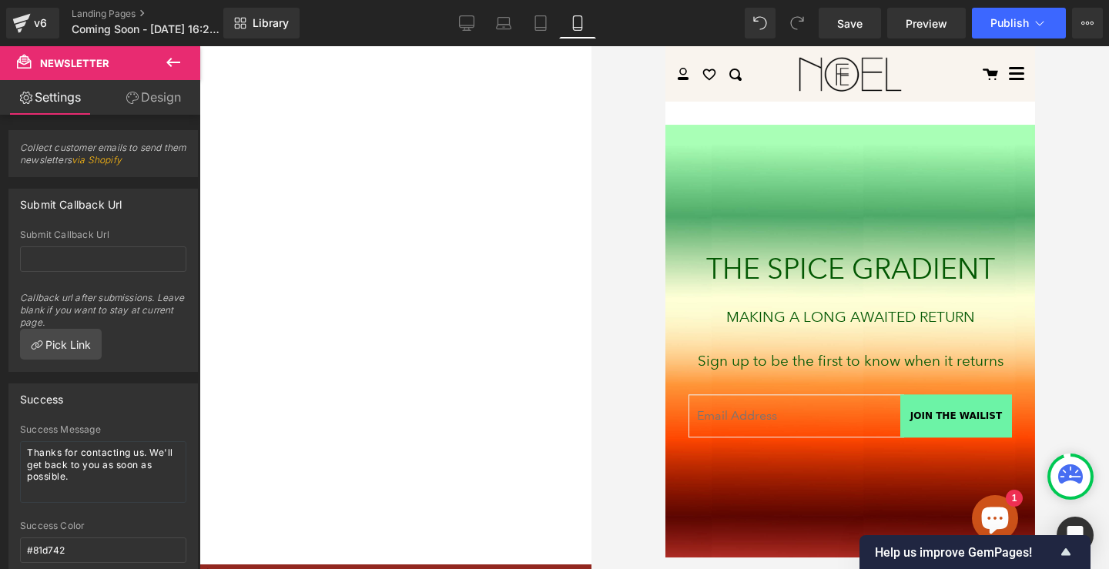
drag, startPoint x: 681, startPoint y: 292, endPoint x: 708, endPoint y: 186, distance: 109.6
click at [0, 0] on div "Your browser is too small Resize your browser to be at least 1024px wide to get…" at bounding box center [0, 0] width 0 height 0
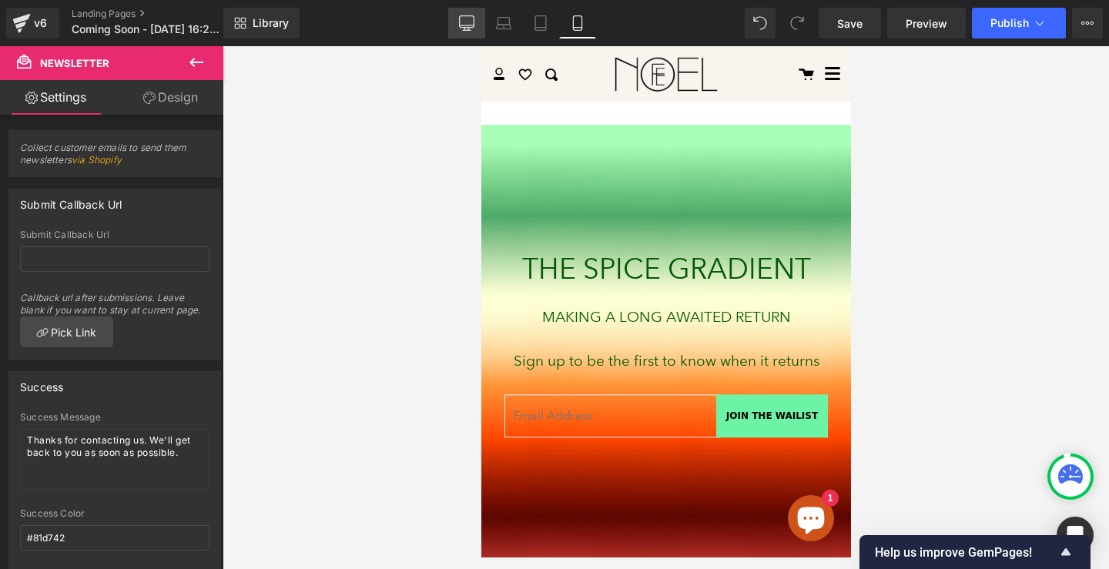
click at [459, 26] on icon at bounding box center [466, 22] width 15 height 15
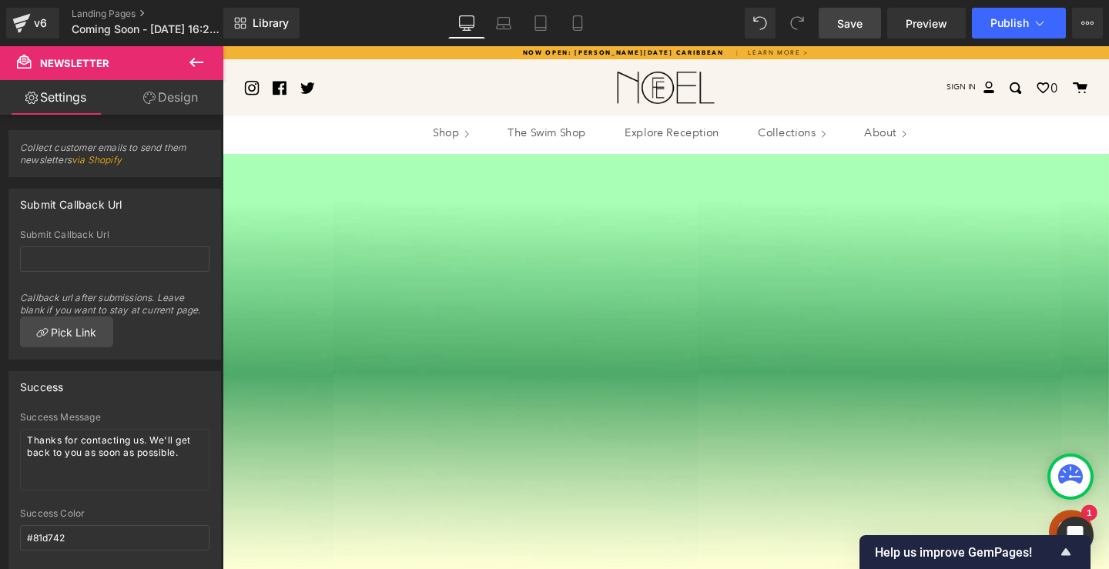
click at [838, 15] on span "Save" at bounding box center [849, 23] width 25 height 16
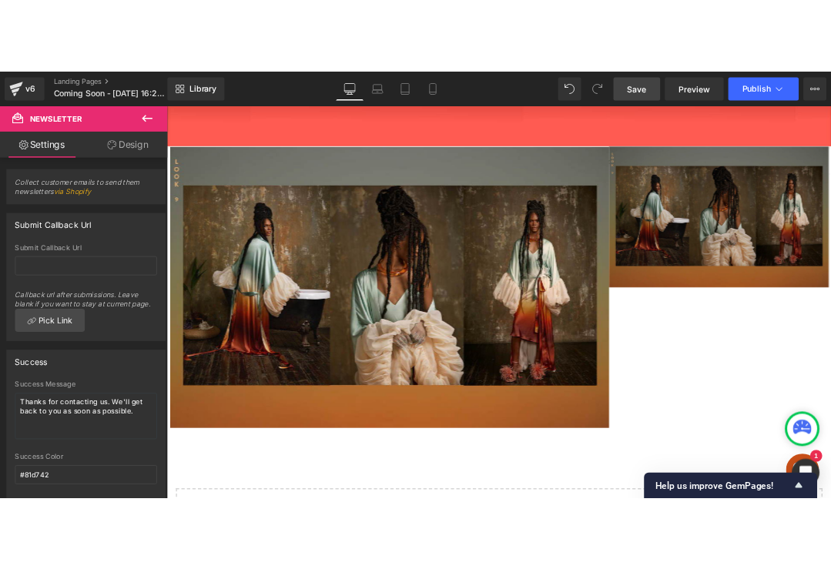
scroll to position [1278, 0]
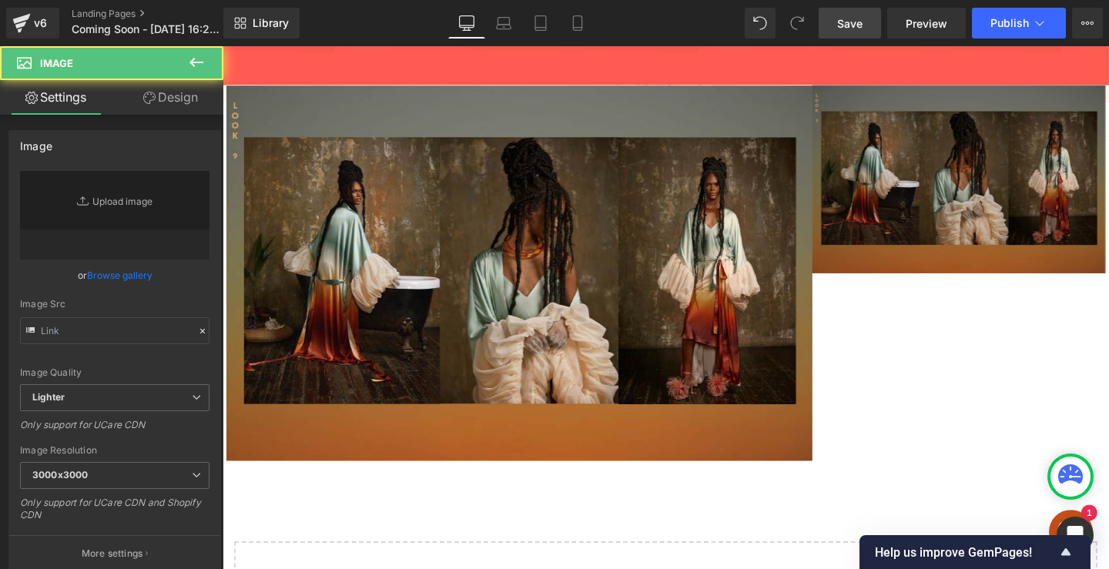
click at [956, 173] on img at bounding box center [997, 186] width 308 height 198
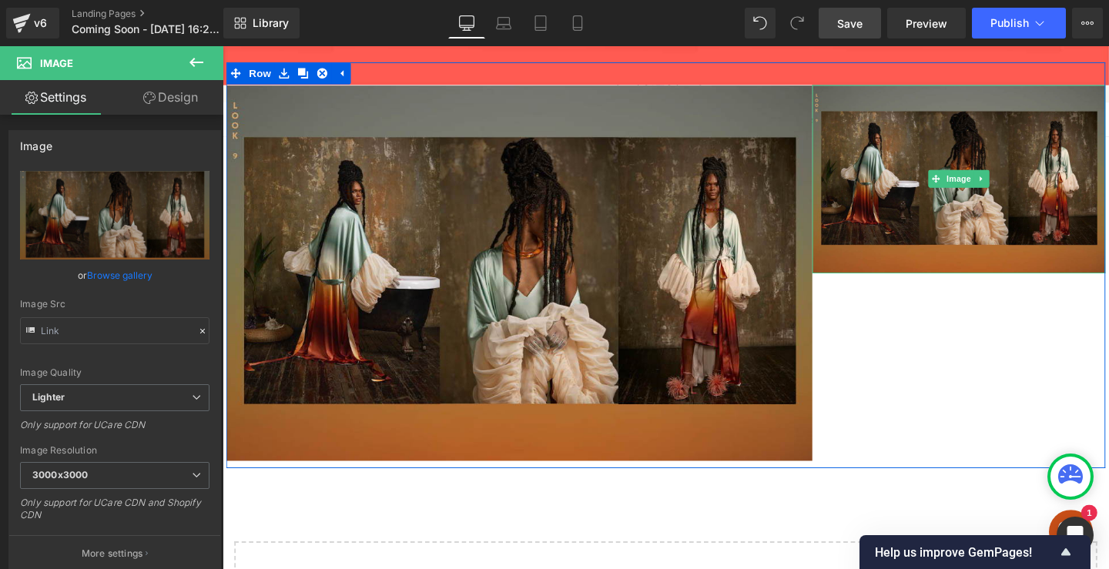
type input "https://ucarecdn.com/9d1a8887-e8e7-4299-b18b-3f7a74b54130/-/format/auto/-/previ…"
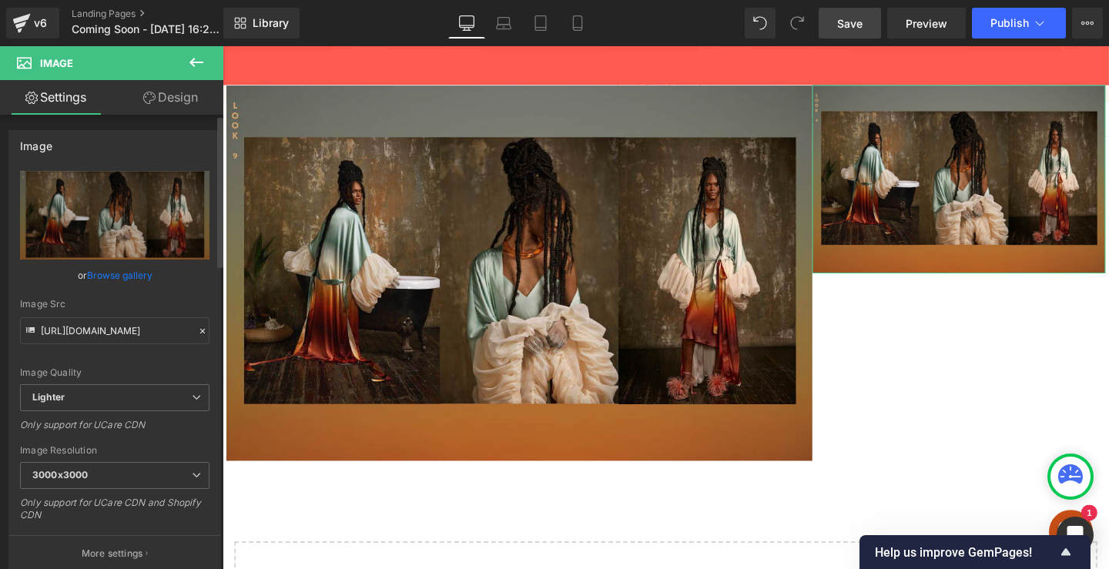
click at [123, 274] on link "Browse gallery" at bounding box center [119, 275] width 65 height 27
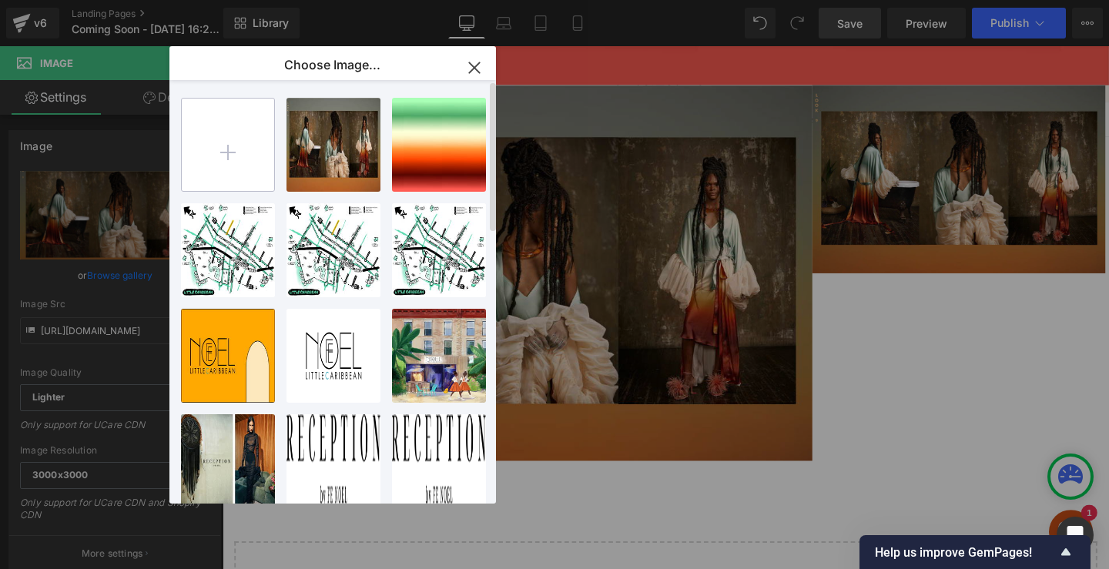
click at [247, 156] on input "file" at bounding box center [228, 145] width 92 height 92
